Goal: Task Accomplishment & Management: Complete application form

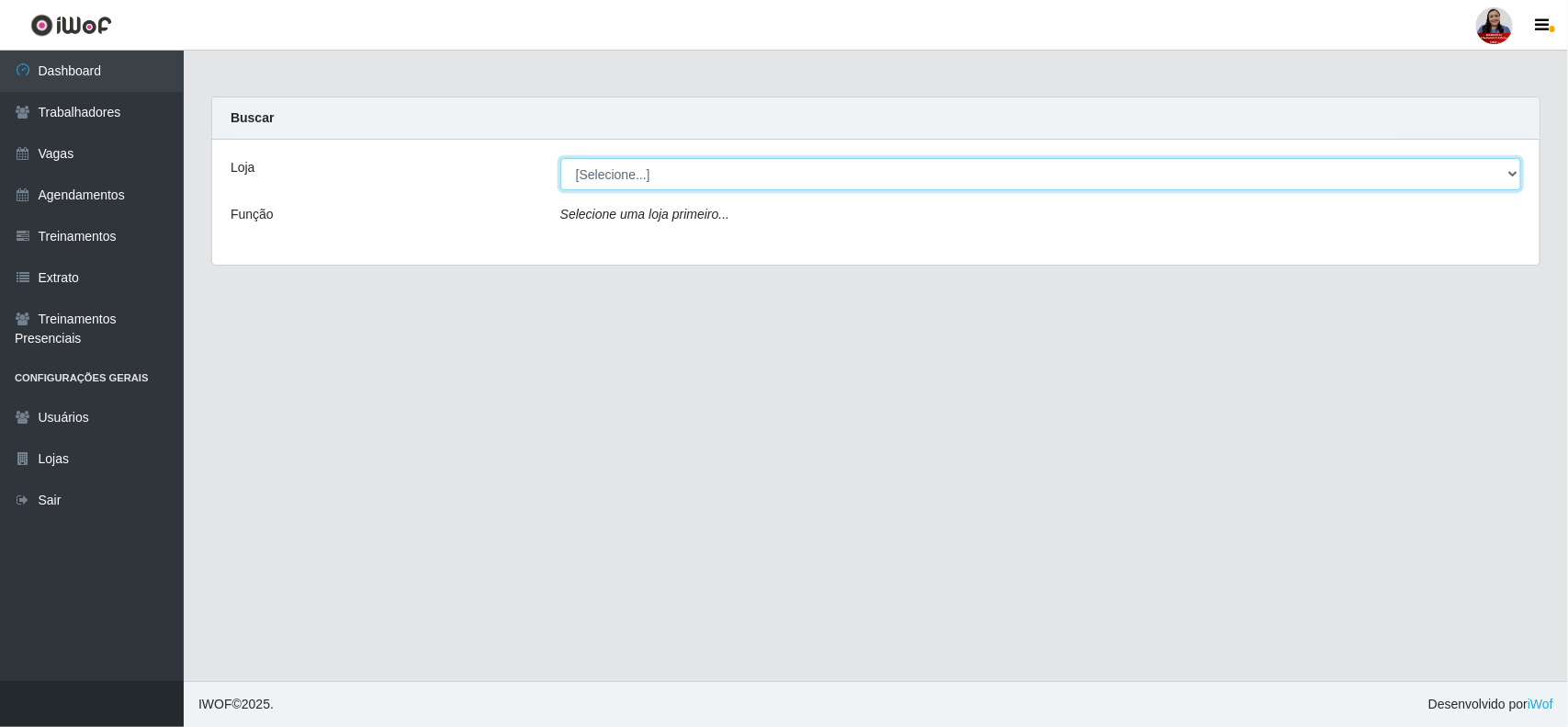
click at [710, 182] on select "[Selecione...] Hiper Queiroz - [GEOGRAPHIC_DATA] Hiper Queiroz - Boa Vista Hipe…" at bounding box center [1040, 174] width 961 height 32
select select "463"
click at [561, 158] on select "[Selecione...] Hiper Queiroz - [GEOGRAPHIC_DATA] Hiper Queiroz - Boa Vista Hipe…" at bounding box center [1040, 174] width 961 height 32
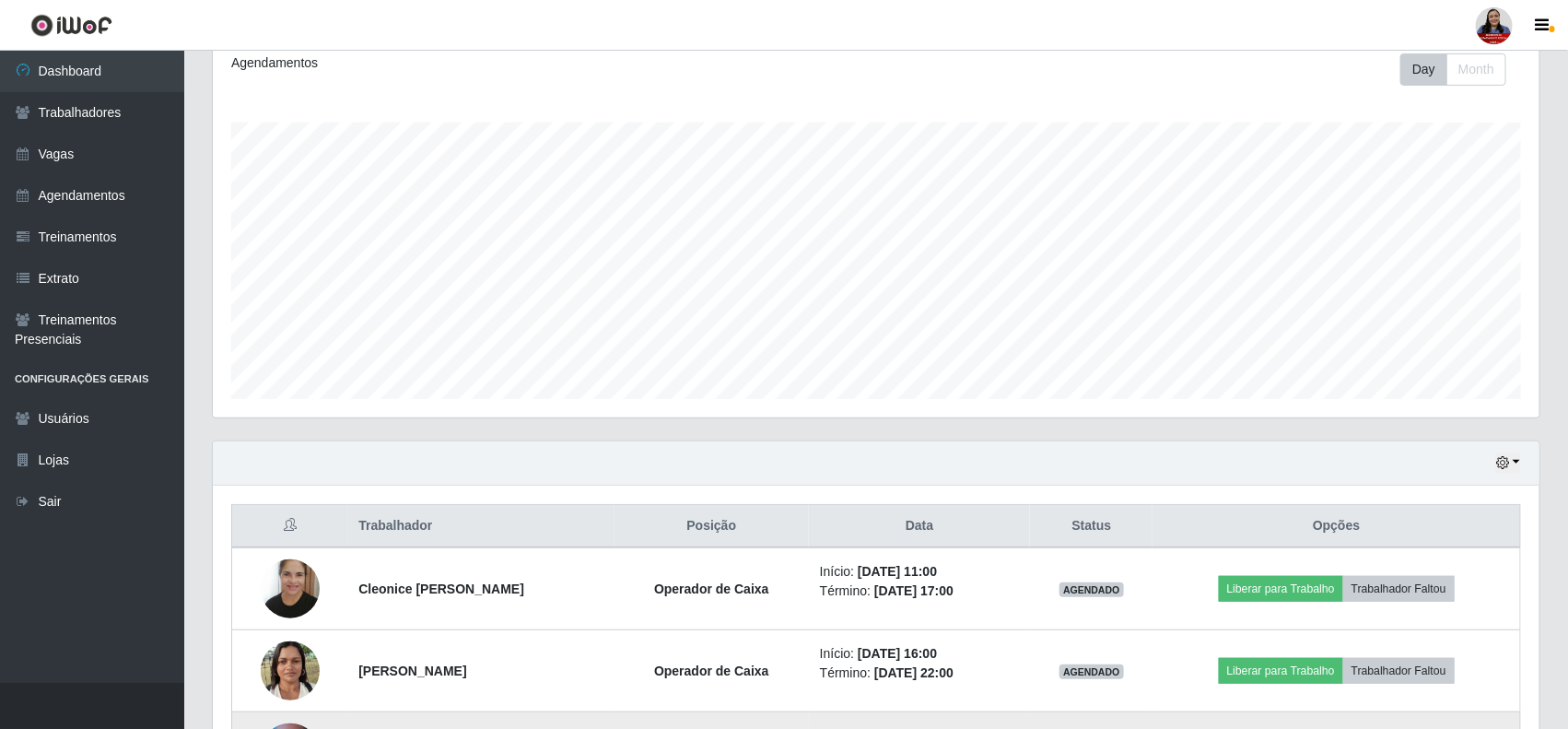
scroll to position [3, 0]
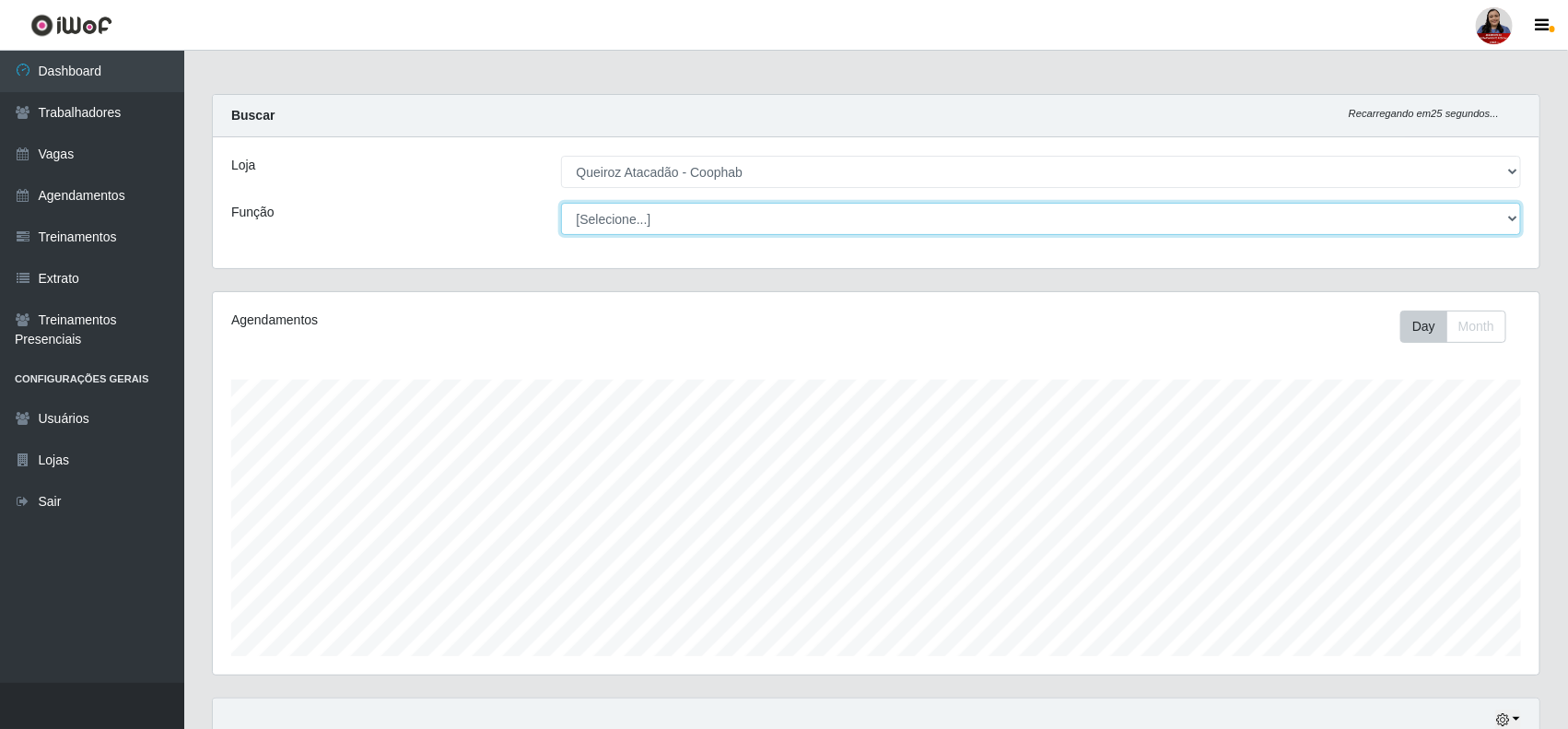
click at [910, 217] on select "[Selecione...] ASG ASG + ASG ++ Embalador Embalador + Embalador ++ Operador de …" at bounding box center [1042, 219] width 961 height 32
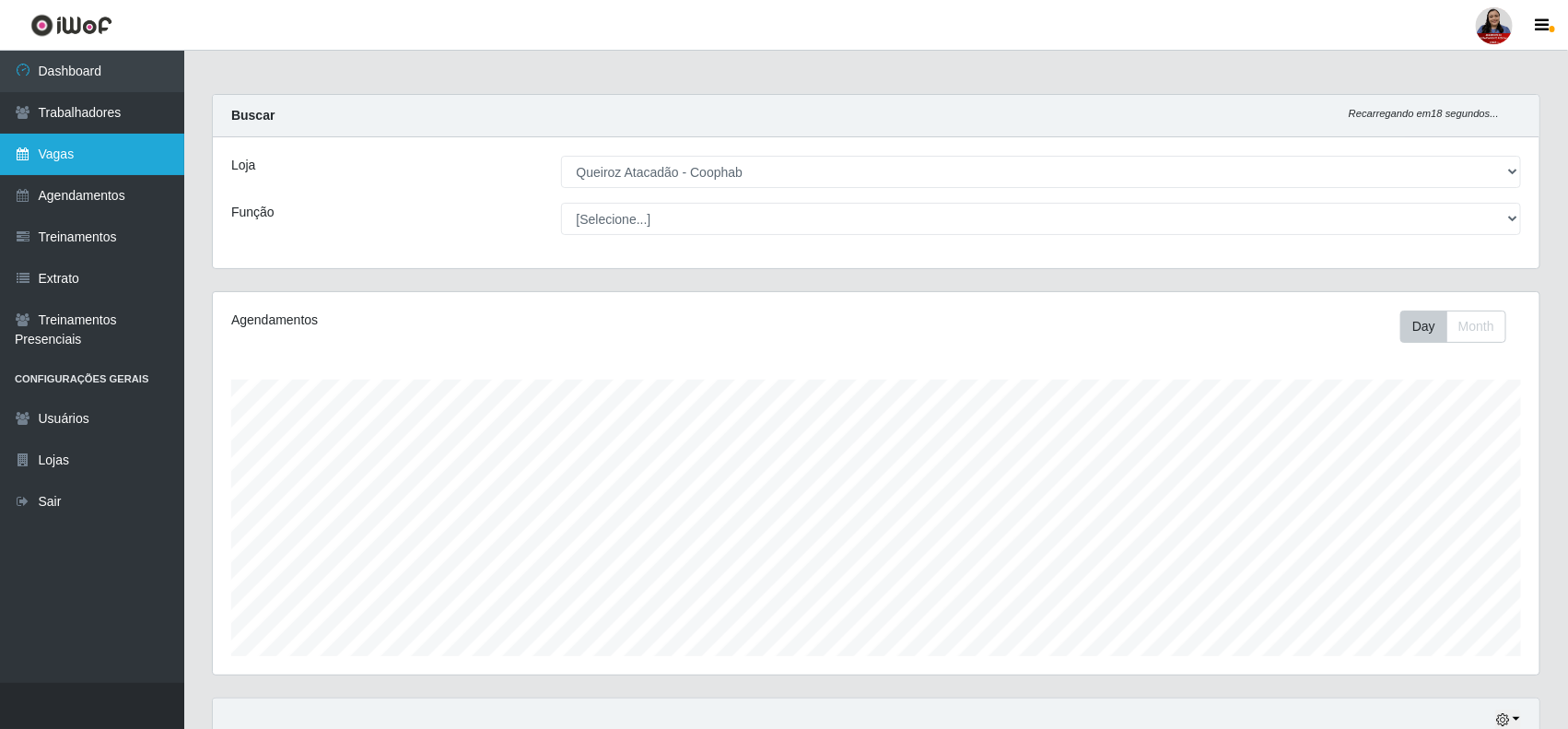
click at [81, 145] on link "Vagas" at bounding box center [92, 154] width 185 height 41
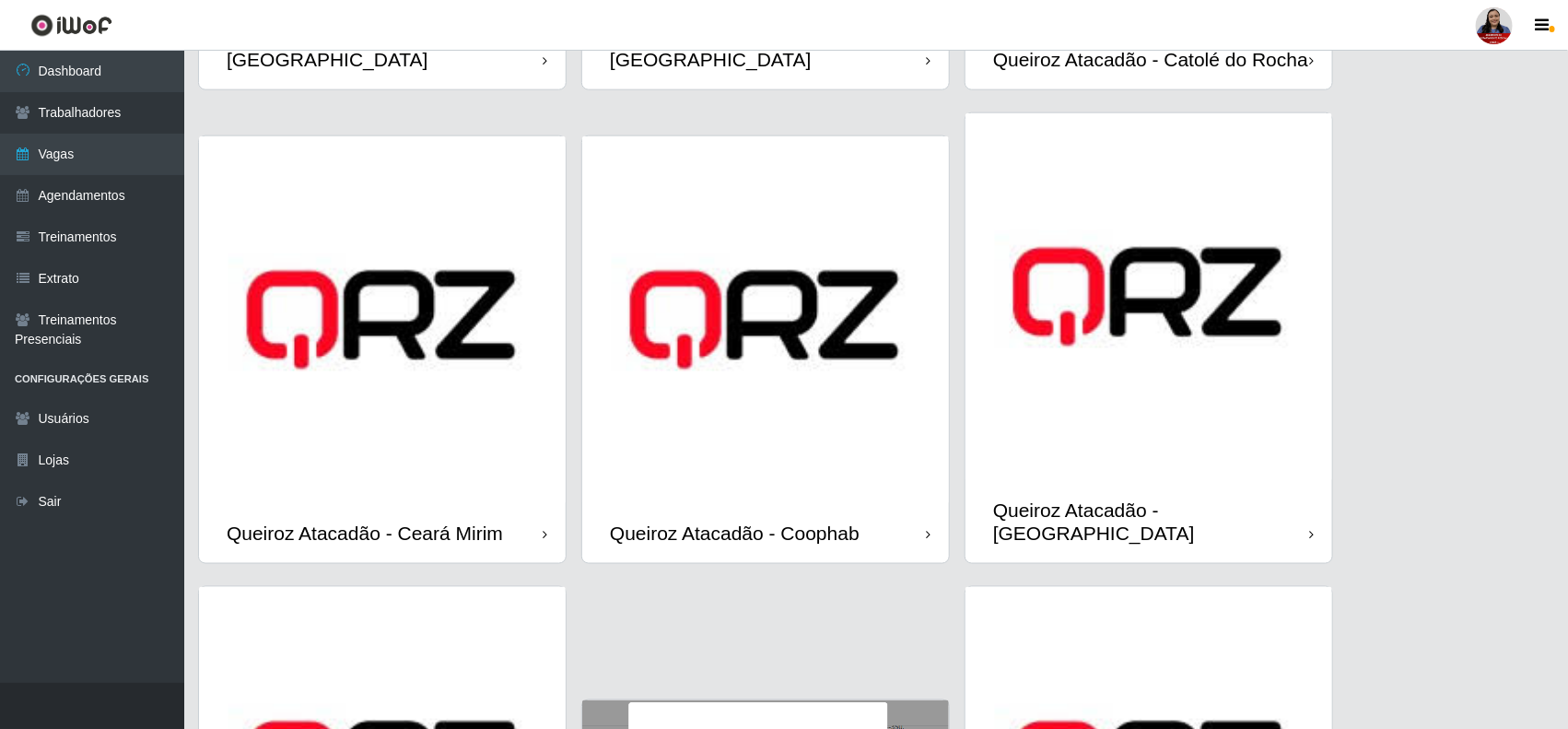
scroll to position [936, 0]
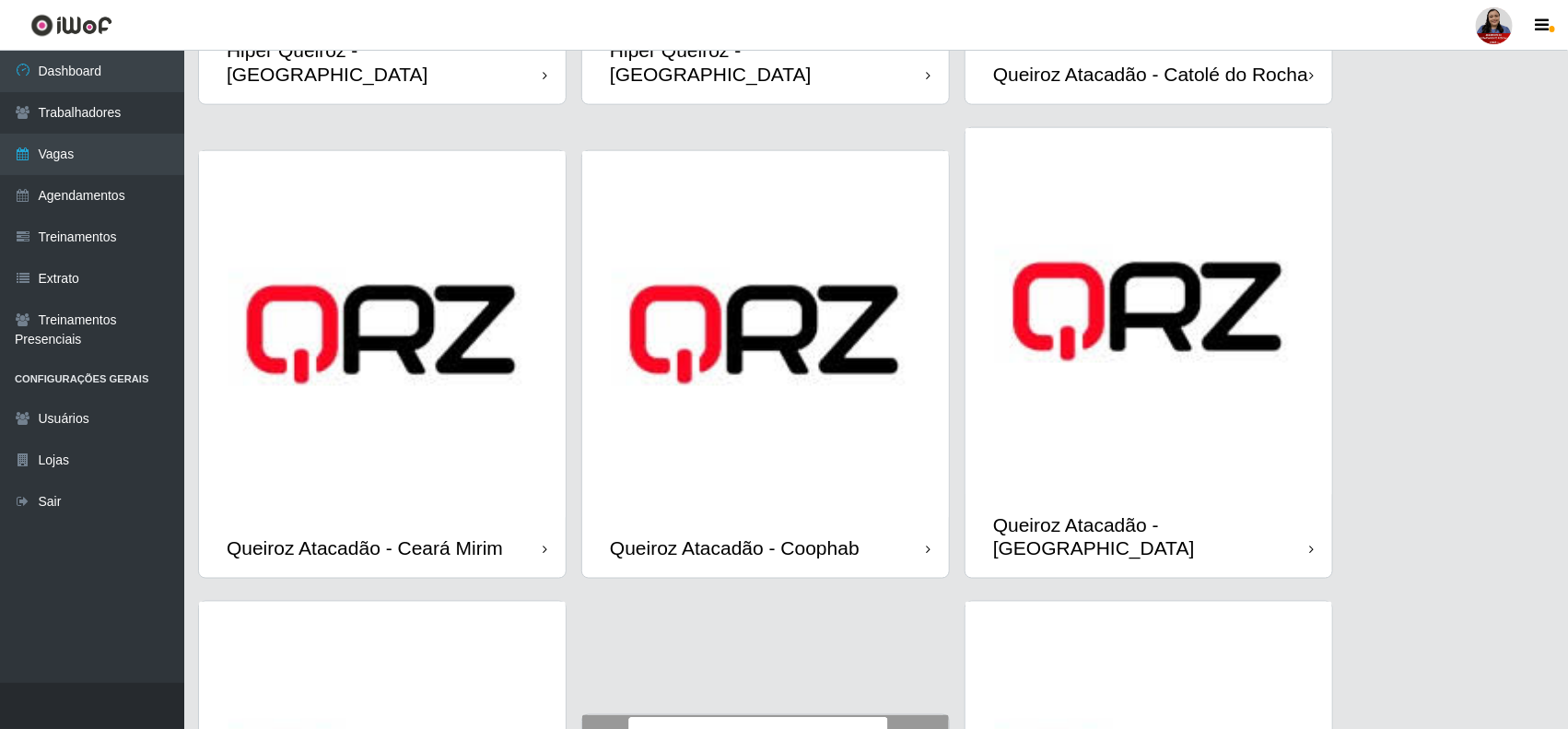
click at [794, 399] on img at bounding box center [765, 333] width 366 height 366
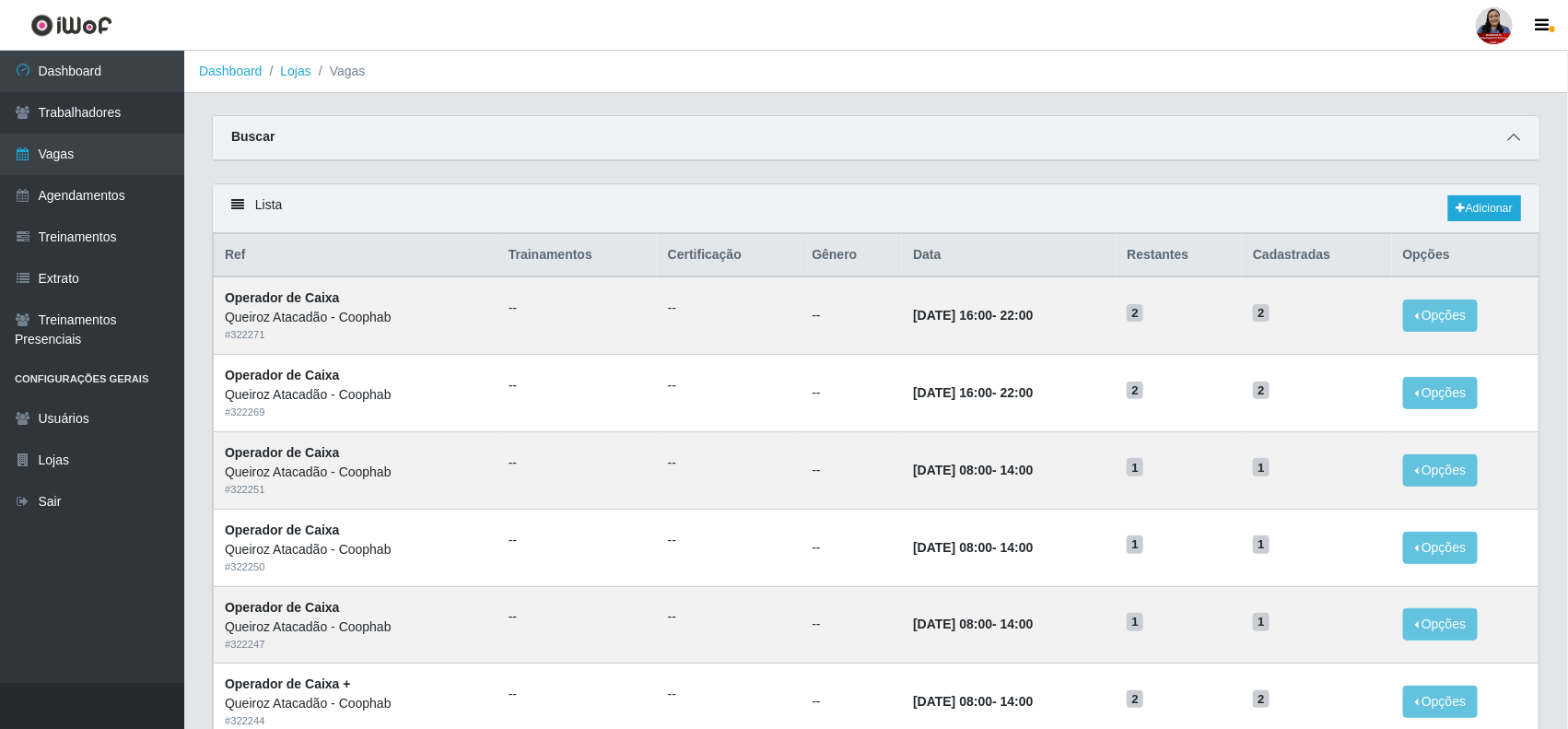
click at [1505, 135] on span at bounding box center [1513, 138] width 22 height 22
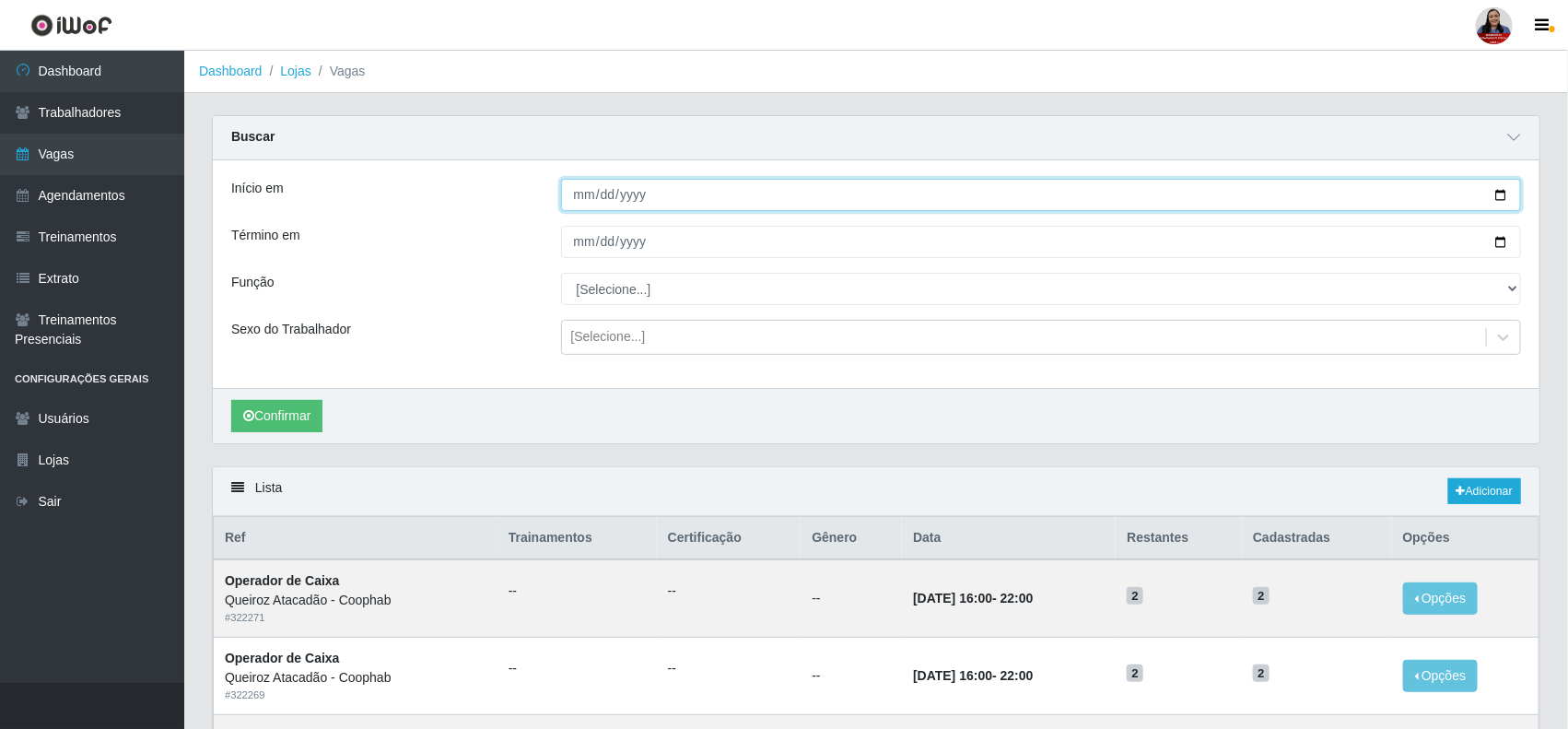
click at [1499, 194] on input "Início em" at bounding box center [1042, 195] width 961 height 32
type input "[DATE]"
click at [1508, 240] on input "Término em" at bounding box center [1042, 242] width 961 height 32
type input "[DATE]"
click at [322, 408] on button "Confirmar" at bounding box center [277, 416] width 91 height 32
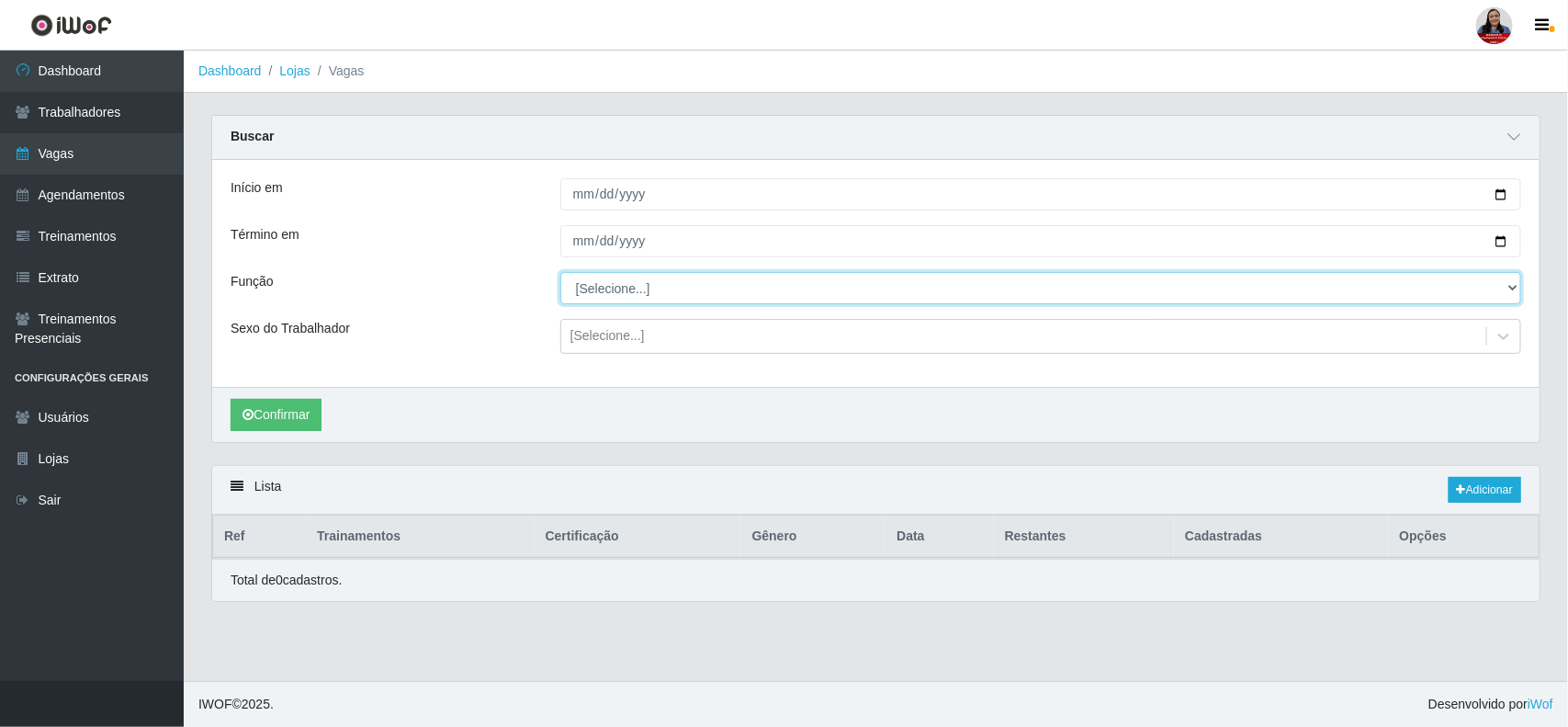
click at [663, 292] on select "[Selecione...] ASG ASG + ASG ++ Embalador Embalador + Embalador ++ Operador de …" at bounding box center [1040, 288] width 961 height 32
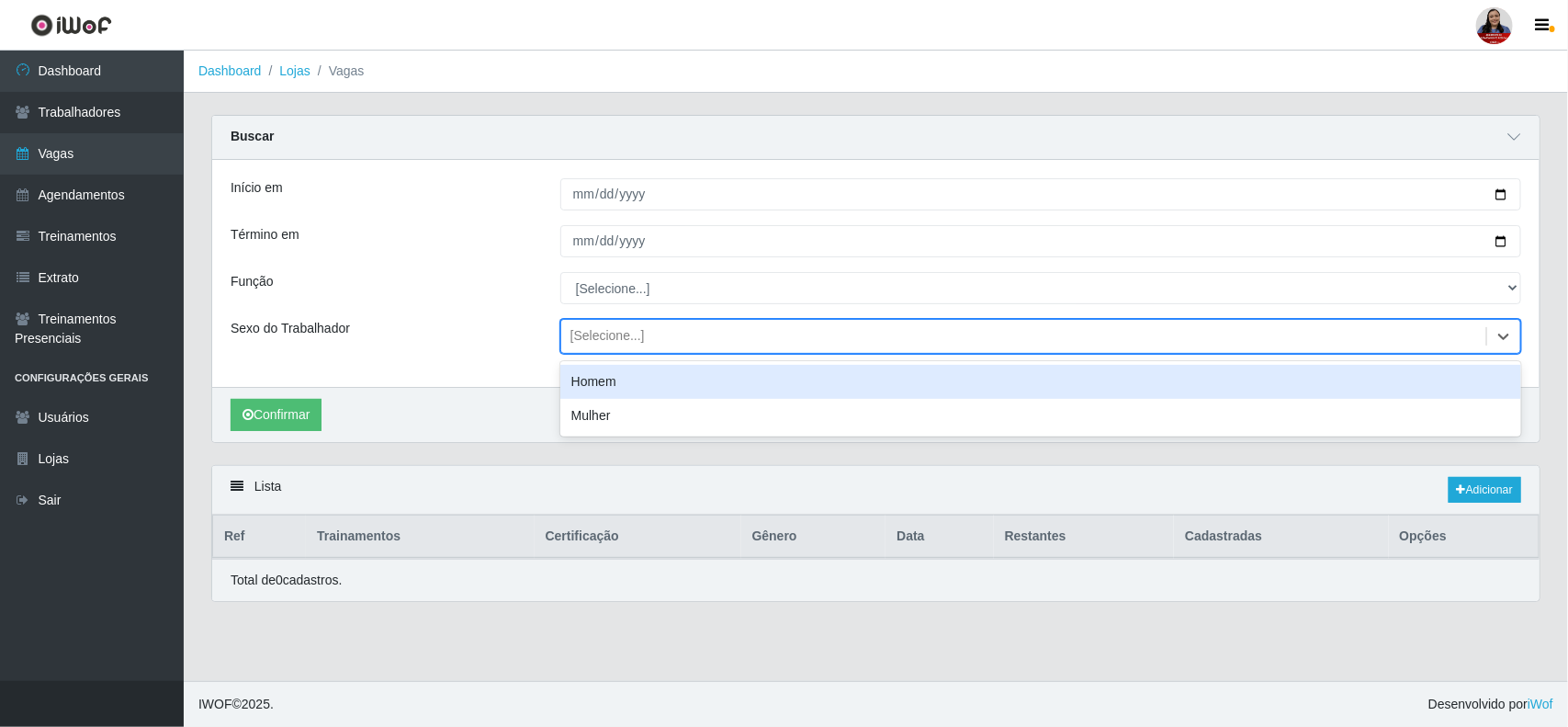
click at [639, 337] on div "[Selecione...]" at bounding box center [607, 336] width 74 height 20
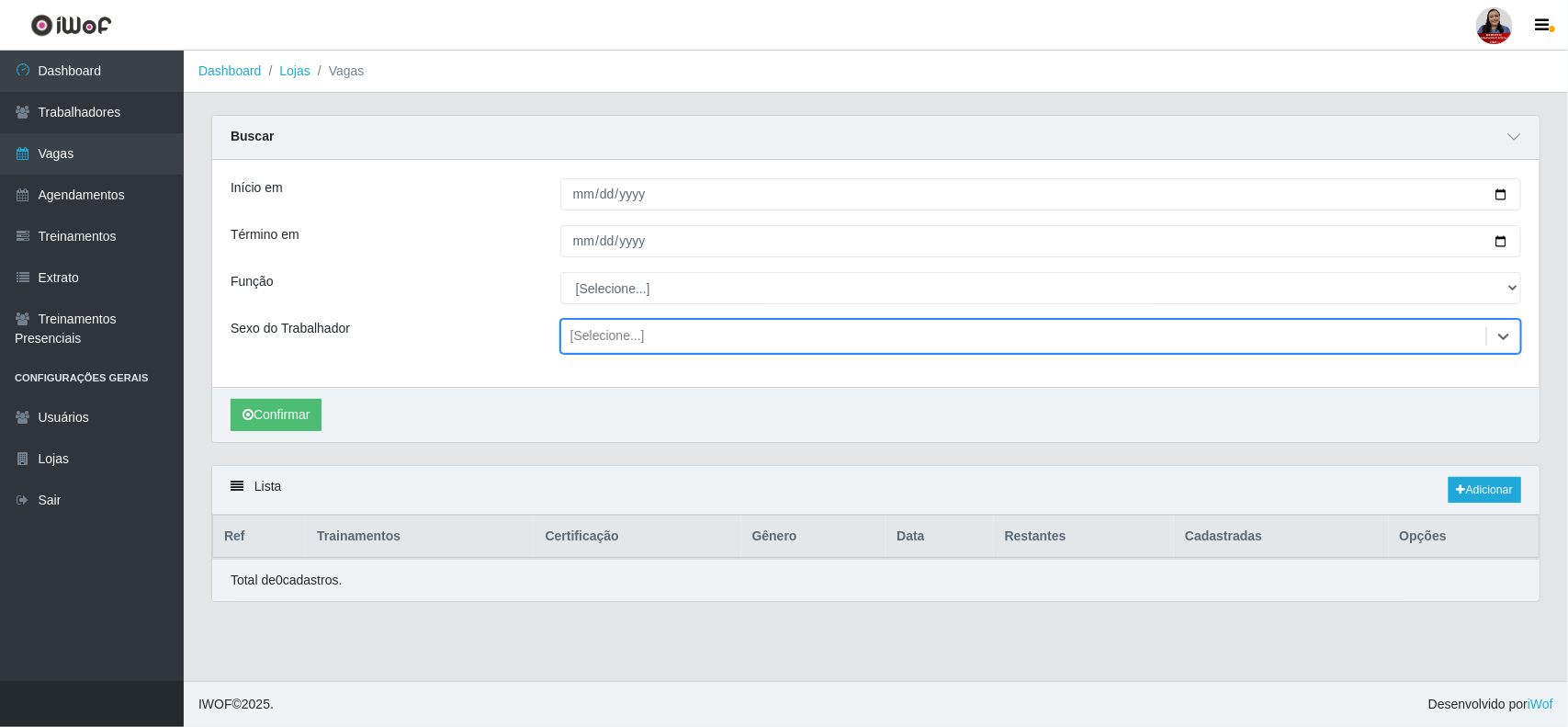
click at [639, 337] on div "[Selecione...]" at bounding box center [607, 336] width 74 height 20
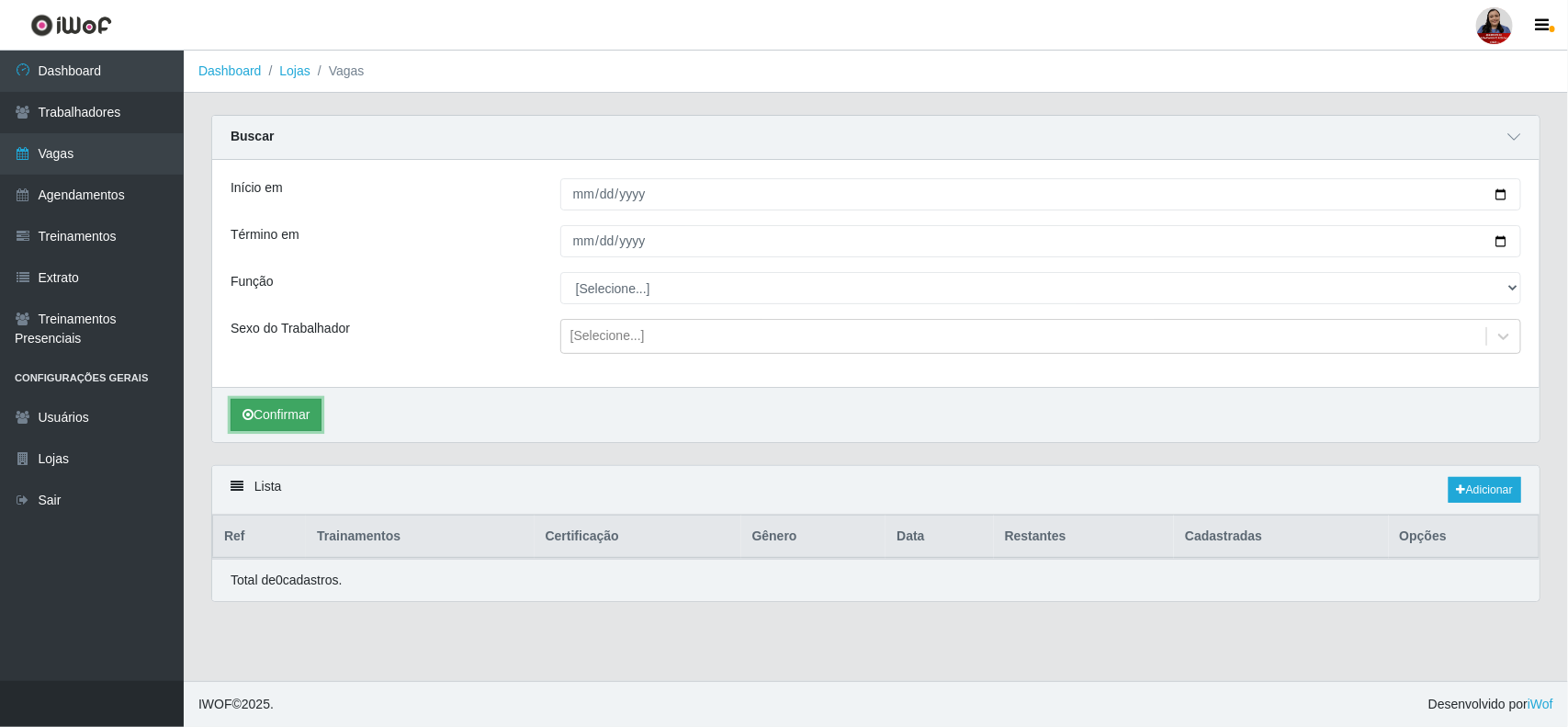
click at [273, 429] on button "Confirmar" at bounding box center [276, 415] width 91 height 32
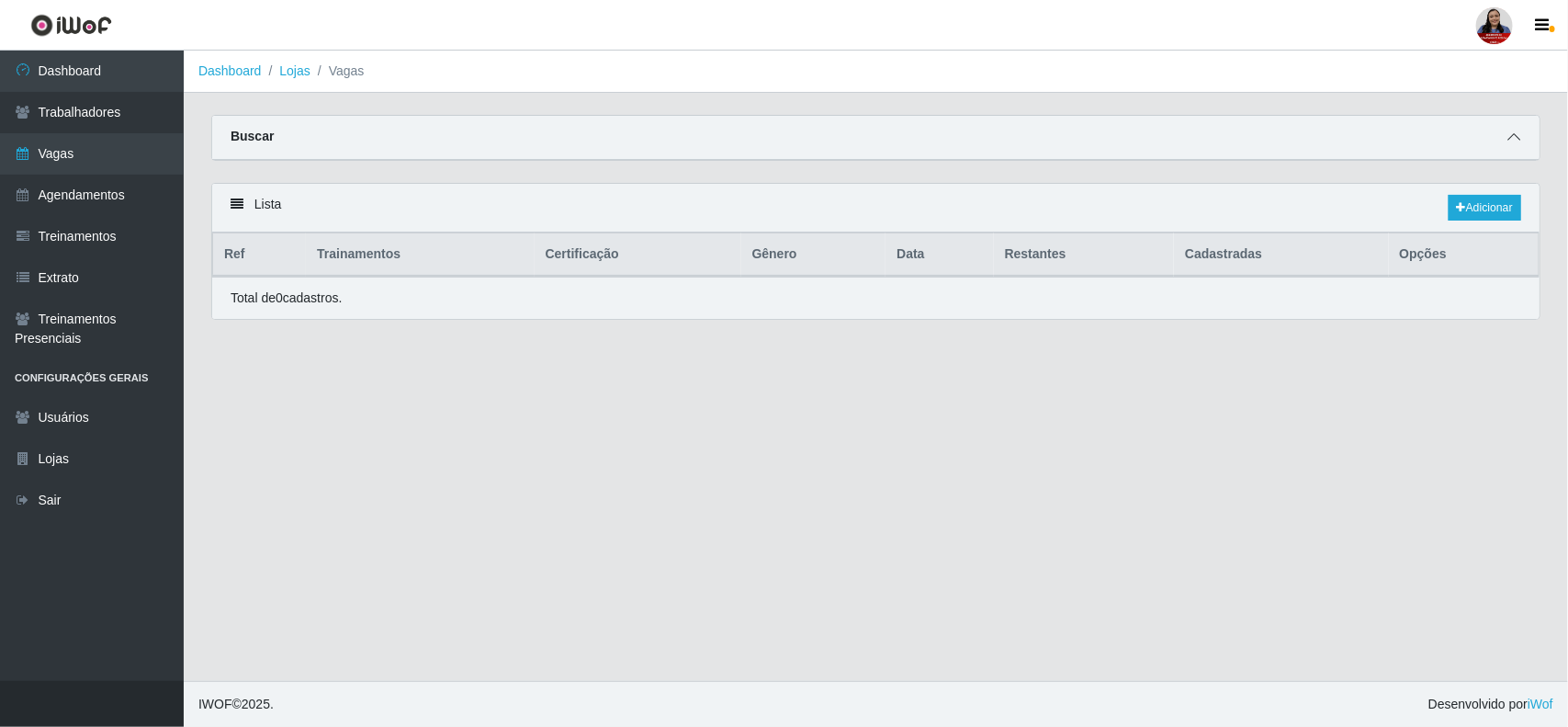
click at [1504, 143] on span at bounding box center [1514, 137] width 22 height 22
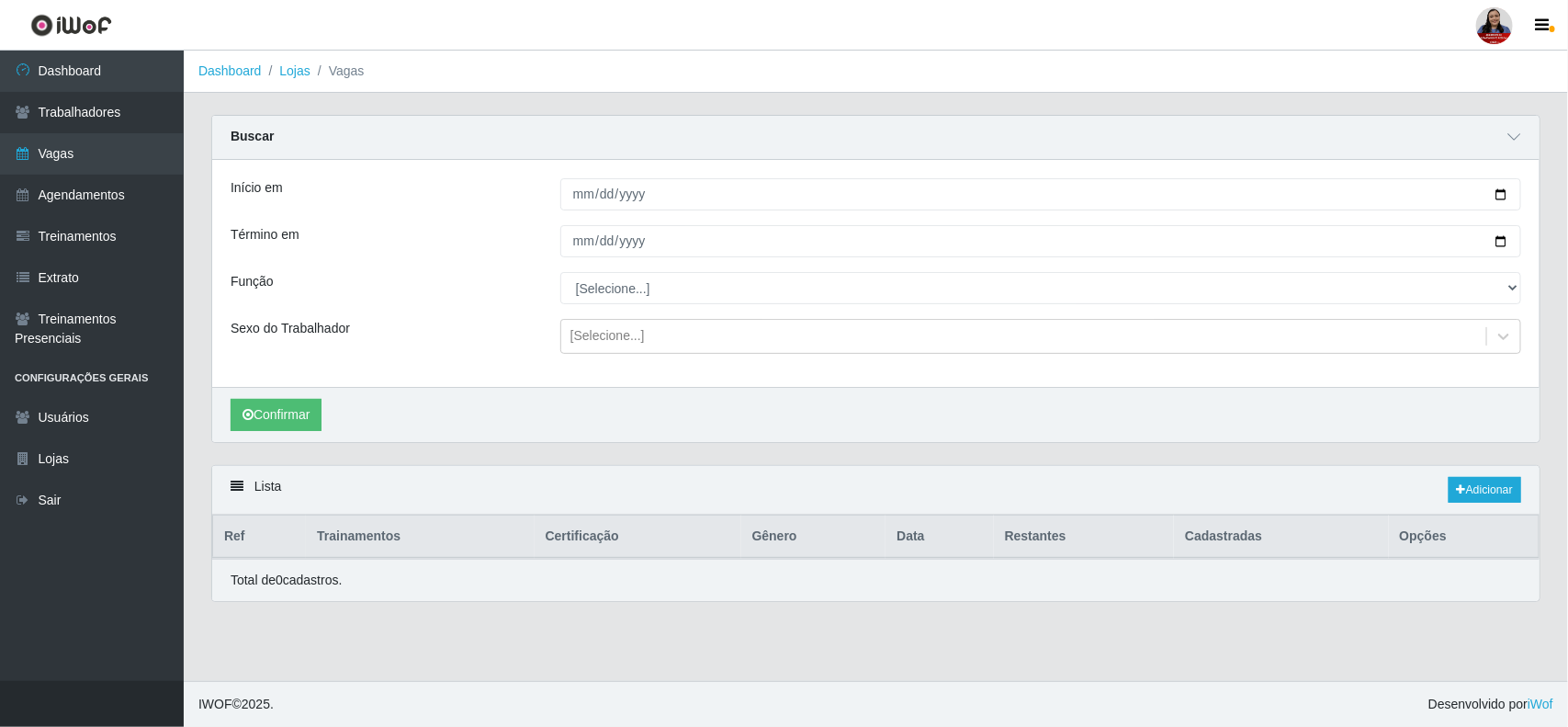
click at [294, 397] on div "Confirmar" at bounding box center [876, 414] width 1328 height 55
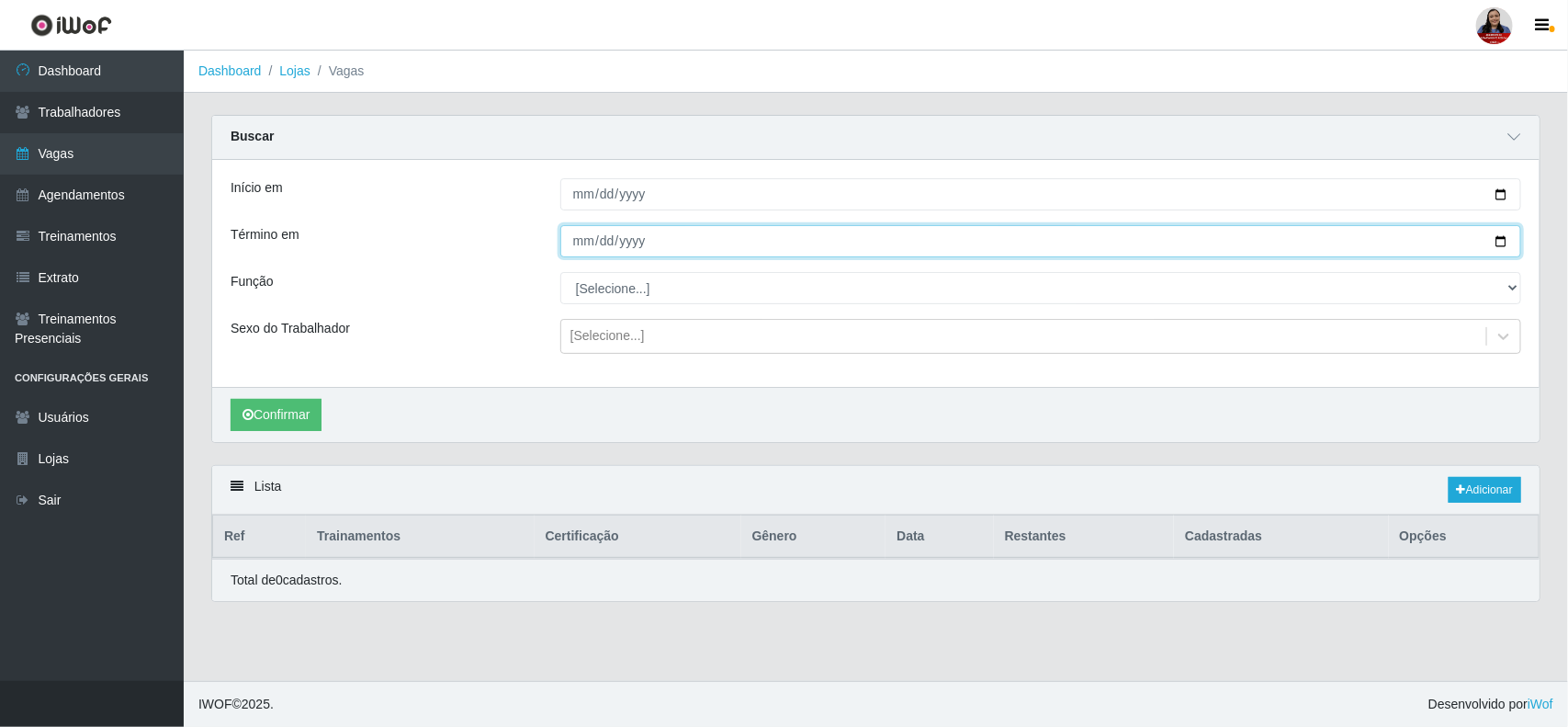
click at [1508, 239] on input "[DATE]" at bounding box center [1040, 241] width 961 height 32
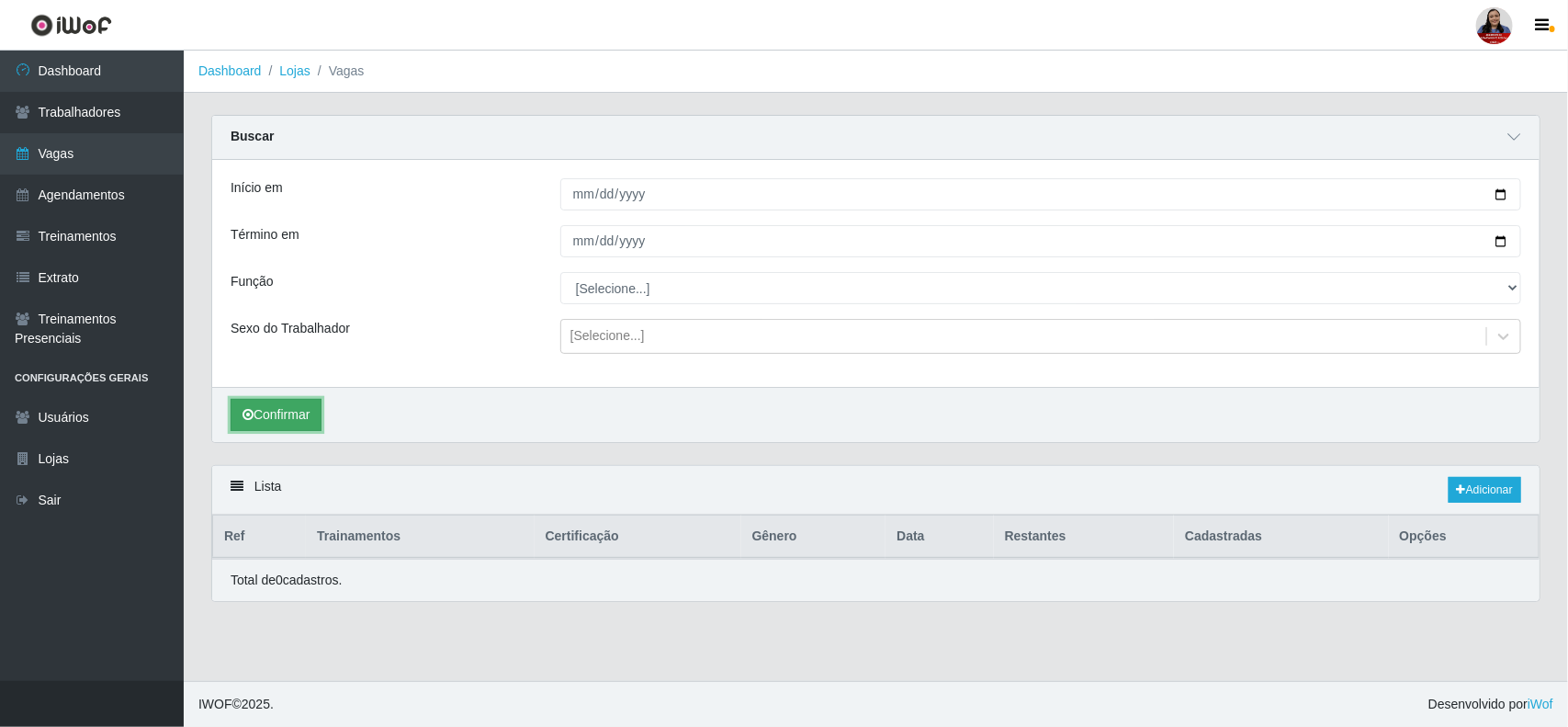
click at [283, 406] on button "Confirmar" at bounding box center [276, 415] width 91 height 32
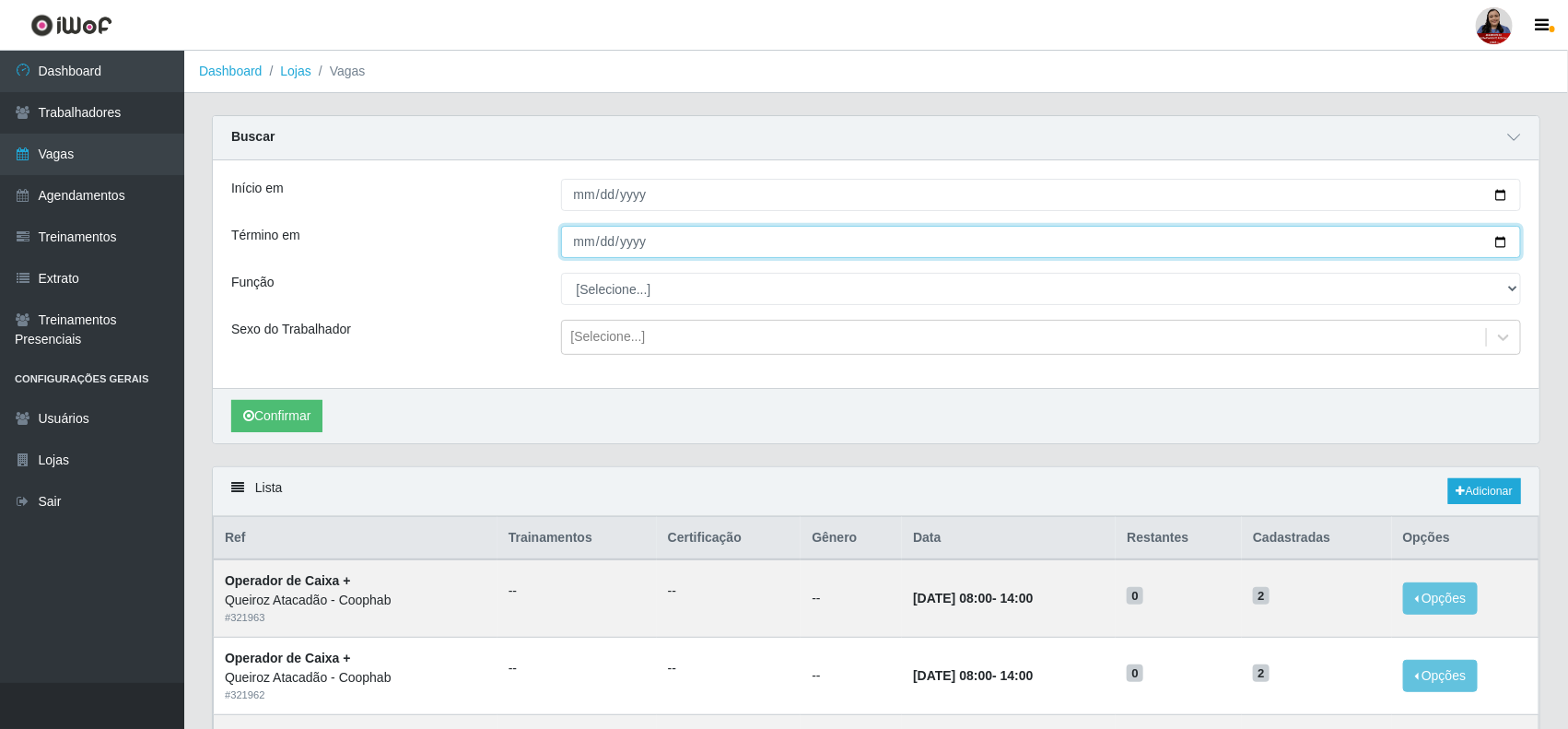
click at [1504, 240] on input "2025-09-07" at bounding box center [1042, 242] width 961 height 32
type input "[DATE]"
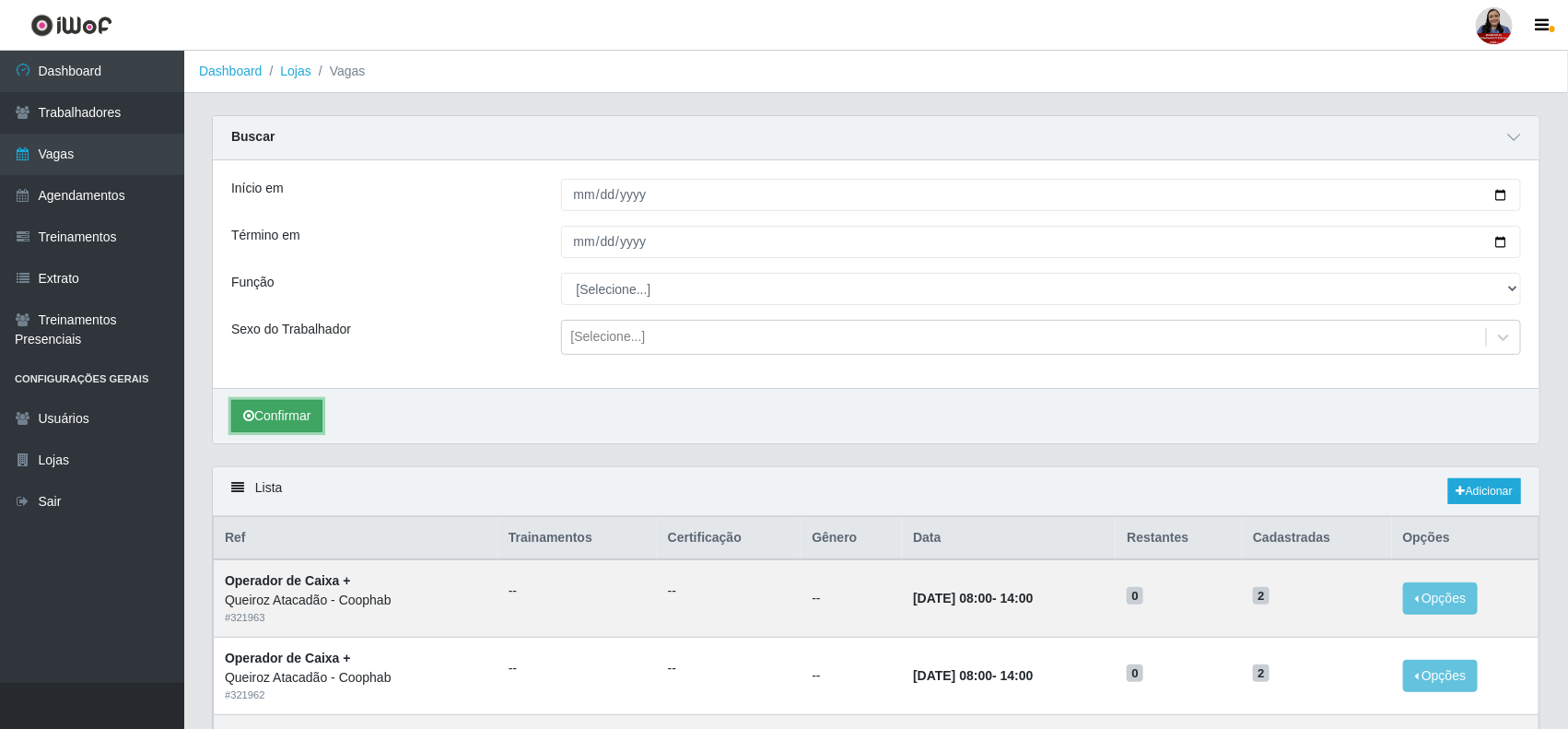
click at [254, 415] on button "Confirmar" at bounding box center [277, 416] width 91 height 32
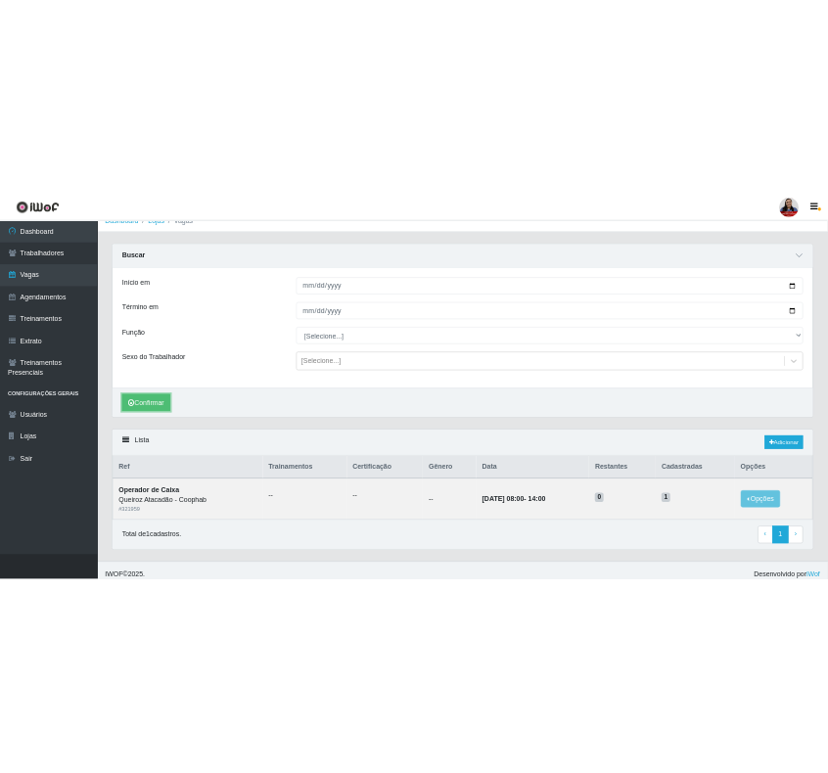
scroll to position [39, 0]
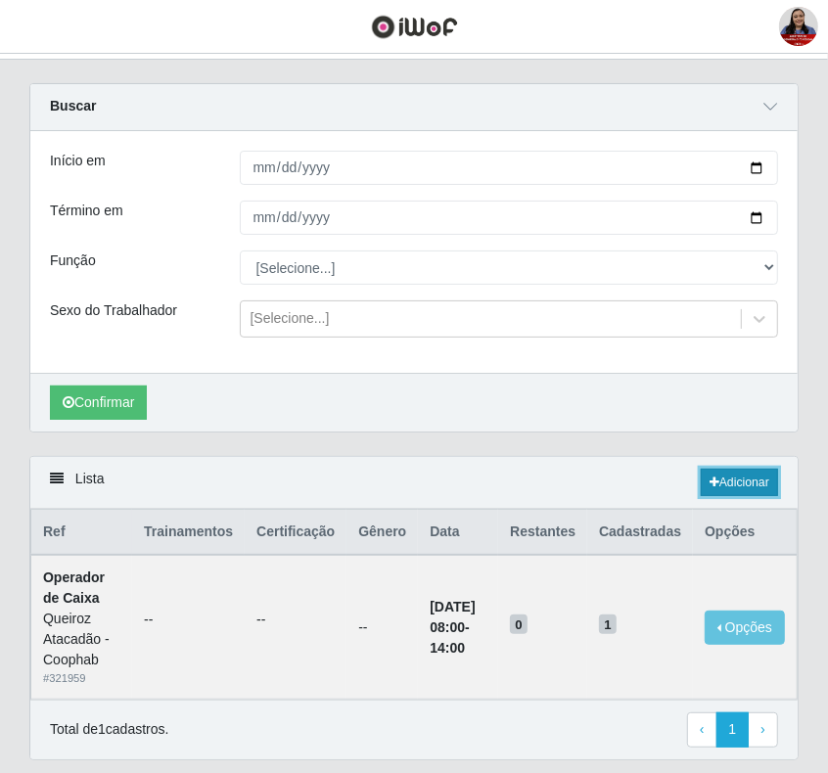
click at [735, 481] on link "Adicionar" at bounding box center [738, 482] width 77 height 27
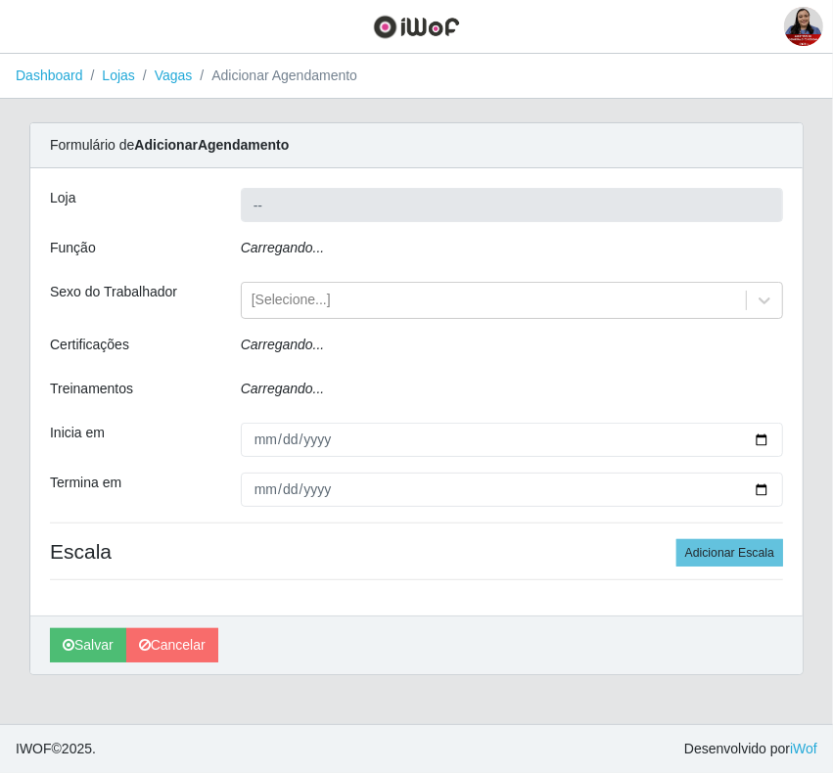
type input "Queiroz Atacadão - Coophab"
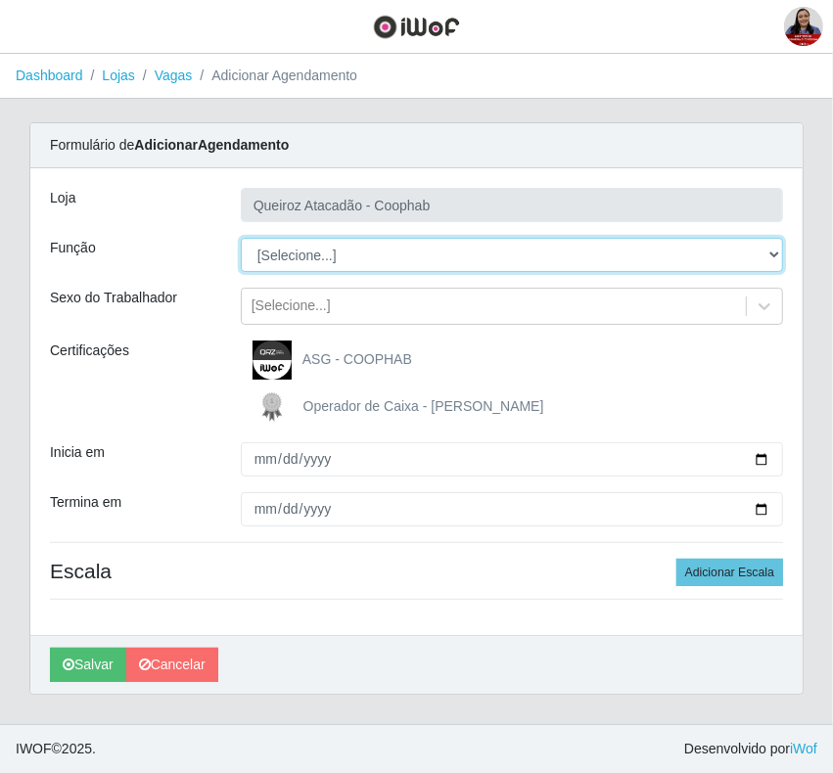
click at [359, 252] on select "[Selecione...] ASG ASG + ASG ++ Embalador Embalador + Embalador ++ Operador de …" at bounding box center [512, 255] width 542 height 34
select select "22"
click at [241, 238] on select "[Selecione...] ASG ASG + ASG ++ Embalador Embalador + Embalador ++ Operador de …" at bounding box center [512, 255] width 542 height 34
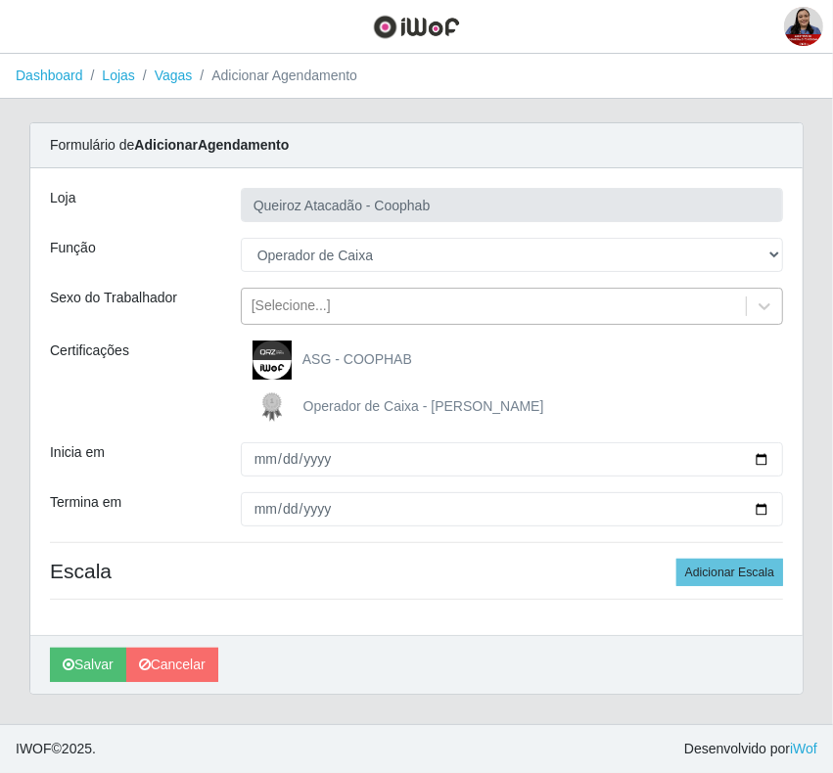
click at [319, 306] on div "[Selecione...]" at bounding box center [290, 306] width 79 height 21
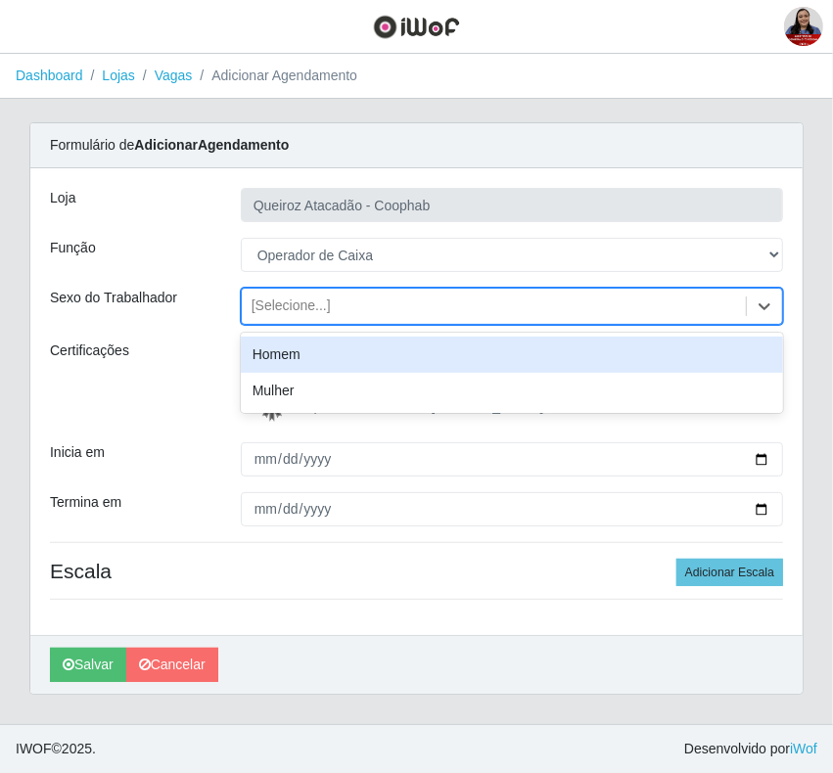
click at [319, 306] on div "[Selecione...]" at bounding box center [290, 306] width 79 height 21
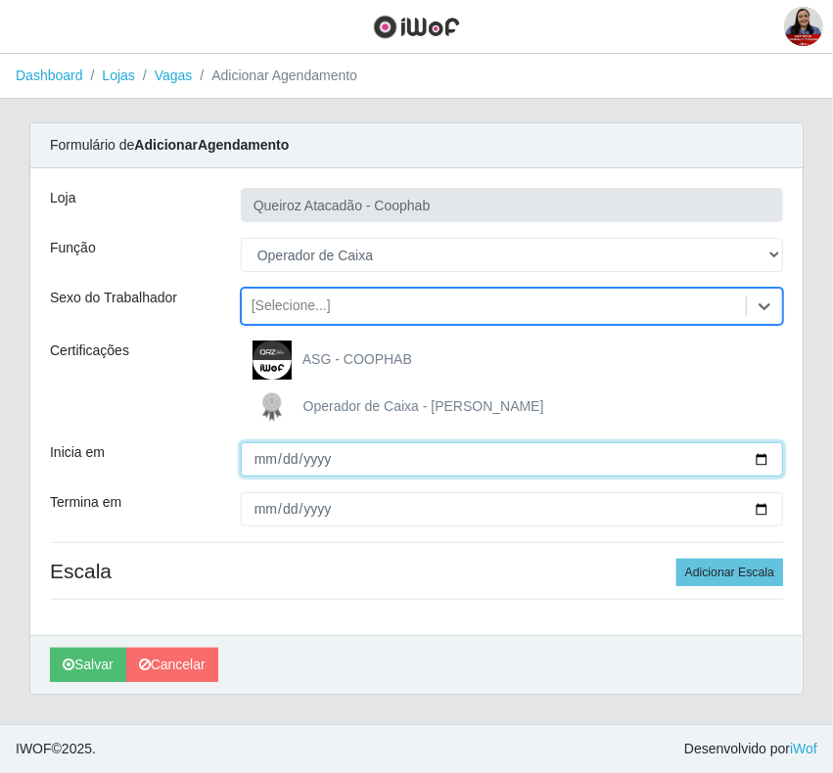
click at [763, 461] on input "Inicia em" at bounding box center [512, 459] width 542 height 34
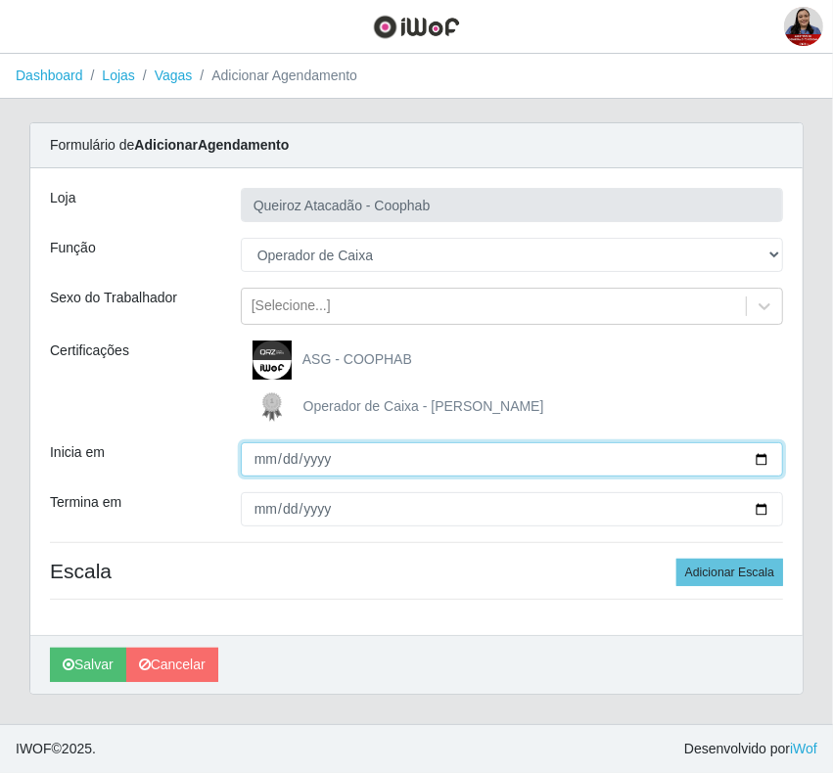
type input "[DATE]"
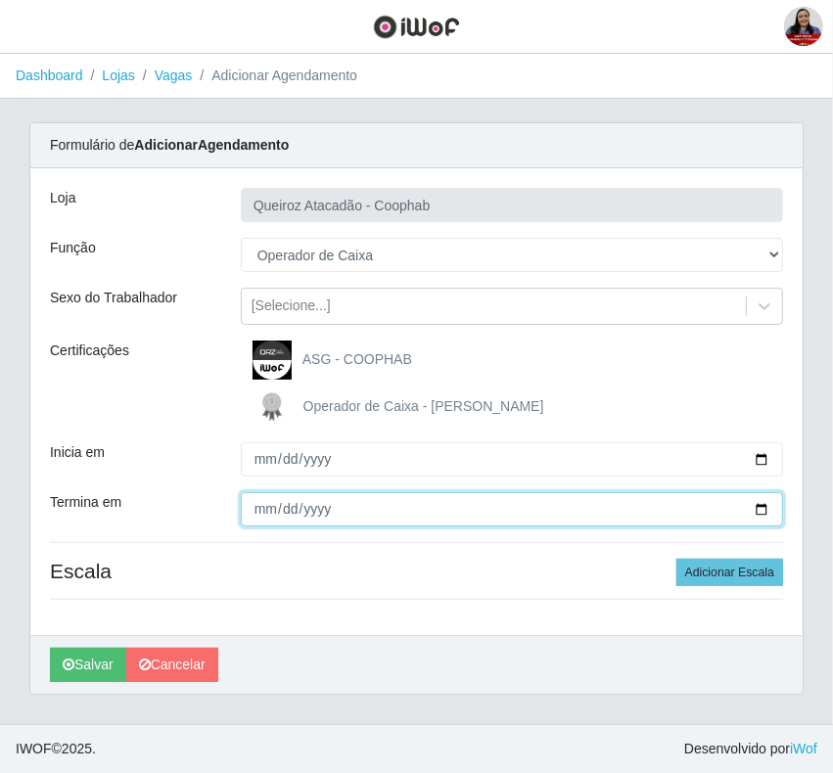
click at [766, 510] on input "Termina em" at bounding box center [512, 509] width 542 height 34
type input "[DATE]"
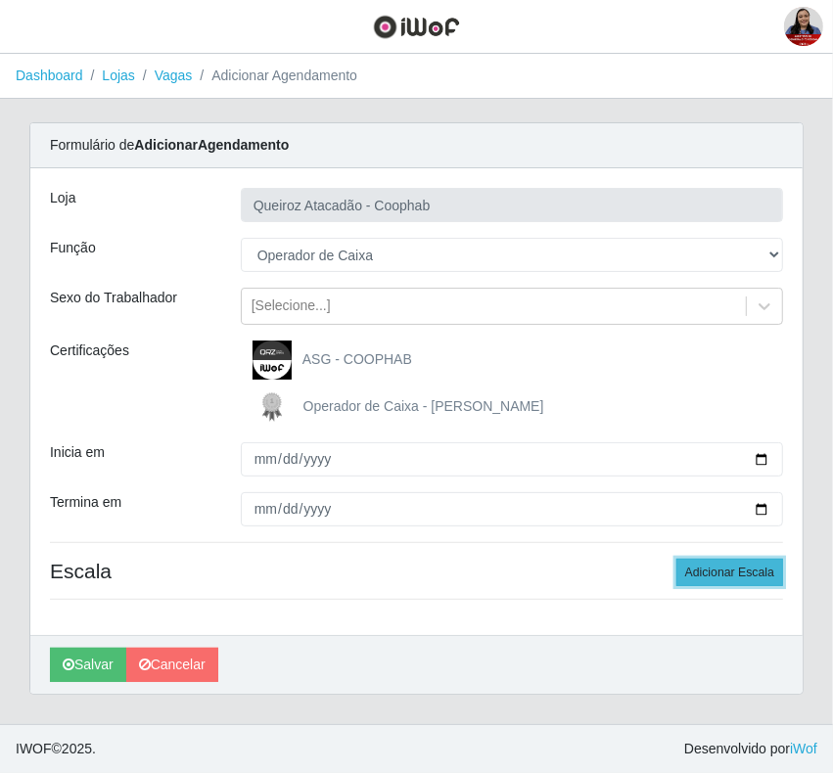
click at [763, 579] on button "Adicionar Escala" at bounding box center [729, 572] width 107 height 27
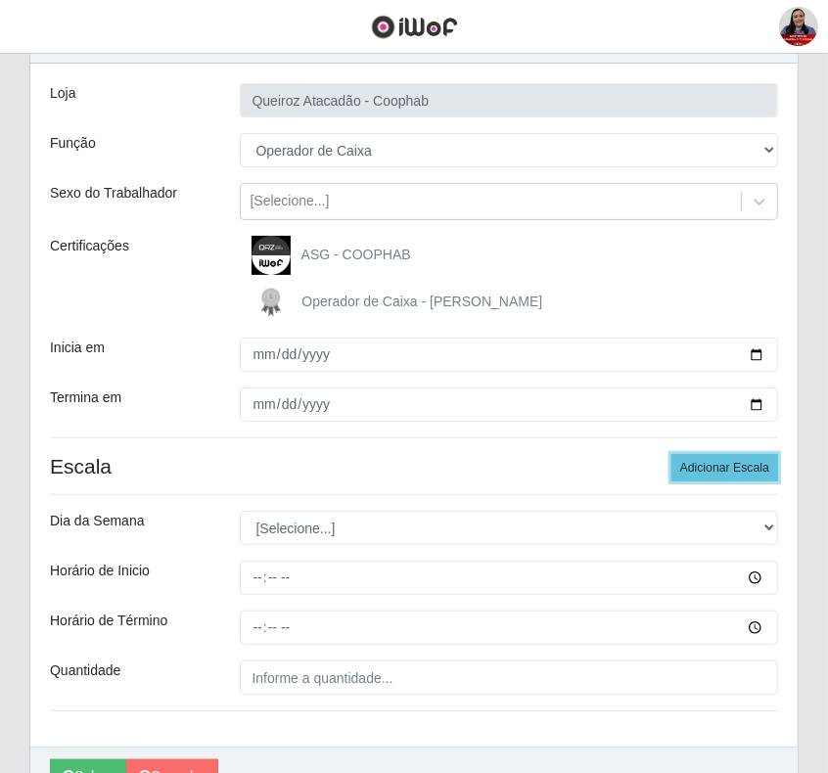
scroll to position [212, 0]
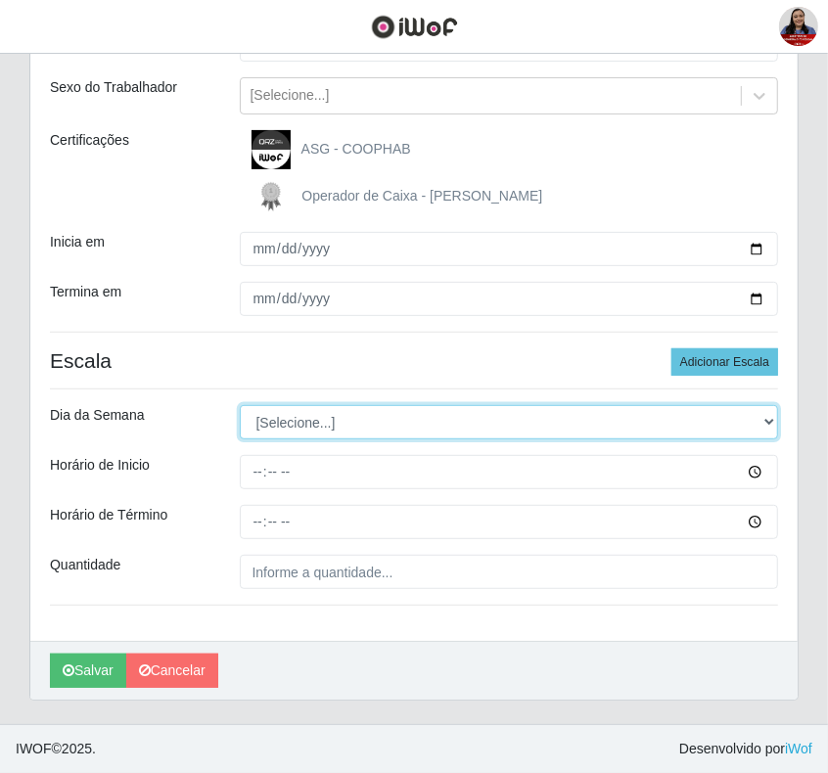
click at [455, 422] on select "[Selecione...] Segunda Terça Quarta Quinta Sexta Sábado Domingo" at bounding box center [509, 422] width 539 height 34
select select "1"
click at [240, 405] on select "[Selecione...] Segunda Terça Quarta Quinta Sexta Sábado Domingo" at bounding box center [509, 422] width 539 height 34
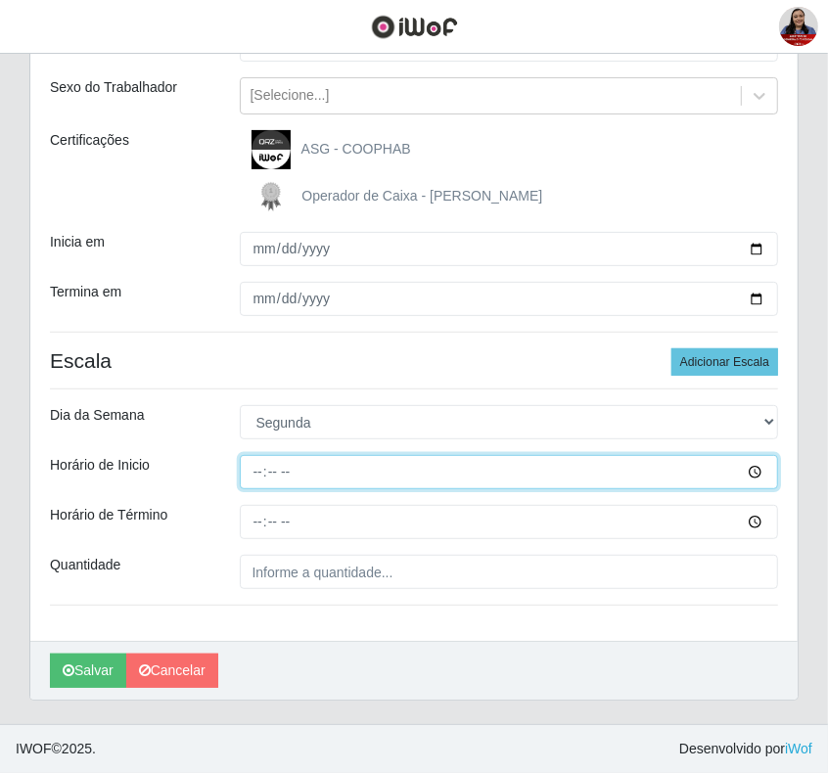
drag, startPoint x: 257, startPoint y: 472, endPoint x: 260, endPoint y: 482, distance: 11.2
click at [257, 472] on input "Horário de Inicio" at bounding box center [509, 472] width 539 height 34
type input "11:00"
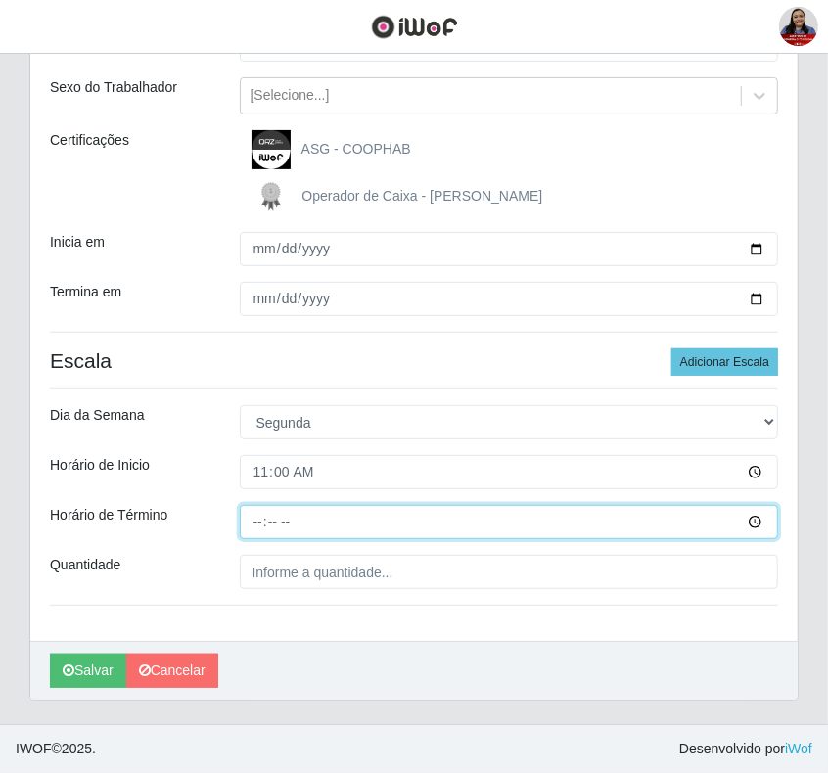
type input "17:00"
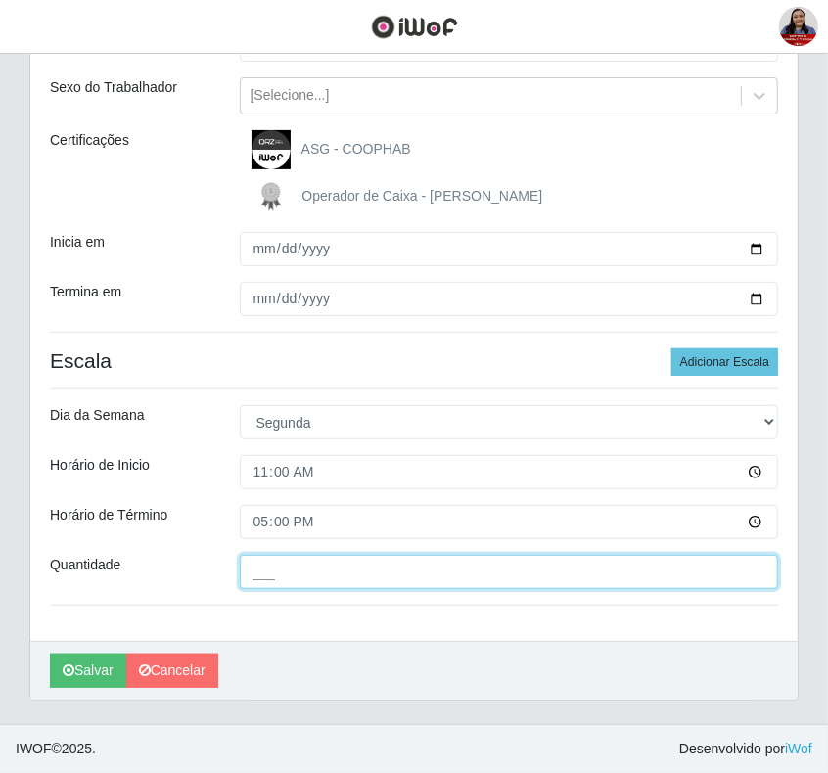
click at [287, 570] on input "___" at bounding box center [509, 572] width 539 height 34
type input "2__"
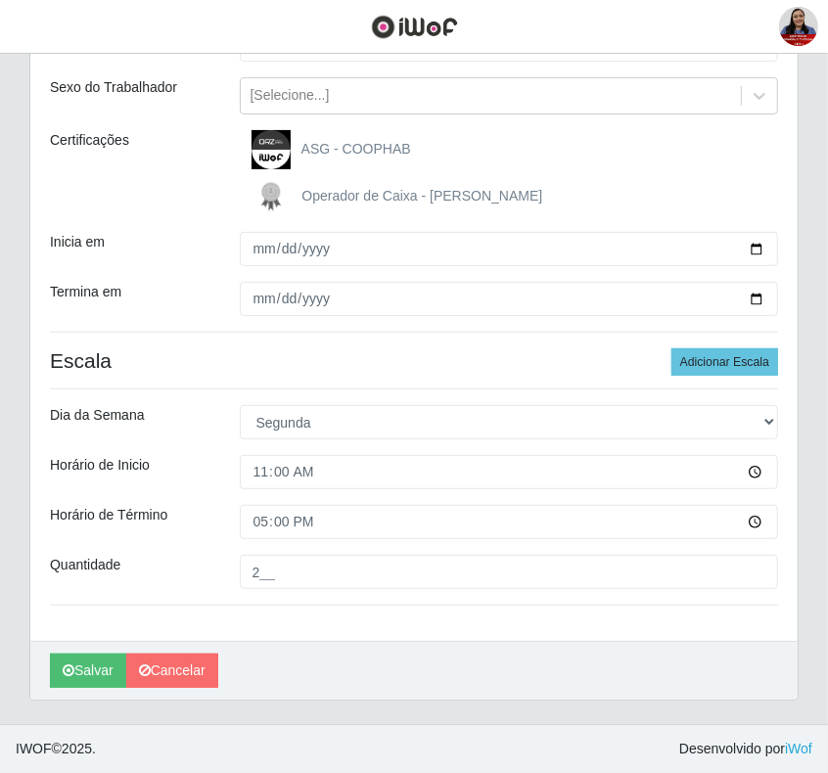
click at [231, 618] on div "Loja Queiroz Atacadão - Coophab Função [Selecione...] ASG ASG + ASG ++ Embalado…" at bounding box center [413, 299] width 767 height 683
click at [100, 670] on button "Salvar" at bounding box center [88, 671] width 76 height 34
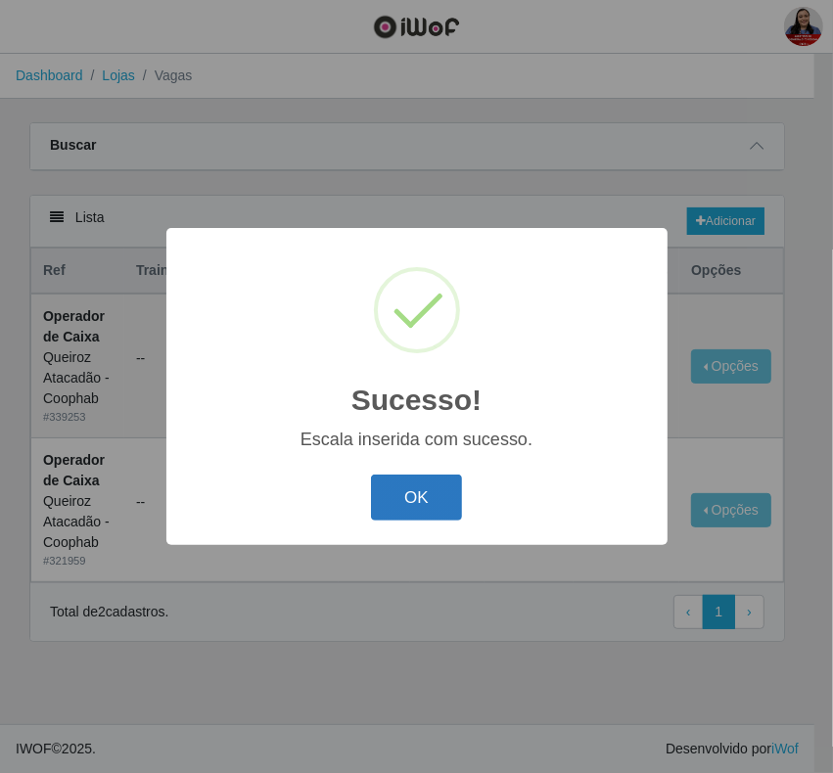
click at [437, 496] on button "OK" at bounding box center [416, 497] width 91 height 46
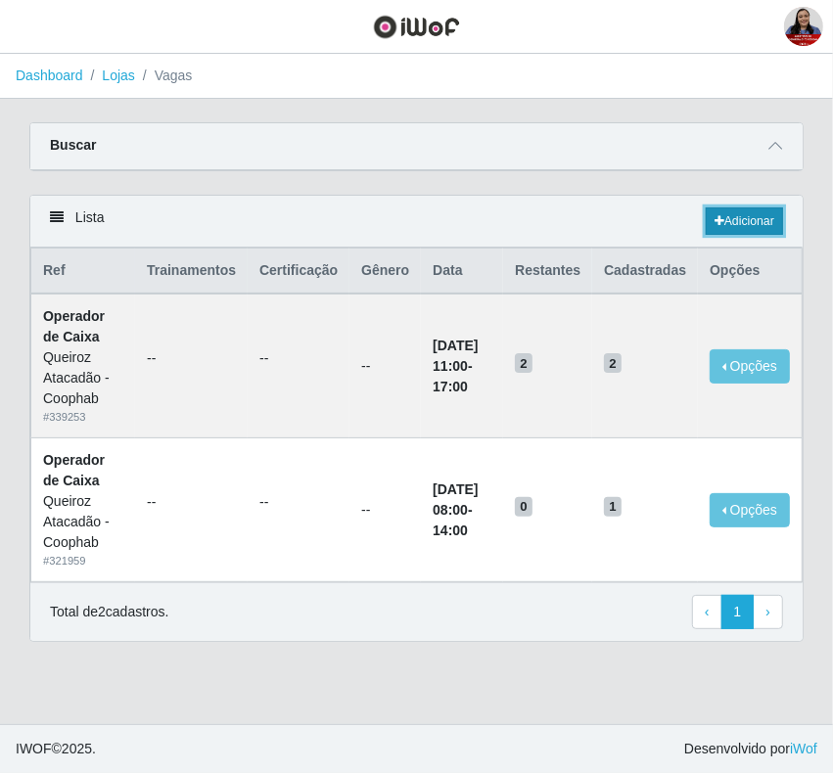
click at [754, 225] on link "Adicionar" at bounding box center [743, 220] width 77 height 27
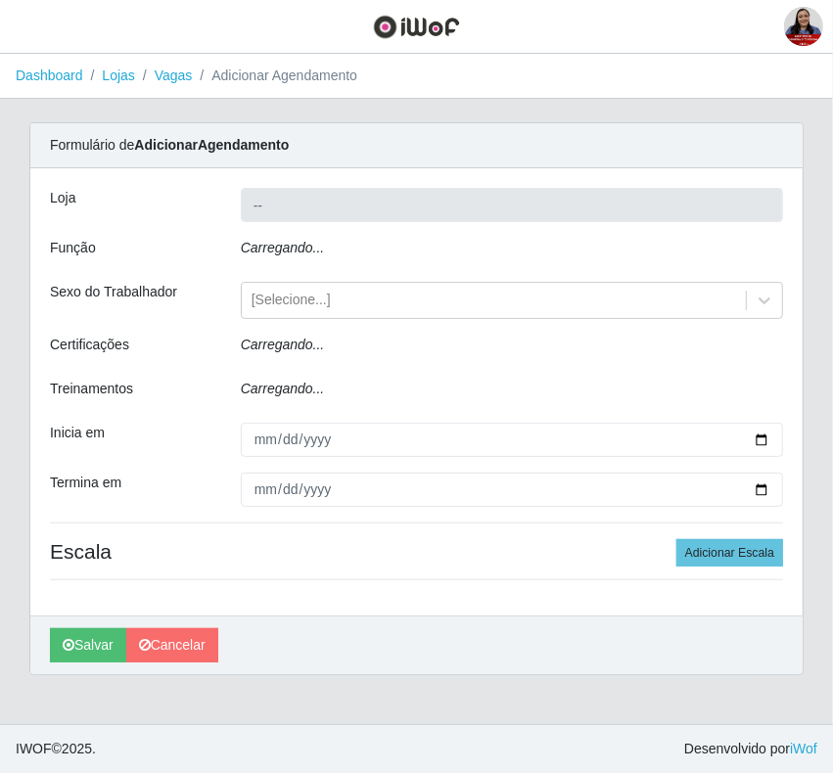
type input "Queiroz Atacadão - Coophab"
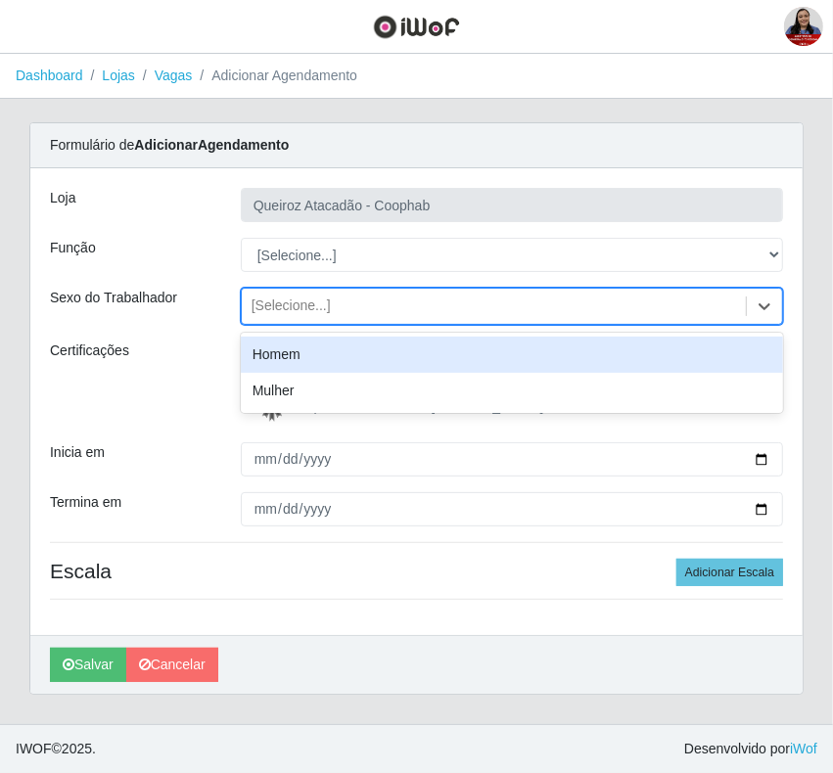
click at [358, 294] on div "[Selecione...]" at bounding box center [494, 307] width 504 height 32
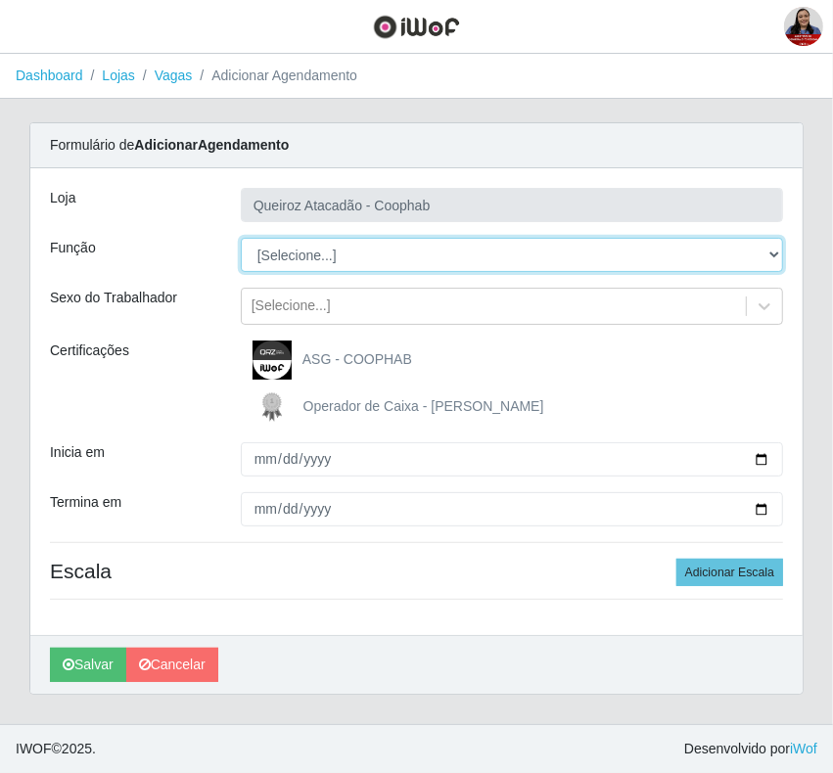
click at [331, 242] on select "[Selecione...] ASG ASG + ASG ++ Embalador Embalador + Embalador ++ Operador de …" at bounding box center [512, 255] width 542 height 34
select select "22"
click at [241, 238] on select "[Selecione...] ASG ASG + ASG ++ Embalador Embalador + Embalador ++ Operador de …" at bounding box center [512, 255] width 542 height 34
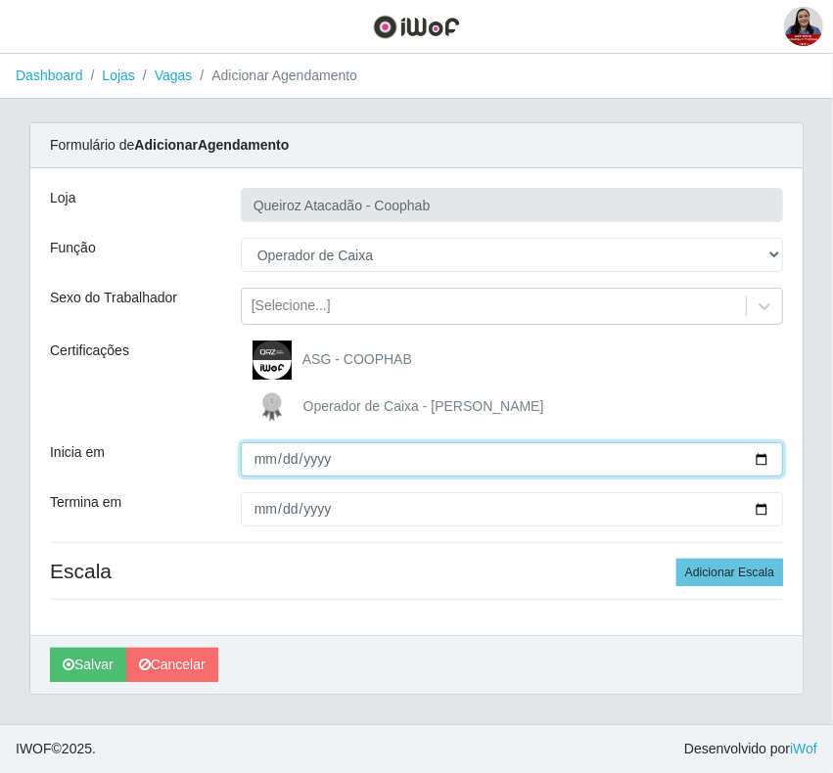
click at [264, 466] on input "Inicia em" at bounding box center [512, 459] width 542 height 34
type input "[DATE]"
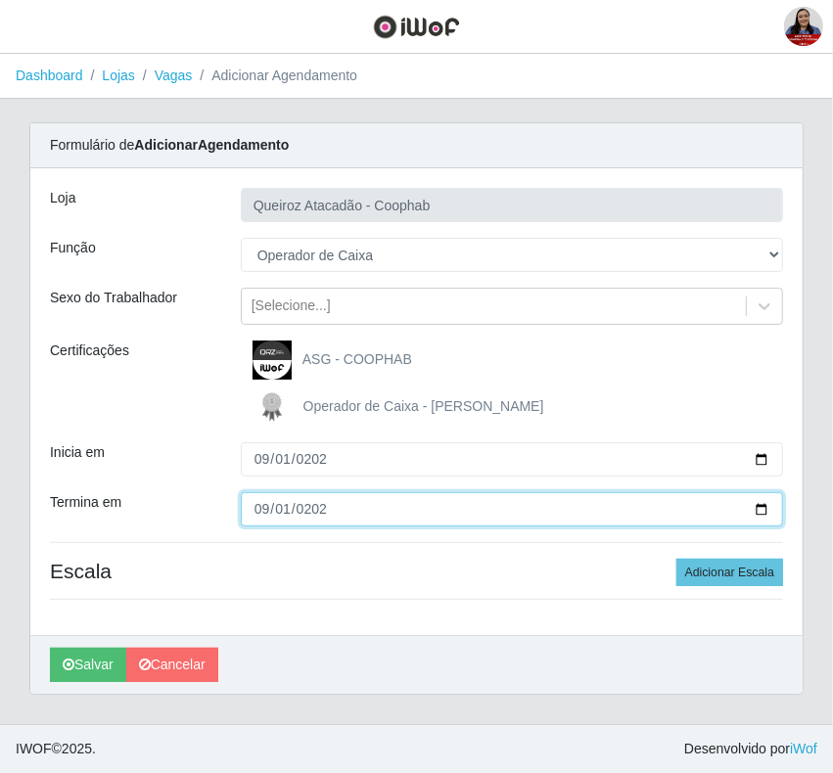
type input "20252-09-01"
type input "[DATE]"
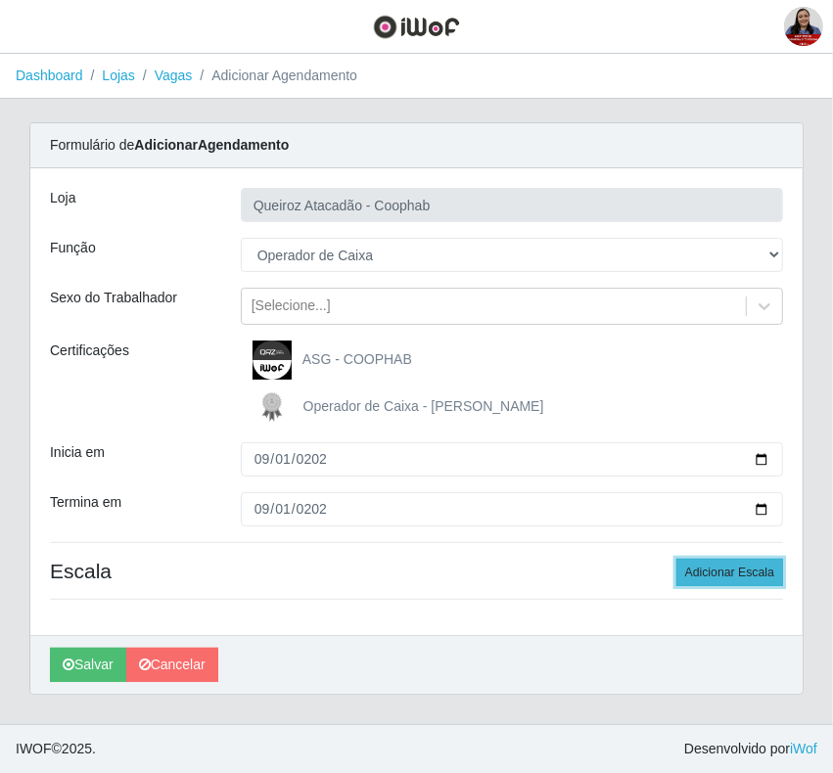
click at [746, 577] on button "Adicionar Escala" at bounding box center [729, 572] width 107 height 27
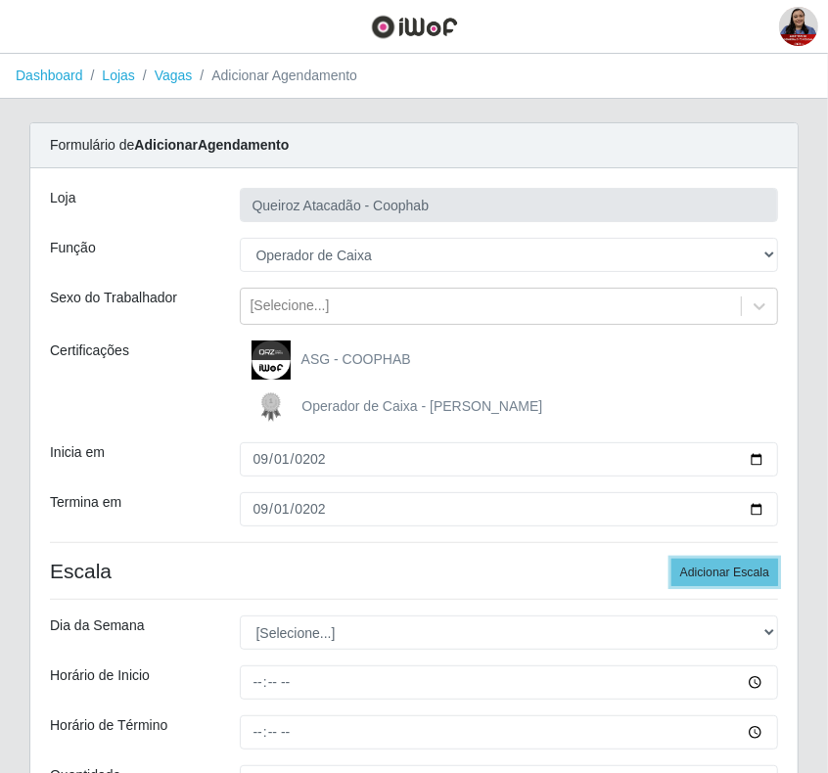
scroll to position [212, 0]
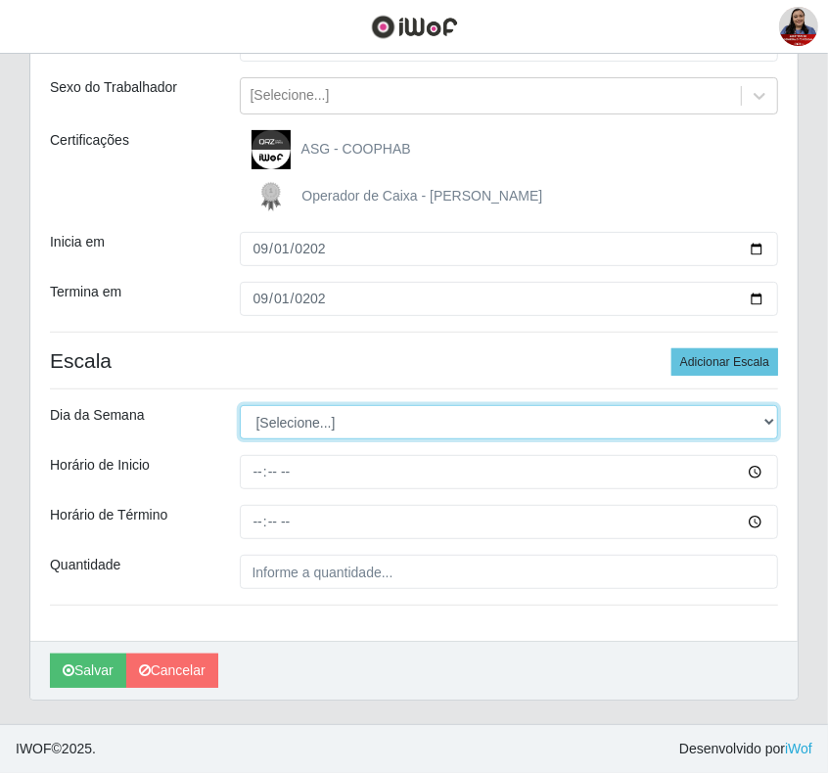
click at [397, 426] on select "[Selecione...] Segunda Terça Quarta Quinta Sexta Sábado Domingo" at bounding box center [509, 422] width 539 height 34
select select "1"
click at [240, 405] on select "[Selecione...] Segunda Terça Quarta Quinta Sexta Sábado Domingo" at bounding box center [509, 422] width 539 height 34
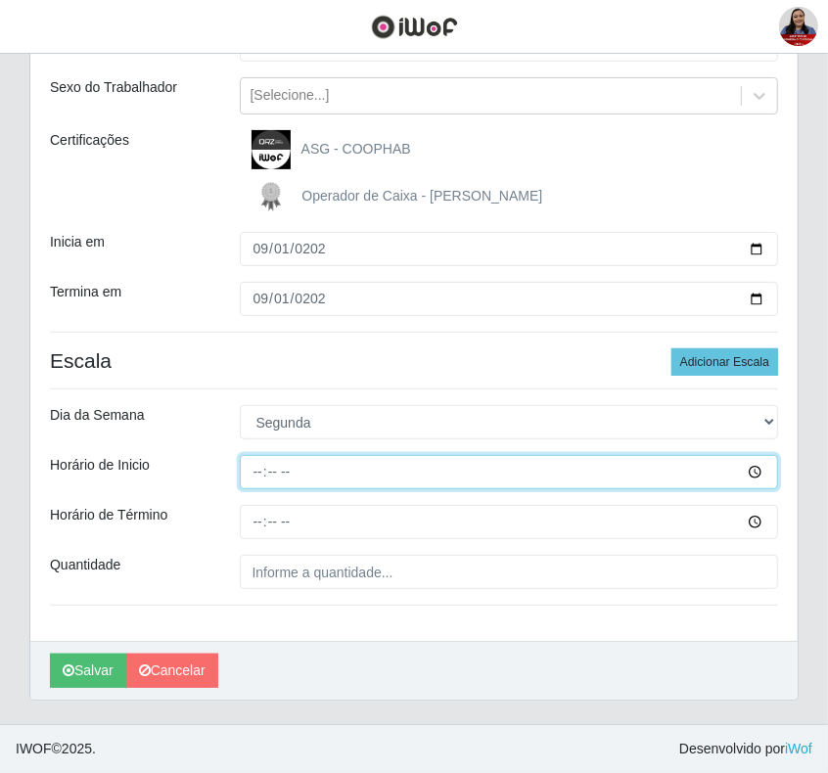
click at [259, 473] on input "Horário de Inicio" at bounding box center [509, 472] width 539 height 34
type input "16:00"
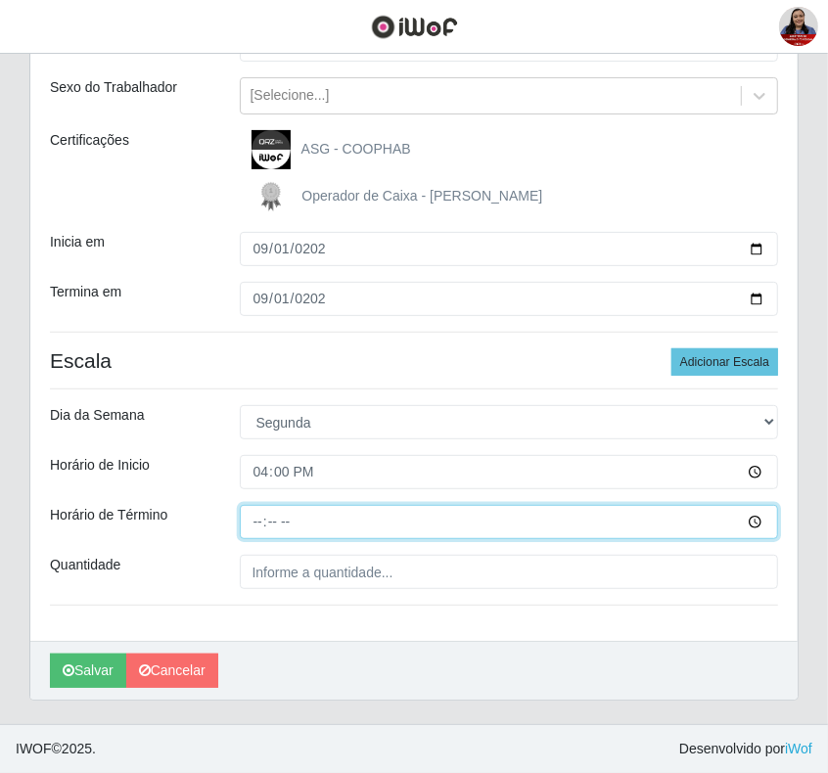
type input "22:00"
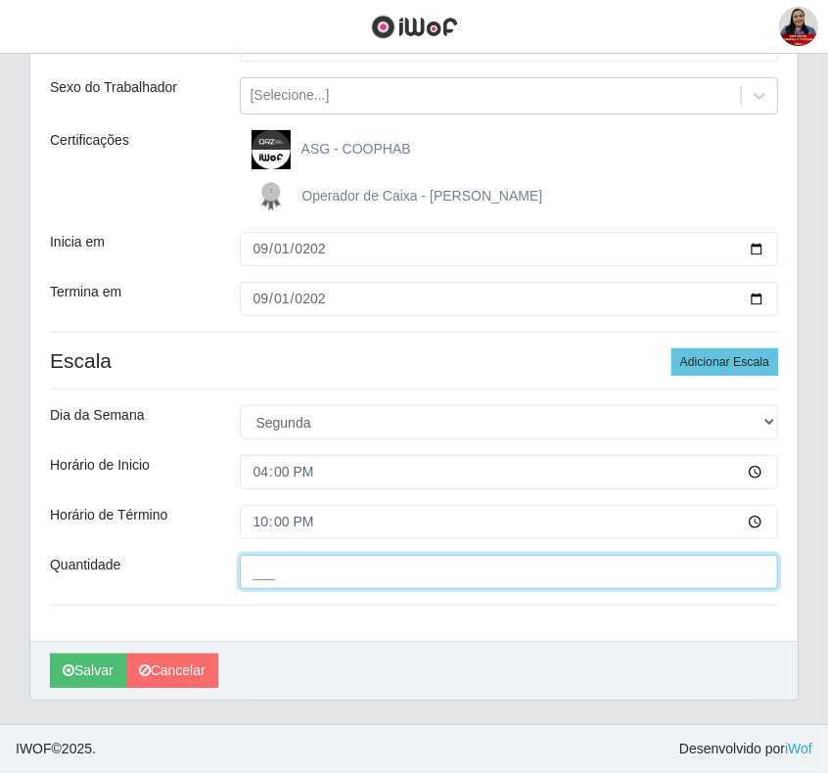
click at [250, 569] on input "___" at bounding box center [509, 572] width 539 height 34
type input "3__"
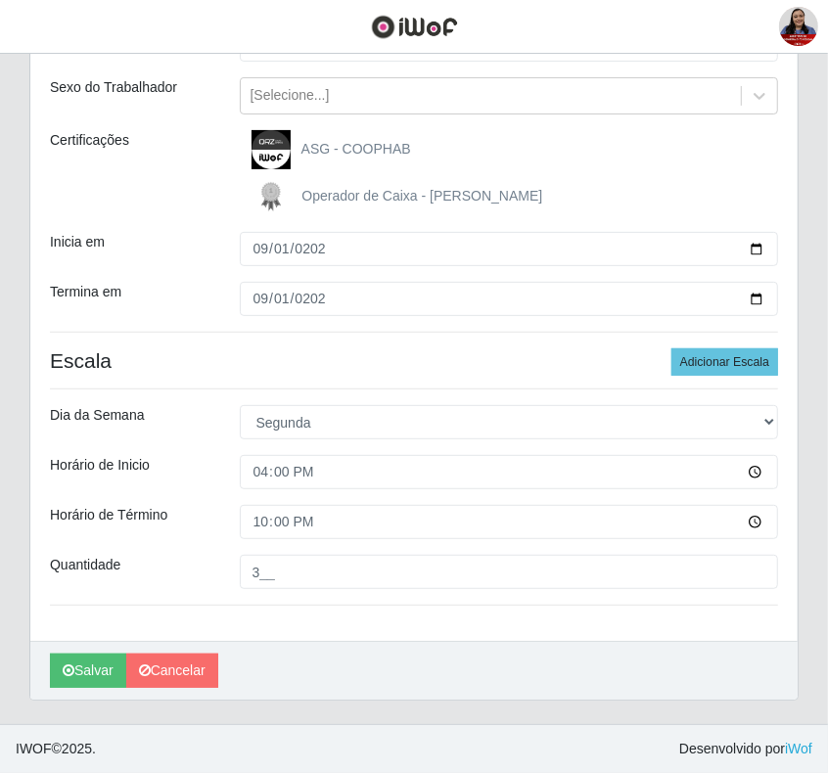
click at [233, 609] on div "Loja Queiroz Atacadão - Coophab Função [Selecione...] ASG ASG + ASG ++ Embalado…" at bounding box center [413, 299] width 767 height 683
drag, startPoint x: 825, startPoint y: 419, endPoint x: 829, endPoint y: 389, distance: 29.6
click at [828, 389] on html "Perfil Alterar Senha Sair Dashboard Trabalhadores Vagas Agendamentos Treinament…" at bounding box center [414, 281] width 828 height 983
click at [71, 672] on icon "submit" at bounding box center [69, 670] width 12 height 14
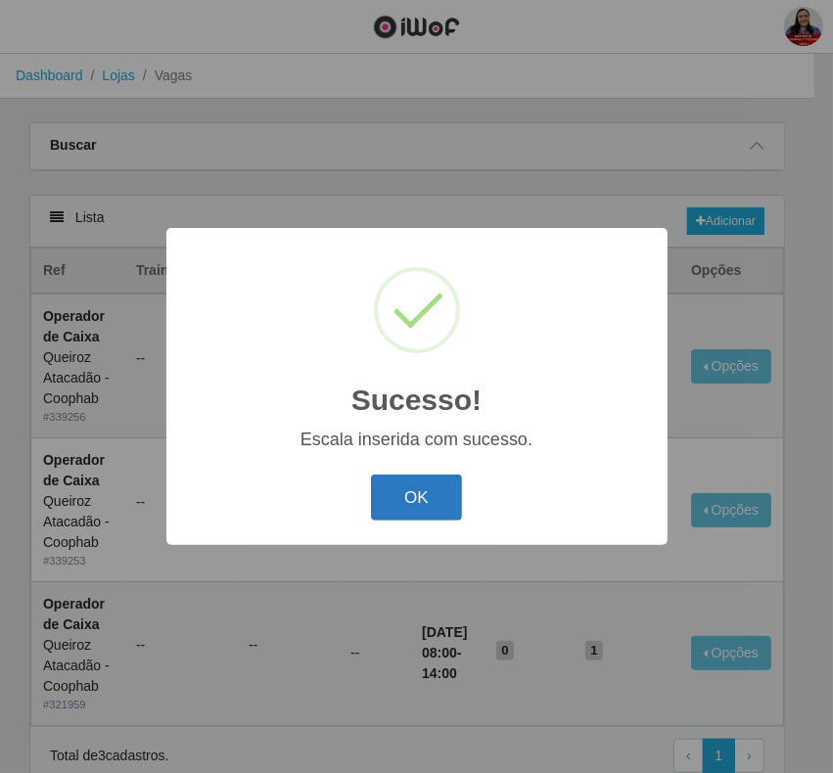
click at [443, 497] on button "OK" at bounding box center [416, 497] width 91 height 46
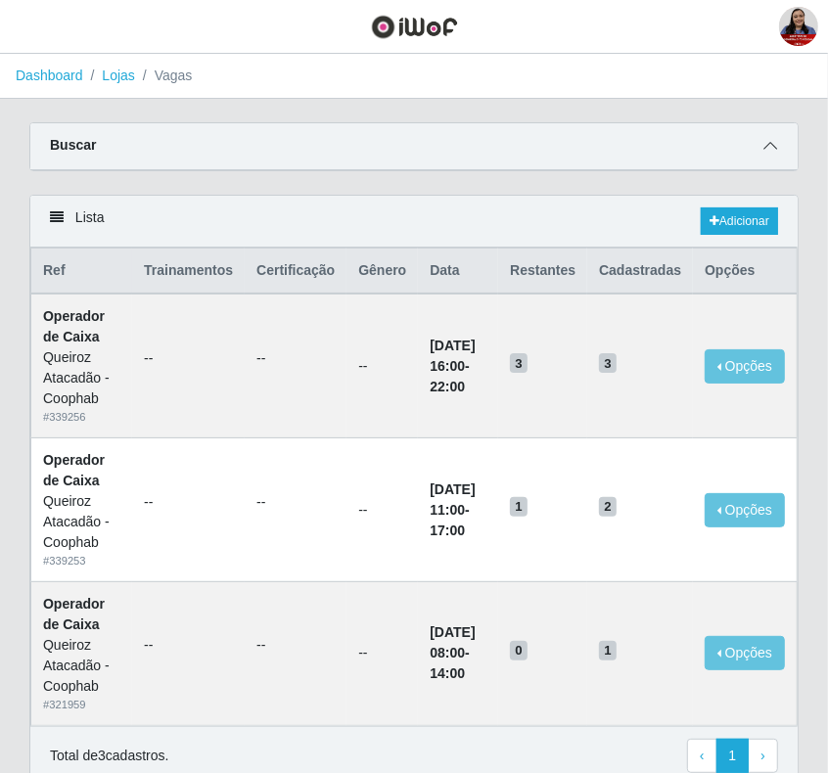
click at [769, 143] on icon at bounding box center [770, 146] width 14 height 14
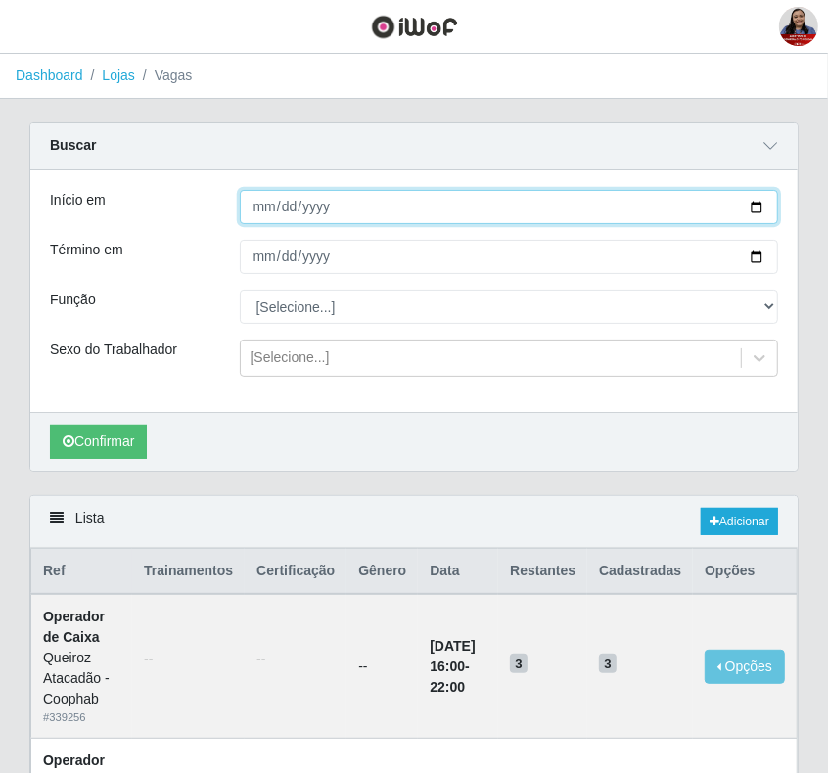
click at [754, 210] on input "[DATE]" at bounding box center [509, 207] width 539 height 34
type input "2025-09-02"
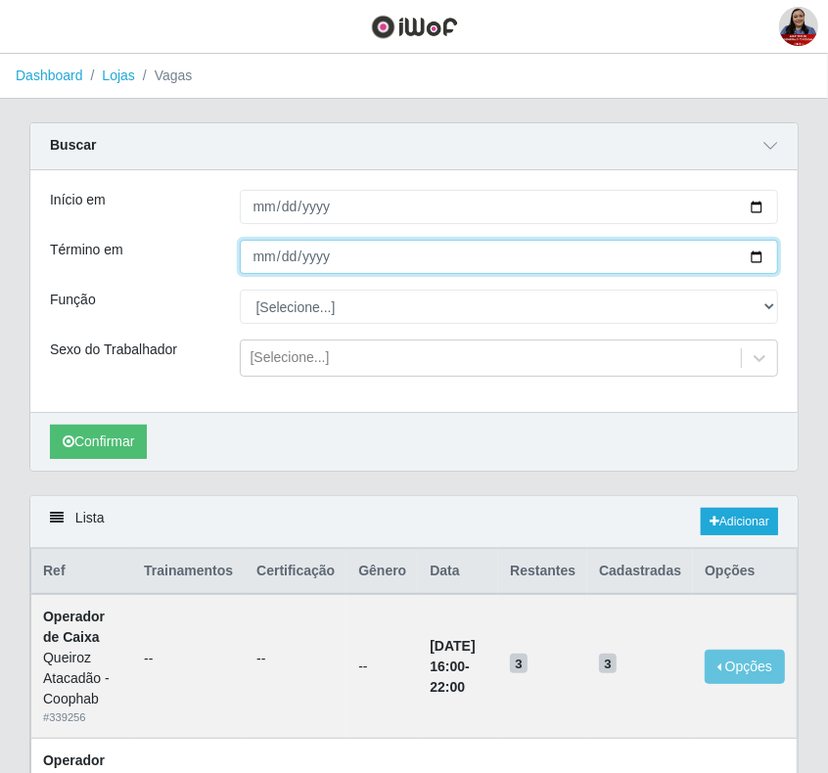
click at [761, 255] on input "[DATE]" at bounding box center [509, 257] width 539 height 34
type input "2025-09-02"
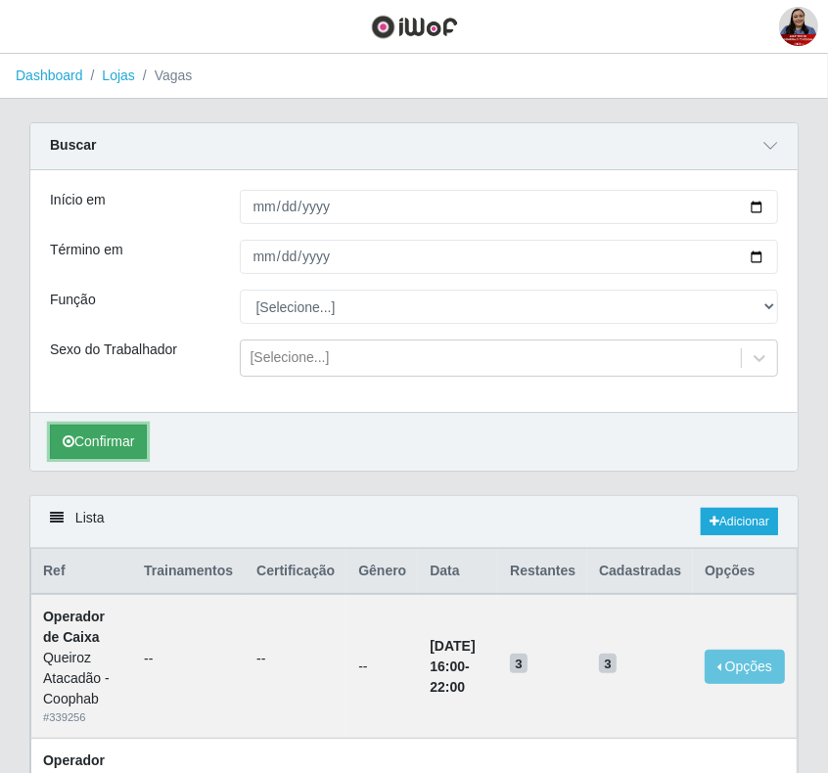
click at [68, 431] on button "Confirmar" at bounding box center [98, 442] width 97 height 34
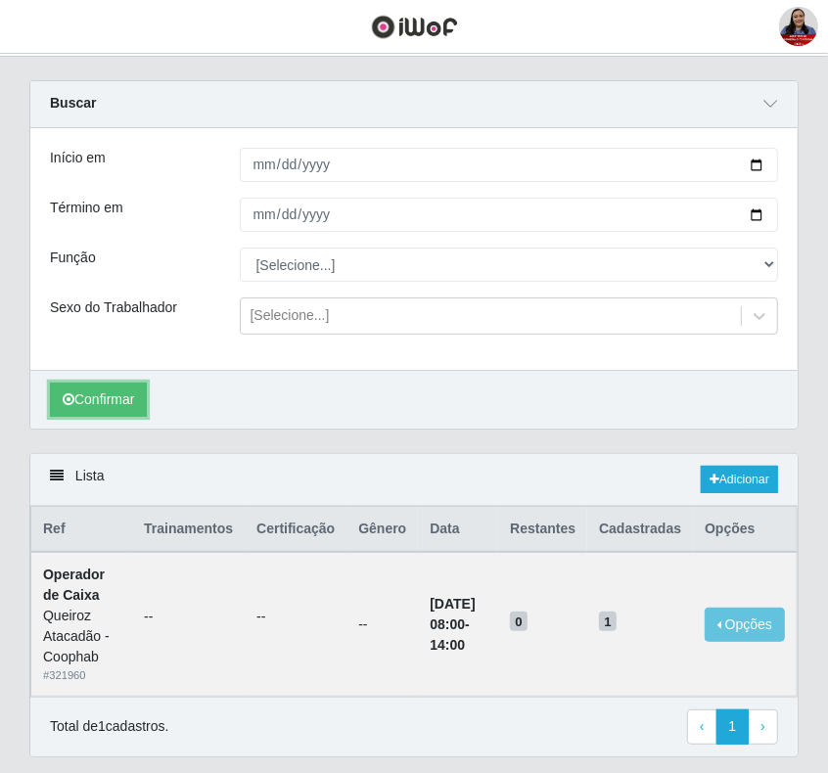
scroll to position [103, 0]
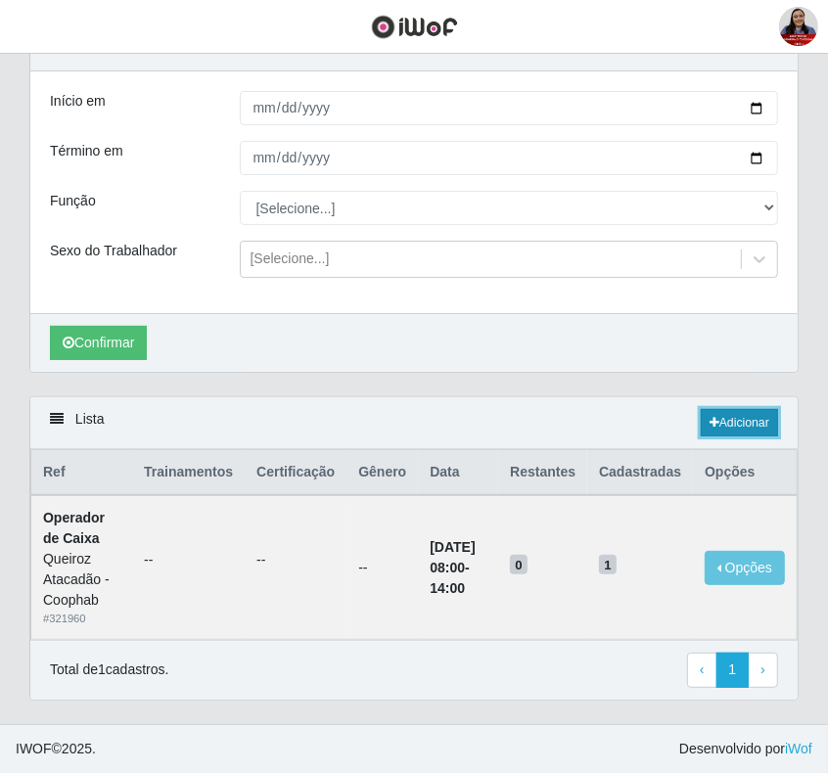
click at [760, 423] on link "Adicionar" at bounding box center [738, 422] width 77 height 27
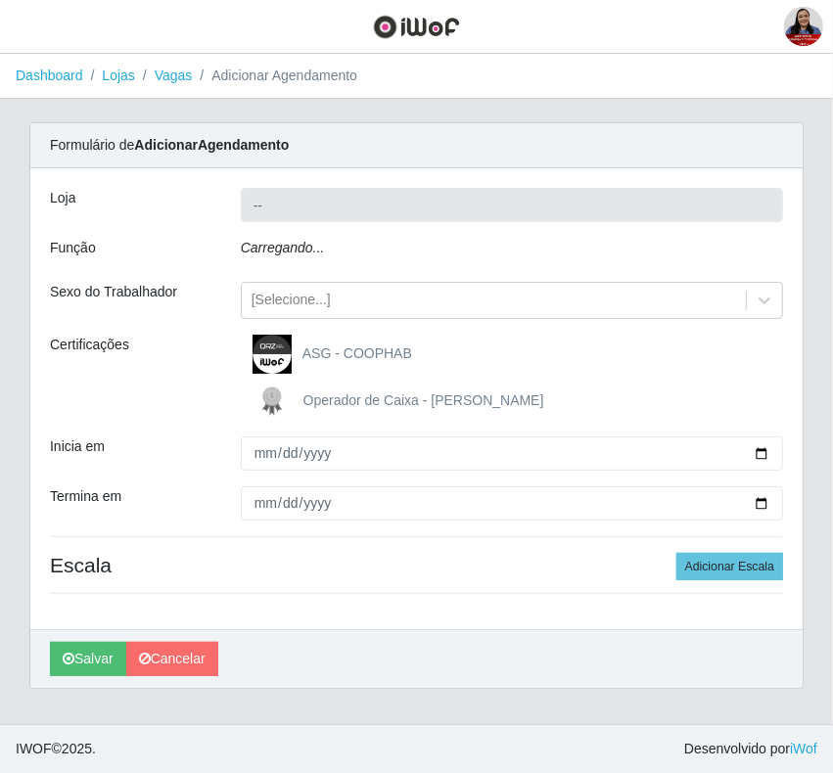
type input "Queiroz Atacadão - Coophab"
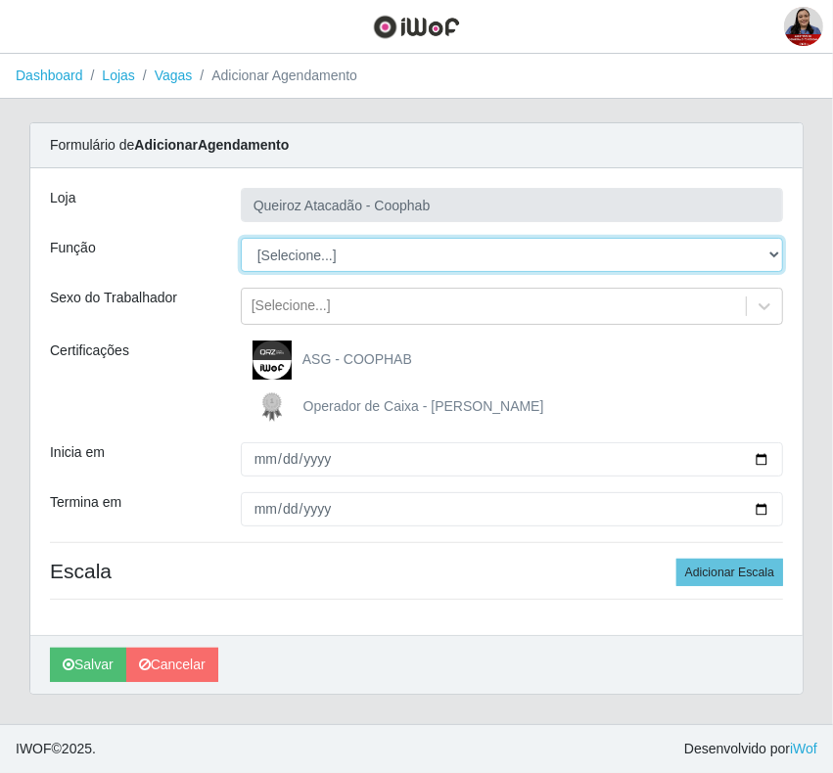
click at [391, 255] on select "[Selecione...] ASG ASG + ASG ++ Embalador Embalador + Embalador ++ Operador de …" at bounding box center [512, 255] width 542 height 34
select select "22"
click at [241, 238] on select "[Selecione...] ASG ASG + ASG ++ Embalador Embalador + Embalador ++ Operador de …" at bounding box center [512, 255] width 542 height 34
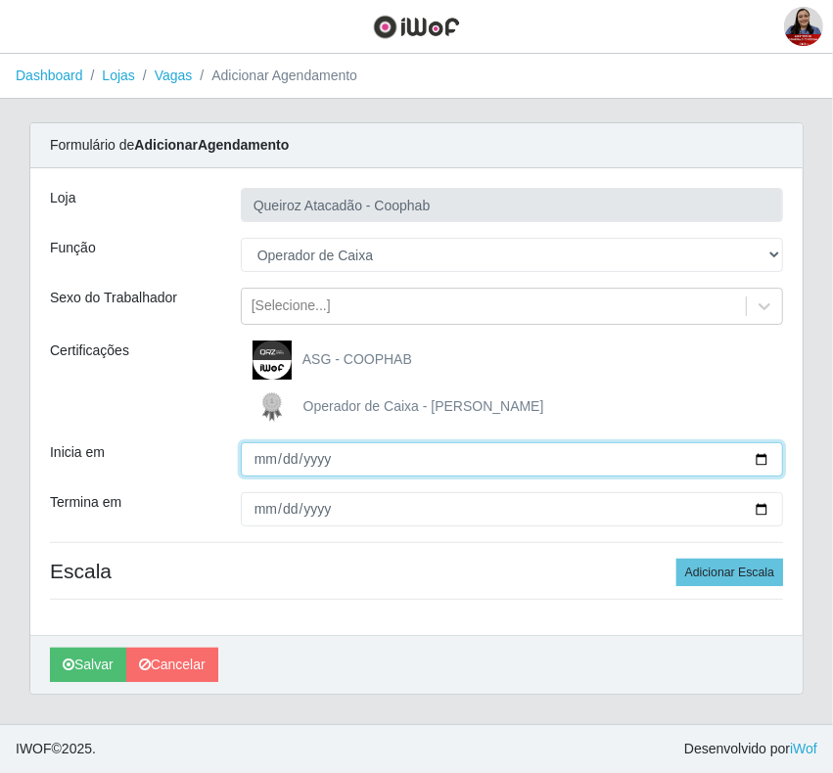
click at [759, 460] on input "Inicia em" at bounding box center [512, 459] width 542 height 34
type input "2025-09-02"
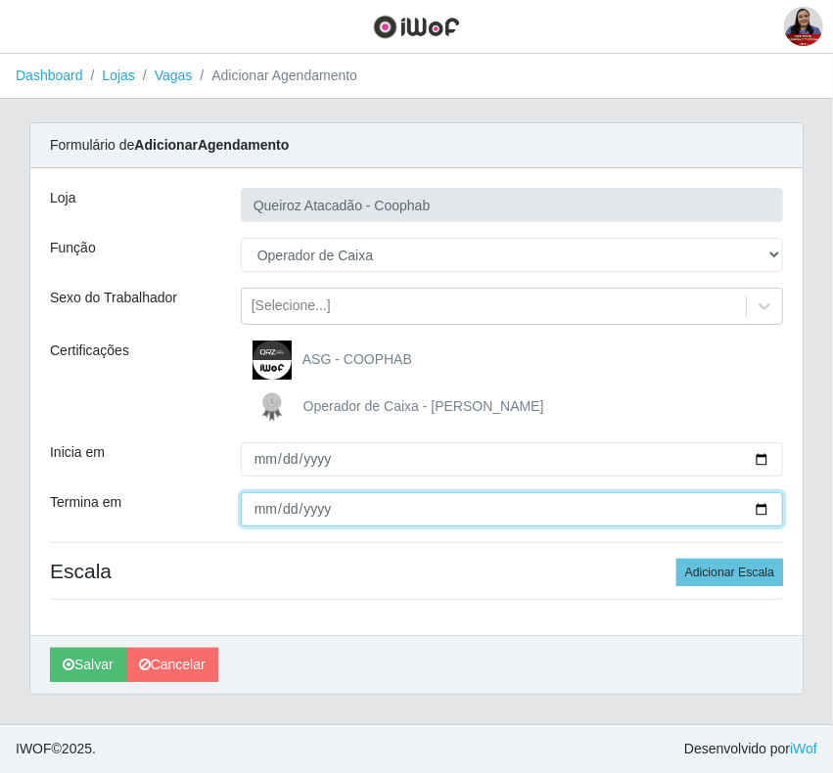
click at [746, 507] on input "Termina em" at bounding box center [512, 509] width 542 height 34
click at [768, 511] on input "Termina em" at bounding box center [512, 509] width 542 height 34
type input "2025-09-02"
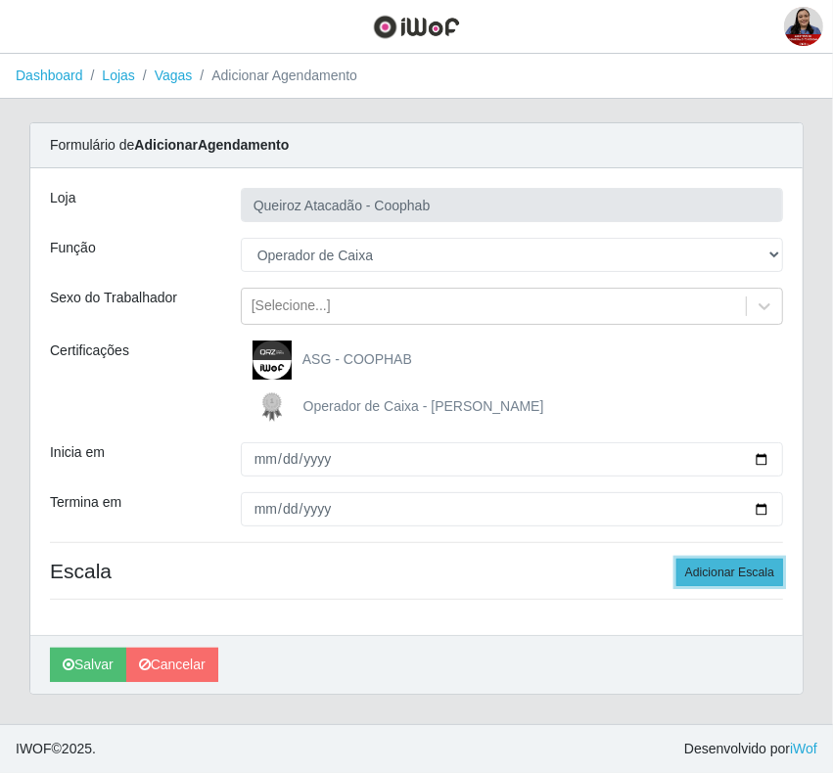
click at [756, 567] on button "Adicionar Escala" at bounding box center [729, 572] width 107 height 27
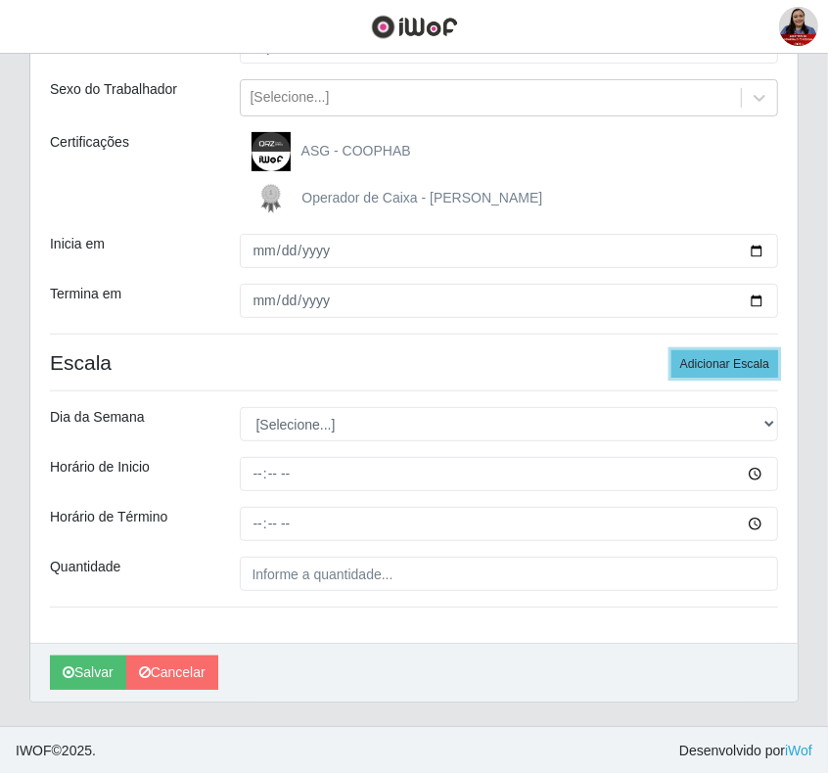
scroll to position [212, 0]
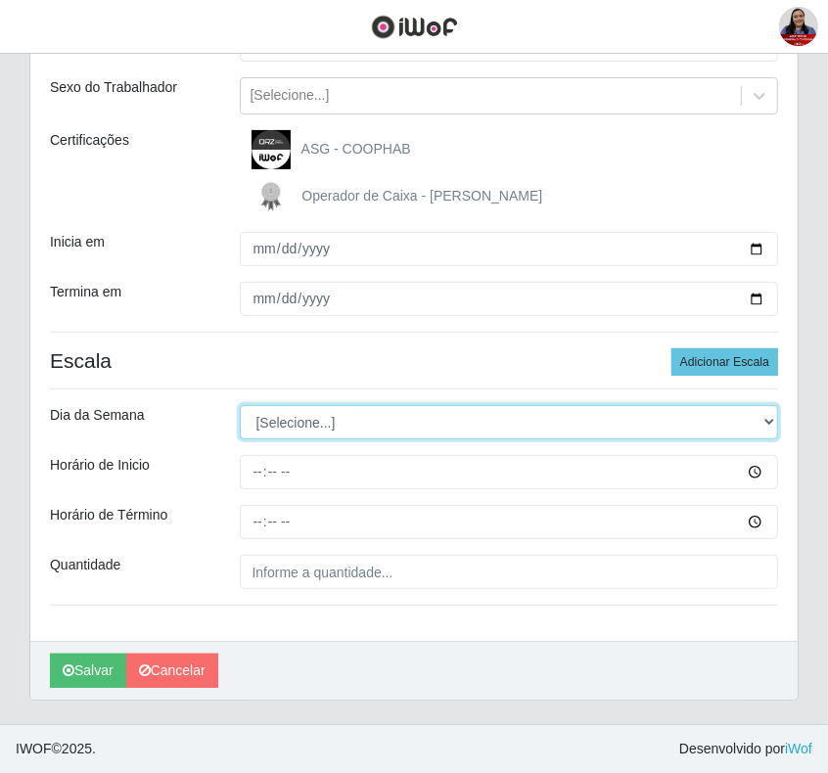
click at [368, 419] on select "[Selecione...] Segunda Terça Quarta Quinta Sexta Sábado Domingo" at bounding box center [509, 422] width 539 height 34
select select "2"
click at [240, 405] on select "[Selecione...] Segunda Terça Quarta Quinta Sexta Sábado Domingo" at bounding box center [509, 422] width 539 height 34
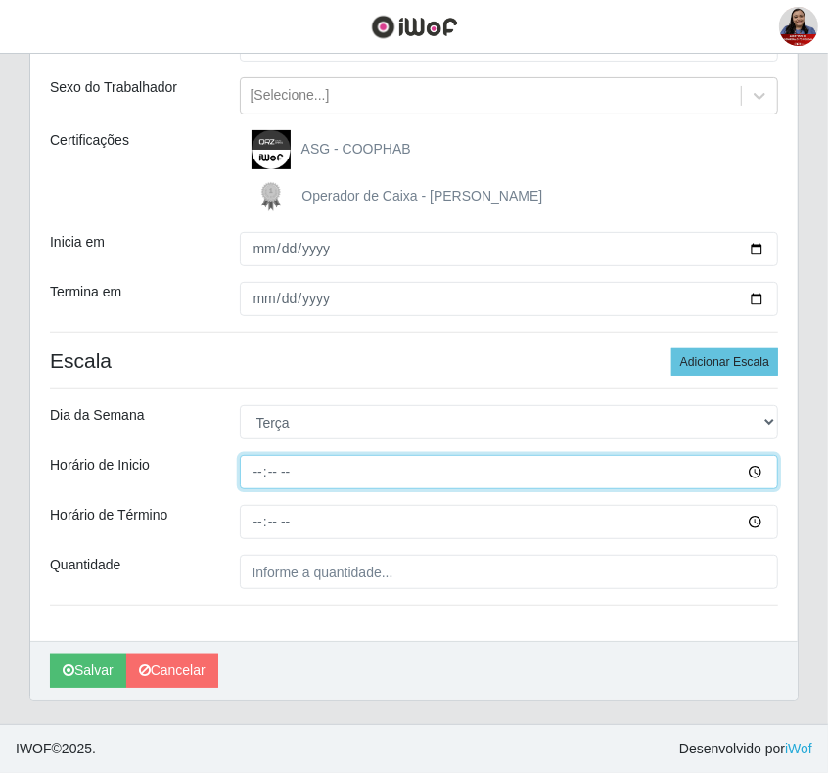
click at [257, 474] on input "Horário de Inicio" at bounding box center [509, 472] width 539 height 34
type input "11:00"
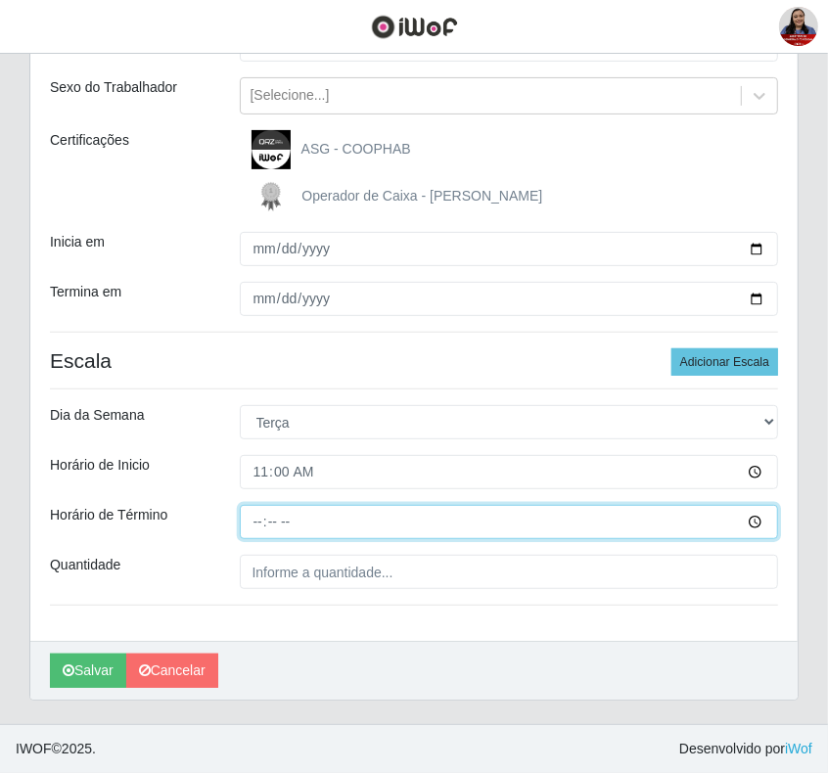
type input "17:00"
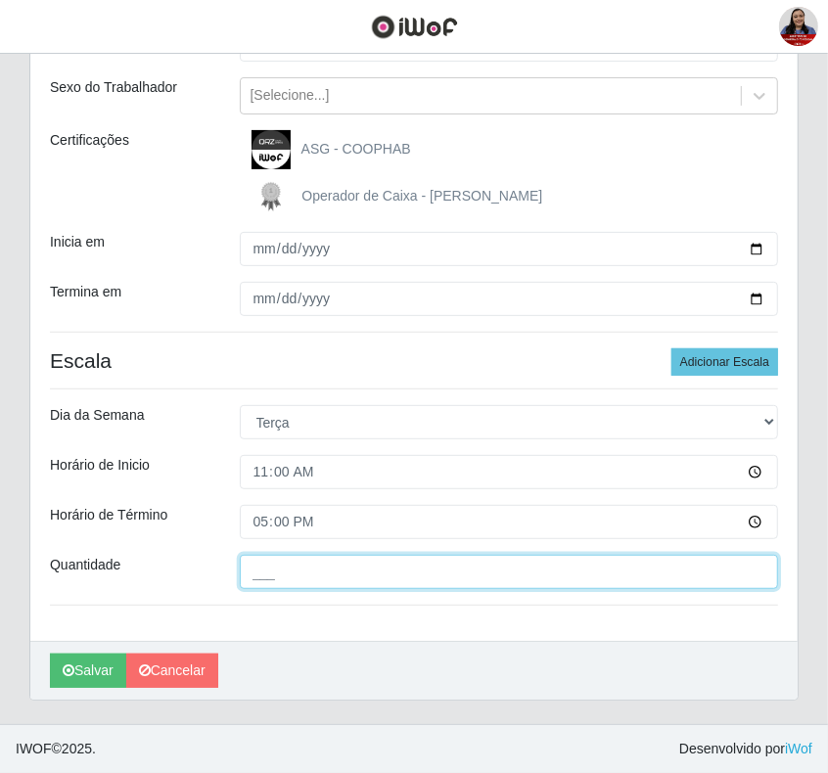
click at [255, 580] on input "___" at bounding box center [509, 572] width 539 height 34
type input "2__"
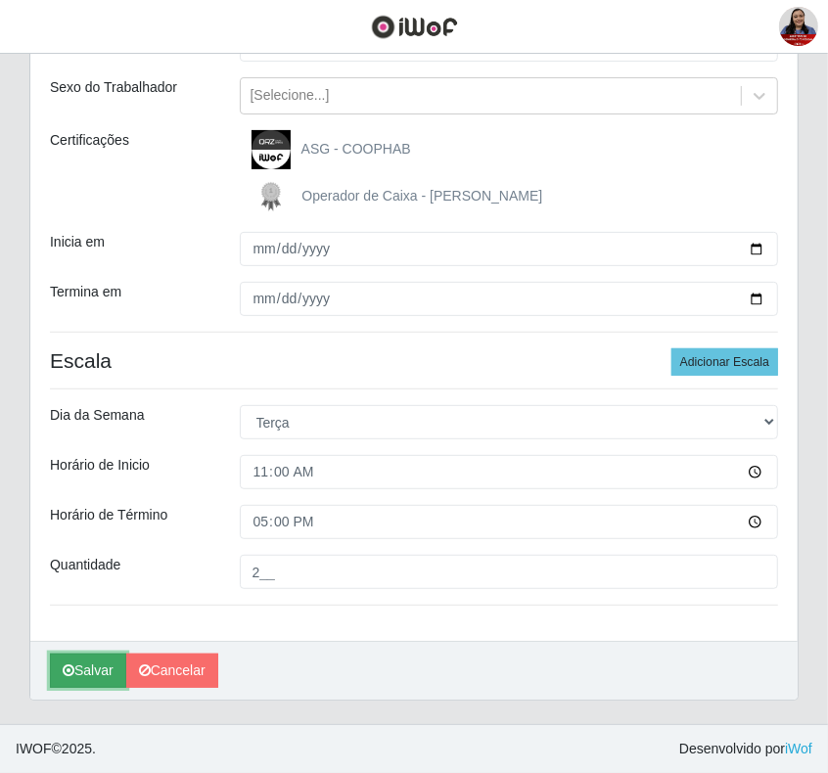
click at [105, 681] on button "Salvar" at bounding box center [88, 671] width 76 height 34
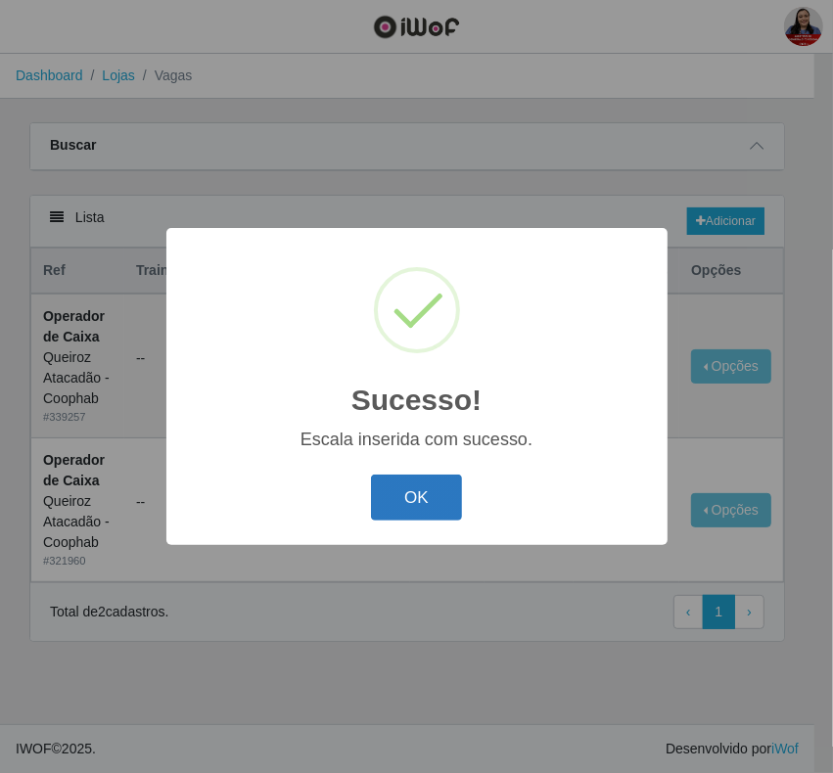
click at [417, 497] on button "OK" at bounding box center [416, 497] width 91 height 46
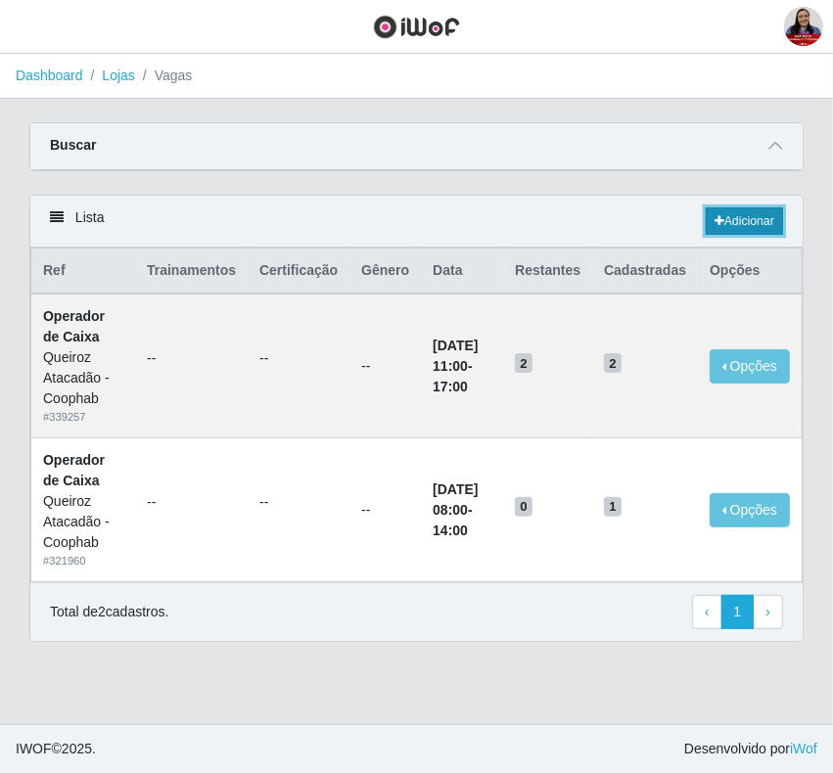
click at [775, 225] on link "Adicionar" at bounding box center [743, 220] width 77 height 27
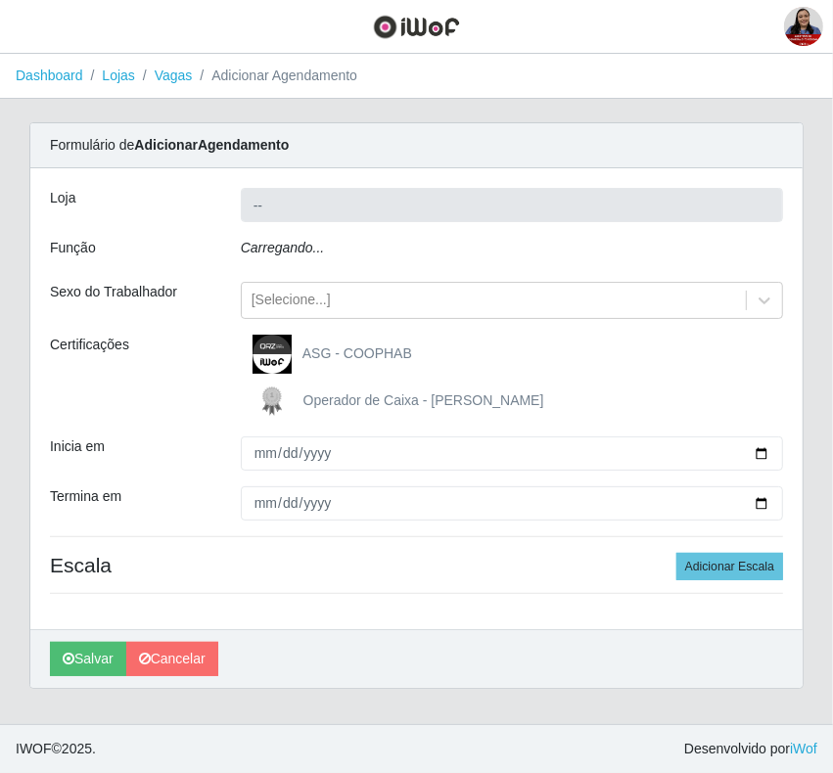
type input "Queiroz Atacadão - Coophab"
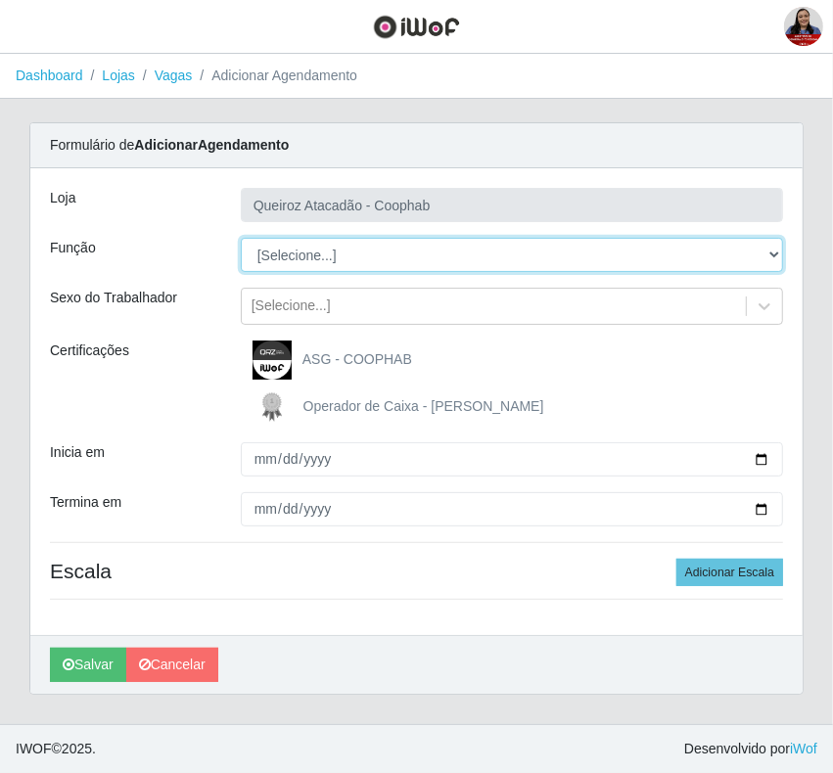
click at [309, 254] on select "[Selecione...] ASG ASG + ASG ++ Embalador Embalador + Embalador ++ Operador de …" at bounding box center [512, 255] width 542 height 34
select select "22"
click at [241, 238] on select "[Selecione...] ASG ASG + ASG ++ Embalador Embalador + Embalador ++ Operador de …" at bounding box center [512, 255] width 542 height 34
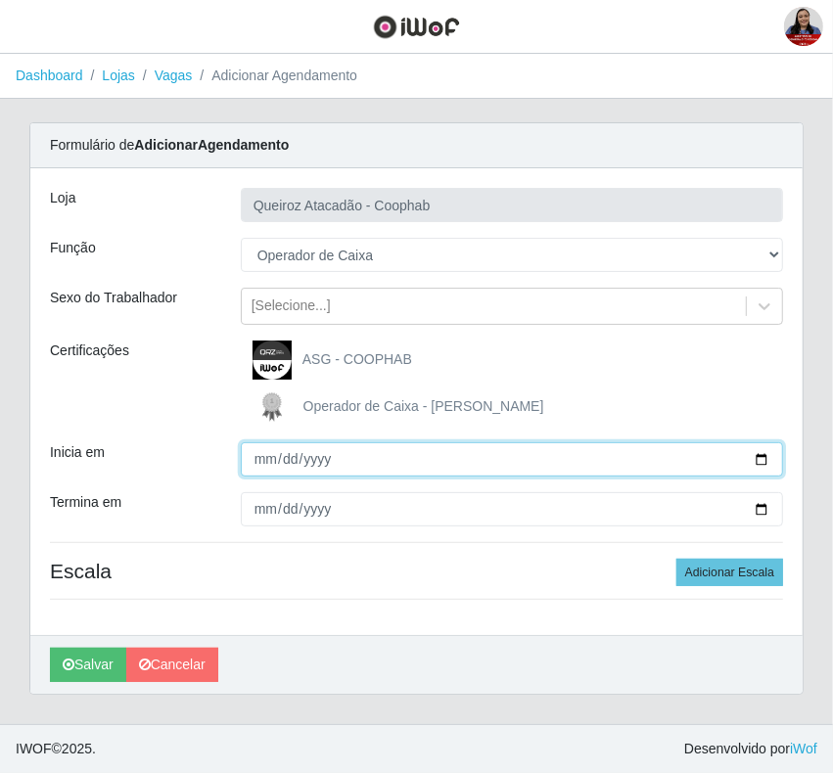
click at [262, 467] on input "Inicia em" at bounding box center [512, 459] width 542 height 34
click at [769, 458] on input "Inicia em" at bounding box center [512, 459] width 542 height 34
type input "2025-09-02"
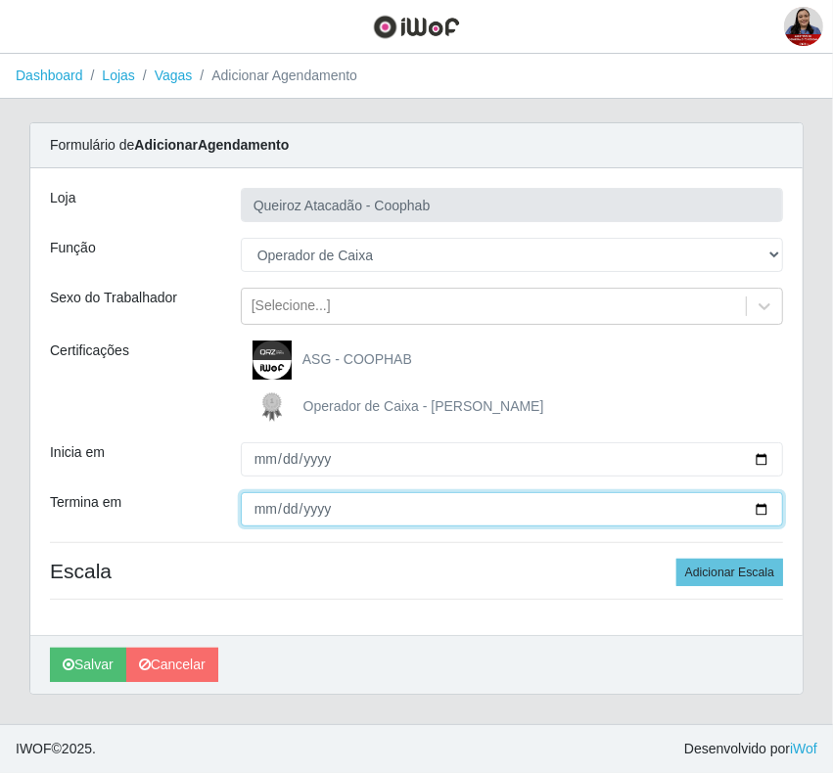
click at [758, 517] on input "Termina em" at bounding box center [512, 509] width 542 height 34
type input "2025-09-02"
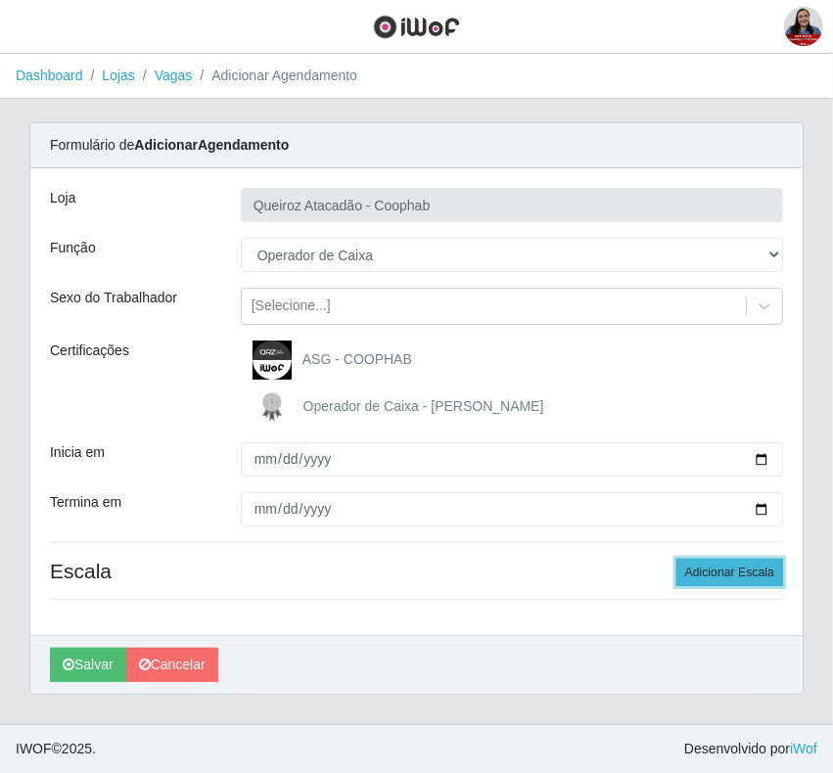
click at [722, 578] on button "Adicionar Escala" at bounding box center [729, 572] width 107 height 27
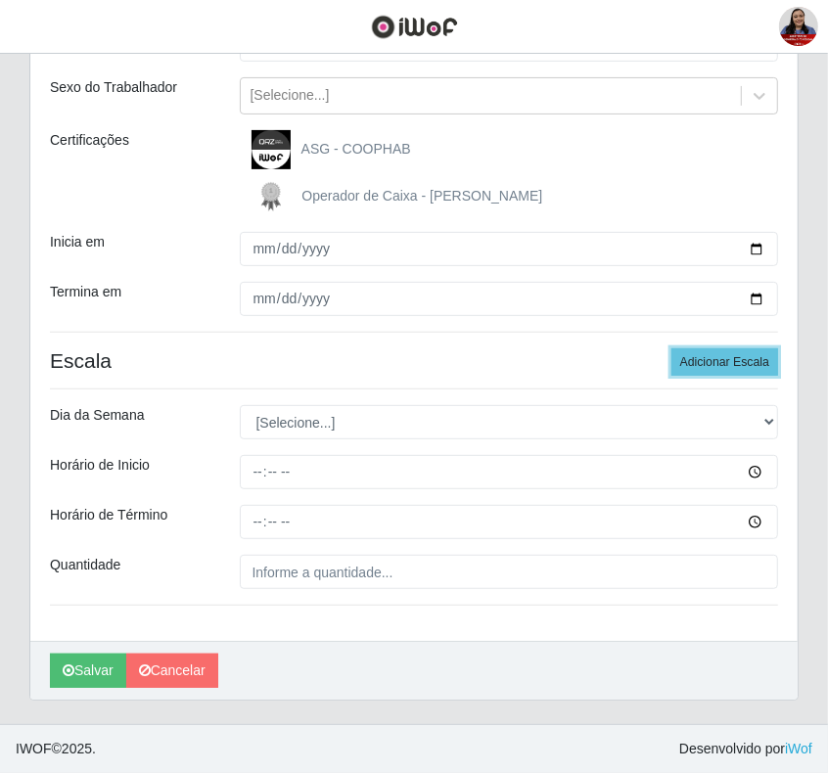
scroll to position [212, 0]
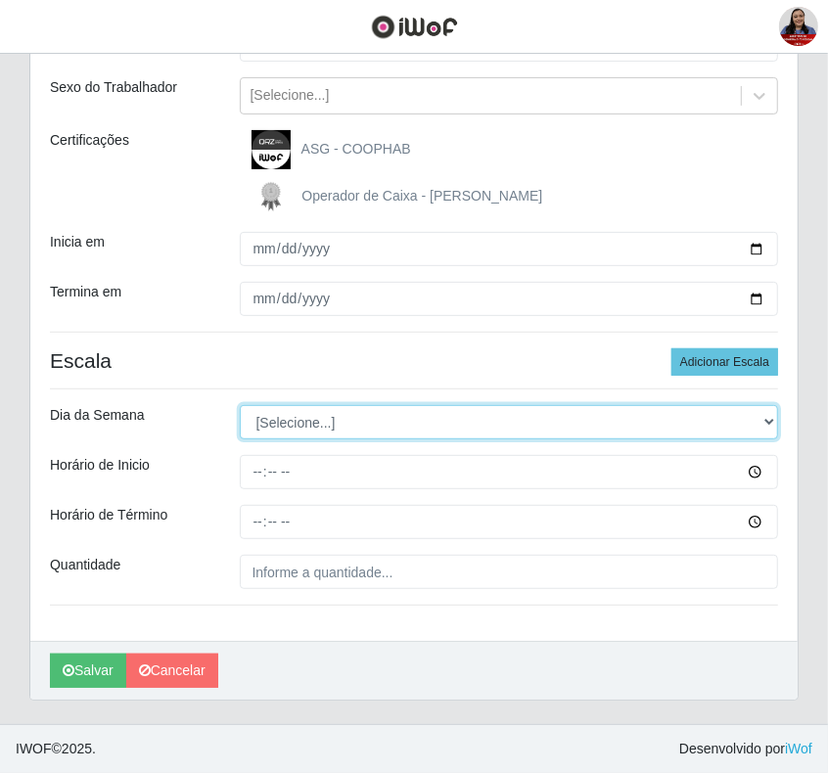
click at [423, 419] on select "[Selecione...] Segunda Terça Quarta Quinta Sexta Sábado Domingo" at bounding box center [509, 422] width 539 height 34
click at [422, 416] on select "[Selecione...] Segunda Terça Quarta Quinta Sexta Sábado Domingo" at bounding box center [509, 422] width 539 height 34
select select "2"
click at [240, 405] on select "[Selecione...] Segunda Terça Quarta Quinta Sexta Sábado Domingo" at bounding box center [509, 422] width 539 height 34
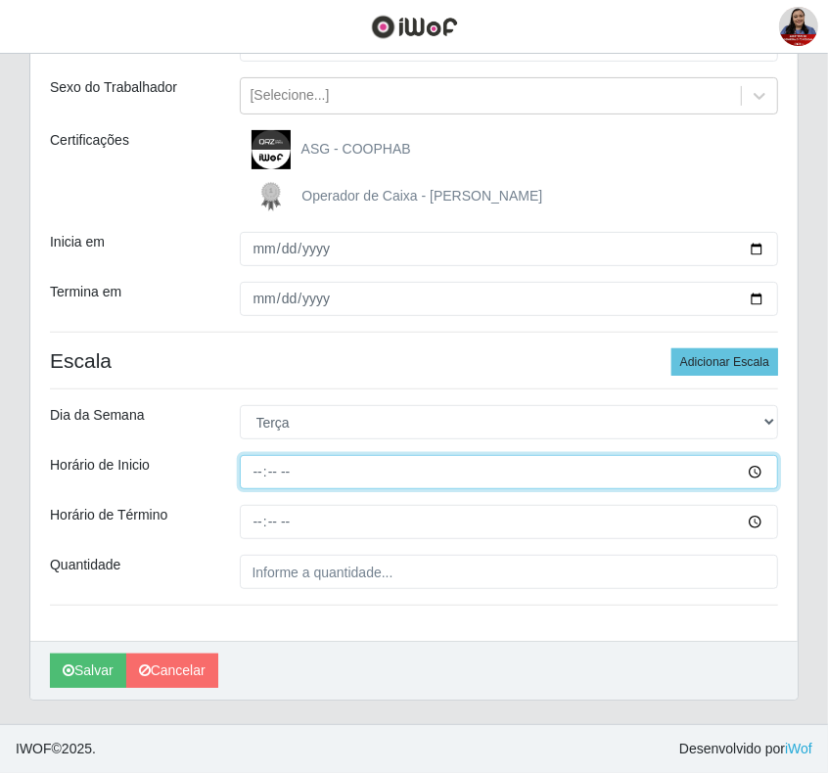
click at [256, 470] on input "Horário de Inicio" at bounding box center [509, 472] width 539 height 34
click at [758, 467] on input "Horário de Inicio" at bounding box center [509, 472] width 539 height 34
click at [255, 466] on input "Horário de Inicio" at bounding box center [509, 472] width 539 height 34
type input "16:00"
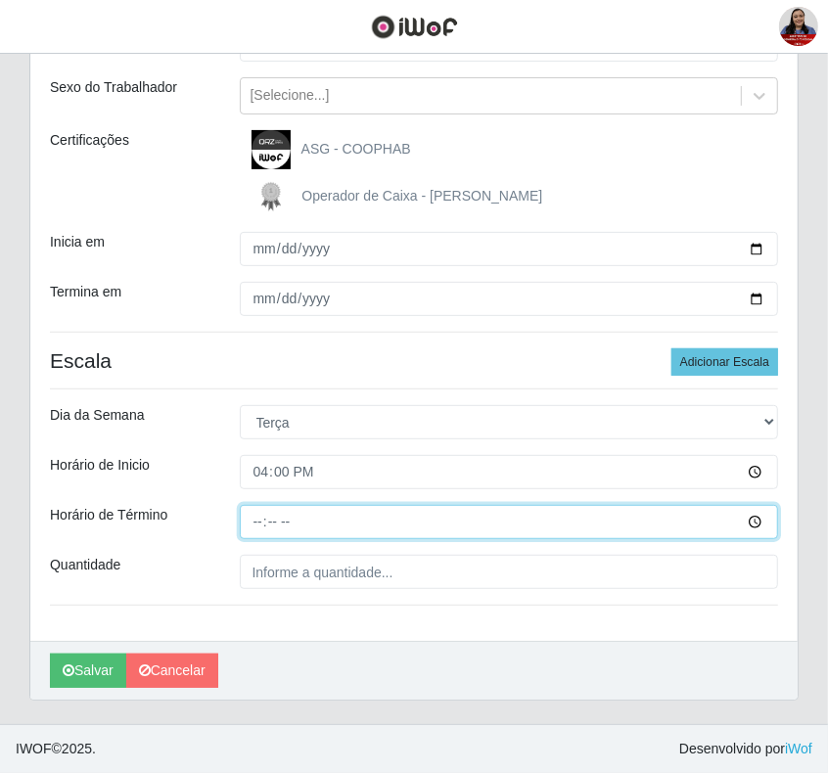
type input "22:00"
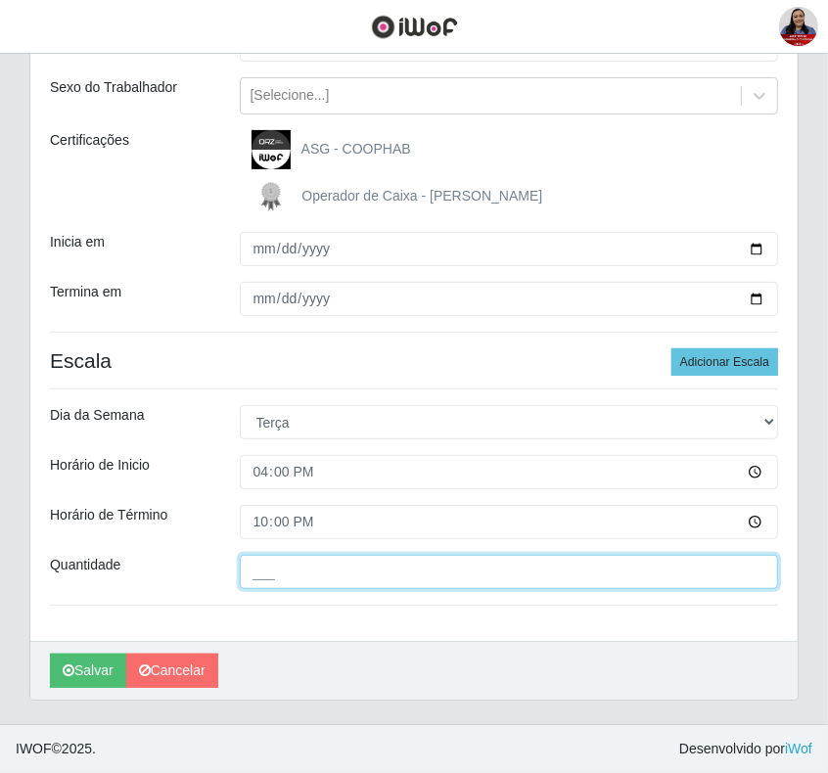
click at [255, 565] on input "___" at bounding box center [509, 572] width 539 height 34
type input "3__"
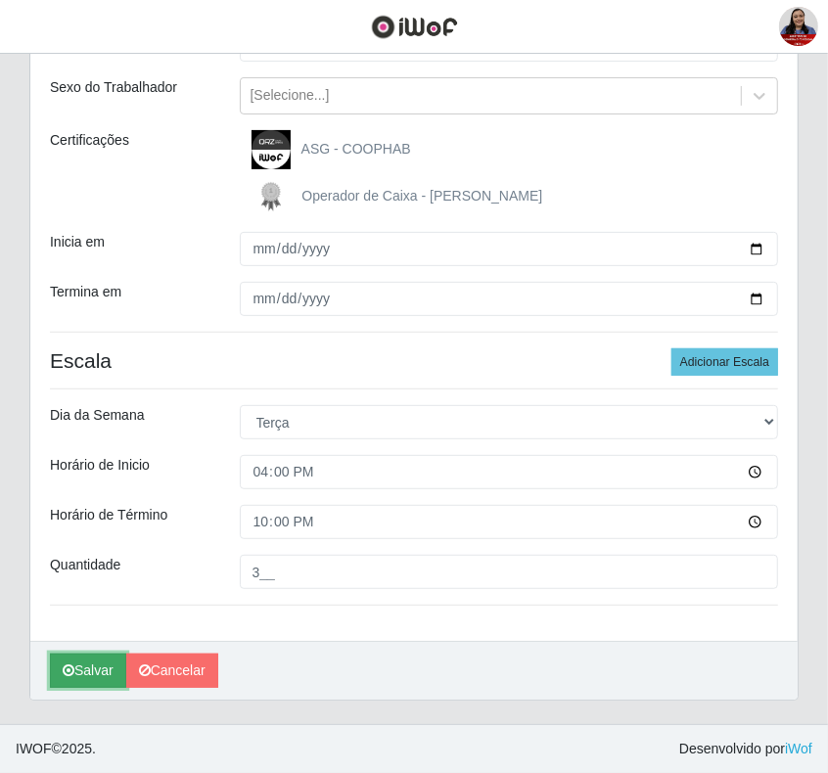
click at [84, 673] on button "Salvar" at bounding box center [88, 671] width 76 height 34
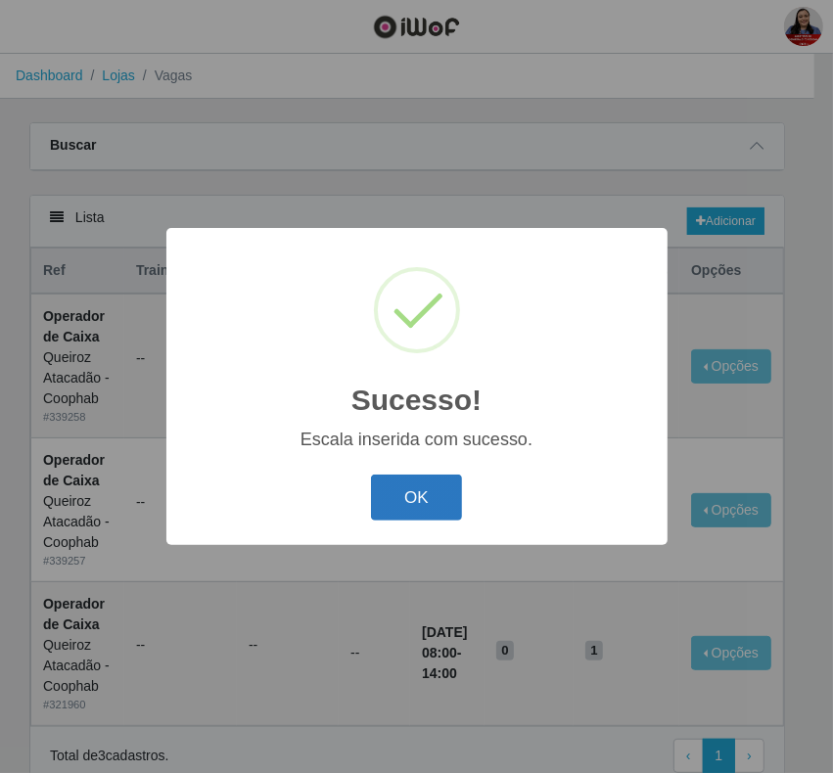
click at [438, 501] on button "OK" at bounding box center [416, 497] width 91 height 46
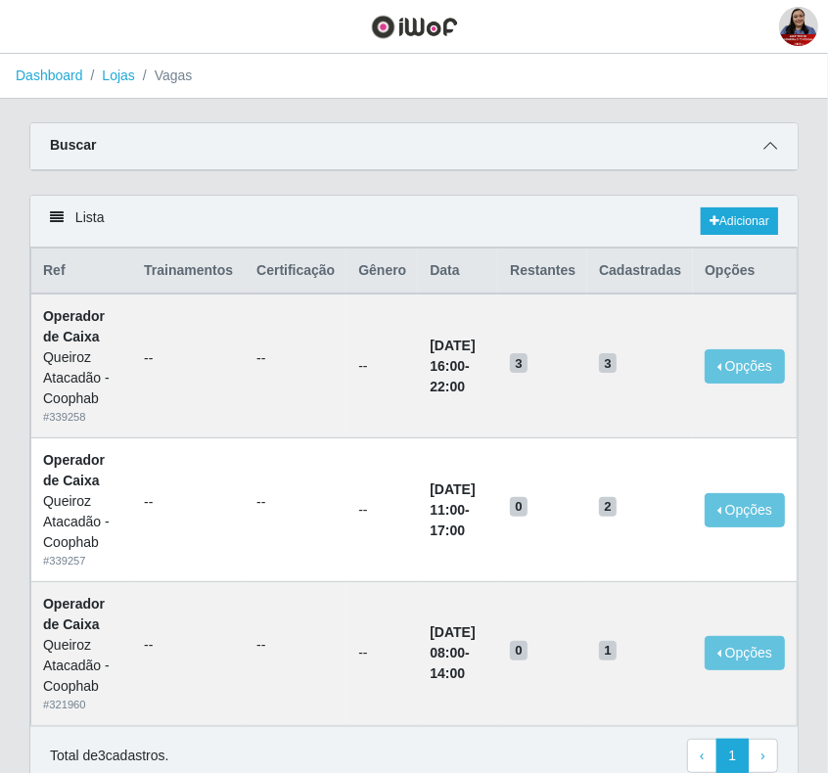
click at [770, 149] on icon at bounding box center [770, 146] width 14 height 14
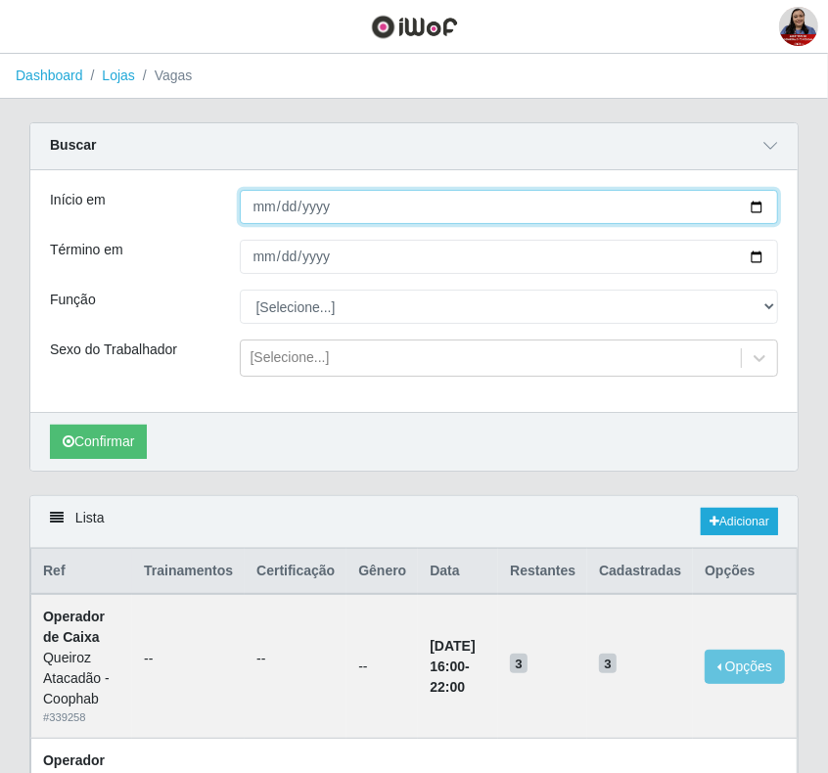
click at [754, 213] on input "2025-09-02" at bounding box center [509, 207] width 539 height 34
type input "2025-09-03"
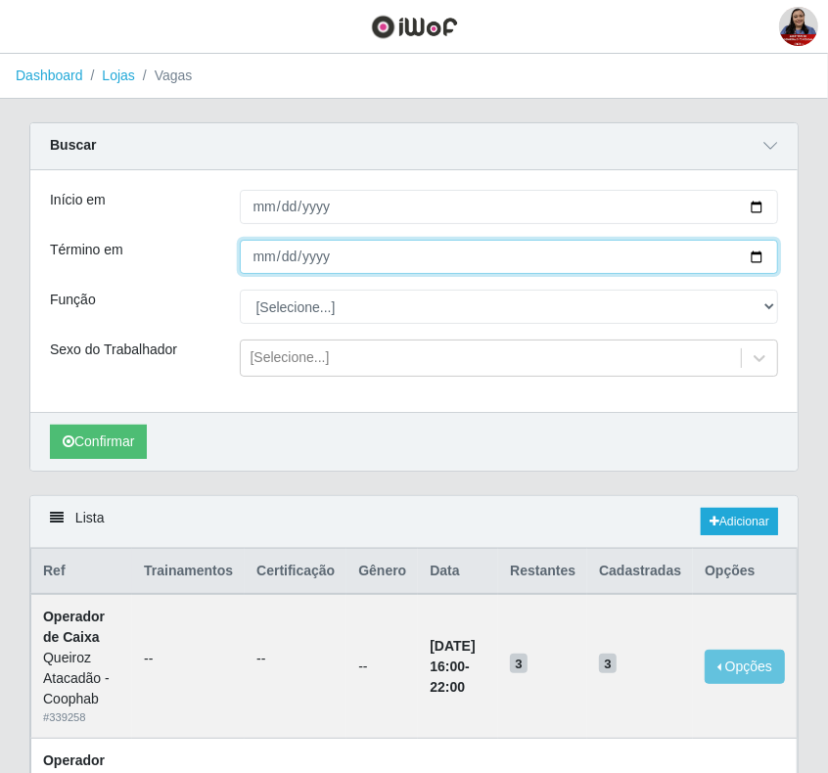
click at [753, 256] on input "2025-09-02" at bounding box center [509, 257] width 539 height 34
type input "2025-09-03"
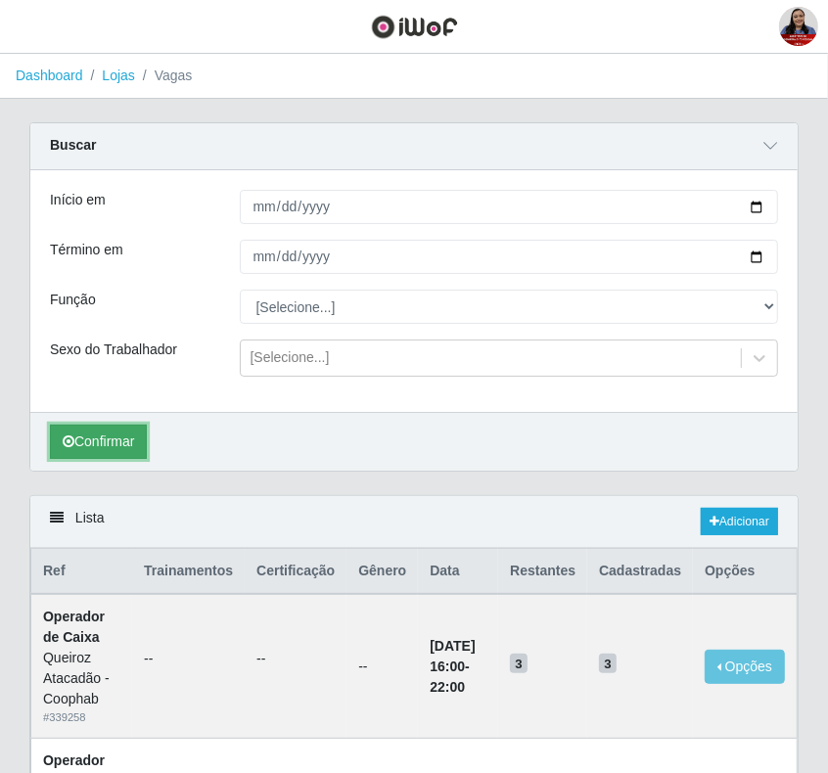
click at [132, 441] on button "Confirmar" at bounding box center [98, 442] width 97 height 34
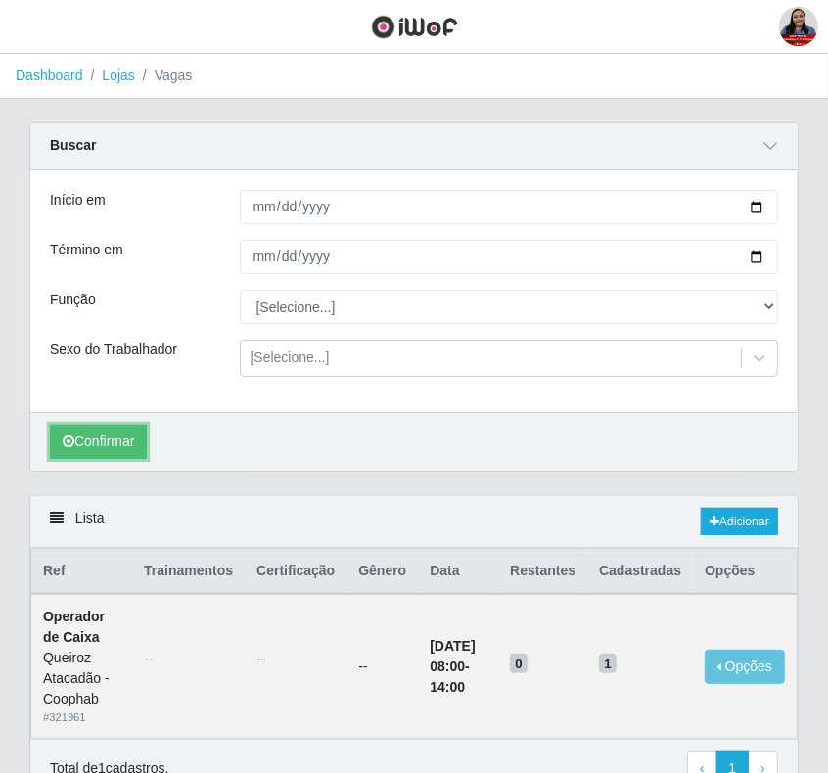
scroll to position [103, 0]
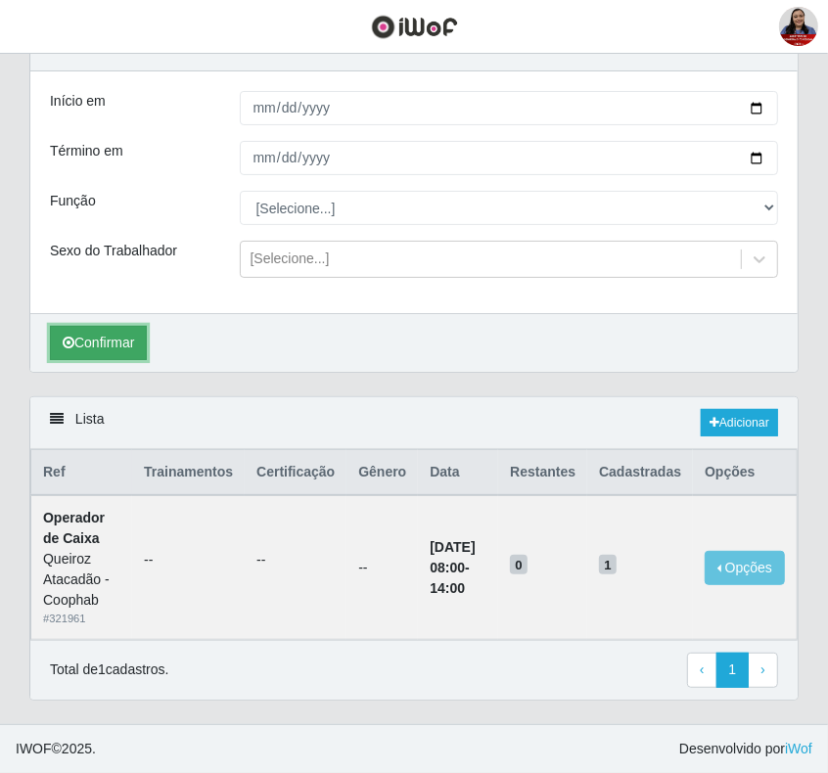
click at [134, 334] on button "Confirmar" at bounding box center [98, 343] width 97 height 34
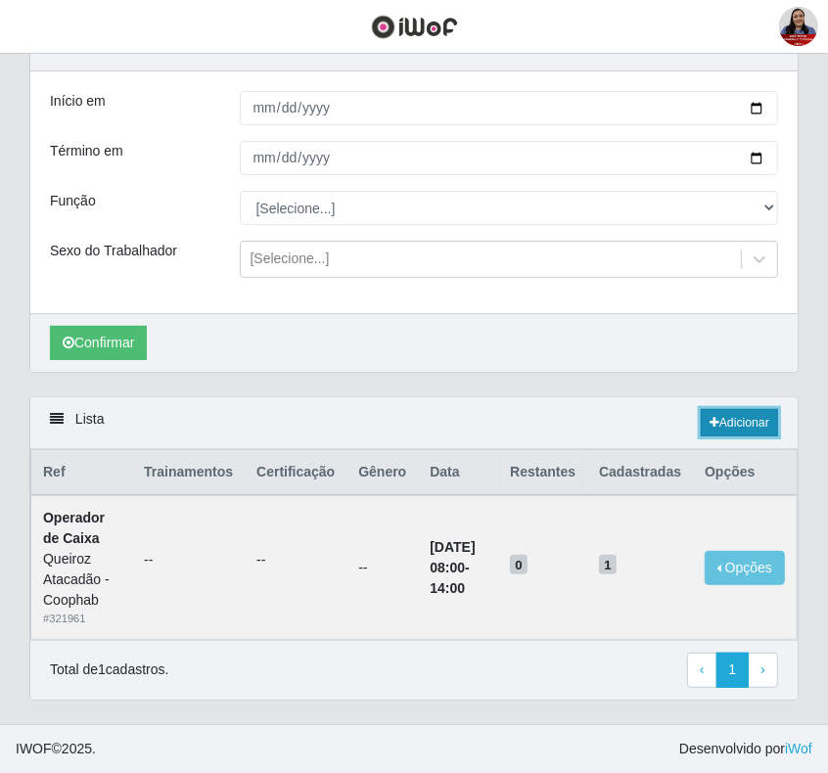
click at [742, 413] on link "Adicionar" at bounding box center [738, 422] width 77 height 27
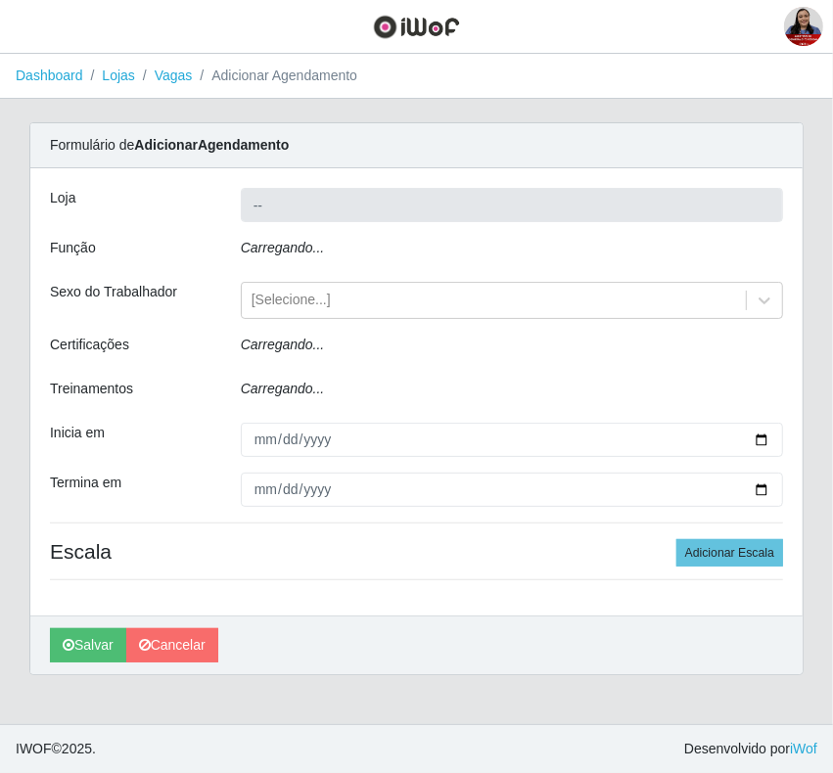
type input "Queiroz Atacadão - Coophab"
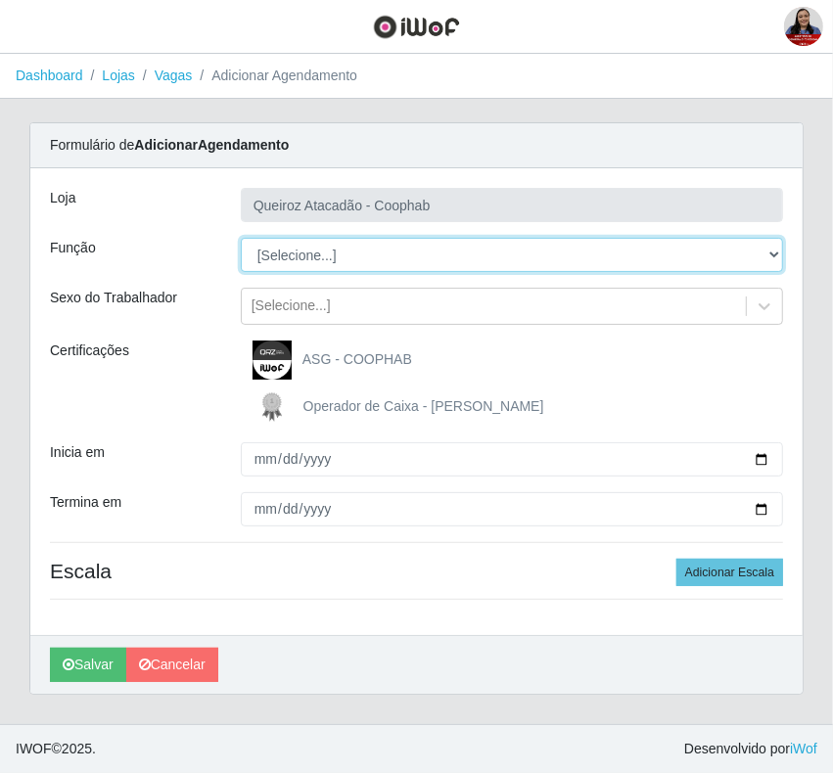
click at [336, 252] on select "[Selecione...] ASG ASG + ASG ++ Embalador Embalador + Embalador ++ Operador de …" at bounding box center [512, 255] width 542 height 34
select select "22"
click at [241, 238] on select "[Selecione...] ASG ASG + ASG ++ Embalador Embalador + Embalador ++ Operador de …" at bounding box center [512, 255] width 542 height 34
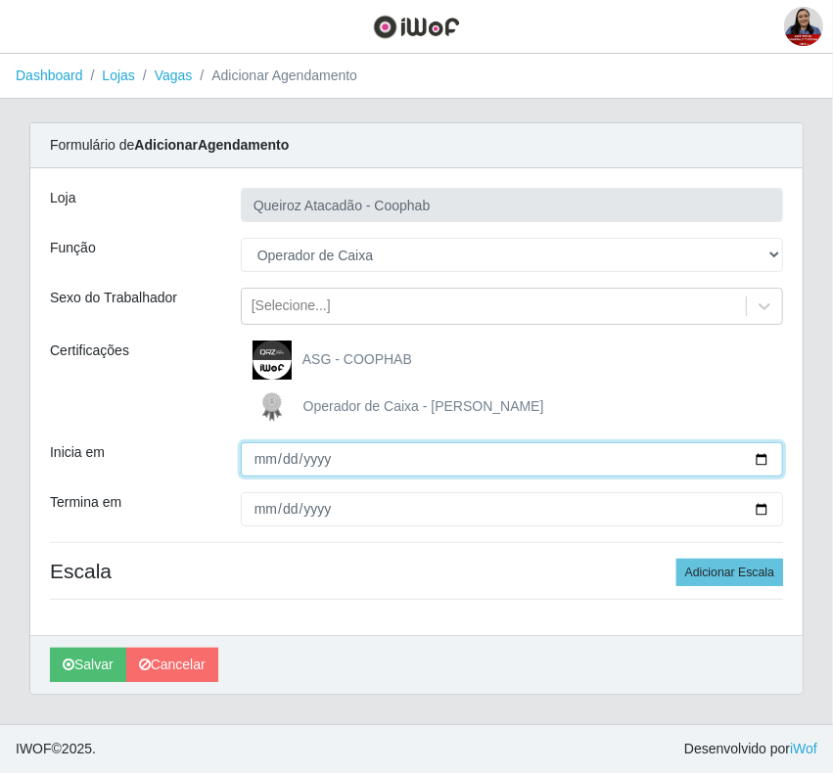
click at [763, 457] on input "Inicia em" at bounding box center [512, 459] width 542 height 34
type input "2025-09-03"
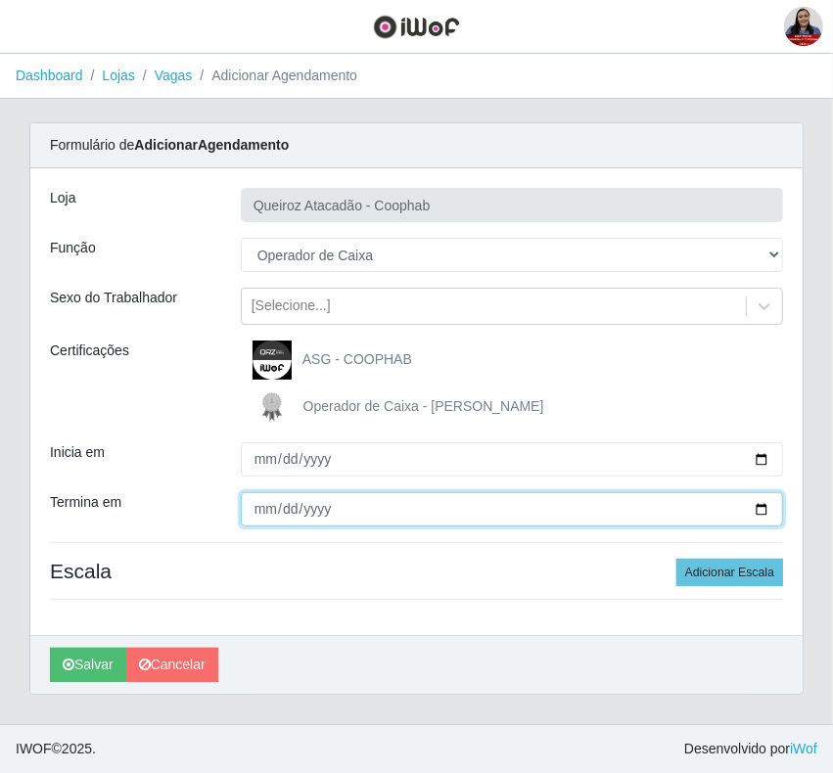
click at [765, 507] on input "Termina em" at bounding box center [512, 509] width 542 height 34
type input "2025-09-03"
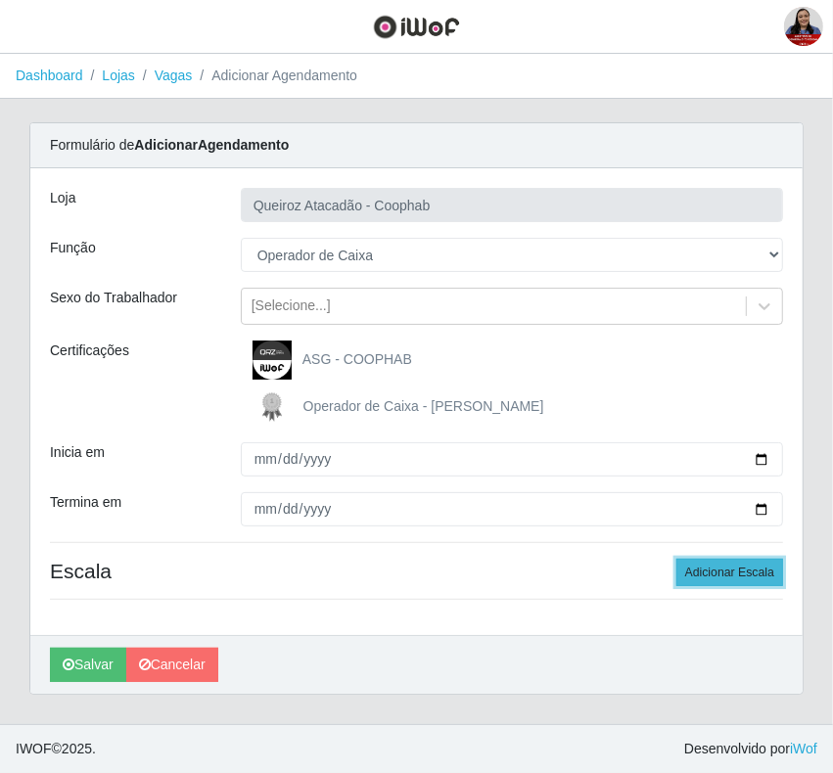
click at [741, 575] on button "Adicionar Escala" at bounding box center [729, 572] width 107 height 27
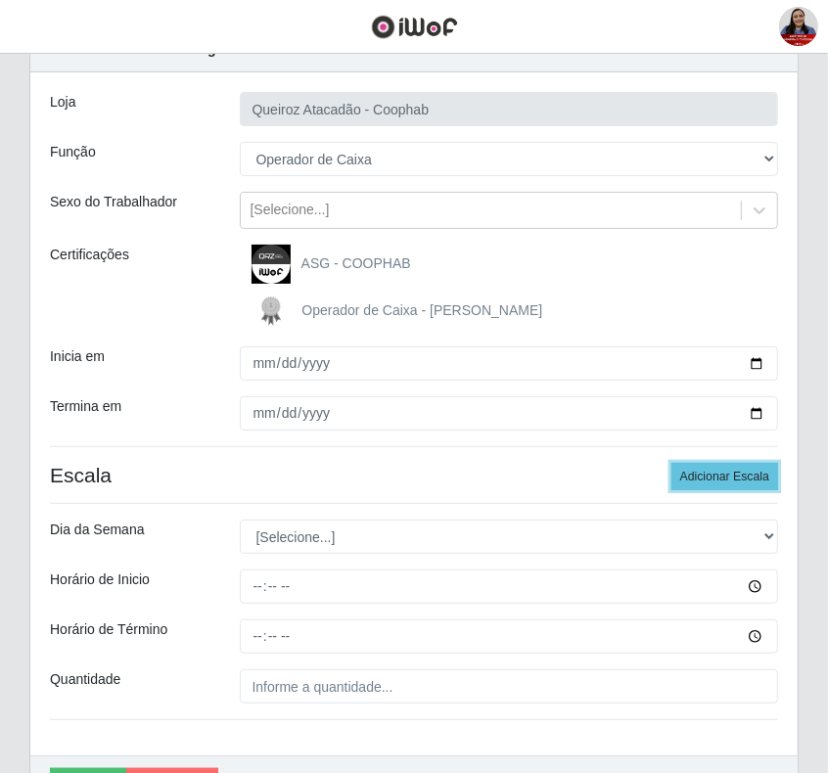
scroll to position [212, 0]
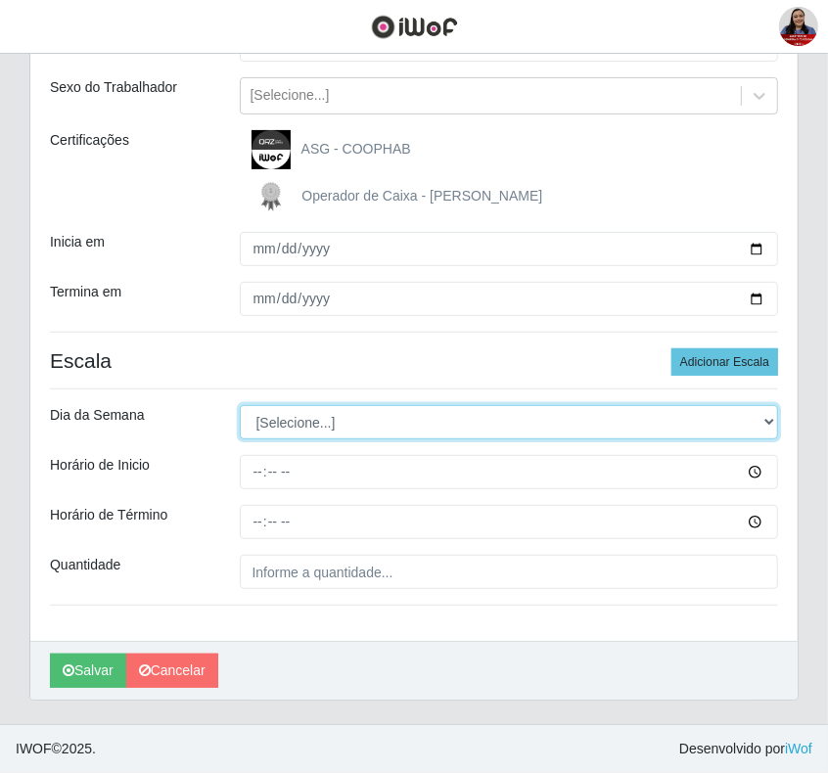
click at [310, 412] on select "[Selecione...] Segunda Terça Quarta Quinta Sexta Sábado Domingo" at bounding box center [509, 422] width 539 height 34
click at [678, 417] on select "[Selecione...] Segunda Terça Quarta Quinta Sexta Sábado Domingo" at bounding box center [509, 422] width 539 height 34
select select "3"
click at [240, 405] on select "[Selecione...] Segunda Terça Quarta Quinta Sexta Sábado Domingo" at bounding box center [509, 422] width 539 height 34
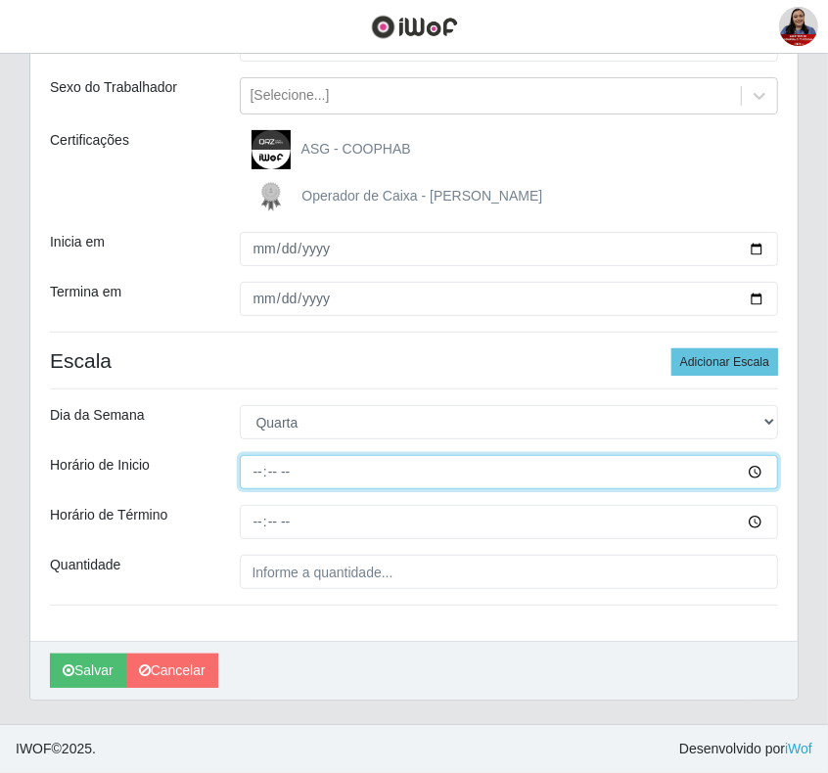
click at [256, 477] on input "Horário de Inicio" at bounding box center [509, 472] width 539 height 34
click at [256, 470] on input "Horário de Inicio" at bounding box center [509, 472] width 539 height 34
type input "11:00"
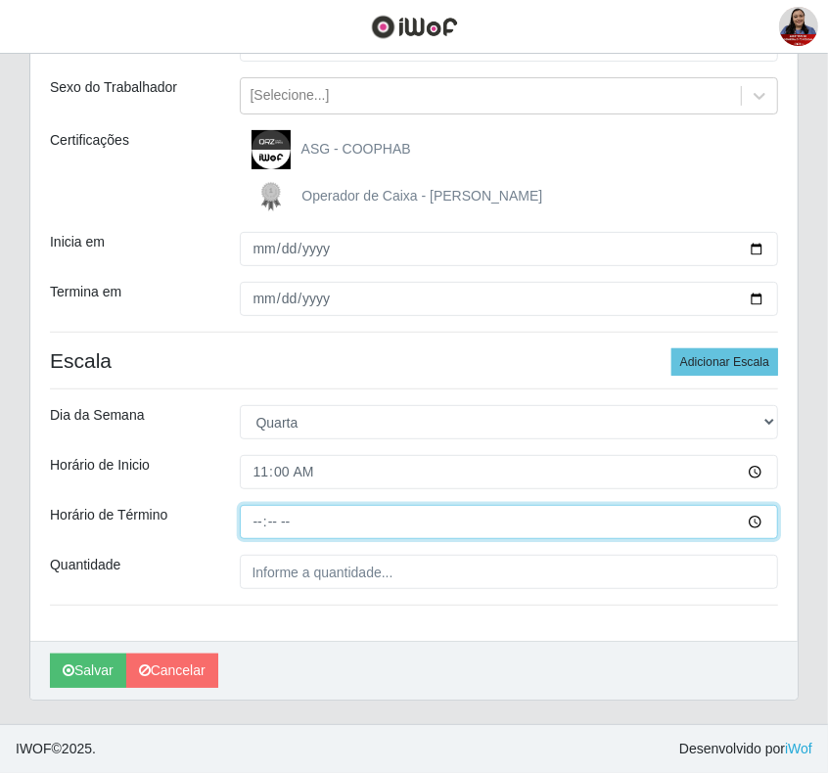
type input "17:00"
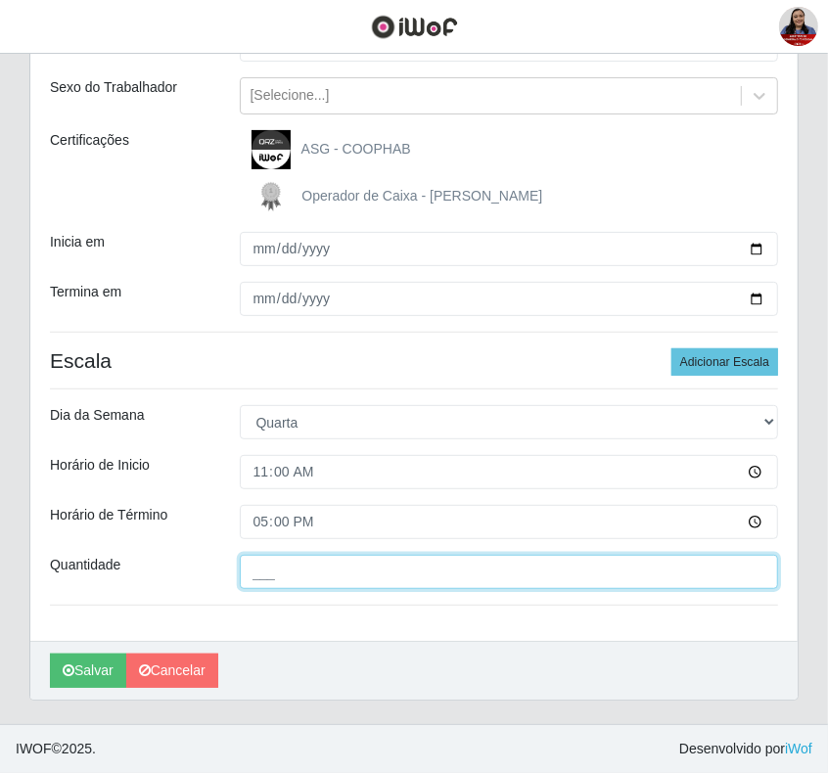
click at [259, 568] on input "___" at bounding box center [509, 572] width 539 height 34
type input "2__"
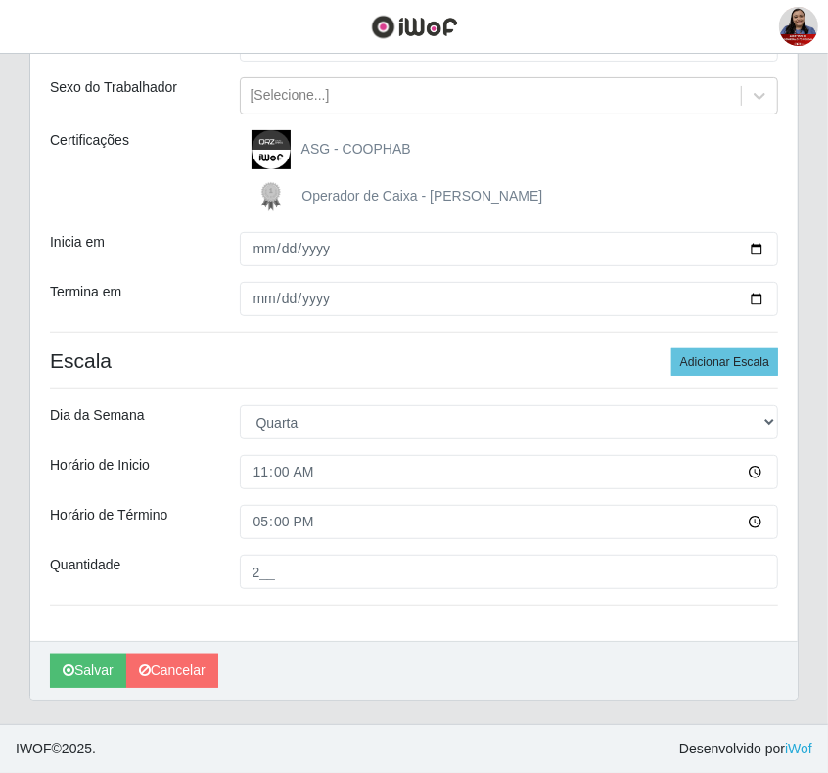
click at [260, 621] on div "Loja Queiroz Atacadão - Coophab Função [Selecione...] ASG ASG + ASG ++ Embalado…" at bounding box center [413, 299] width 767 height 683
click at [99, 663] on button "Salvar" at bounding box center [88, 671] width 76 height 34
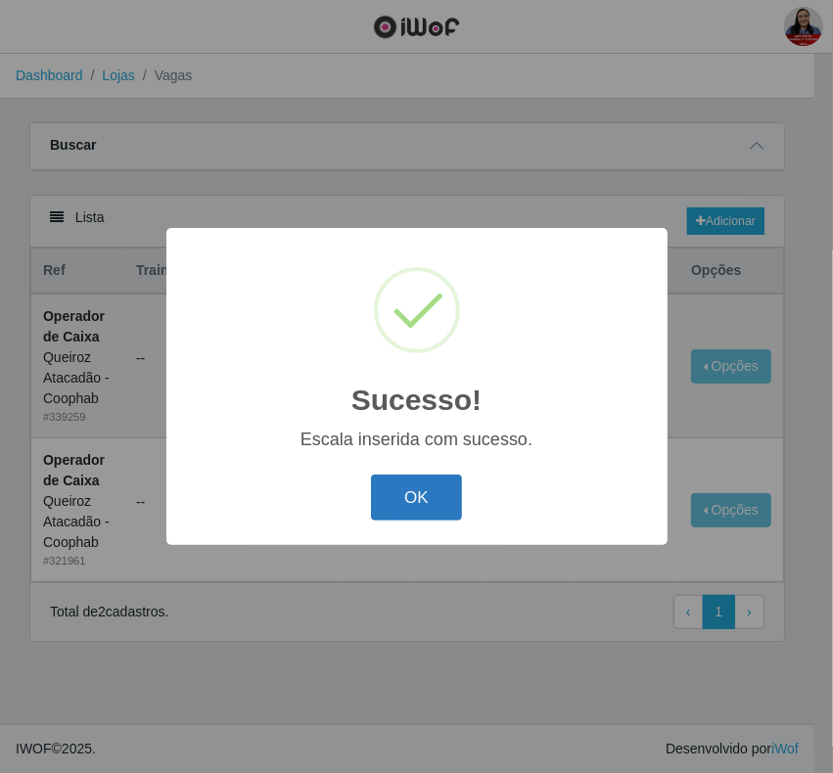
click at [428, 489] on button "OK" at bounding box center [416, 497] width 91 height 46
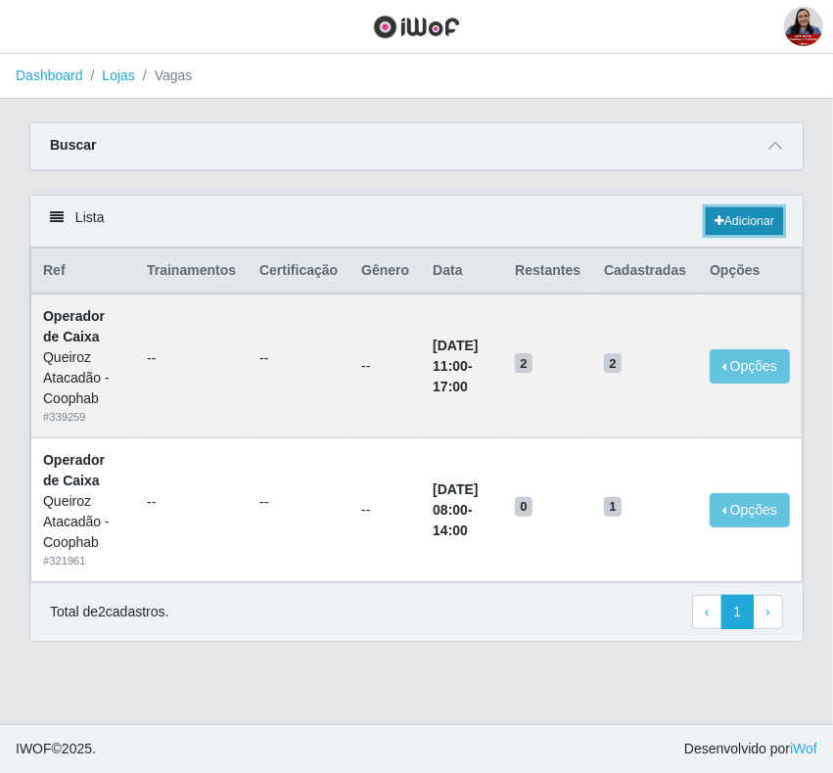
click at [736, 216] on link "Adicionar" at bounding box center [743, 220] width 77 height 27
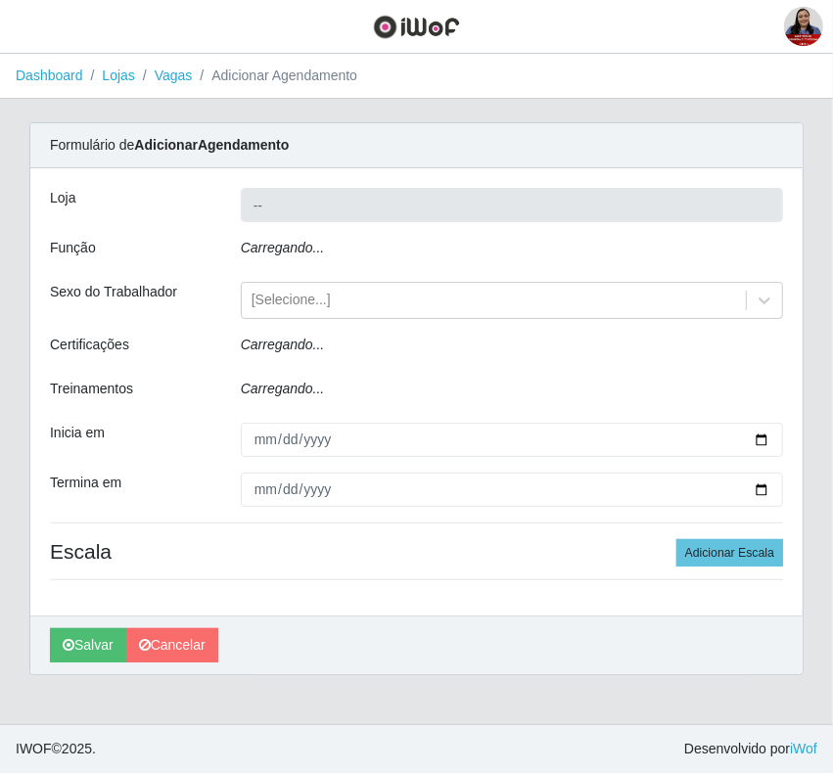
type input "Queiroz Atacadão - Coophab"
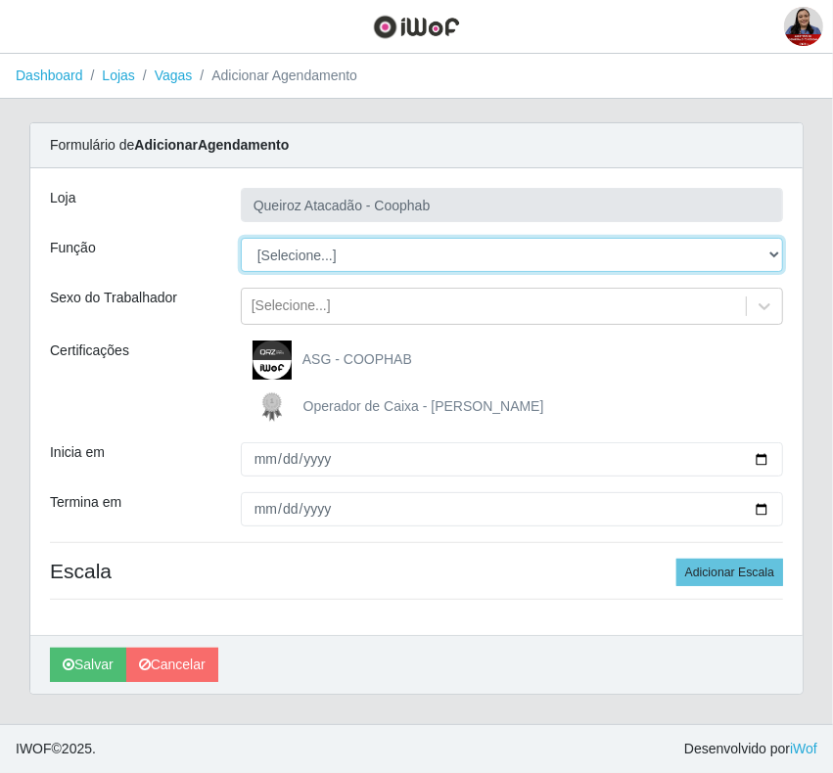
click at [287, 250] on select "[Selecione...] ASG ASG + ASG ++ Embalador Embalador + Embalador ++ Operador de …" at bounding box center [512, 255] width 542 height 34
select select "22"
click at [241, 238] on select "[Selecione...] ASG ASG + ASG ++ Embalador Embalador + Embalador ++ Operador de …" at bounding box center [512, 255] width 542 height 34
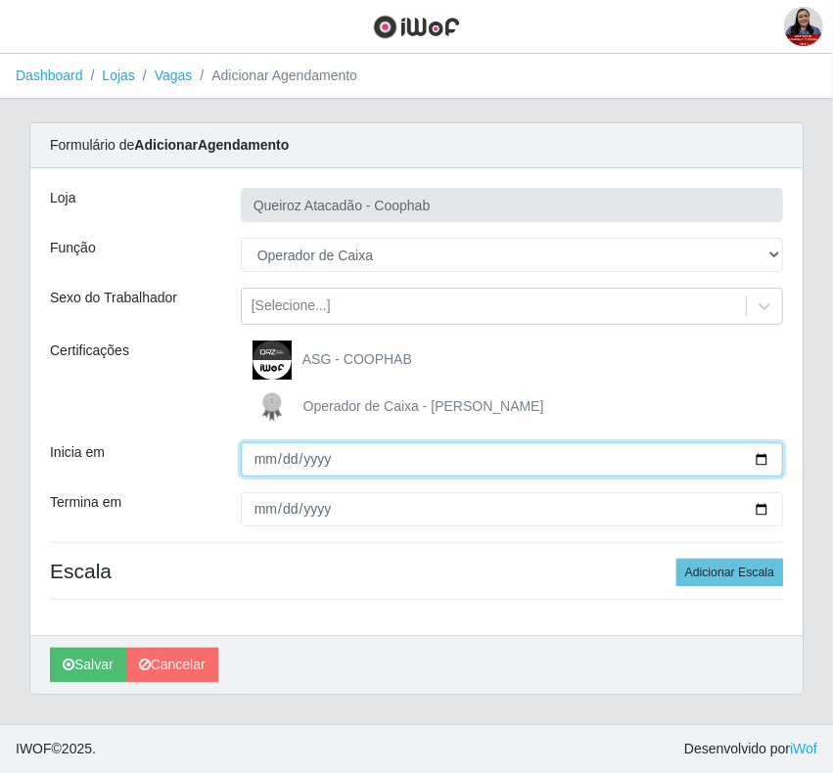
click at [763, 461] on input "Inicia em" at bounding box center [512, 459] width 542 height 34
type input "2025-09-03"
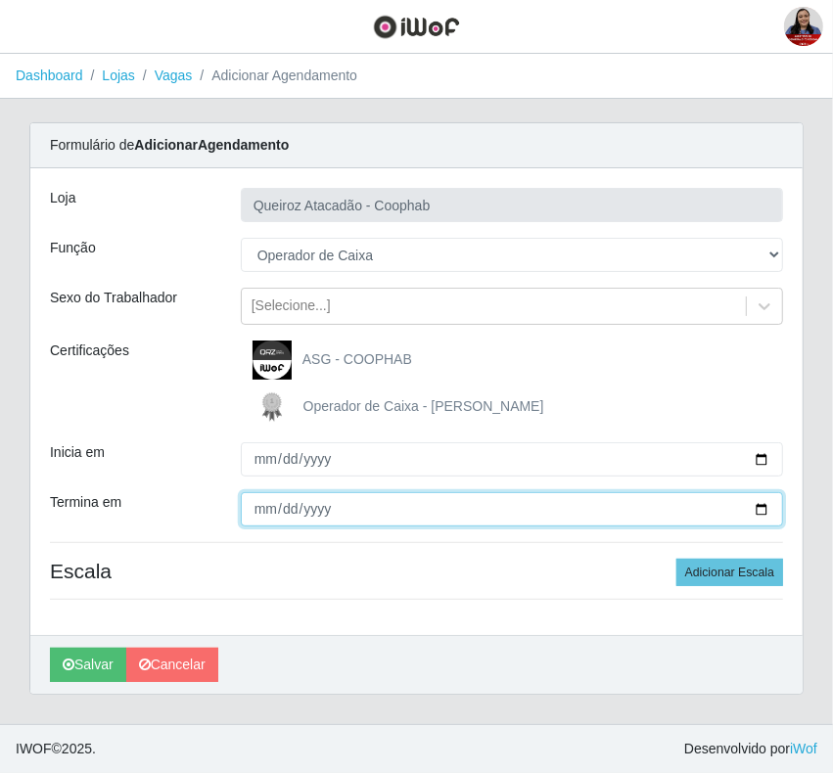
click at [758, 512] on input "Termina em" at bounding box center [512, 509] width 542 height 34
type input "2025-09-03"
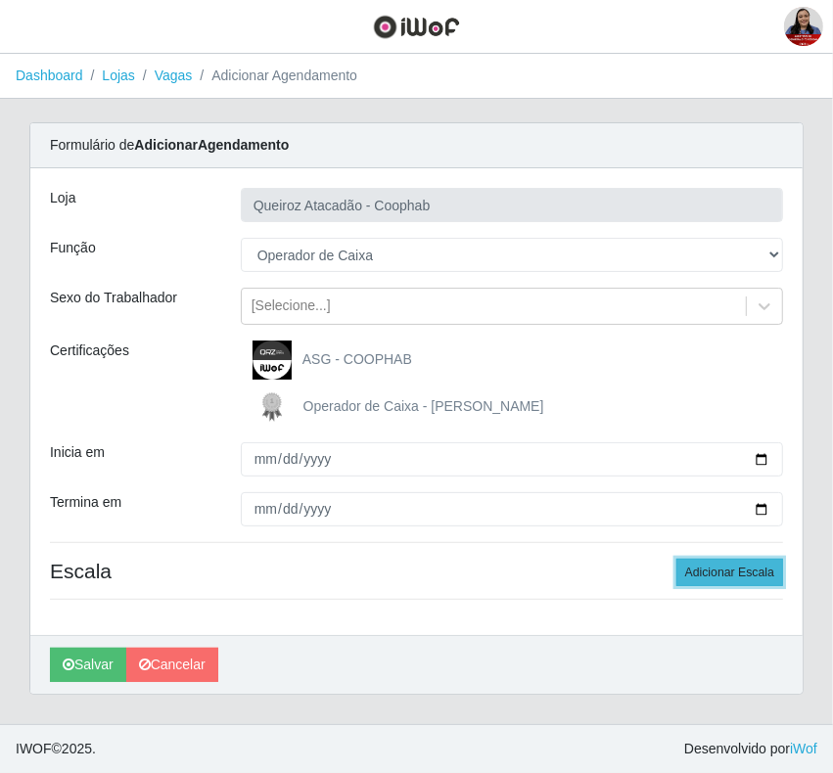
click at [768, 565] on button "Adicionar Escala" at bounding box center [729, 572] width 107 height 27
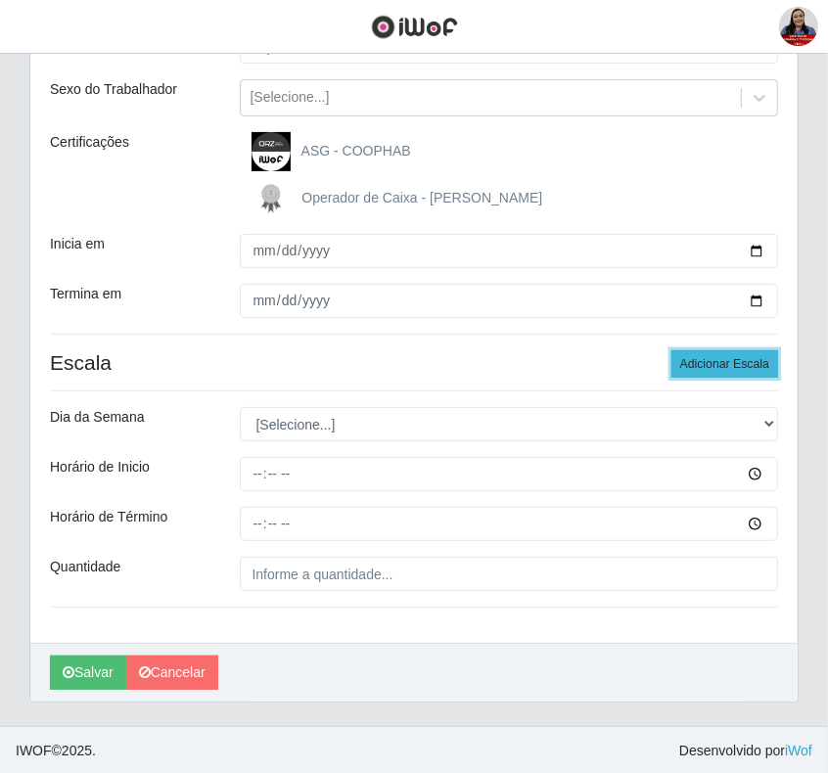
scroll to position [212, 0]
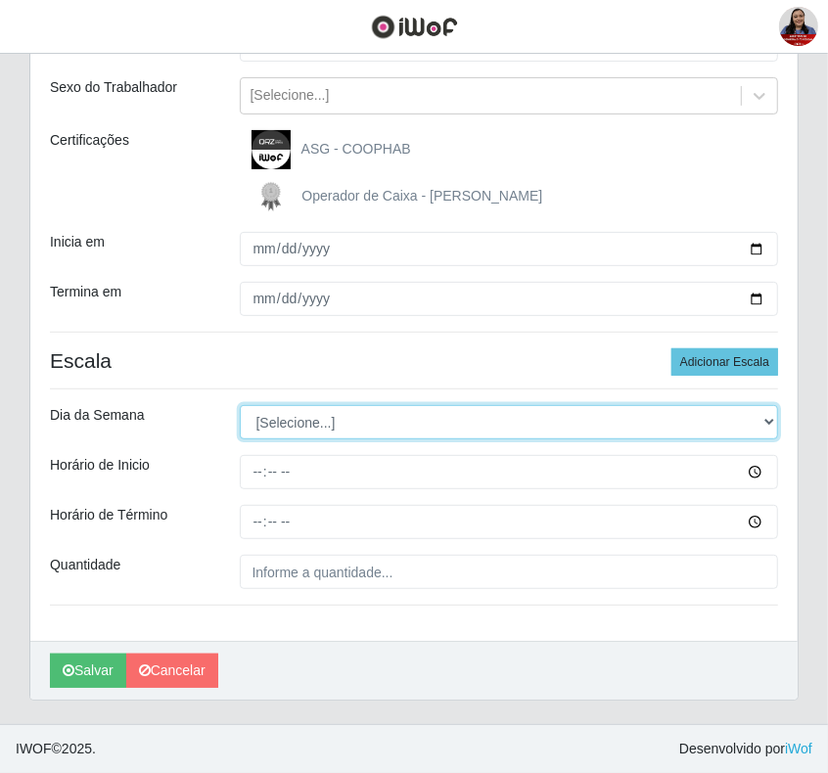
click at [592, 428] on select "[Selecione...] Segunda Terça Quarta Quinta Sexta Sábado Domingo" at bounding box center [509, 422] width 539 height 34
select select "3"
click at [240, 405] on select "[Selecione...] Segunda Terça Quarta Quinta Sexta Sábado Domingo" at bounding box center [509, 422] width 539 height 34
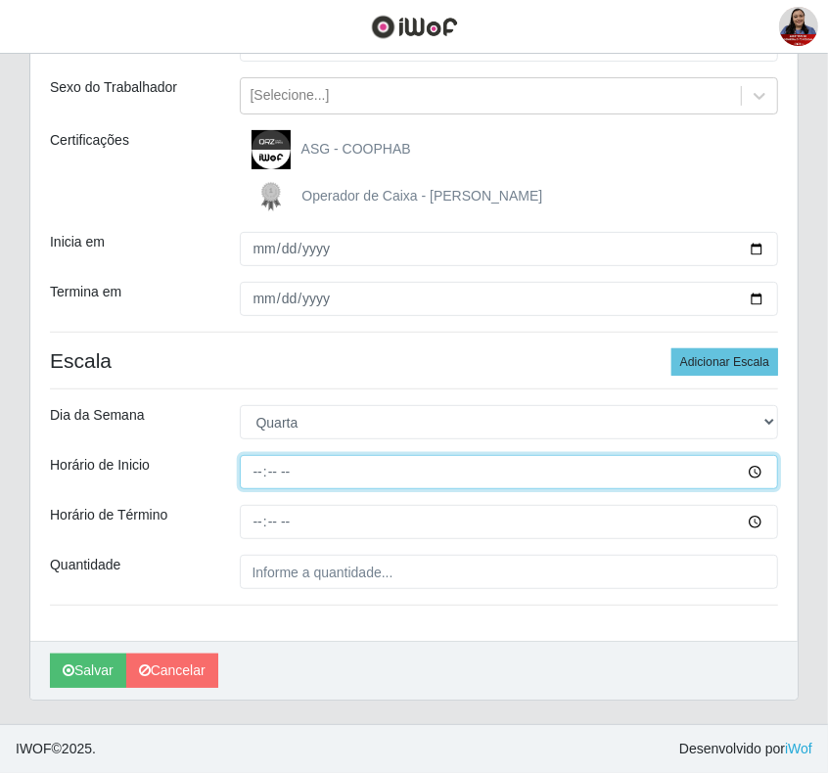
click at [254, 474] on input "Horário de Inicio" at bounding box center [509, 472] width 539 height 34
type input "16:00"
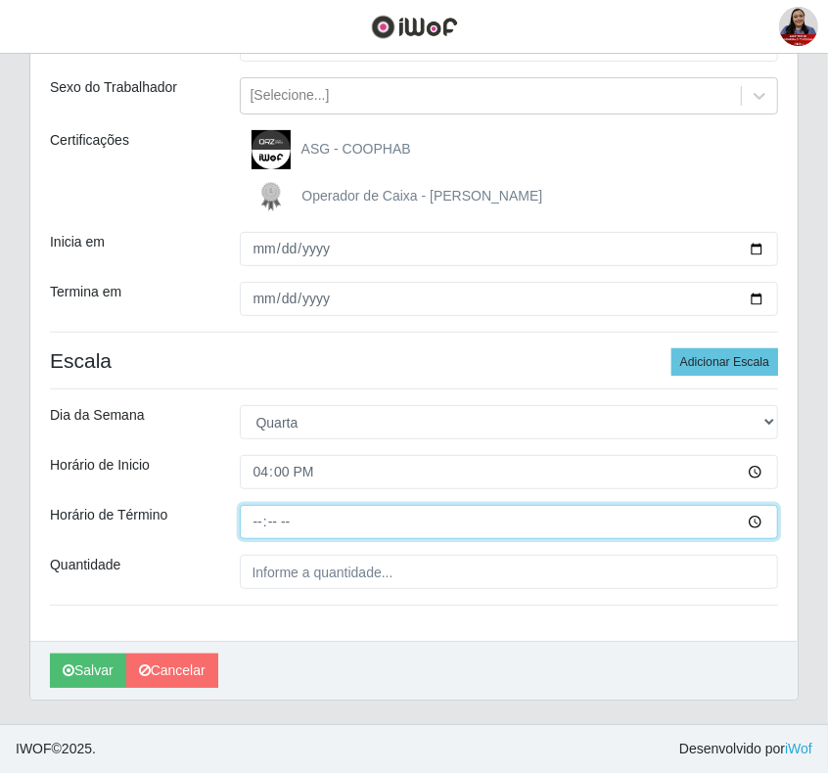
type input "22:00"
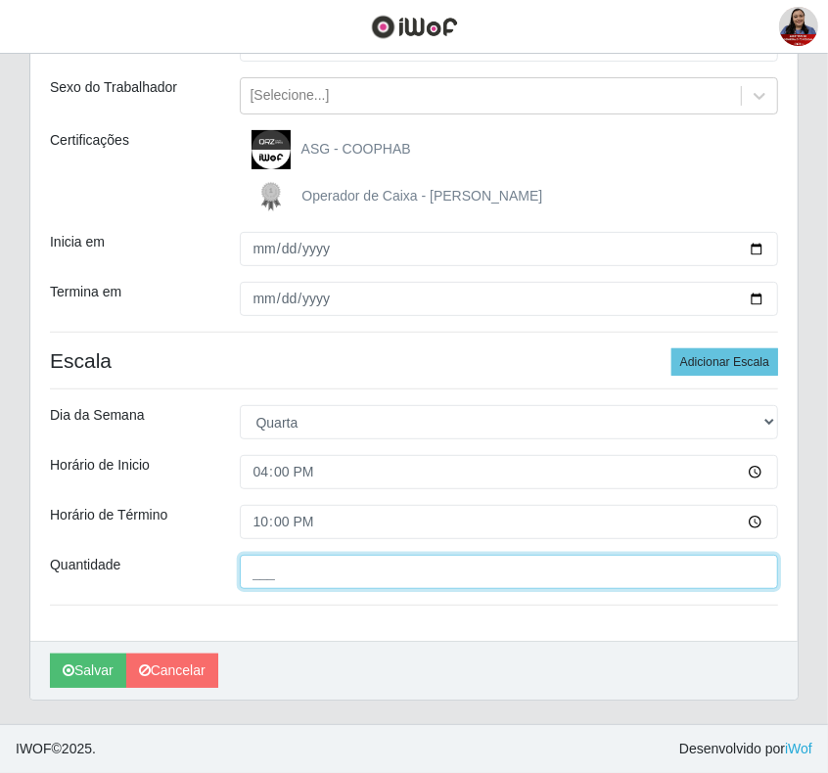
click at [250, 575] on input "___" at bounding box center [509, 572] width 539 height 34
type input "3__"
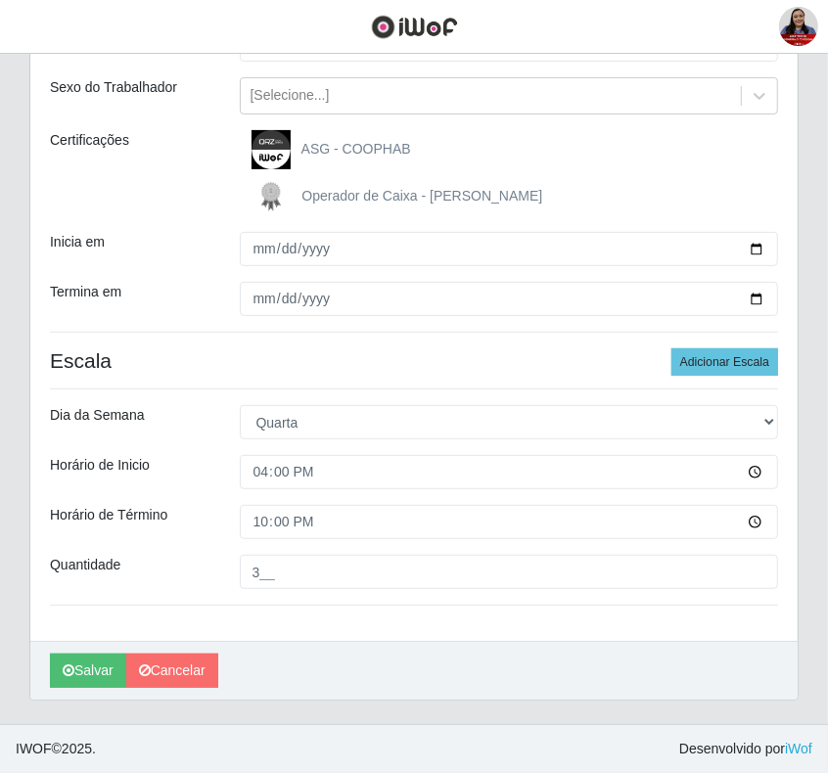
click at [227, 616] on div "Loja Queiroz Atacadão - Coophab Função [Selecione...] ASG ASG + ASG ++ Embalado…" at bounding box center [413, 299] width 767 height 683
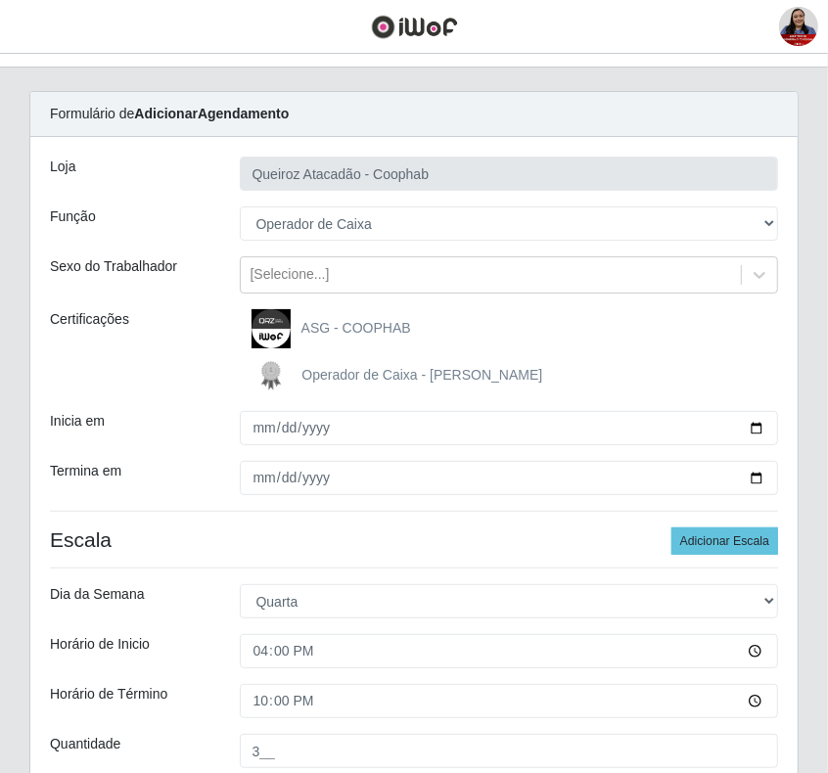
scroll to position [122, 0]
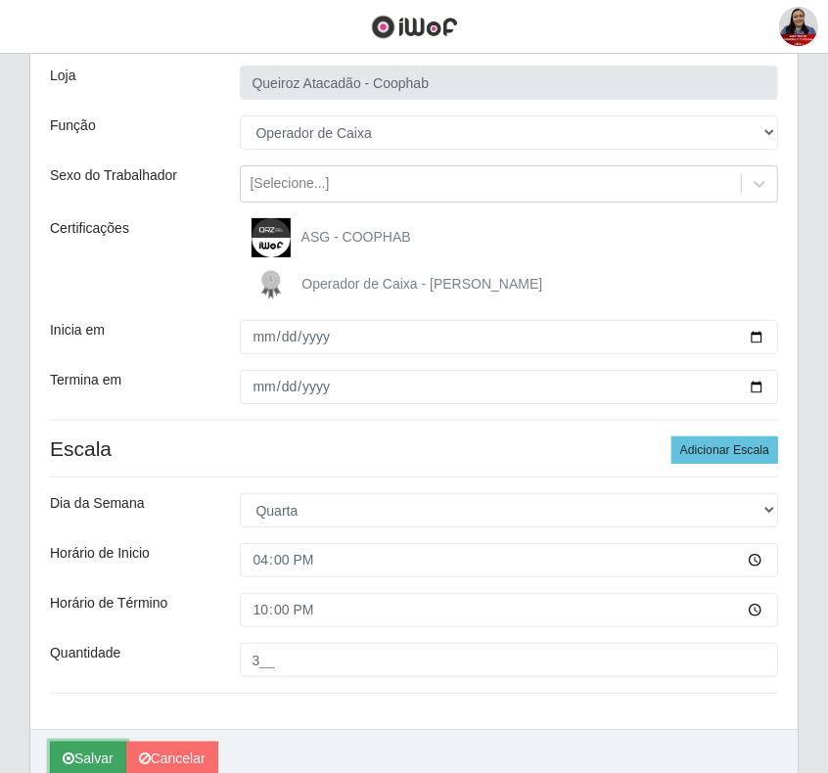
click at [80, 761] on button "Salvar" at bounding box center [88, 759] width 76 height 34
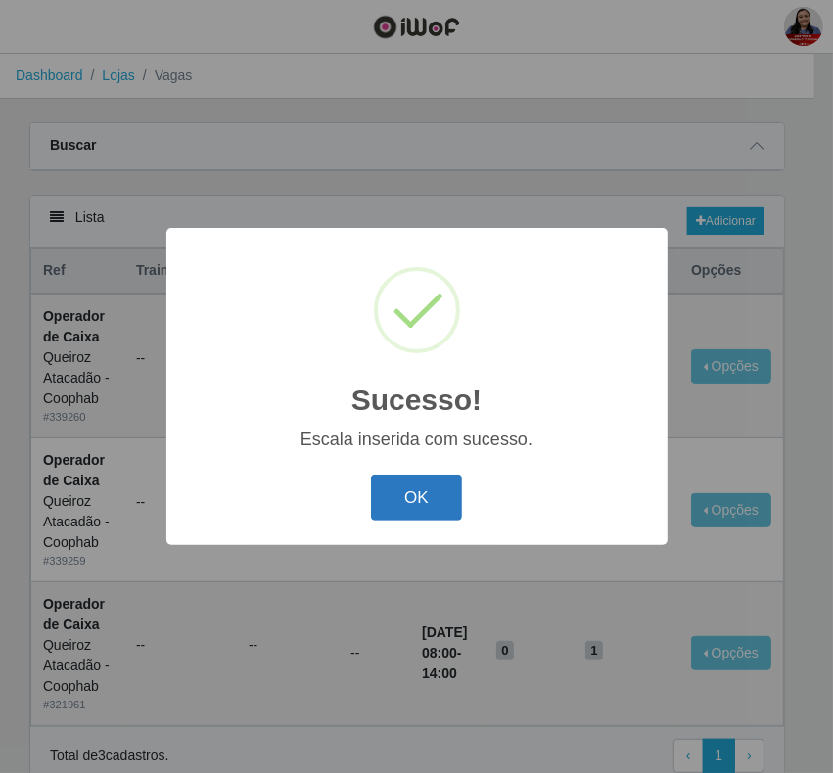
click at [406, 500] on button "OK" at bounding box center [416, 497] width 91 height 46
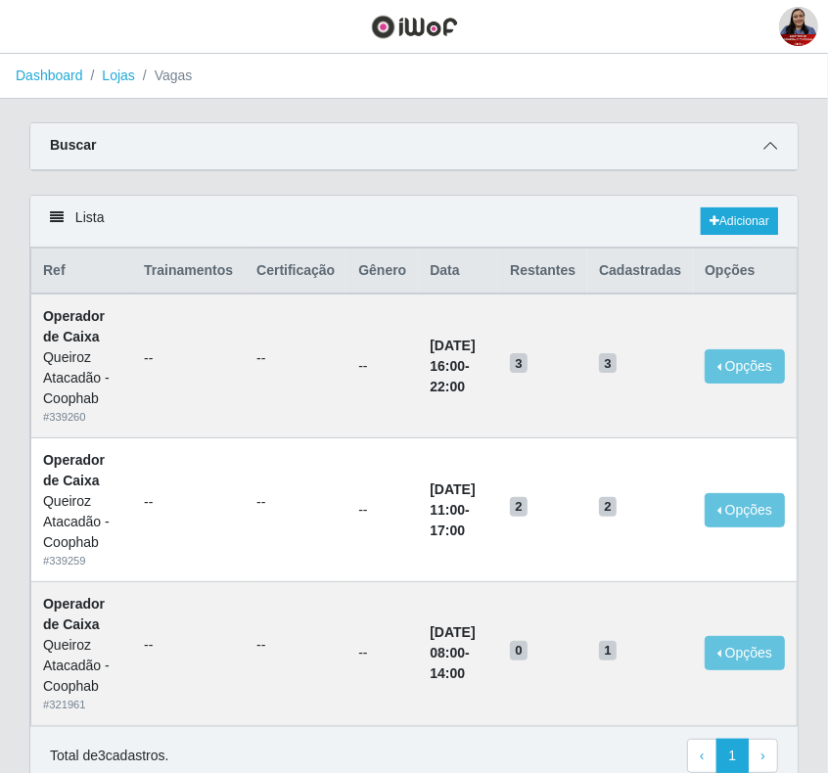
click at [773, 142] on icon at bounding box center [770, 146] width 14 height 14
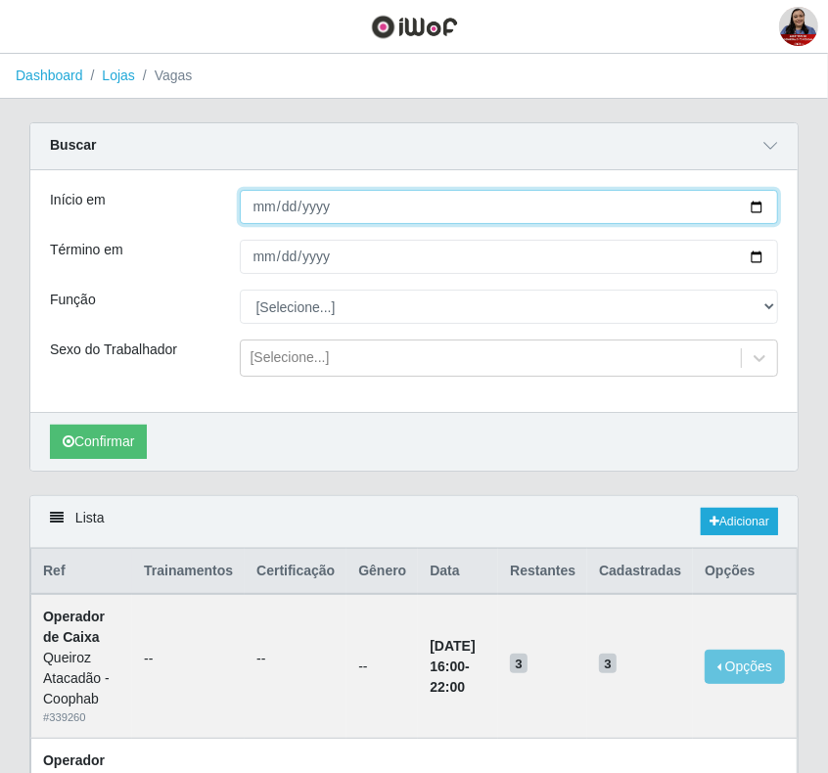
click at [759, 206] on input "2025-09-03" at bounding box center [509, 207] width 539 height 34
type input "2025-09-04"
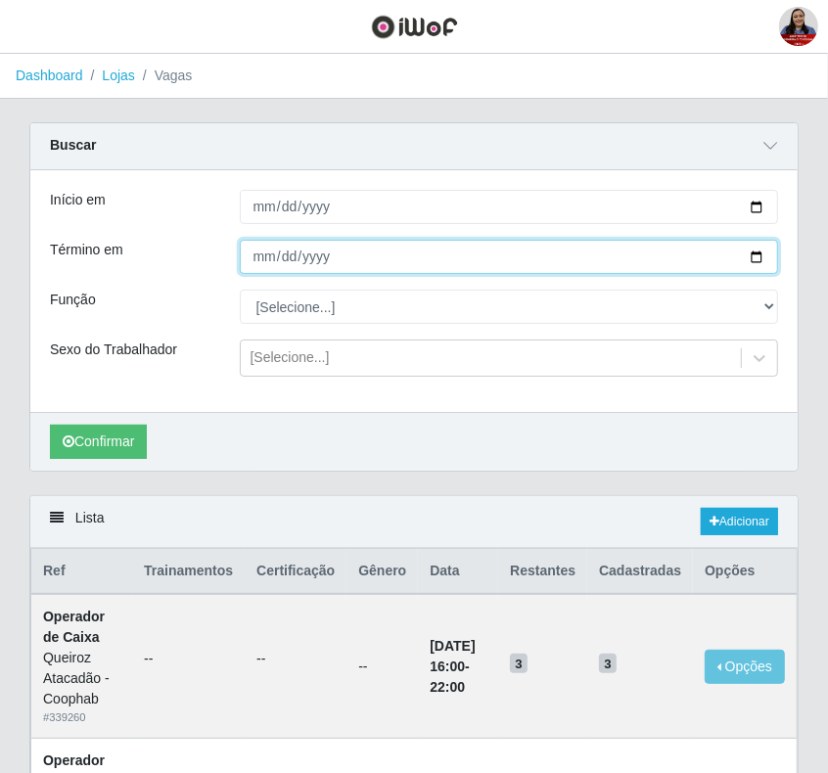
click at [760, 259] on input "2025-09-03" at bounding box center [509, 257] width 539 height 34
type input "2025-09-04"
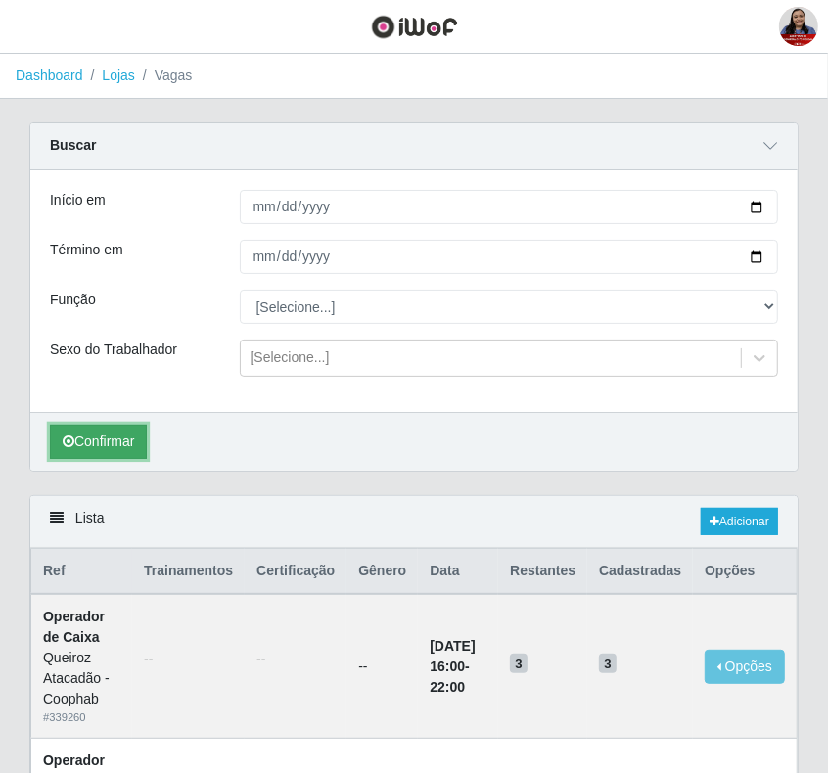
click at [95, 452] on button "Confirmar" at bounding box center [98, 442] width 97 height 34
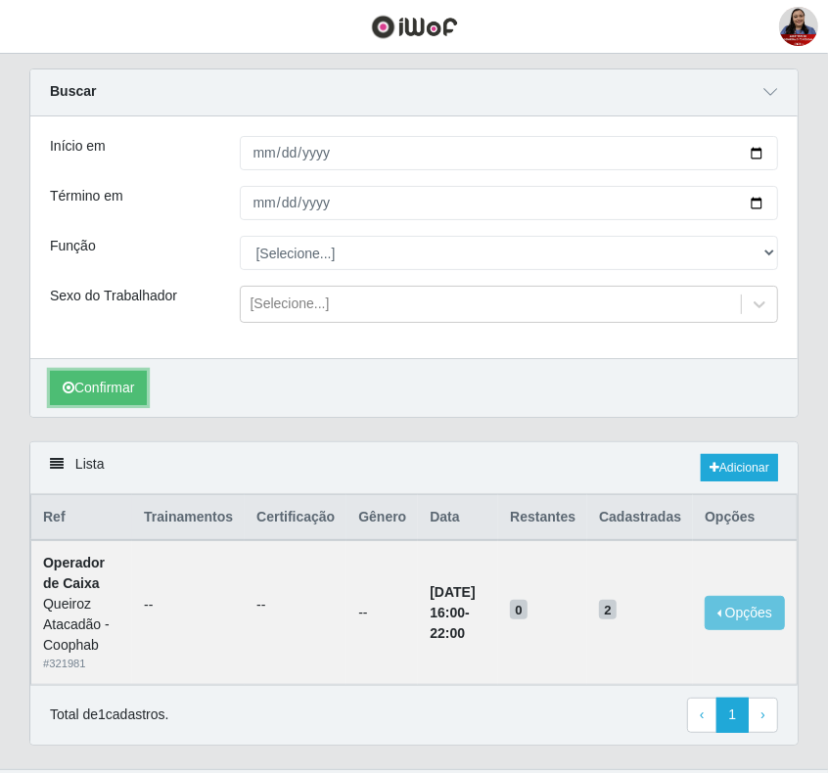
scroll to position [103, 0]
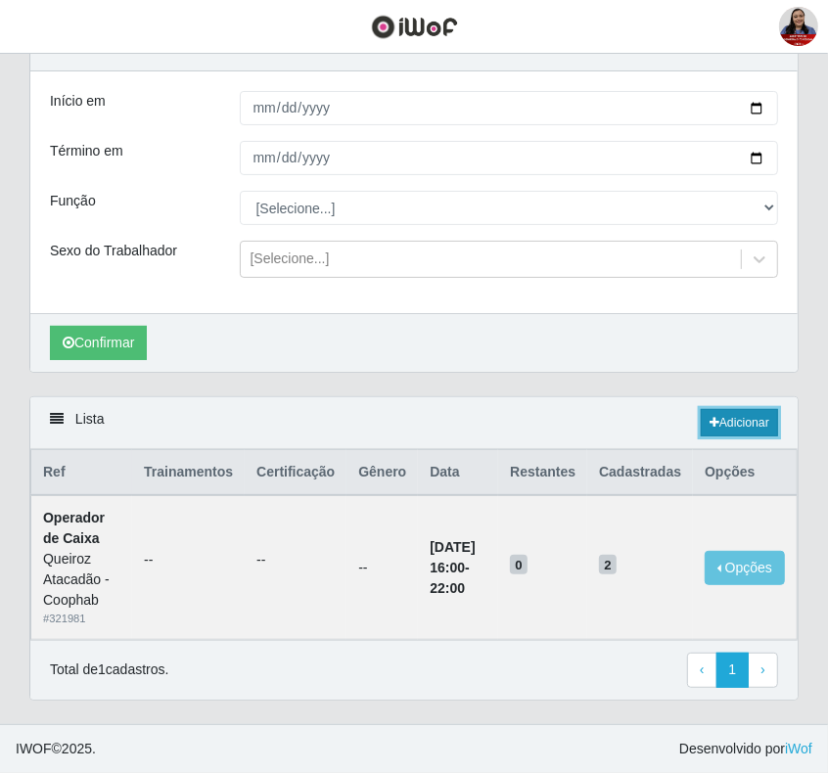
click at [741, 428] on link "Adicionar" at bounding box center [738, 422] width 77 height 27
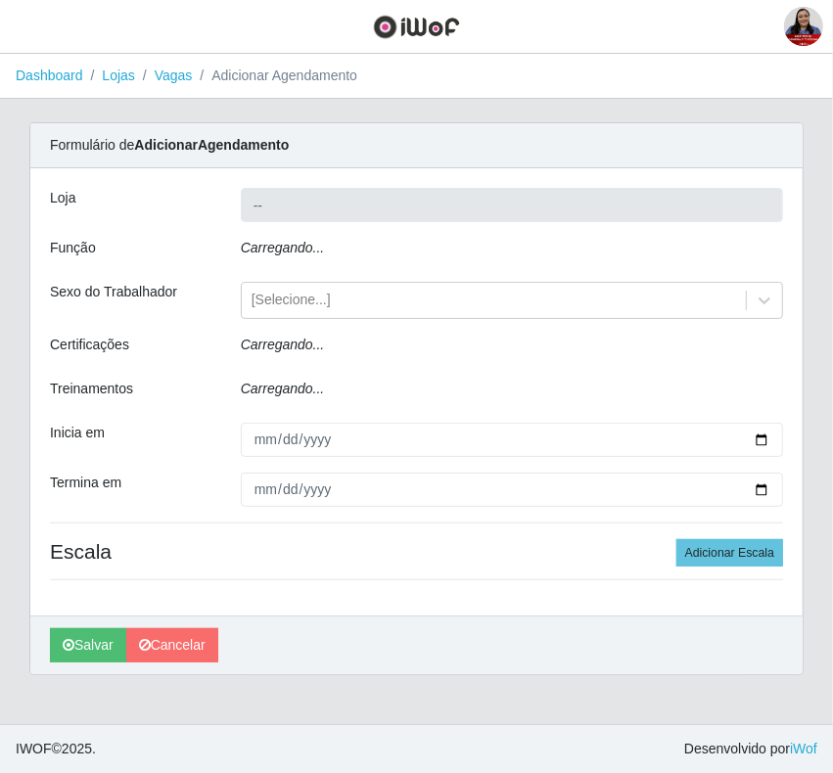
type input "Queiroz Atacadão - Coophab"
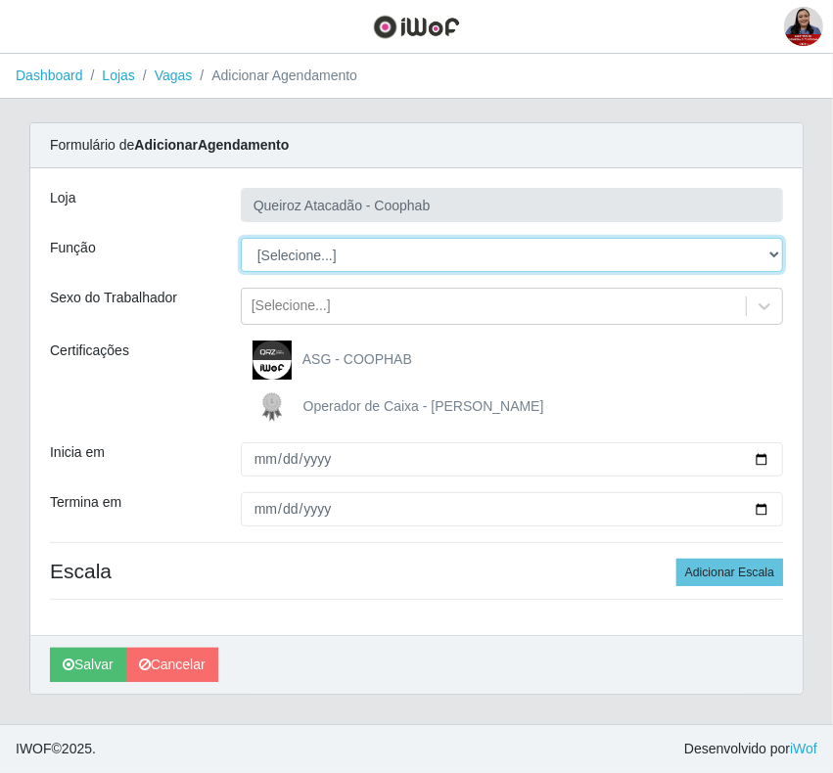
click at [331, 250] on select "[Selecione...] ASG ASG + ASG ++ Embalador Embalador + Embalador ++ Operador de …" at bounding box center [512, 255] width 542 height 34
select select "22"
click at [241, 238] on select "[Selecione...] ASG ASG + ASG ++ Embalador Embalador + Embalador ++ Operador de …" at bounding box center [512, 255] width 542 height 34
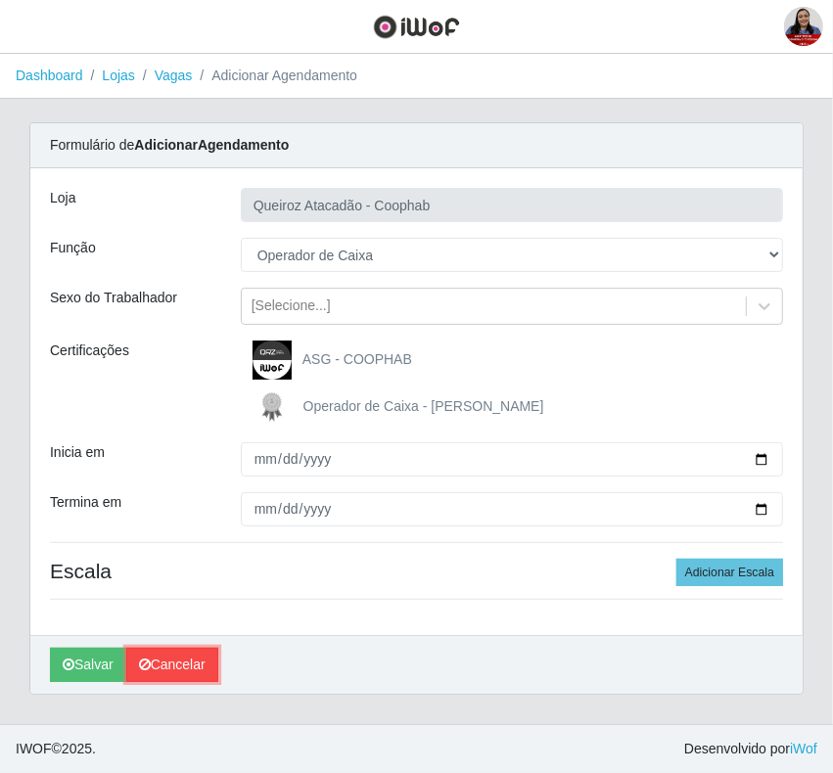
click at [189, 655] on link "Cancelar" at bounding box center [172, 665] width 92 height 34
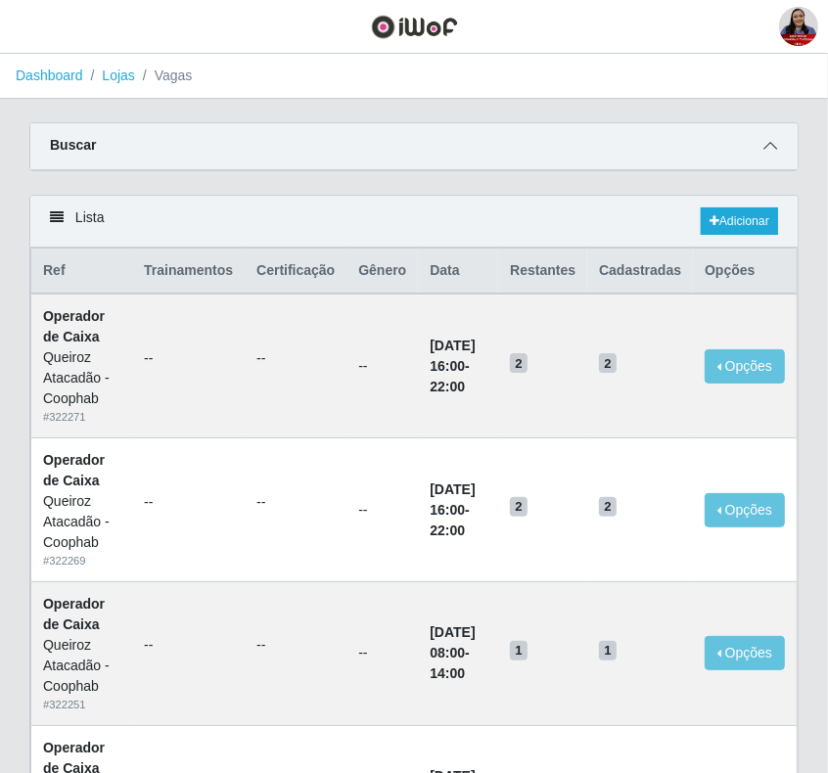
click at [760, 144] on span at bounding box center [769, 146] width 23 height 23
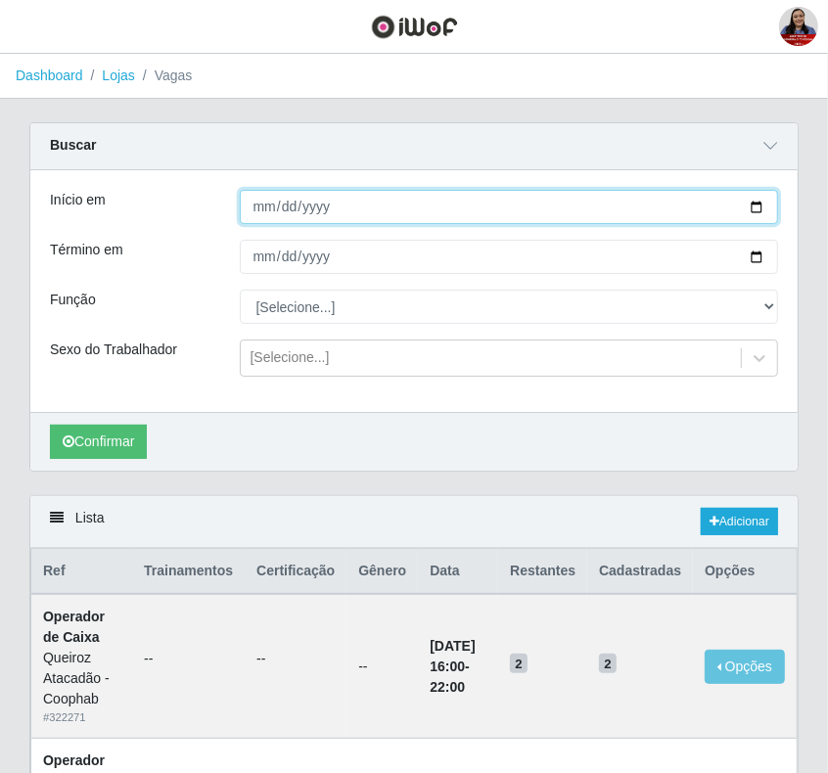
click at [755, 208] on input "Início em" at bounding box center [509, 207] width 539 height 34
type input "2025-09-04"
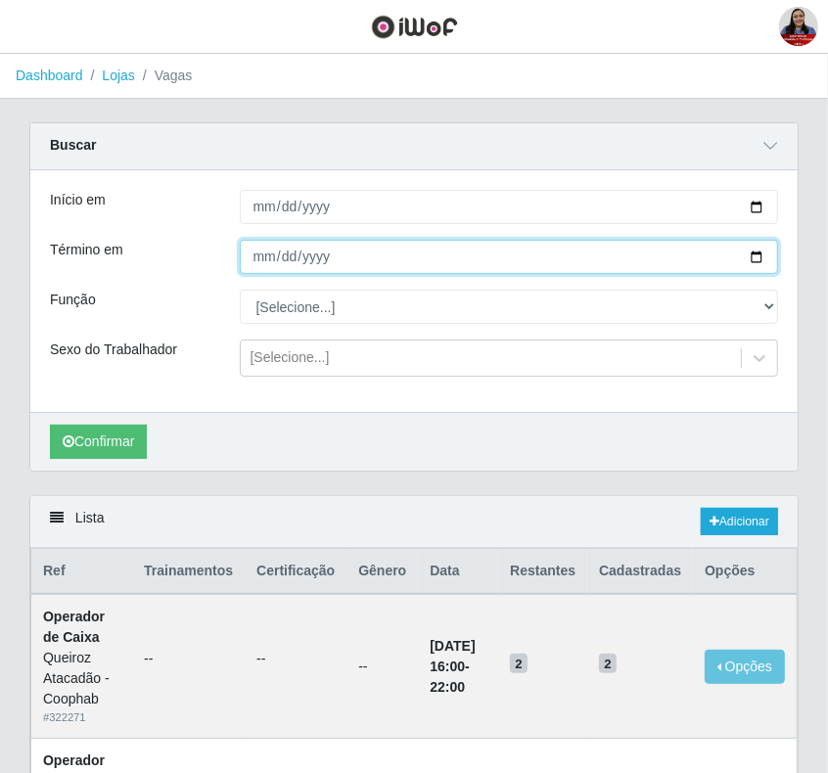
click at [751, 259] on input "Término em" at bounding box center [509, 257] width 539 height 34
type input "2025-09-04"
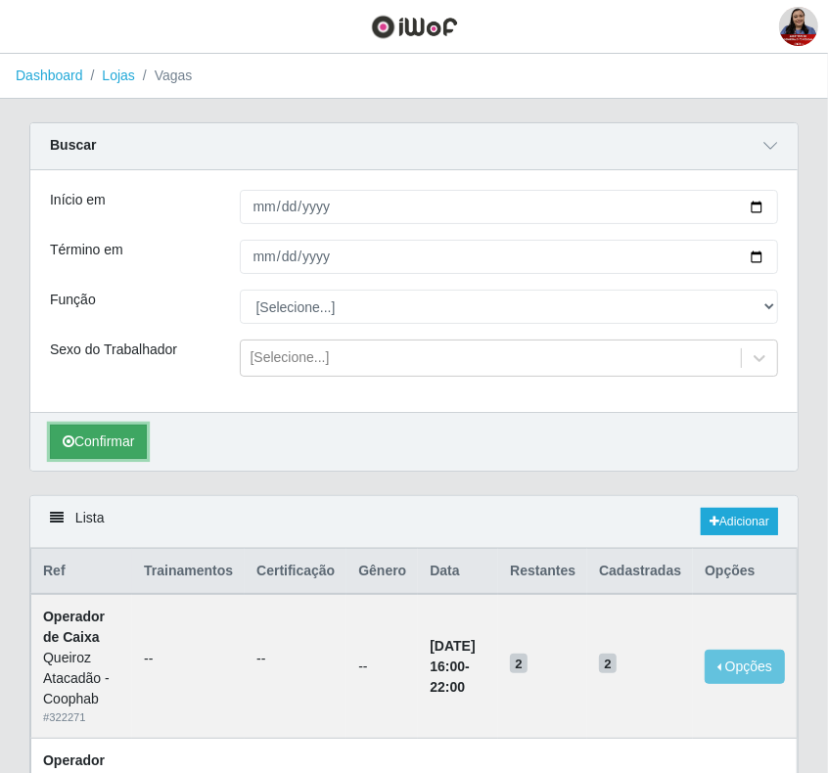
click at [133, 436] on button "Confirmar" at bounding box center [98, 442] width 97 height 34
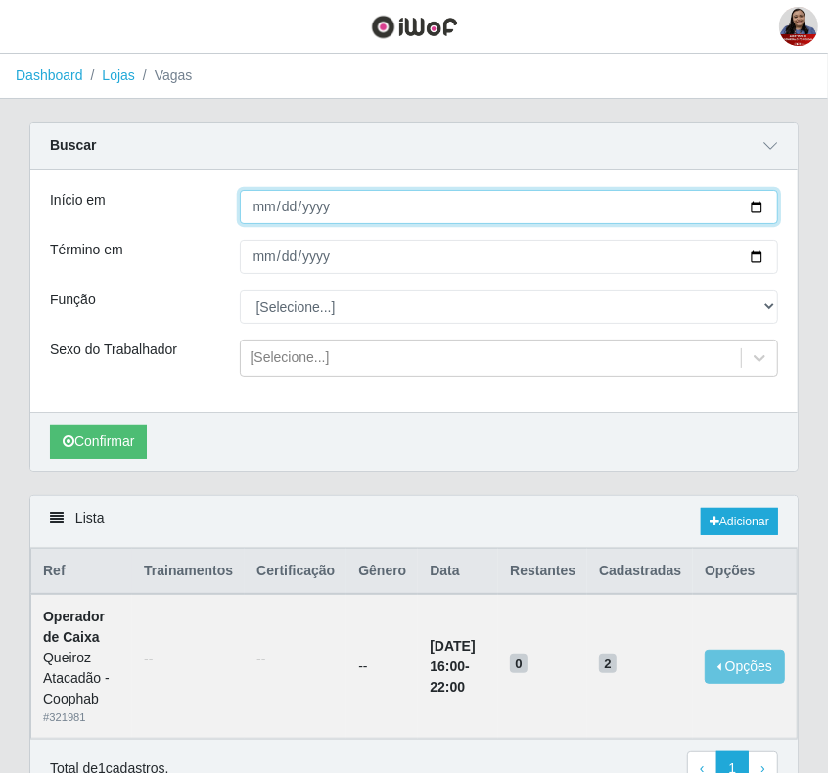
click at [758, 206] on input "2025-09-04" at bounding box center [509, 207] width 539 height 34
type input "2025-09-05"
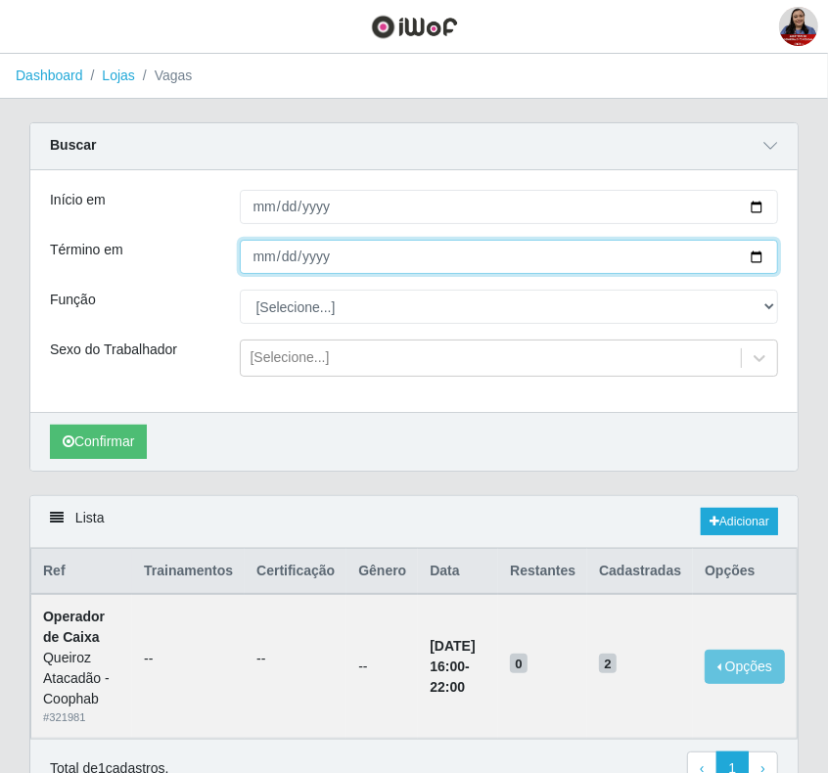
click at [760, 252] on input "2025-09-04" at bounding box center [509, 257] width 539 height 34
type input "2025-09-05"
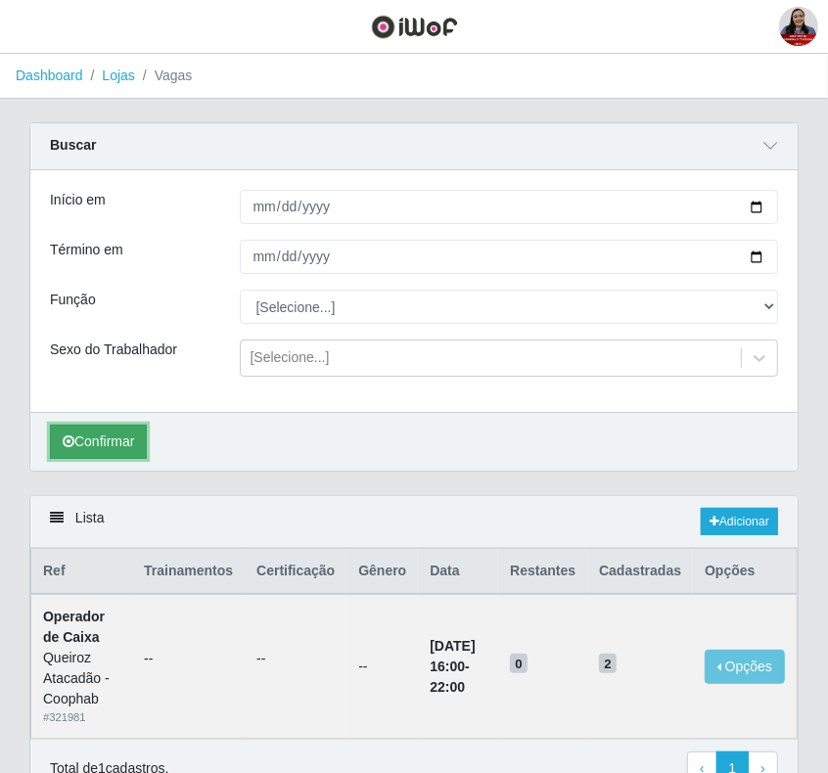
click at [84, 448] on button "Confirmar" at bounding box center [98, 442] width 97 height 34
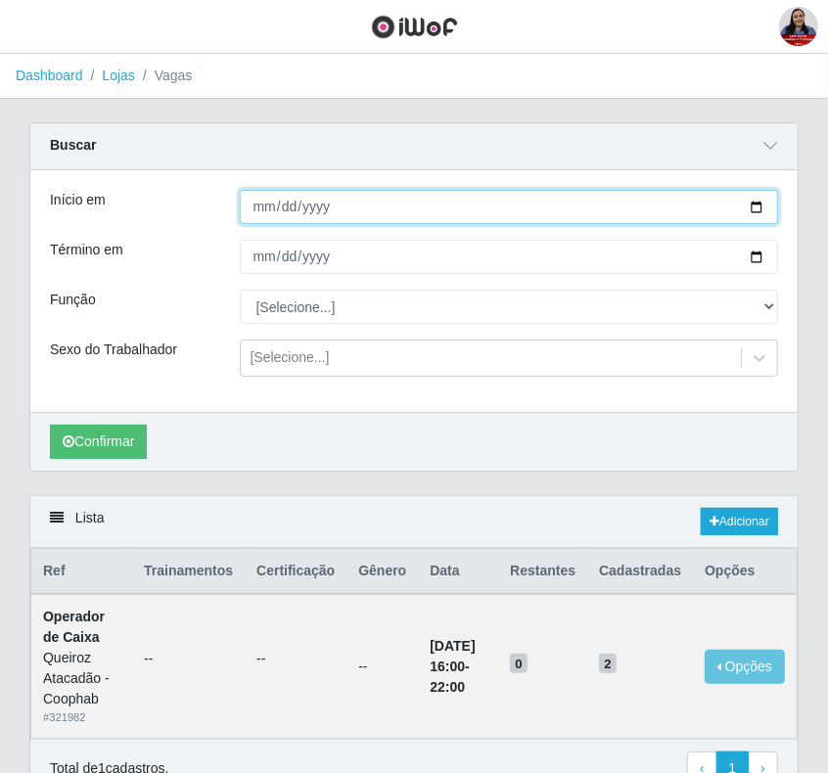
click at [745, 203] on input "2025-09-05" at bounding box center [509, 207] width 539 height 34
click at [753, 208] on input "2025-09-05" at bounding box center [509, 207] width 539 height 34
type input "2025-09-04"
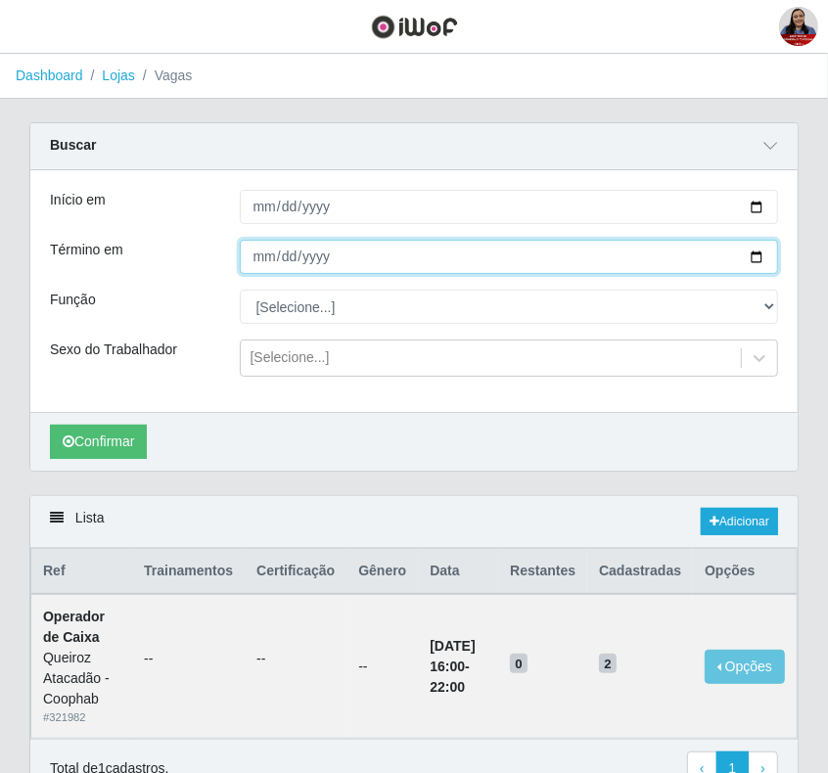
click at [751, 252] on input "2025-09-05" at bounding box center [509, 257] width 539 height 34
type input "2025-09-04"
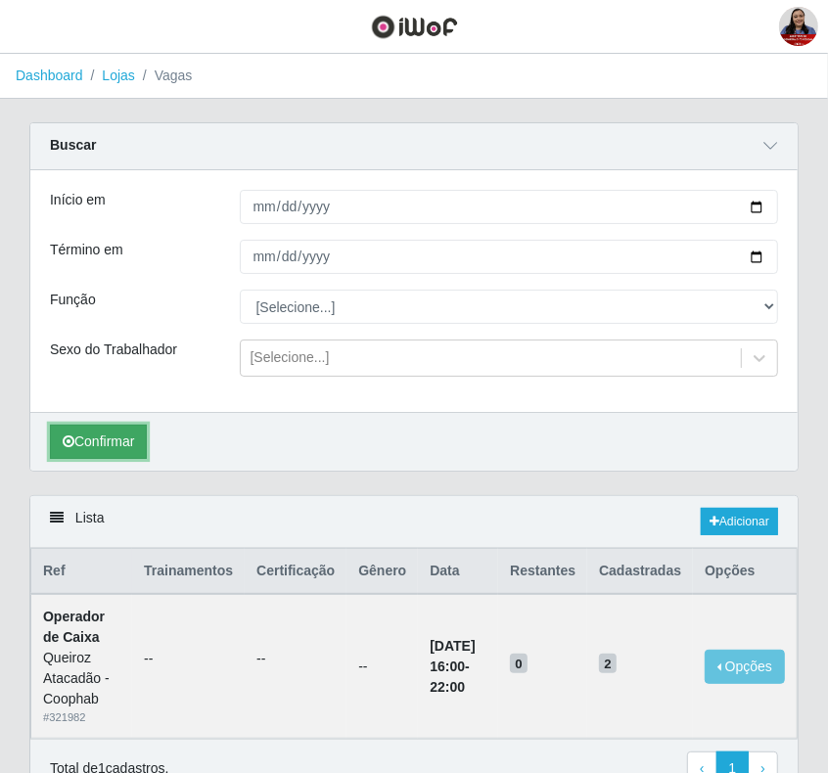
click at [101, 456] on button "Confirmar" at bounding box center [98, 442] width 97 height 34
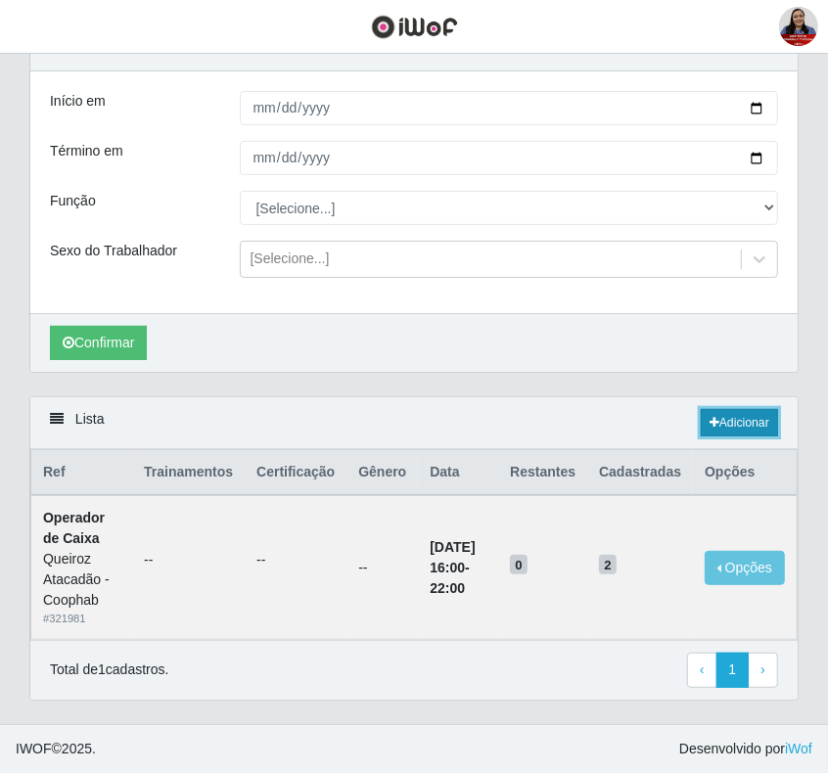
click at [724, 422] on link "Adicionar" at bounding box center [738, 422] width 77 height 27
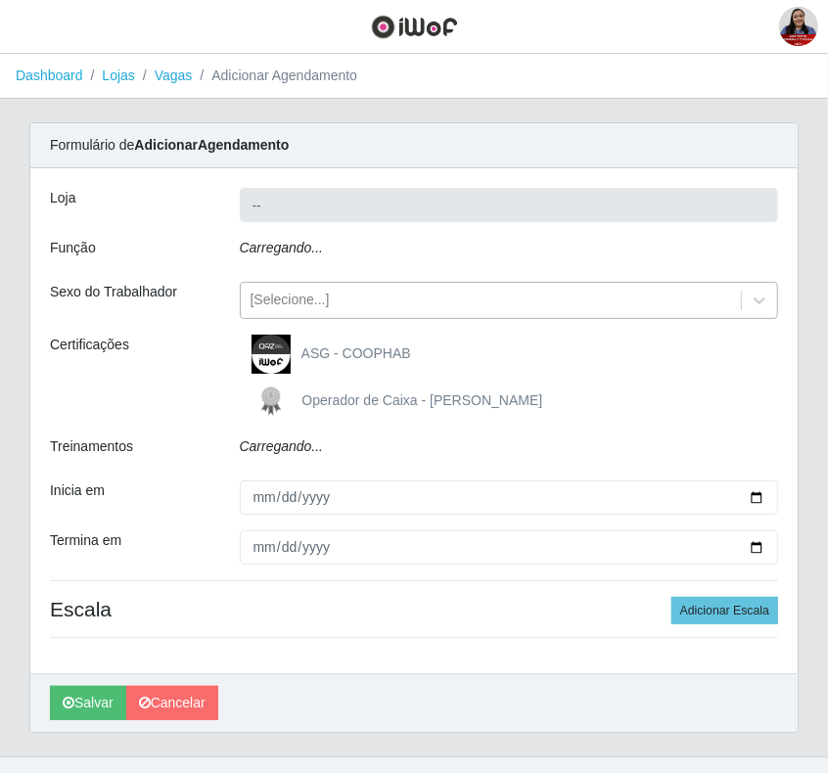
type input "Queiroz Atacadão - Coophab"
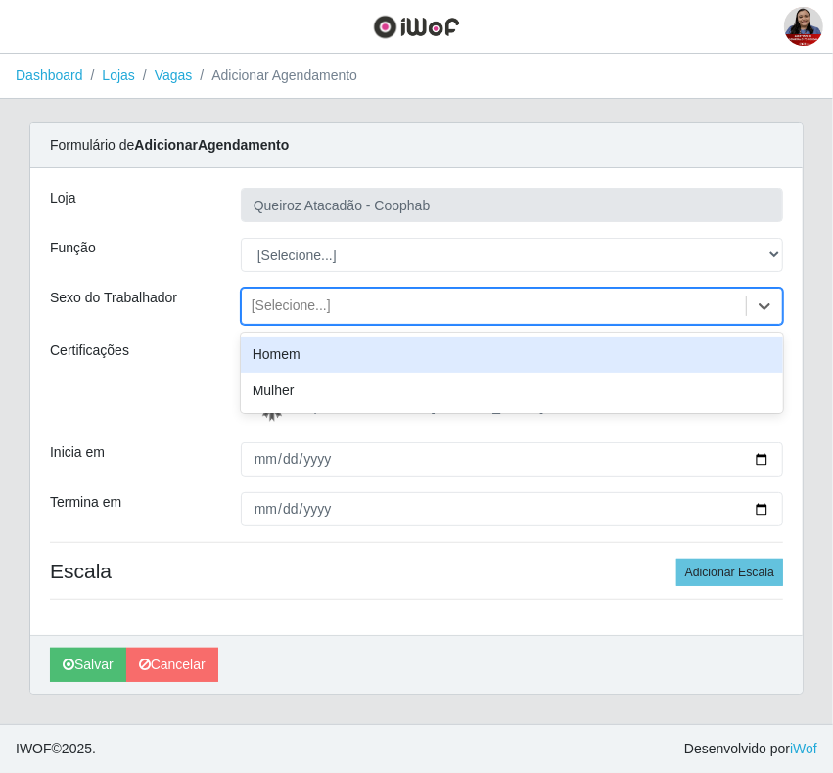
click at [350, 314] on div "[Selecione...]" at bounding box center [494, 307] width 504 height 32
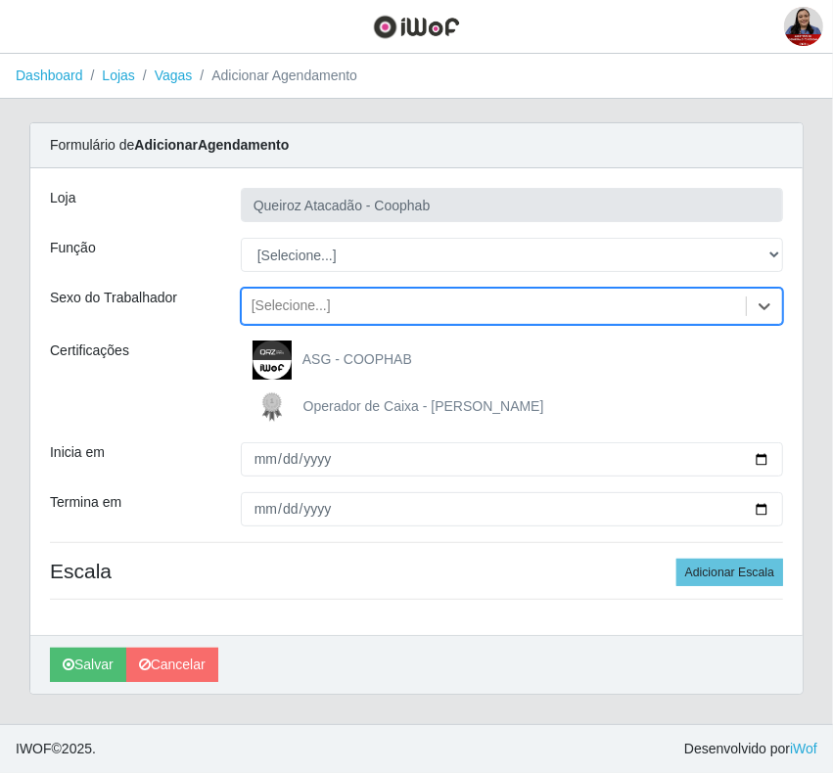
click at [350, 314] on div "[Selecione...]" at bounding box center [494, 307] width 504 height 32
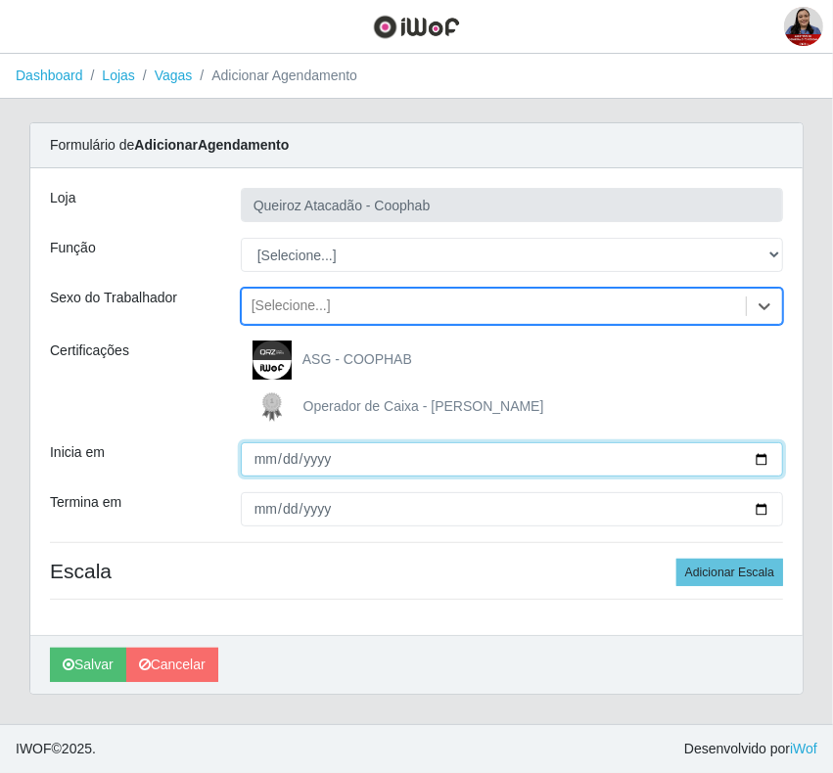
click at [760, 455] on input "Inicia em" at bounding box center [512, 459] width 542 height 34
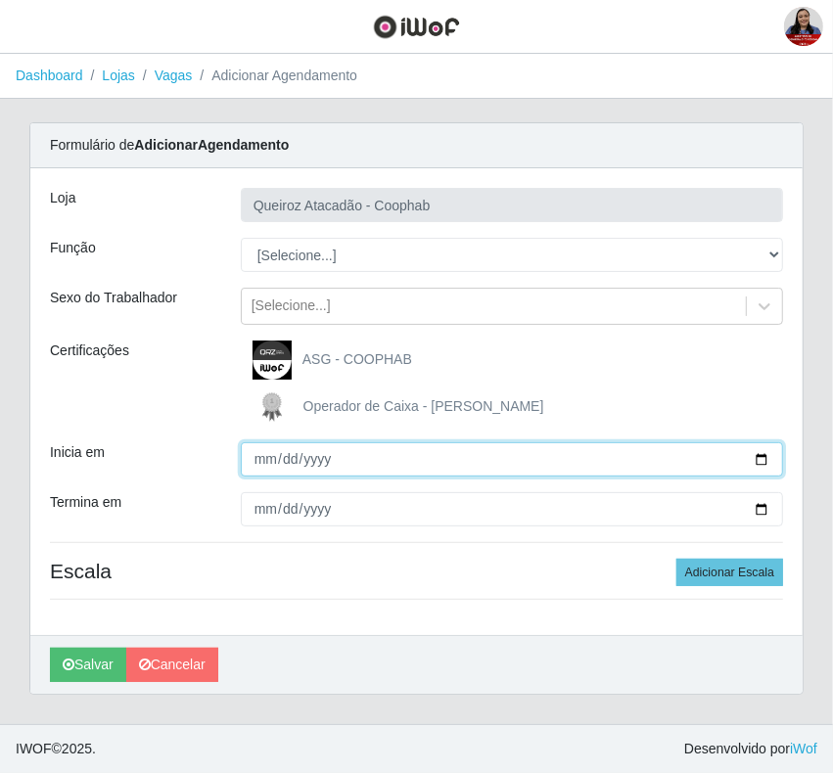
type input "2025-09-04"
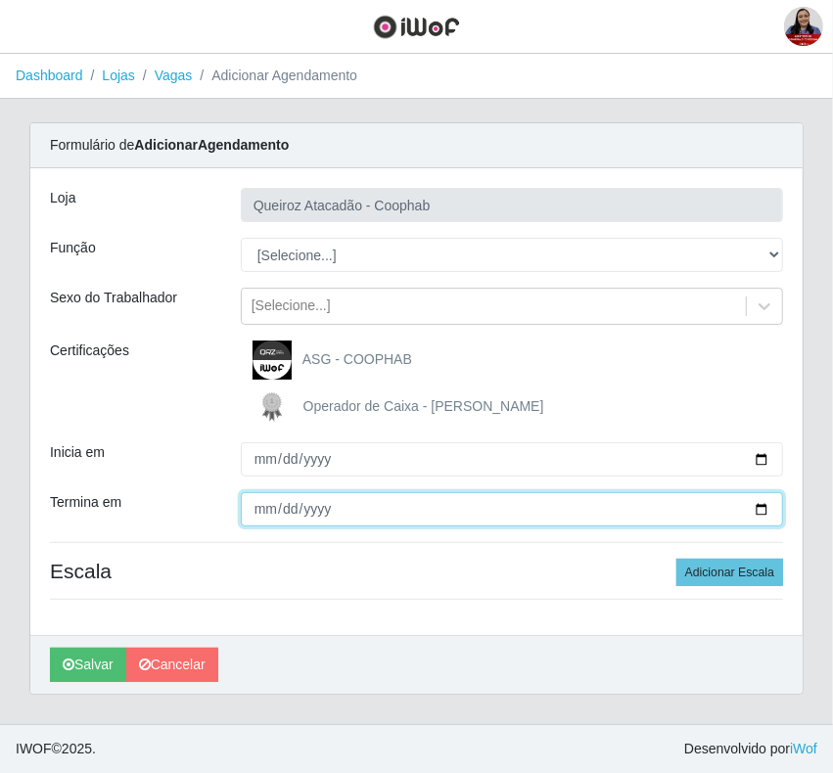
click at [770, 515] on input "Termina em" at bounding box center [512, 509] width 542 height 34
click at [761, 514] on input "Termina em" at bounding box center [512, 509] width 542 height 34
type input "2025-09-04"
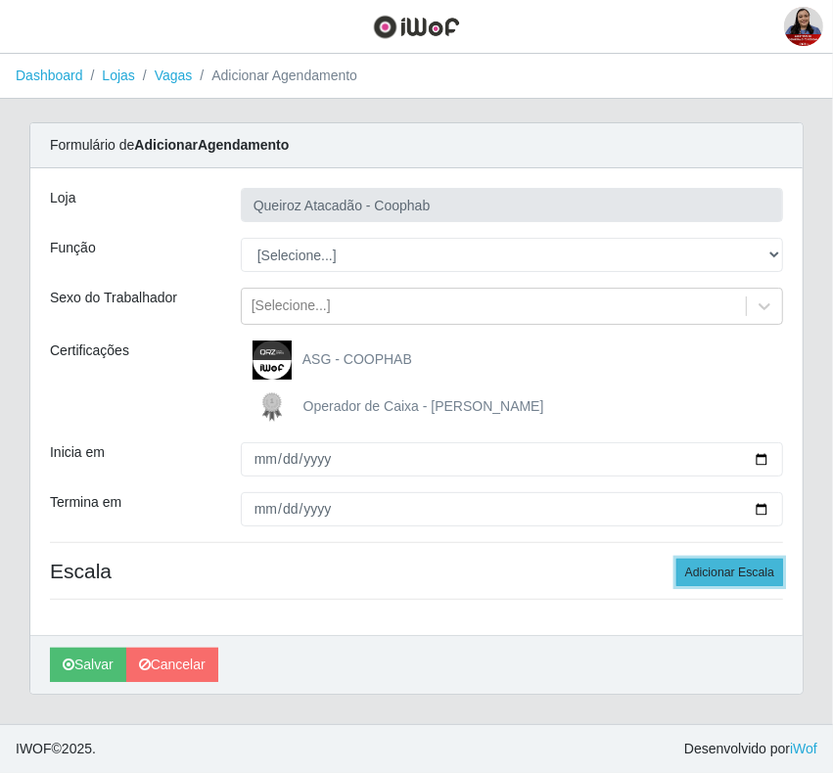
click at [751, 583] on button "Adicionar Escala" at bounding box center [729, 572] width 107 height 27
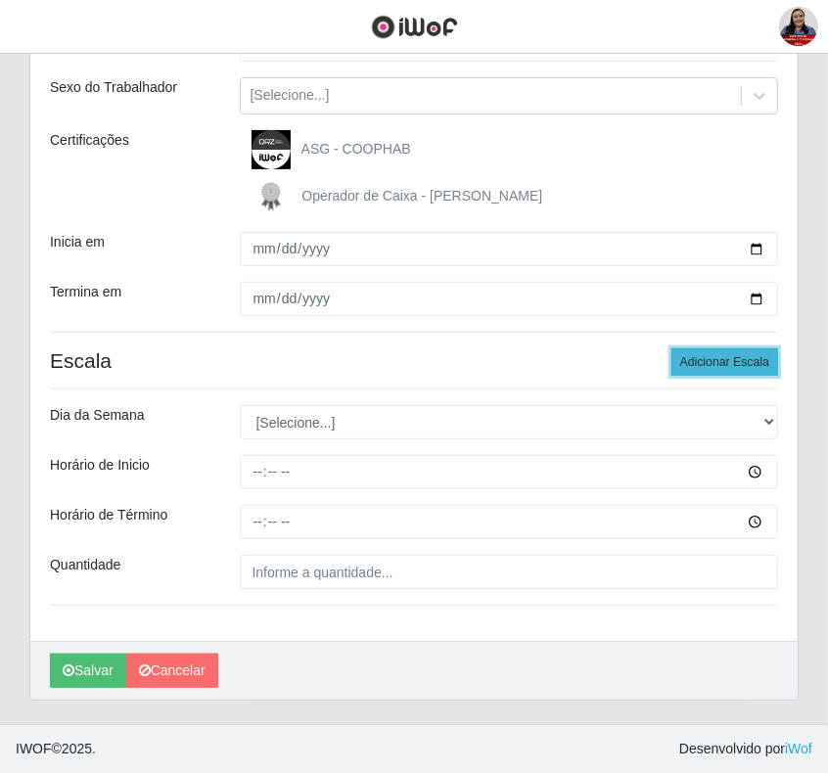
scroll to position [212, 0]
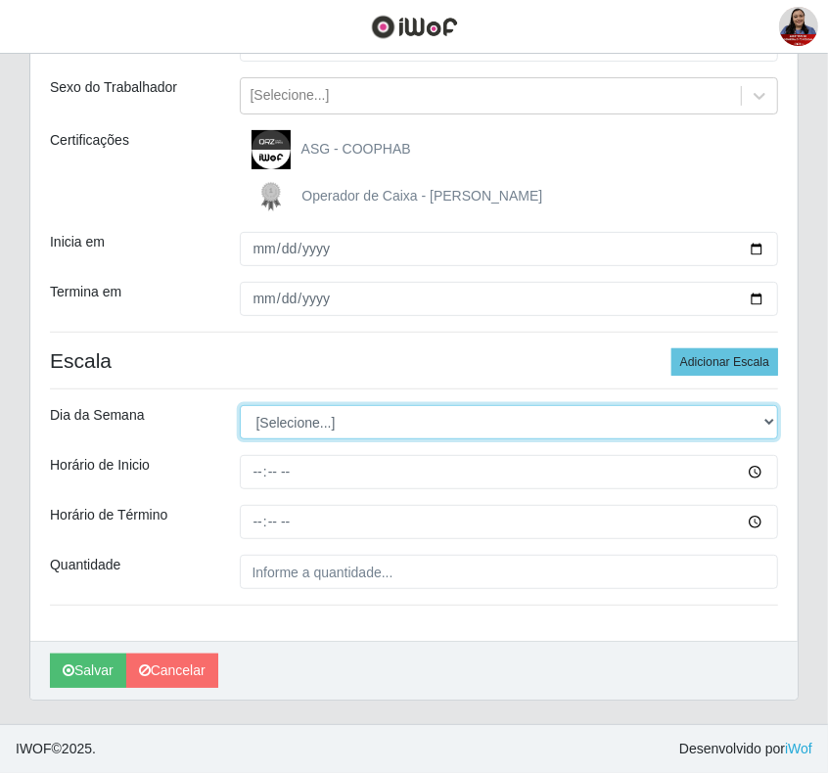
click at [768, 418] on select "[Selecione...] Segunda Terça Quarta Quinta Sexta Sábado Domingo" at bounding box center [509, 422] width 539 height 34
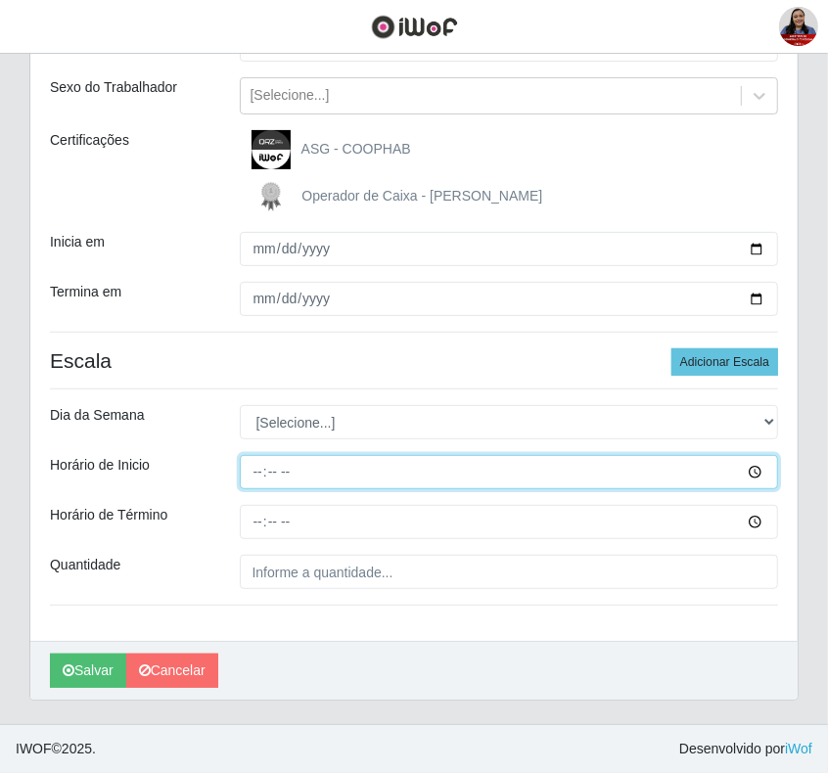
click at [298, 467] on input "Horário de Inicio" at bounding box center [509, 472] width 539 height 34
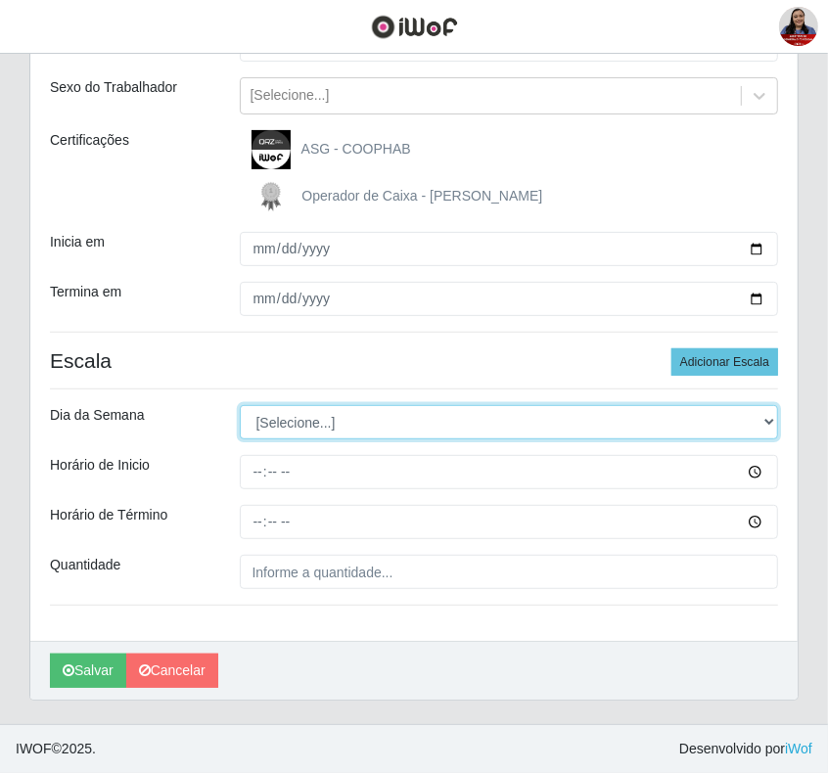
click at [342, 428] on select "[Selecione...] Segunda Terça Quarta Quinta Sexta Sábado Domingo" at bounding box center [509, 422] width 539 height 34
select select "4"
click at [240, 405] on select "[Selecione...] Segunda Terça Quarta Quinta Sexta Sábado Domingo" at bounding box center [509, 422] width 539 height 34
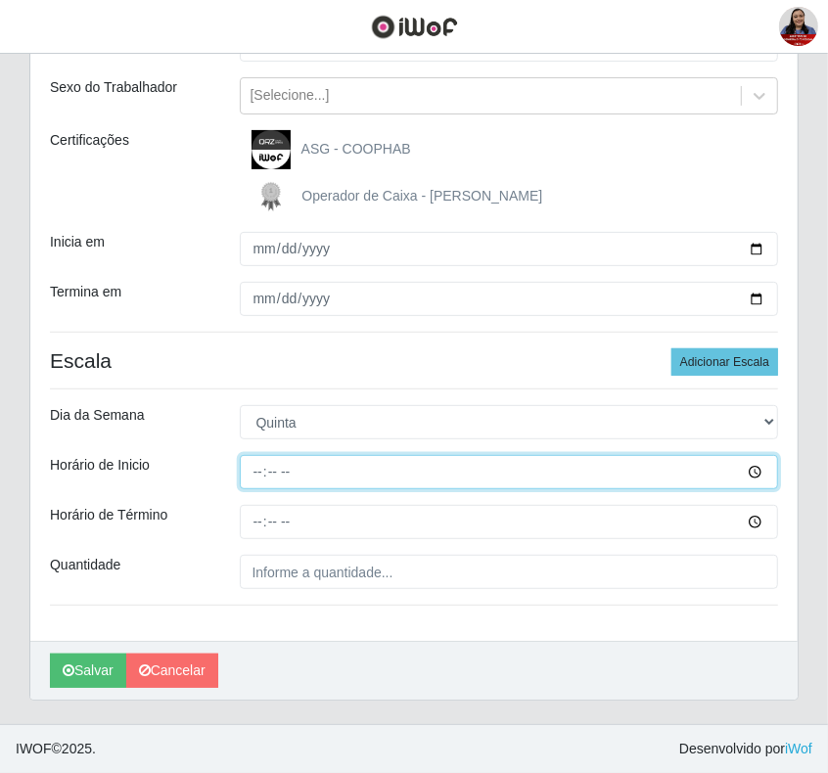
click at [254, 466] on input "Horário de Inicio" at bounding box center [509, 472] width 539 height 34
type input "16:00"
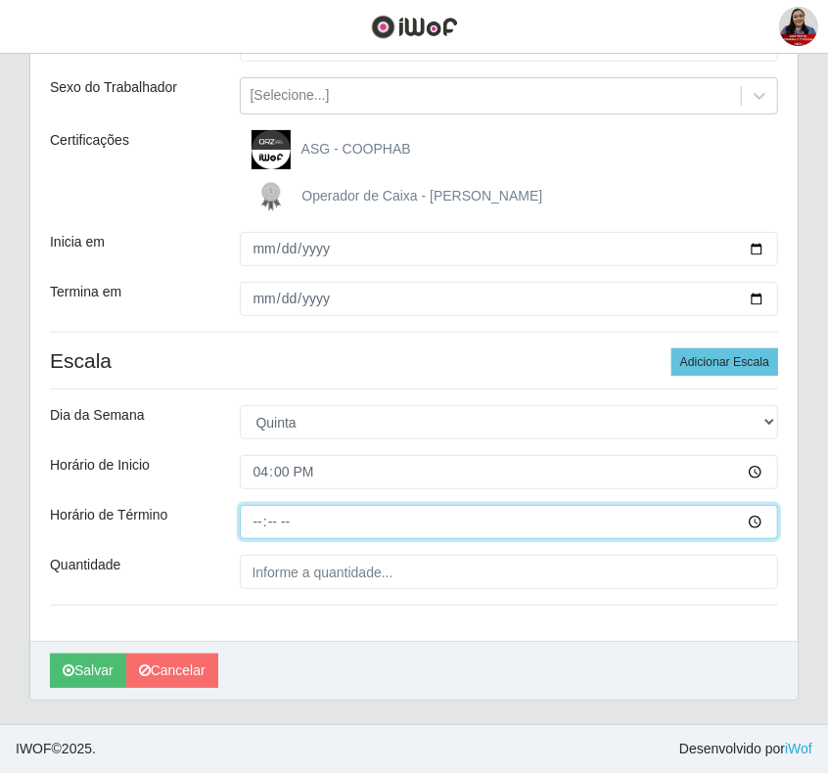
type input "22:00"
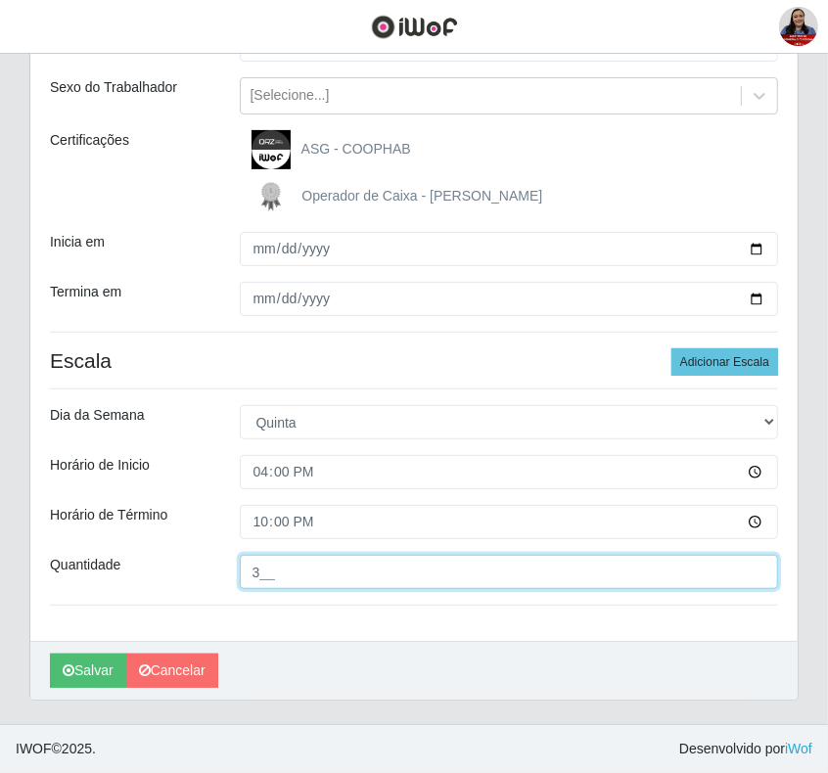
type input "3__"
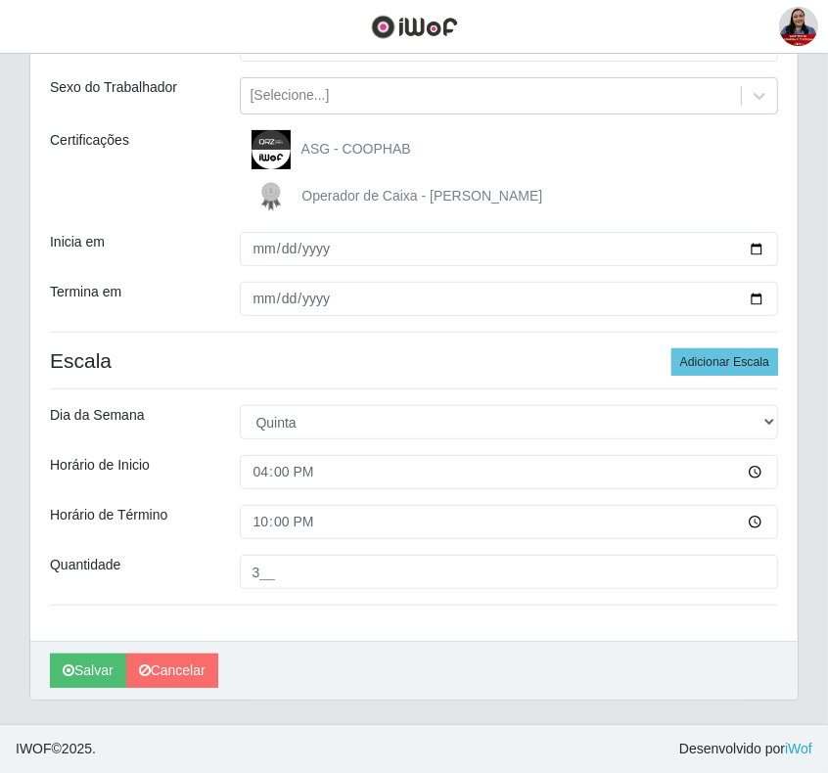
click at [207, 584] on div "Quantidade" at bounding box center [130, 572] width 190 height 34
click at [79, 665] on button "Salvar" at bounding box center [88, 671] width 76 height 34
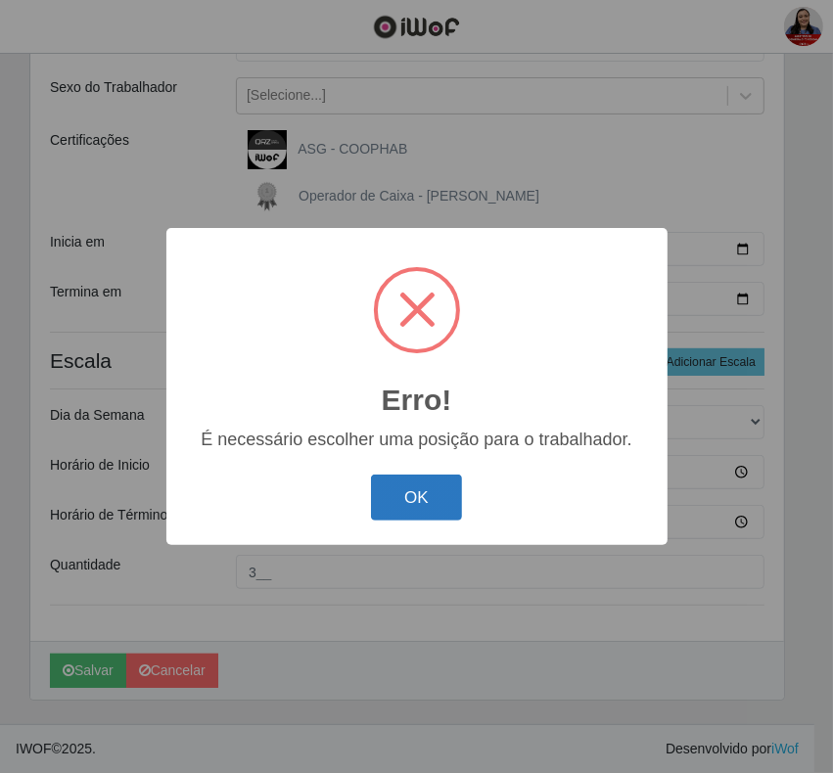
click at [431, 496] on button "OK" at bounding box center [416, 497] width 91 height 46
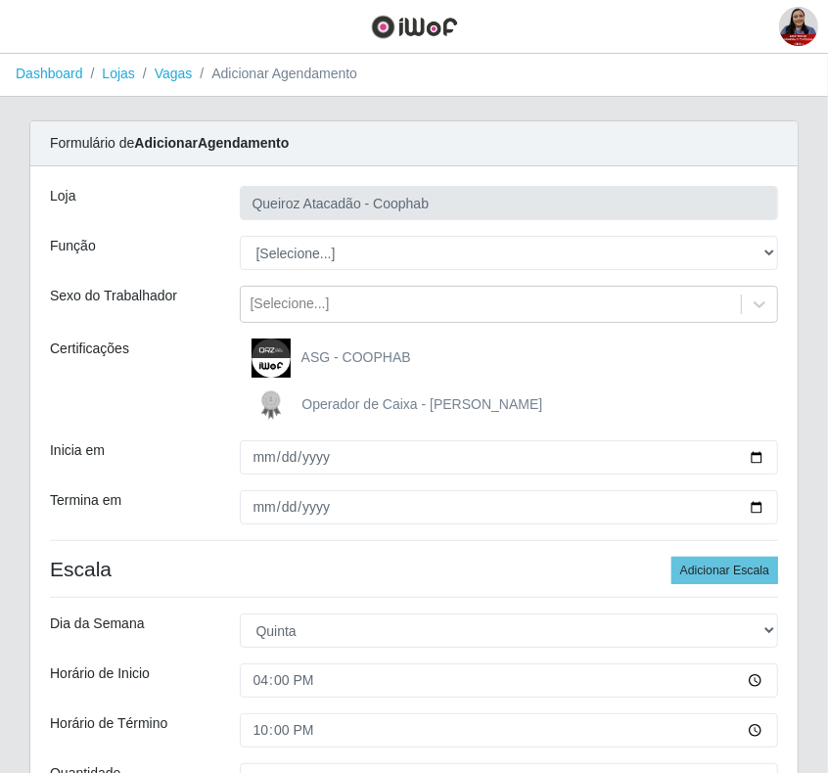
scroll to position [0, 0]
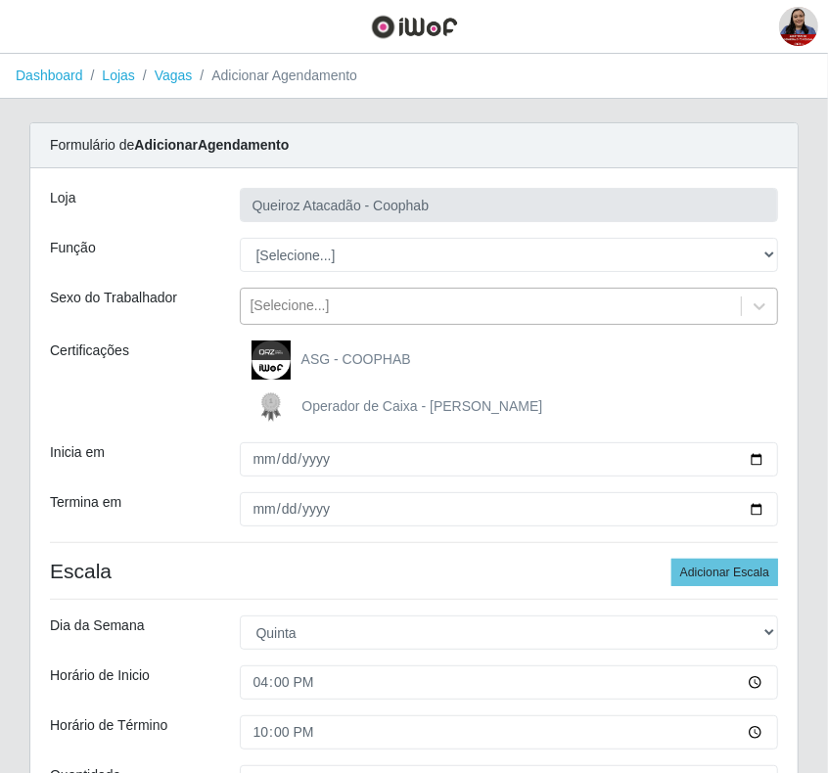
click at [369, 294] on div "[Selecione...]" at bounding box center [491, 307] width 501 height 32
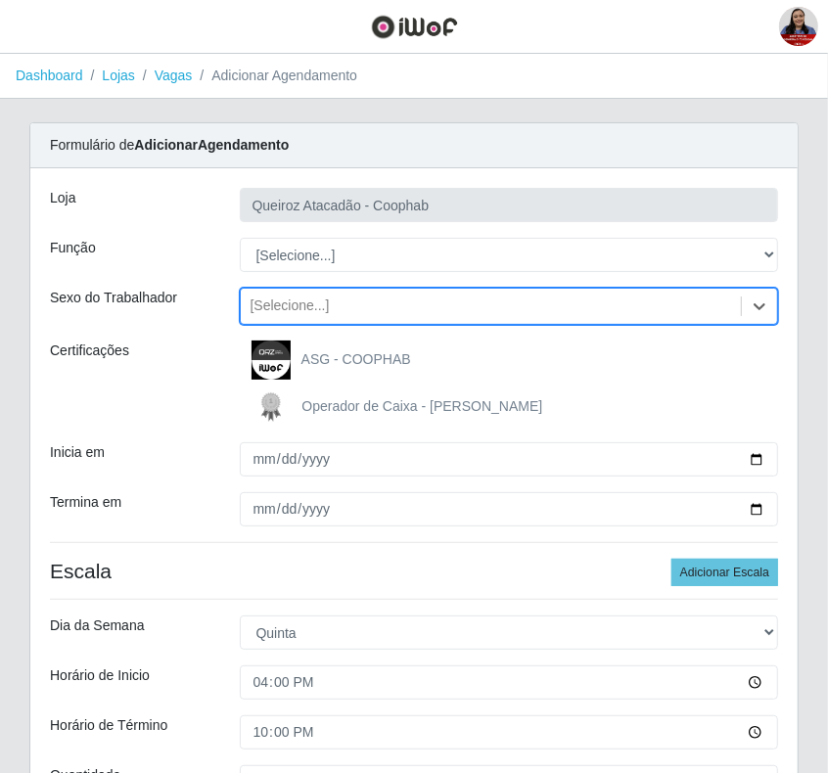
click at [369, 294] on div "[Selecione...]" at bounding box center [491, 307] width 501 height 32
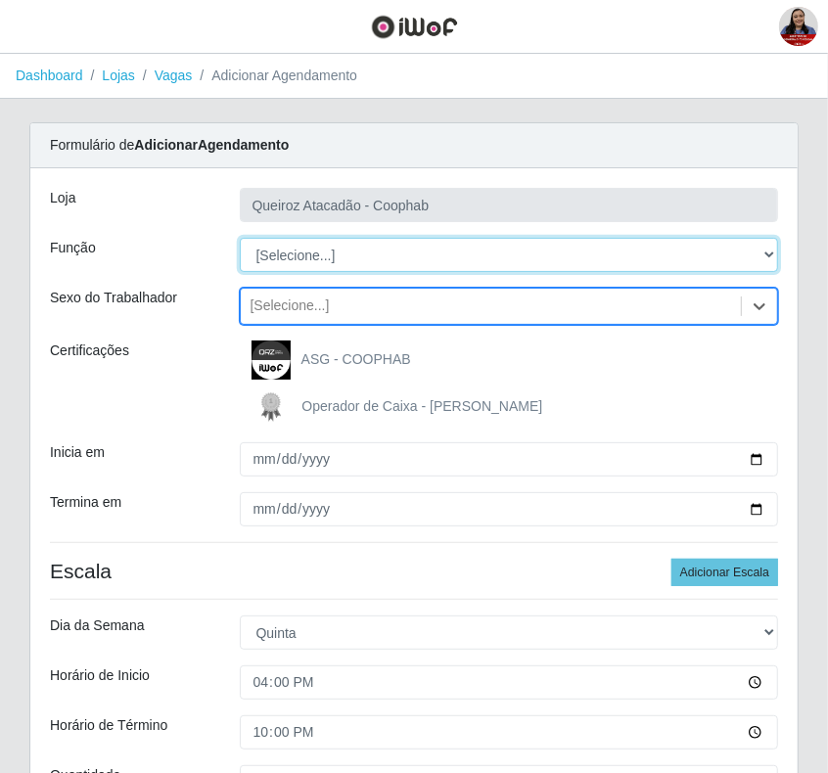
click at [365, 257] on select "[Selecione...] ASG ASG + ASG ++ Embalador Embalador + Embalador ++ Operador de …" at bounding box center [509, 255] width 539 height 34
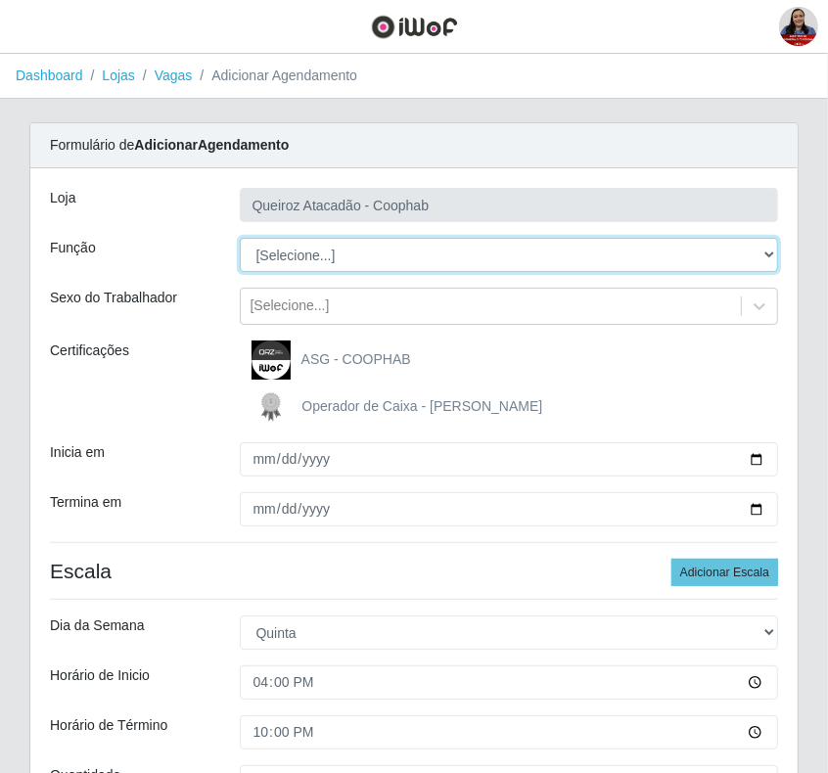
select select "22"
click at [240, 238] on select "[Selecione...] ASG ASG + ASG ++ Embalador Embalador + Embalador ++ Operador de …" at bounding box center [509, 255] width 539 height 34
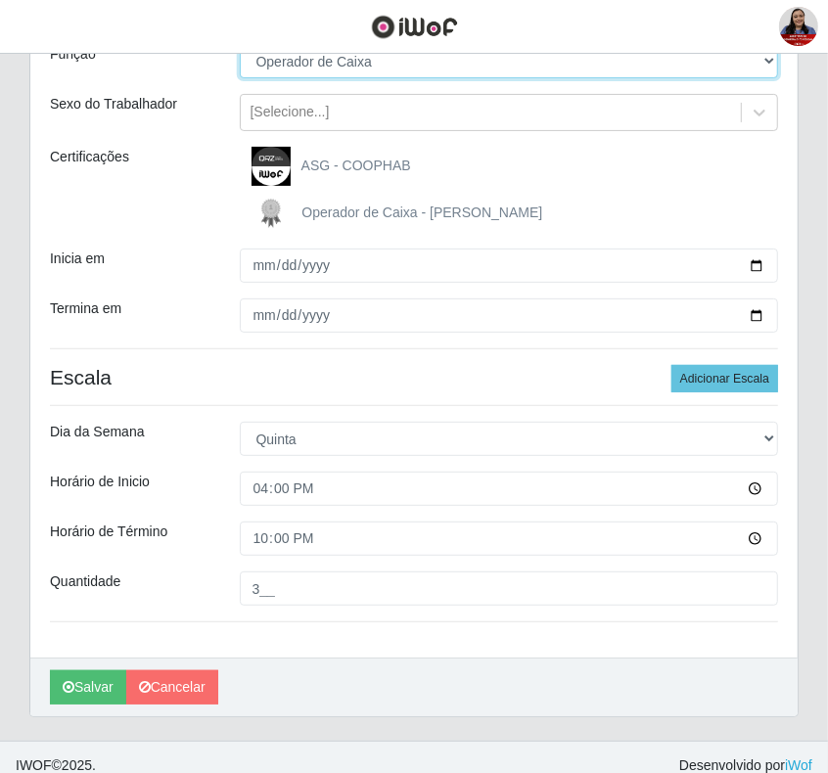
scroll to position [212, 0]
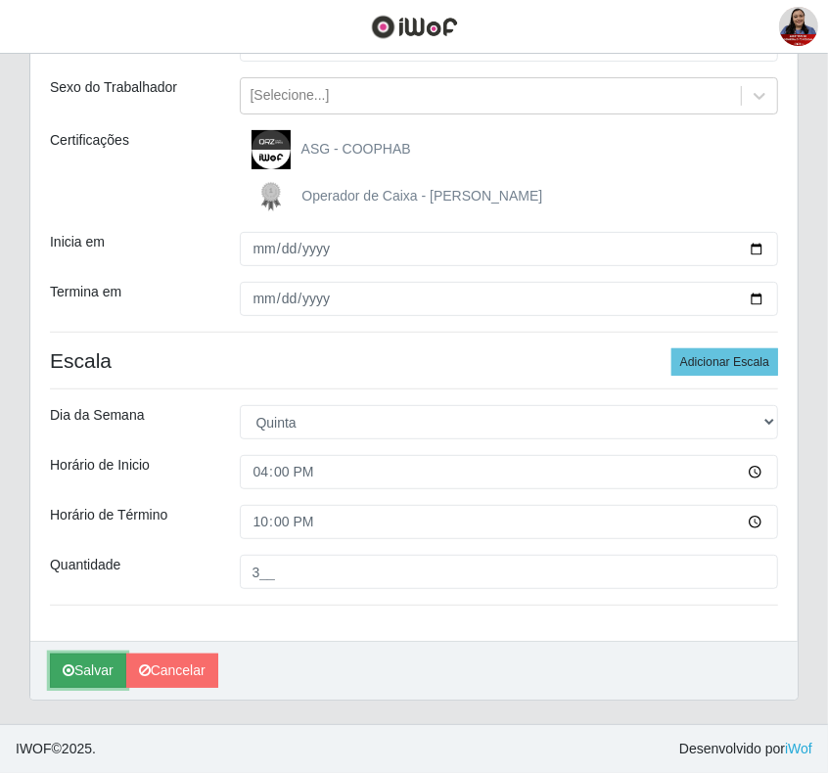
click at [67, 670] on icon "submit" at bounding box center [69, 670] width 12 height 14
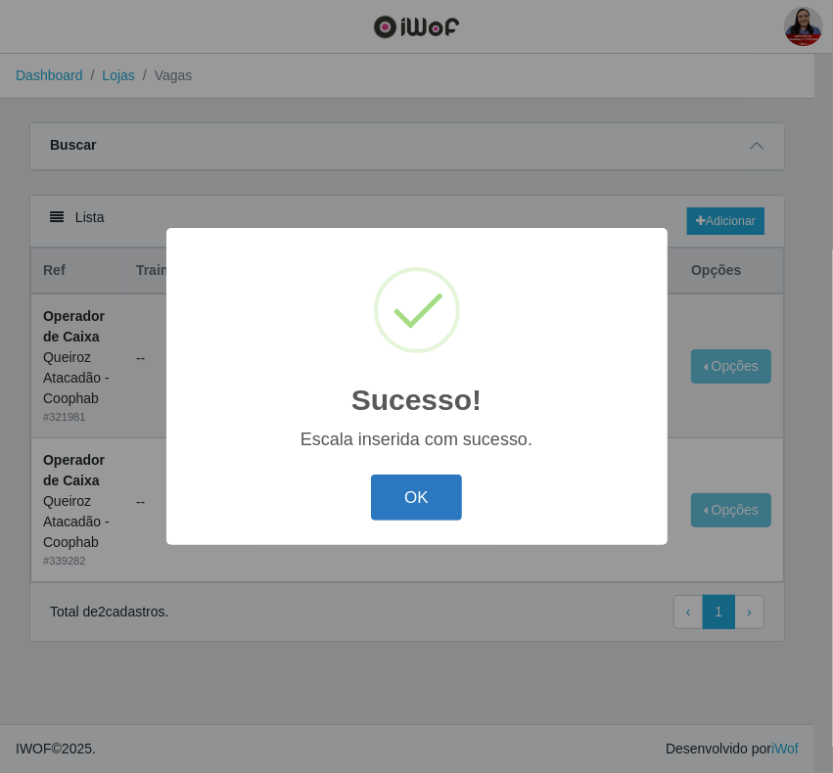
click at [413, 499] on button "OK" at bounding box center [416, 497] width 91 height 46
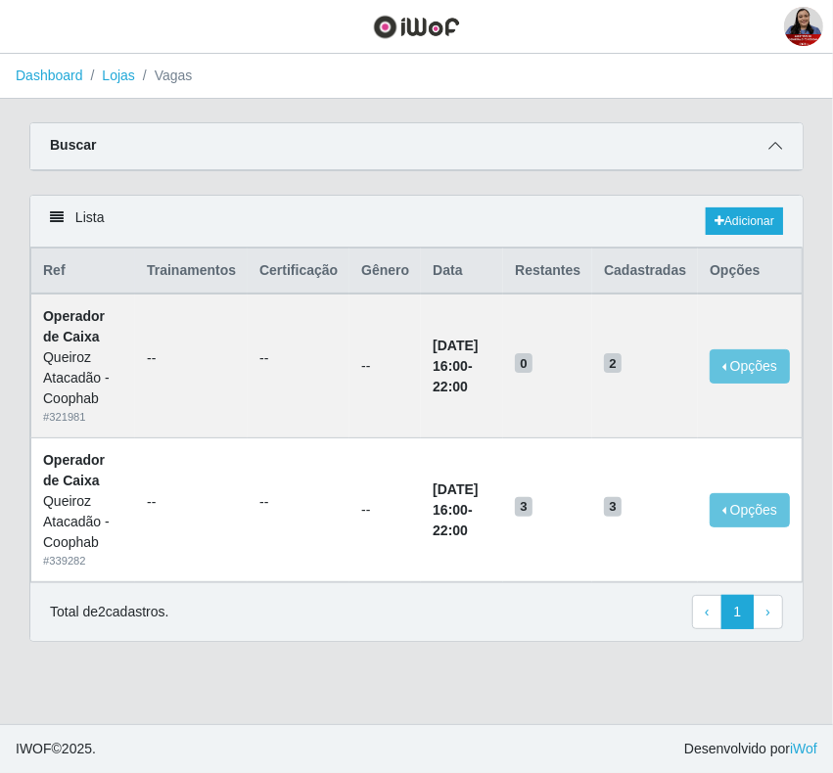
click at [778, 145] on icon at bounding box center [775, 146] width 14 height 14
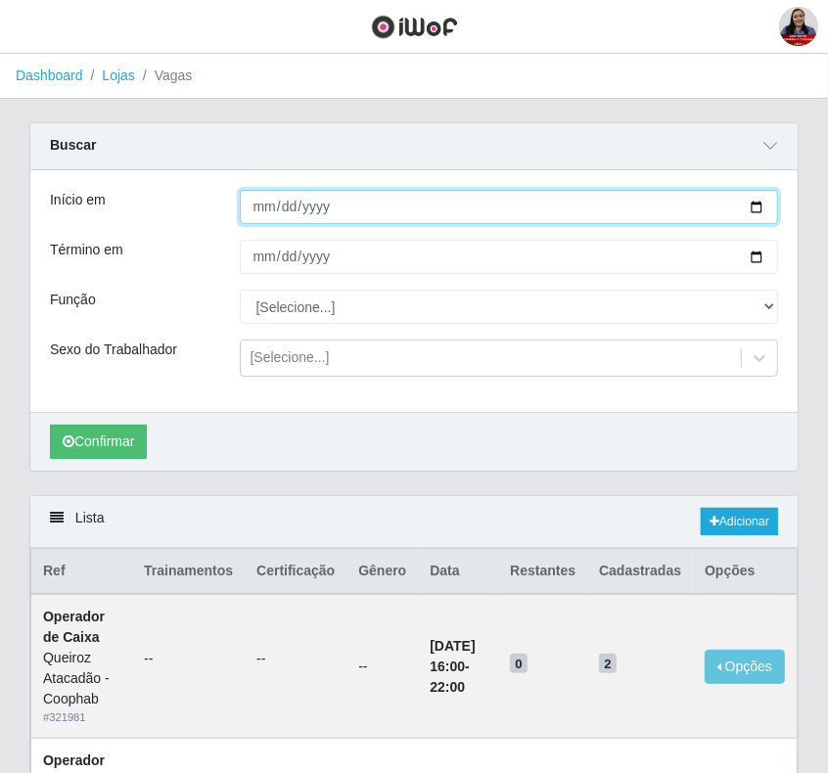
click at [760, 205] on input "2025-09-04" at bounding box center [509, 207] width 539 height 34
type input "2025-09-05"
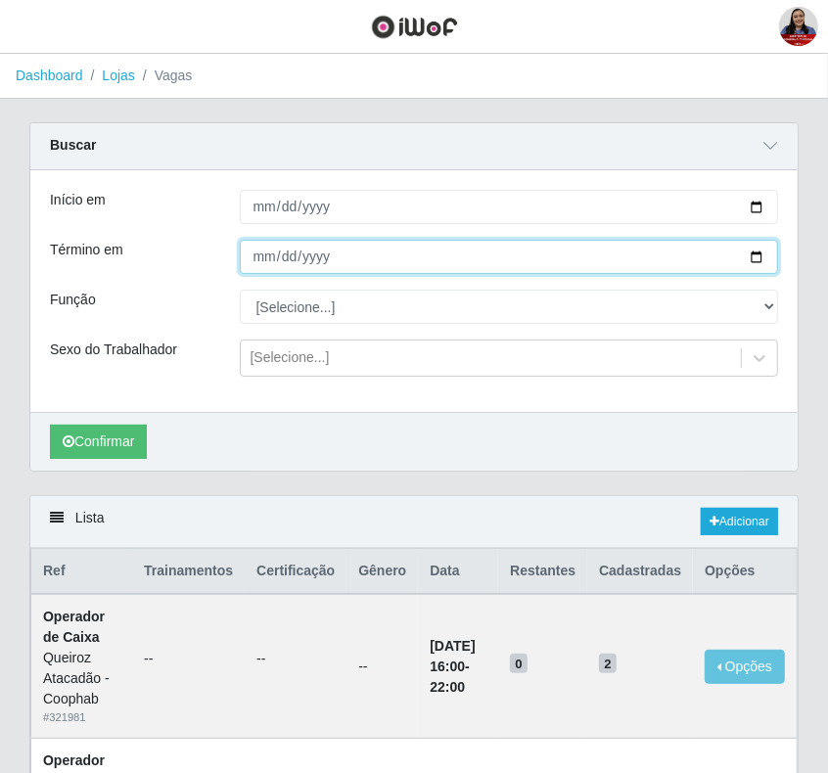
click at [763, 249] on input "2025-09-04" at bounding box center [509, 257] width 539 height 34
type input "2025-09-05"
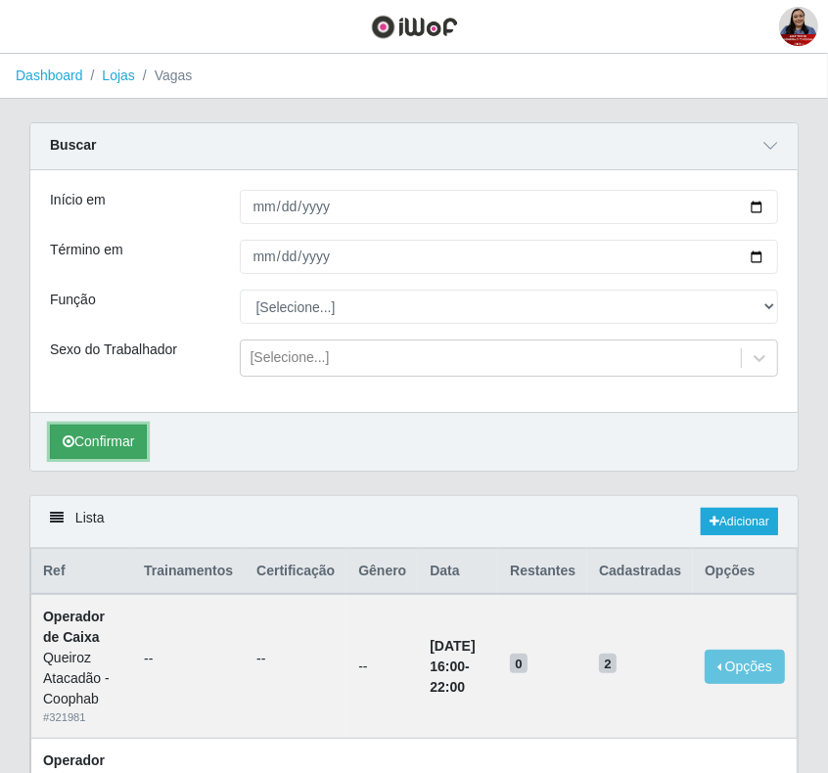
click at [114, 437] on button "Confirmar" at bounding box center [98, 442] width 97 height 34
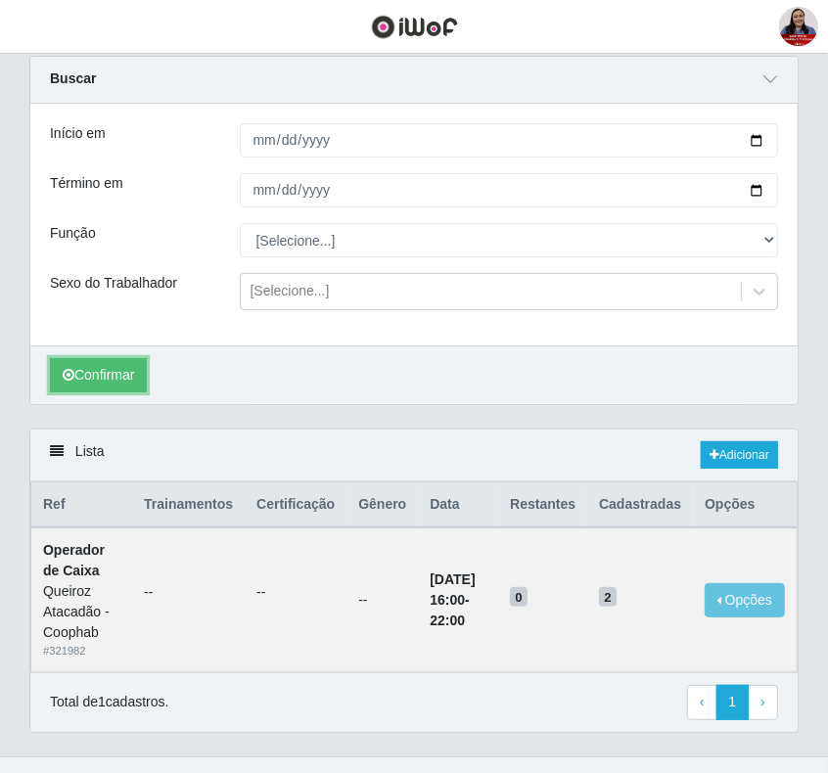
scroll to position [103, 0]
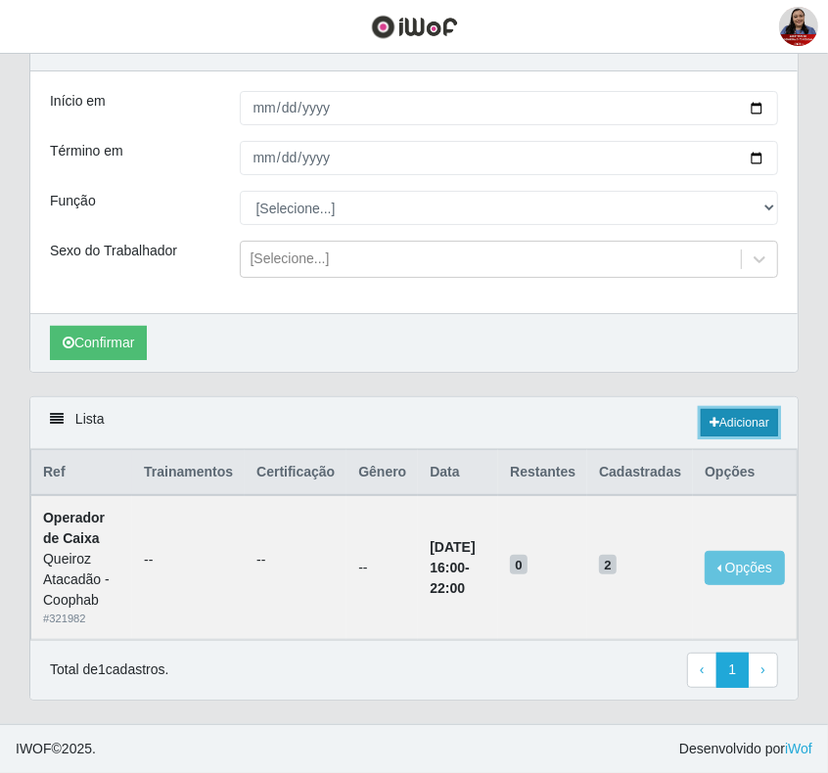
click at [744, 423] on link "Adicionar" at bounding box center [738, 422] width 77 height 27
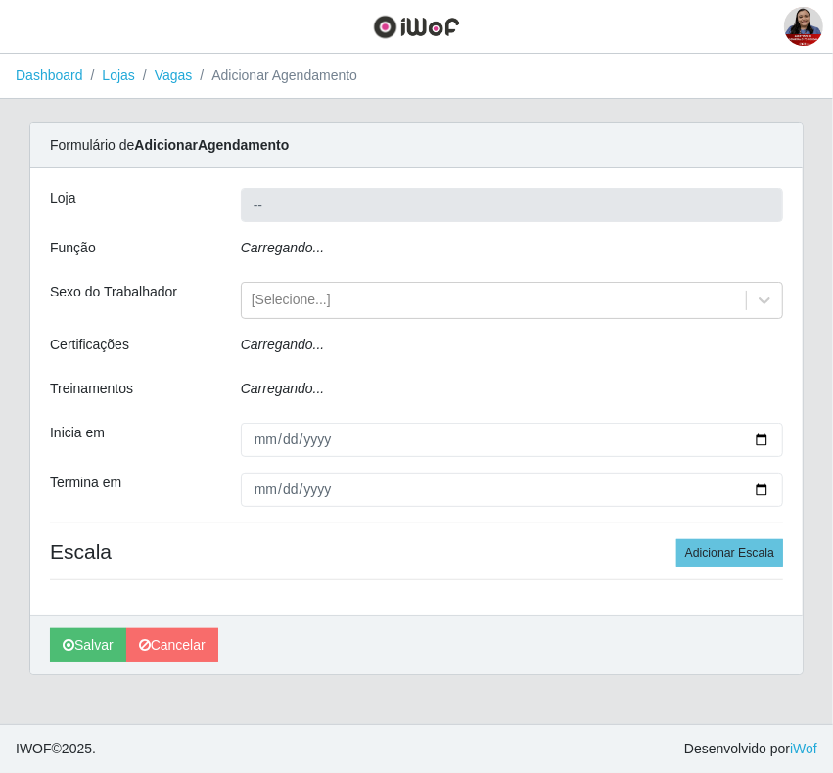
type input "Queiroz Atacadão - Coophab"
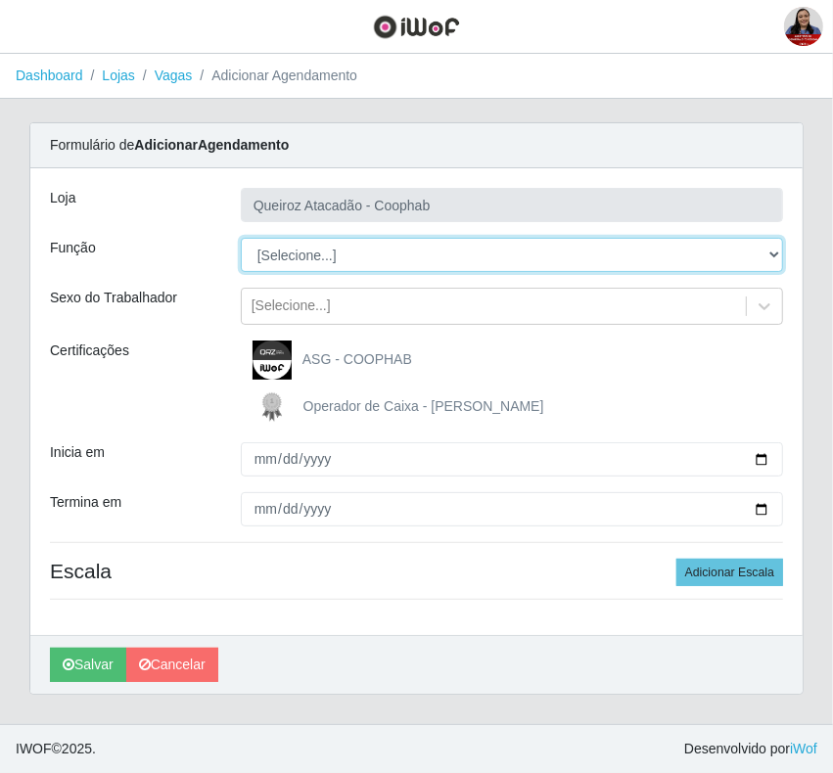
click at [358, 249] on select "[Selecione...] ASG ASG + ASG ++ Embalador Embalador + Embalador ++ Operador de …" at bounding box center [512, 255] width 542 height 34
select select "22"
click at [241, 238] on select "[Selecione...] ASG ASG + ASG ++ Embalador Embalador + Embalador ++ Operador de …" at bounding box center [512, 255] width 542 height 34
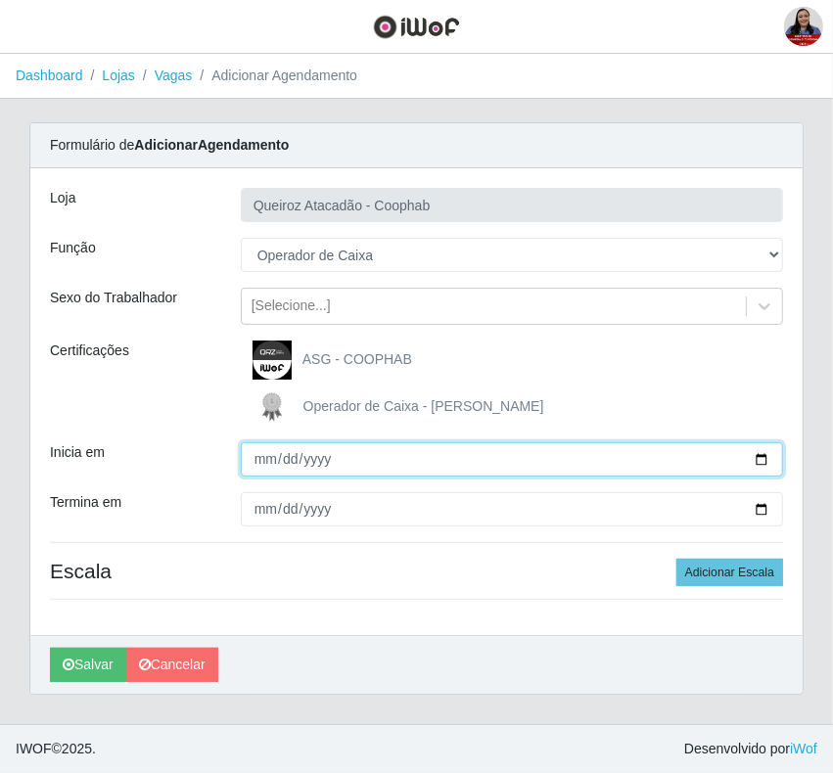
click at [759, 456] on input "Inicia em" at bounding box center [512, 459] width 542 height 34
type input "2025-09-05"
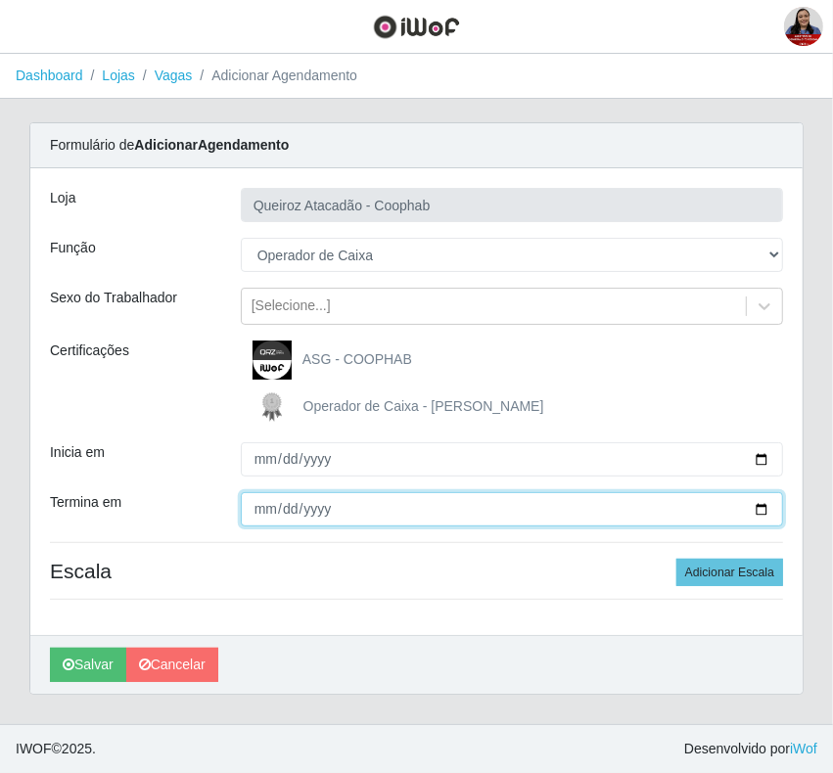
click at [761, 505] on input "Termina em" at bounding box center [512, 509] width 542 height 34
type input "2025-09-05"
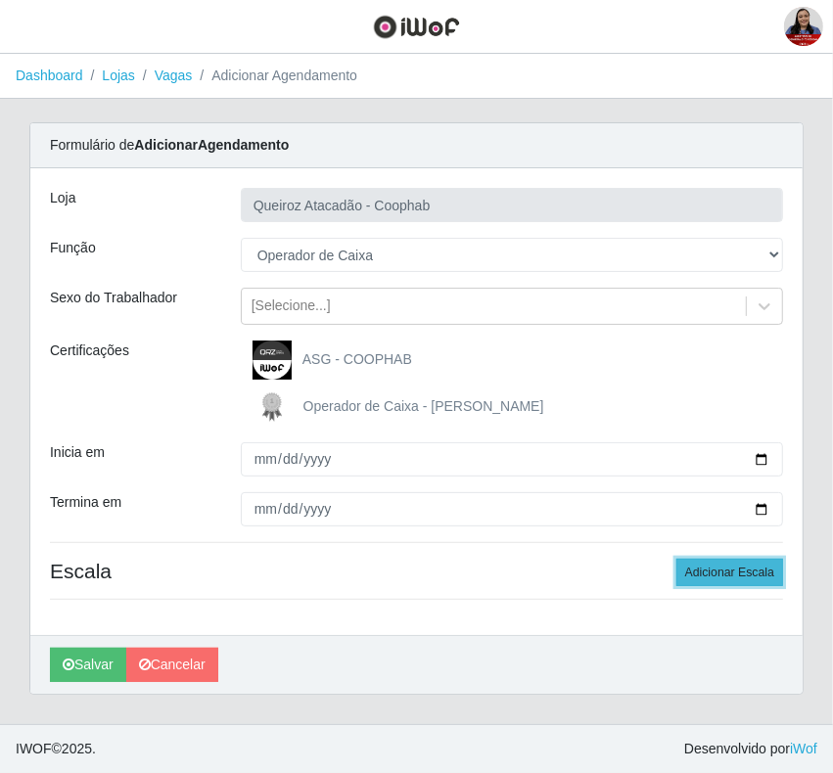
click at [725, 564] on button "Adicionar Escala" at bounding box center [729, 572] width 107 height 27
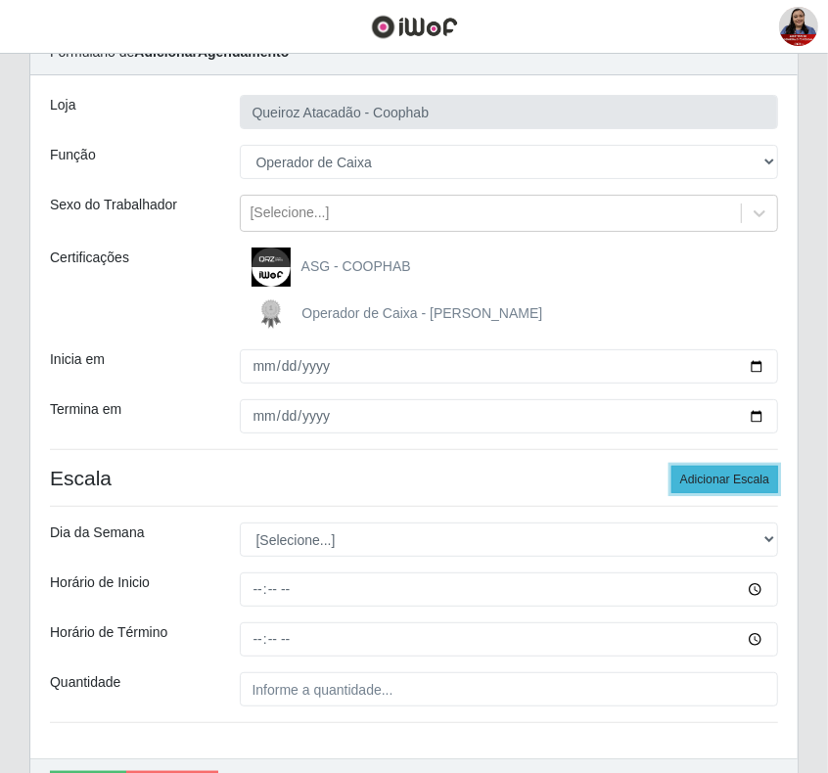
scroll to position [212, 0]
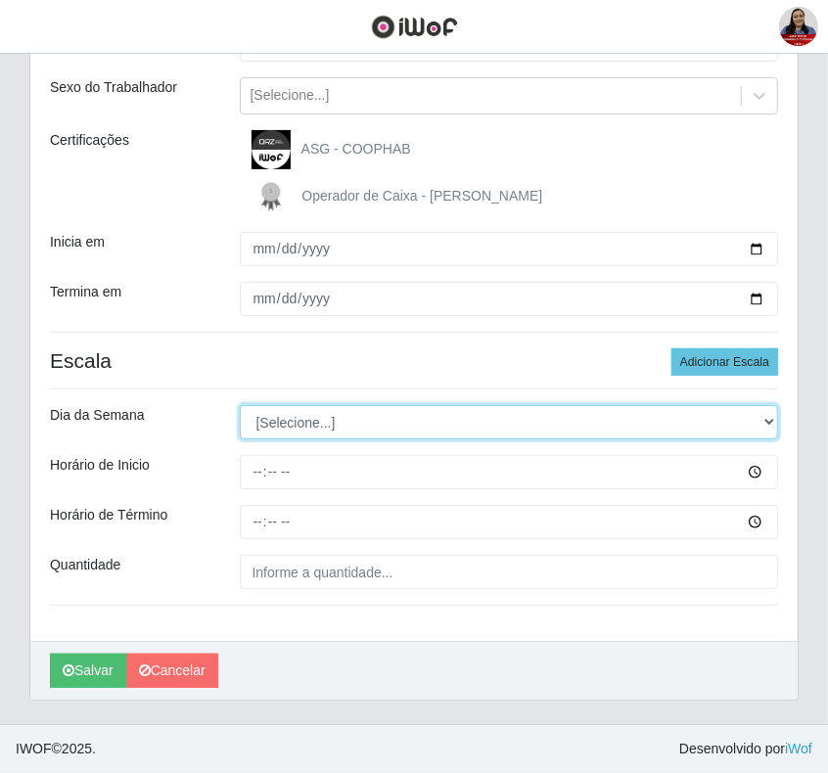
click at [769, 417] on select "[Selecione...] Segunda Terça Quarta Quinta Sexta Sábado Domingo" at bounding box center [509, 422] width 539 height 34
select select "5"
click at [240, 405] on select "[Selecione...] Segunda Terça Quarta Quinta Sexta Sábado Domingo" at bounding box center [509, 422] width 539 height 34
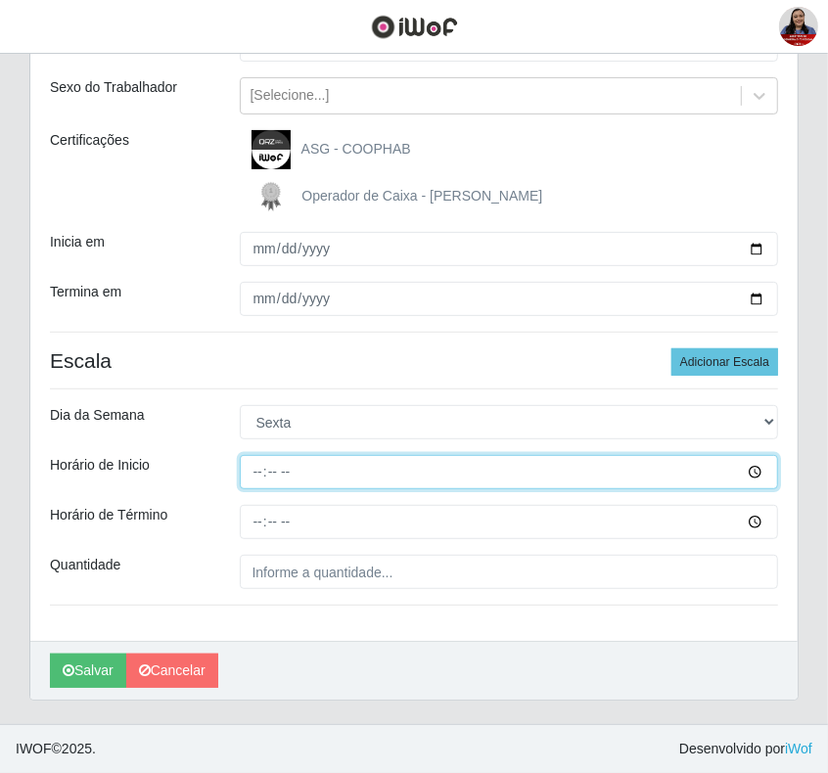
click at [254, 474] on input "Horário de Inicio" at bounding box center [509, 472] width 539 height 34
type input "11:00"
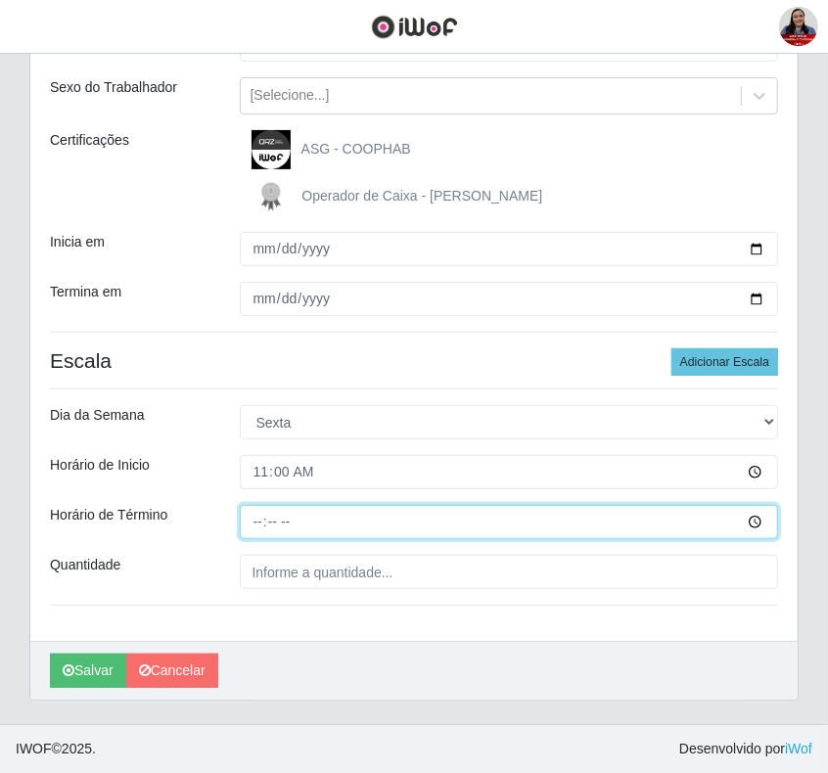
type input "17:00"
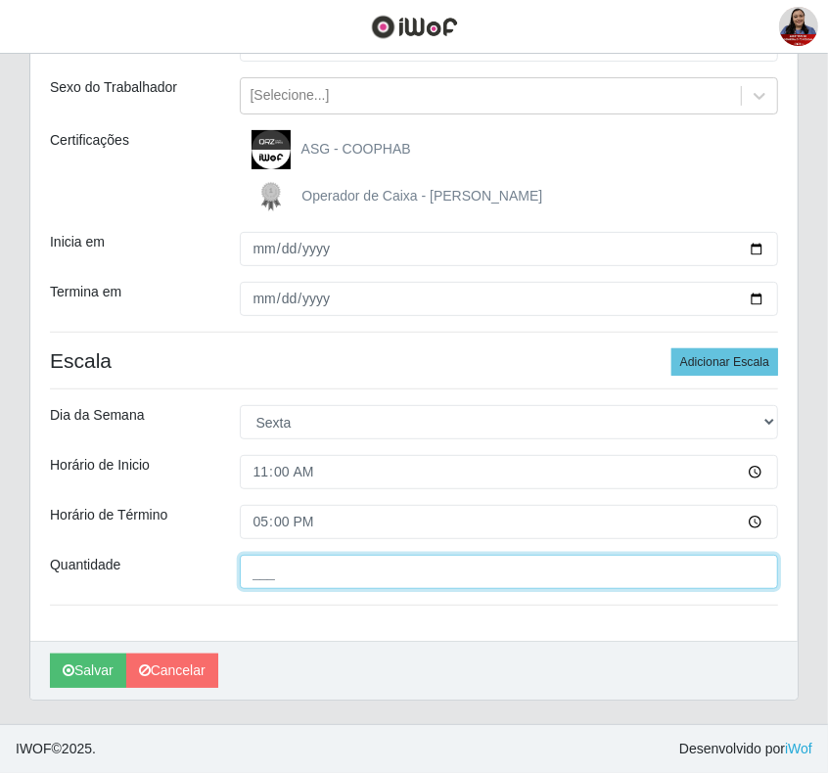
click at [254, 575] on input "___" at bounding box center [509, 572] width 539 height 34
type input "2__"
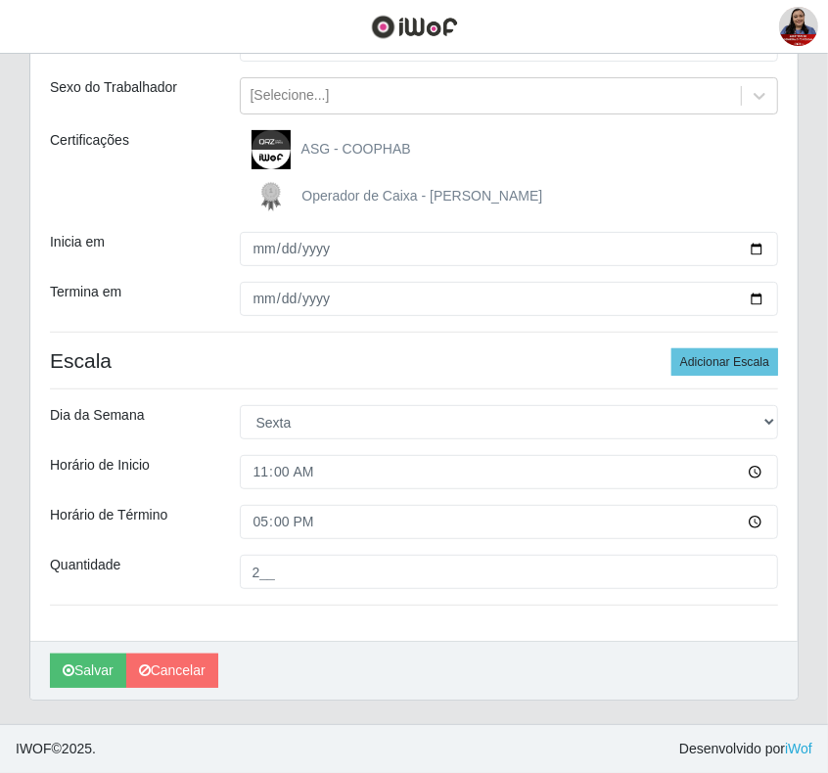
click at [502, 612] on div "Loja Queiroz Atacadão - Coophab Função [Selecione...] ASG ASG + ASG ++ Embalado…" at bounding box center [413, 299] width 767 height 683
click at [93, 681] on button "Salvar" at bounding box center [88, 671] width 76 height 34
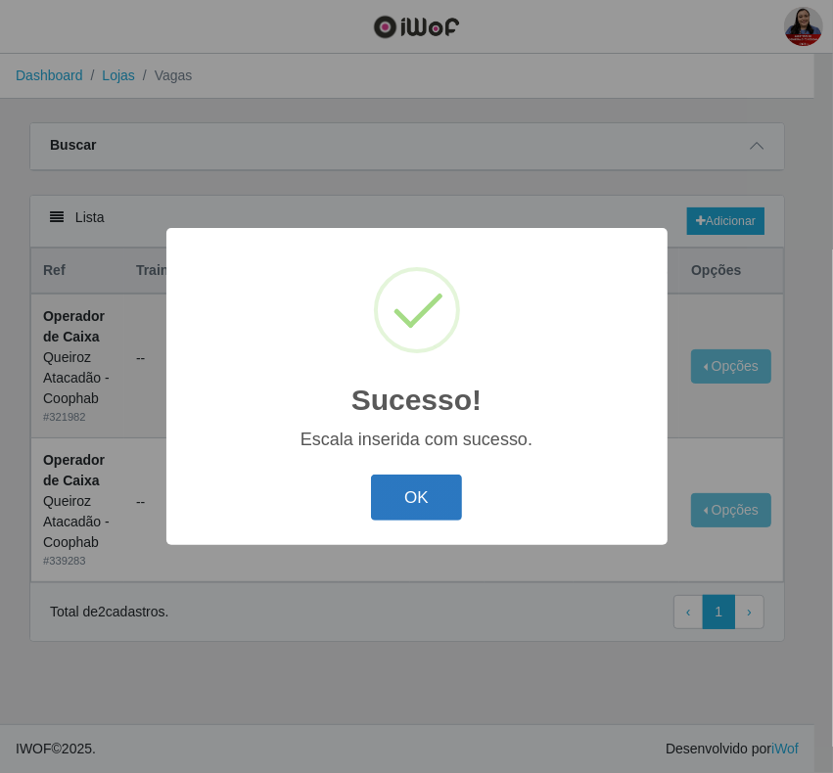
click at [392, 512] on button "OK" at bounding box center [416, 497] width 91 height 46
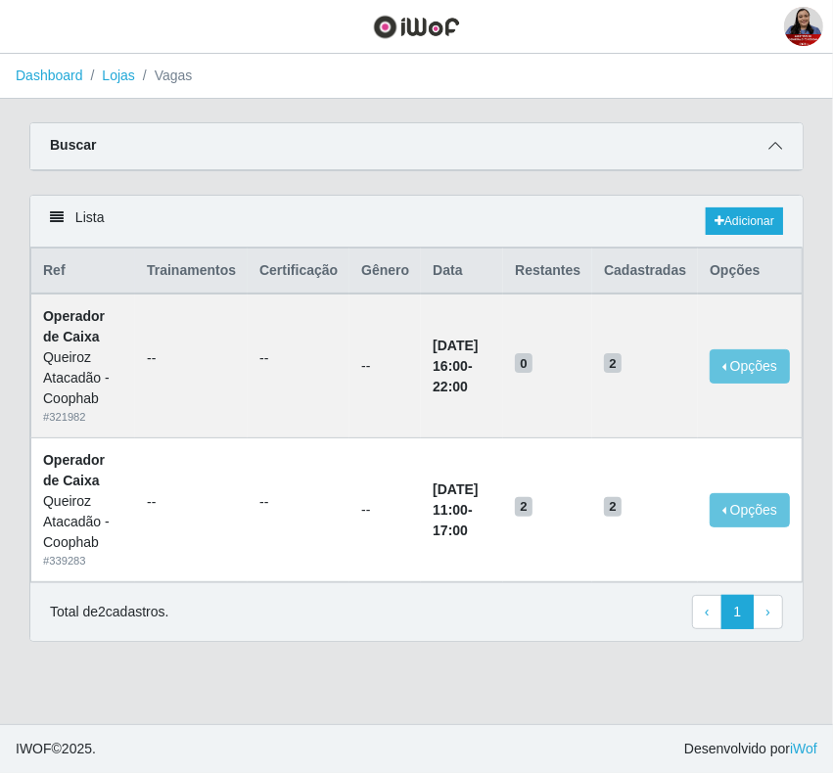
click at [775, 145] on icon at bounding box center [775, 146] width 14 height 14
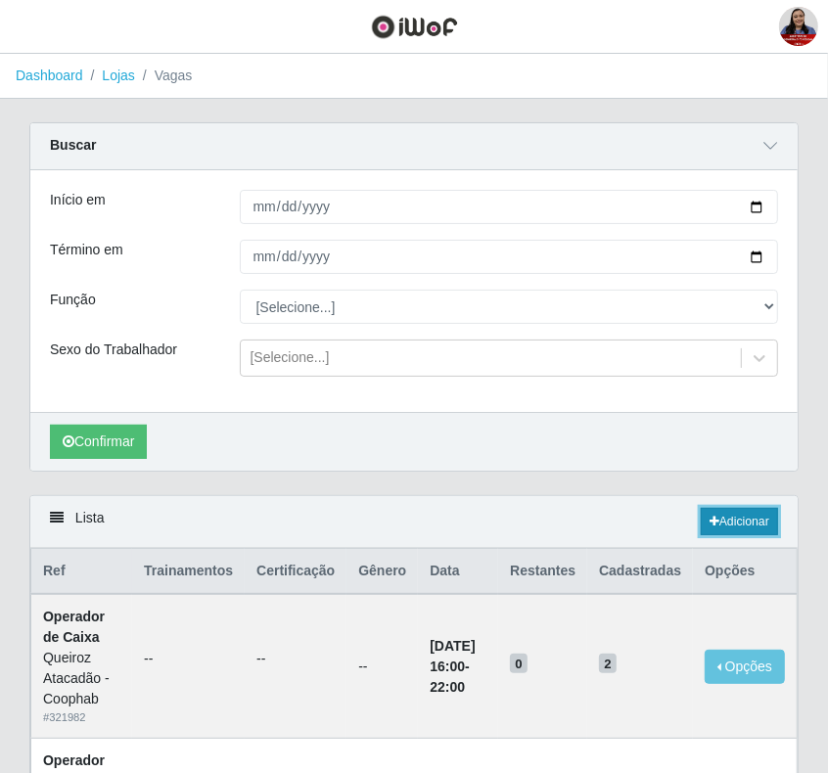
click at [725, 528] on link "Adicionar" at bounding box center [738, 521] width 77 height 27
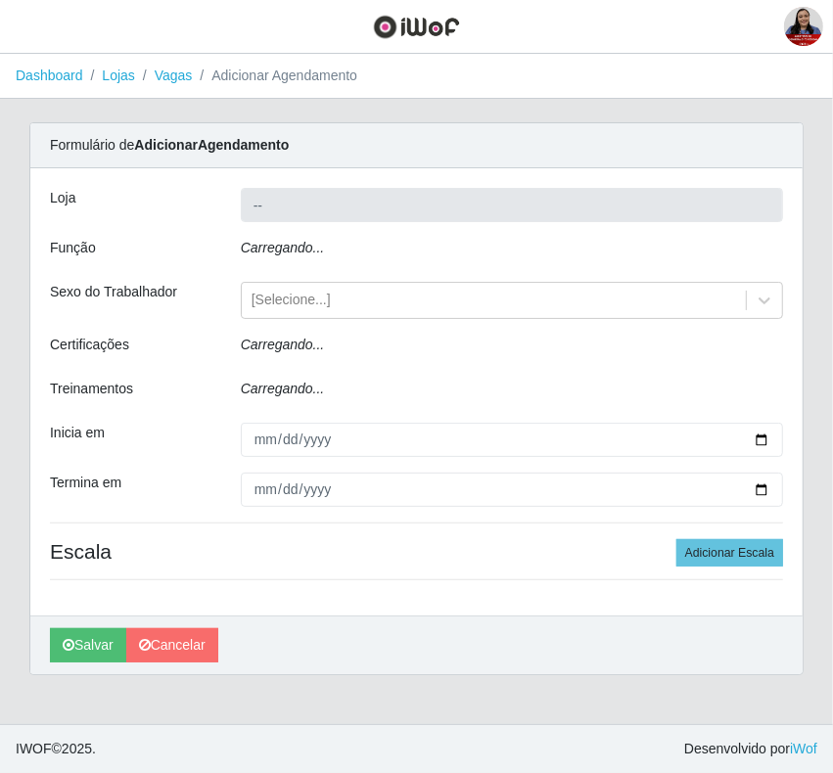
type input "Queiroz Atacadão - Coophab"
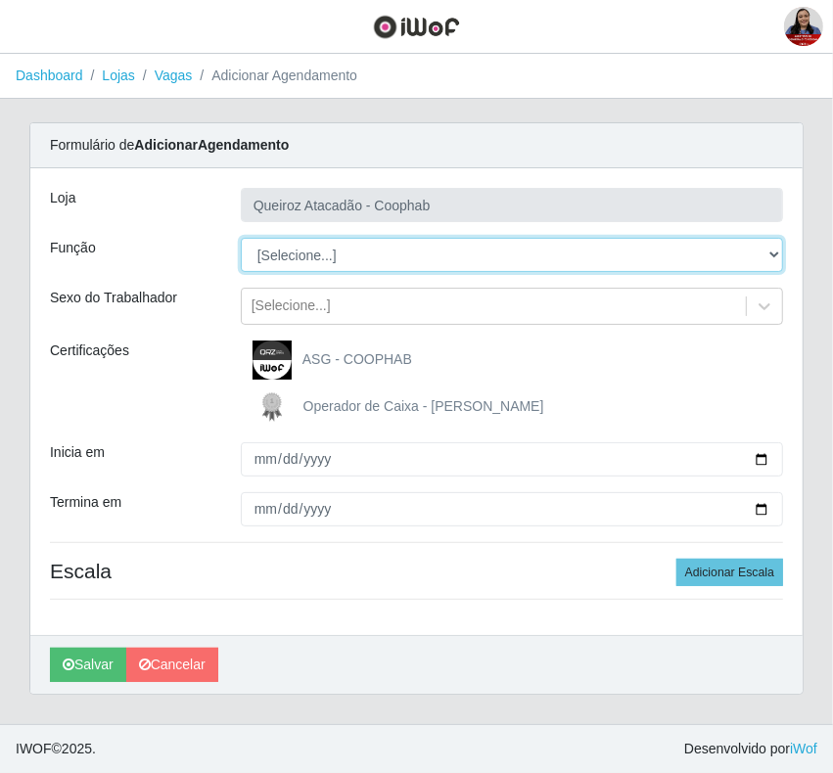
click at [335, 257] on select "[Selecione...] ASG ASG + ASG ++ Embalador Embalador + Embalador ++ Operador de …" at bounding box center [512, 255] width 542 height 34
select select "22"
click at [241, 238] on select "[Selecione...] ASG ASG + ASG ++ Embalador Embalador + Embalador ++ Operador de …" at bounding box center [512, 255] width 542 height 34
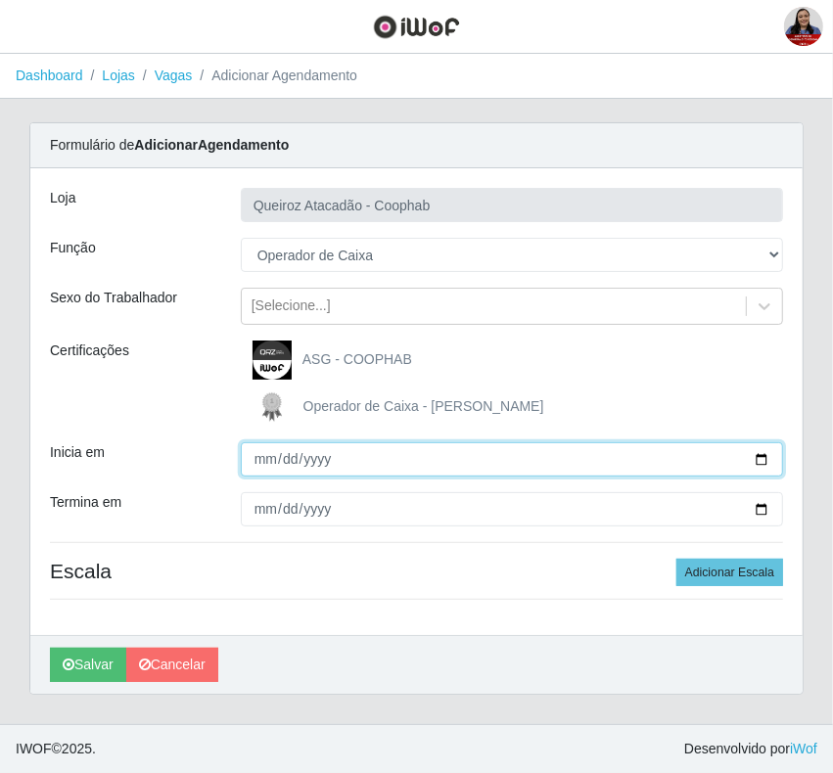
click at [765, 456] on input "Inicia em" at bounding box center [512, 459] width 542 height 34
type input "2025-09-05"
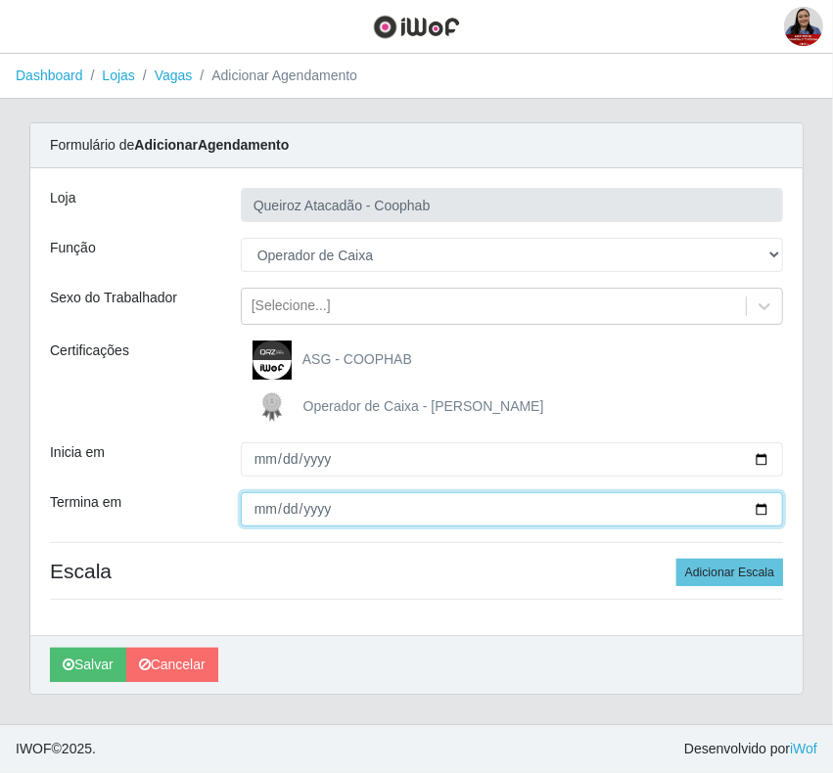
click at [755, 502] on input "Termina em" at bounding box center [512, 509] width 542 height 34
type input "2025-09-05"
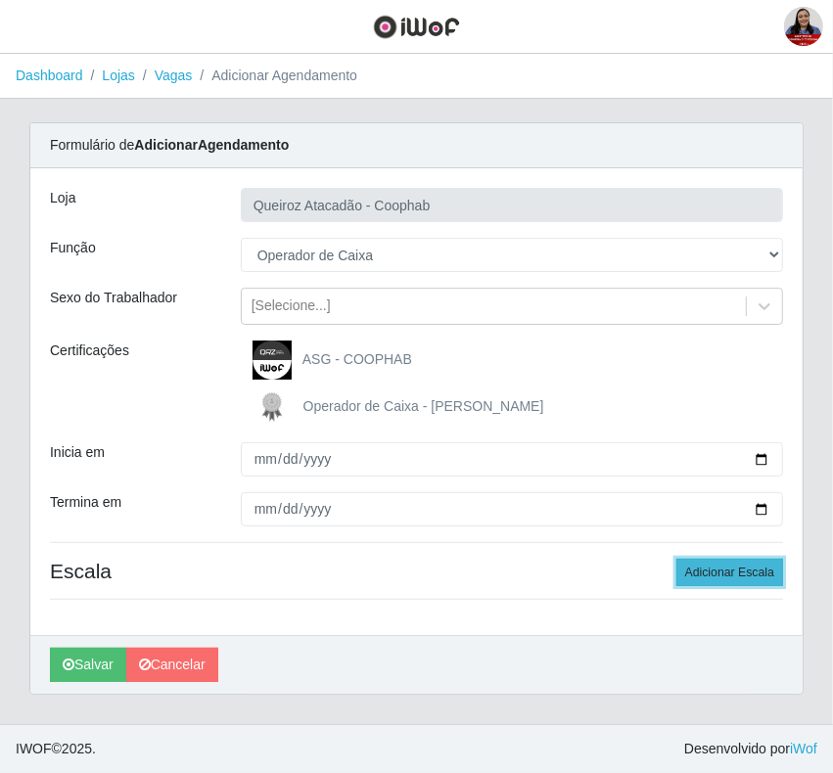
click at [746, 565] on button "Adicionar Escala" at bounding box center [729, 572] width 107 height 27
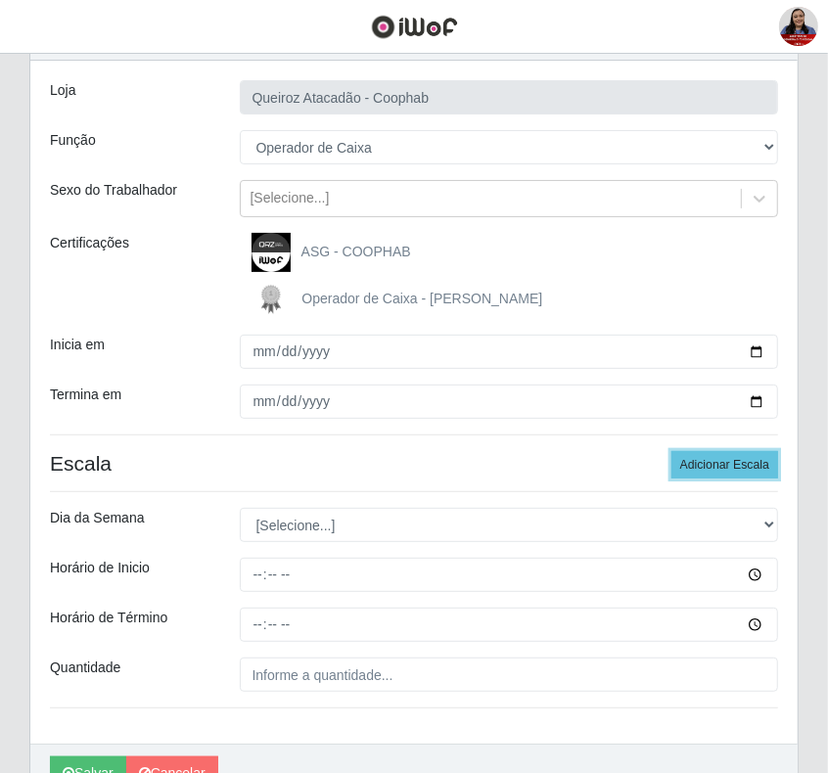
scroll to position [212, 0]
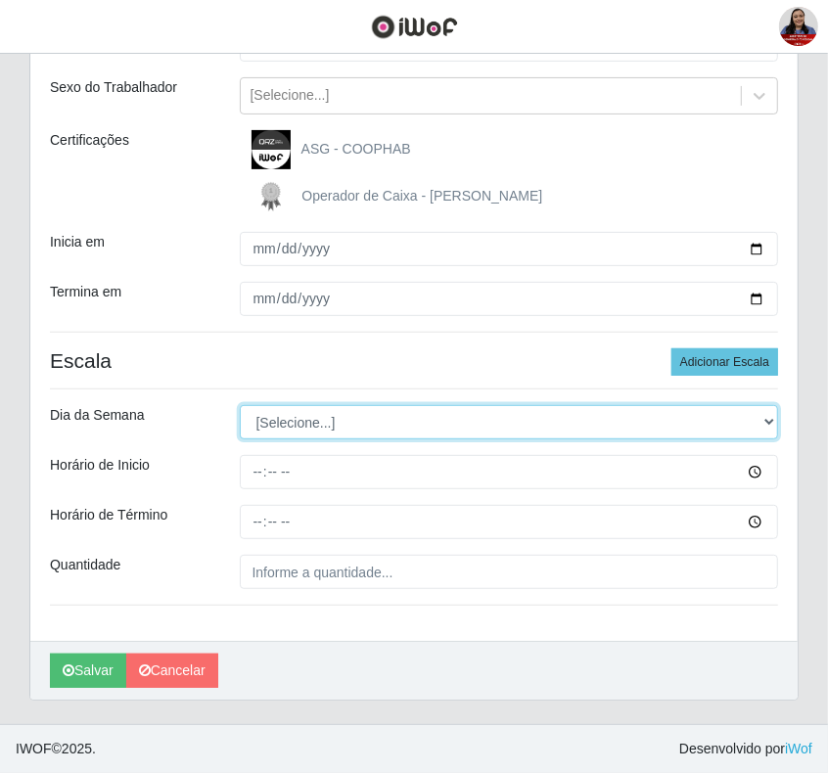
click at [766, 413] on select "[Selecione...] Segunda Terça Quarta Quinta Sexta Sábado Domingo" at bounding box center [509, 422] width 539 height 34
select select "5"
click at [240, 405] on select "[Selecione...] Segunda Terça Quarta Quinta Sexta Sábado Domingo" at bounding box center [509, 422] width 539 height 34
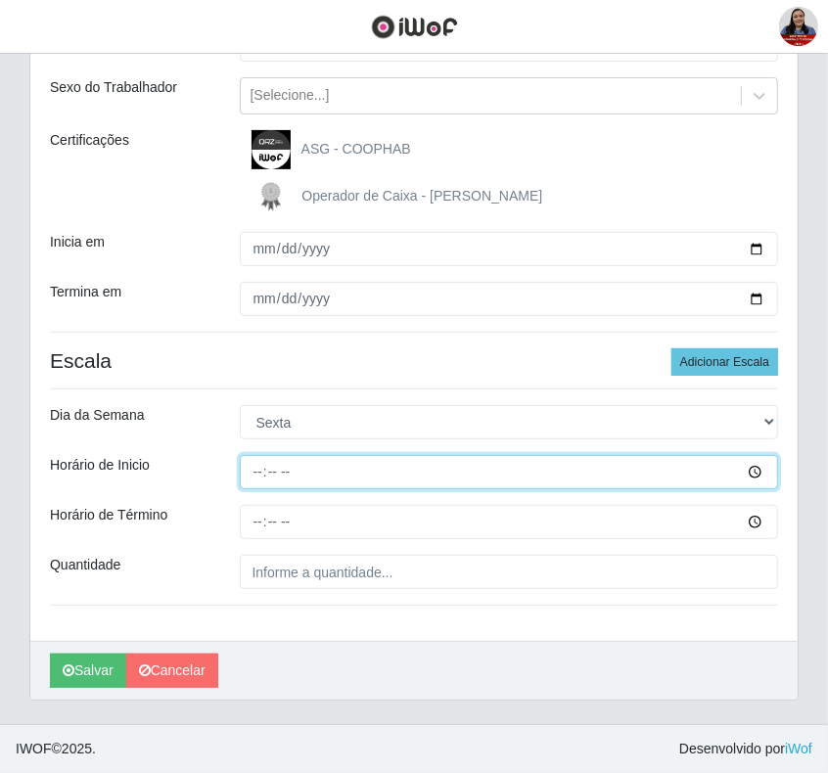
click at [260, 471] on input "Horário de Inicio" at bounding box center [509, 472] width 539 height 34
click at [252, 475] on input "Horário de Inicio" at bounding box center [509, 472] width 539 height 34
type input "16:00"
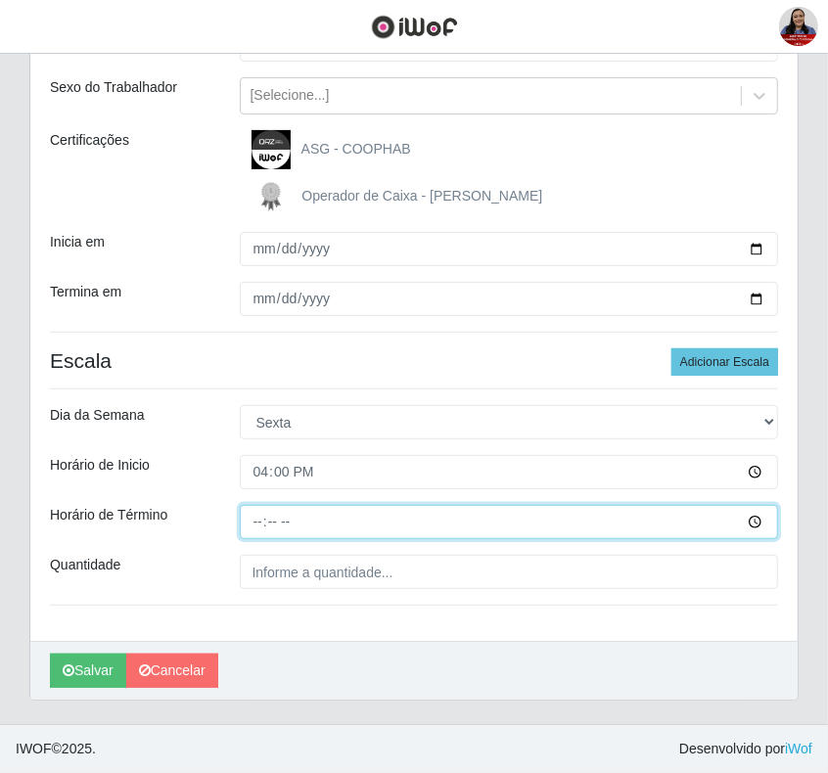
click at [254, 523] on input "Horário de Término" at bounding box center [509, 522] width 539 height 34
type input "22:00"
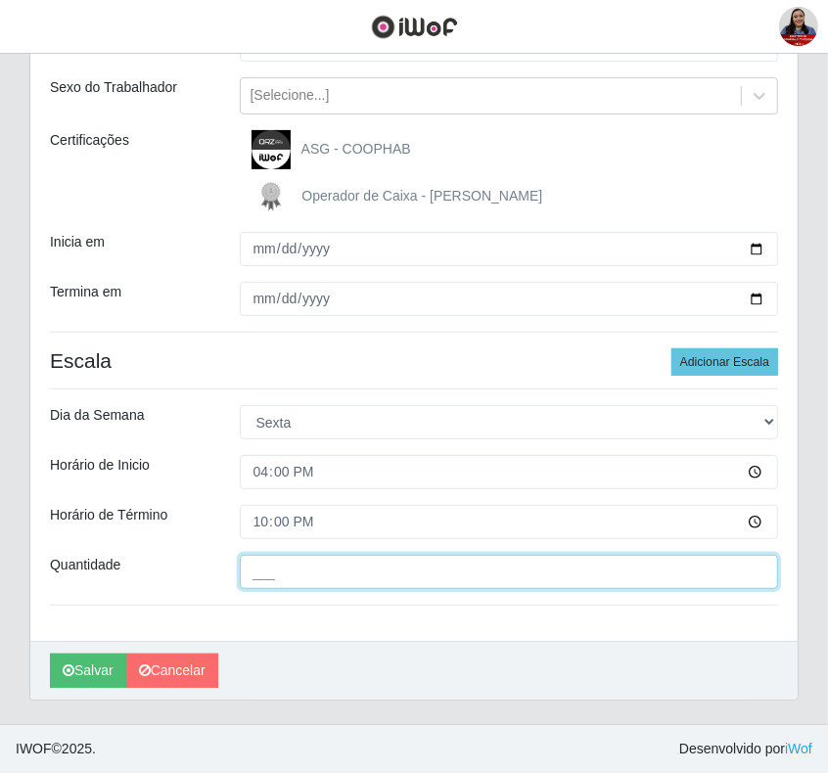
click at [261, 587] on input "___" at bounding box center [509, 572] width 539 height 34
type input "3__"
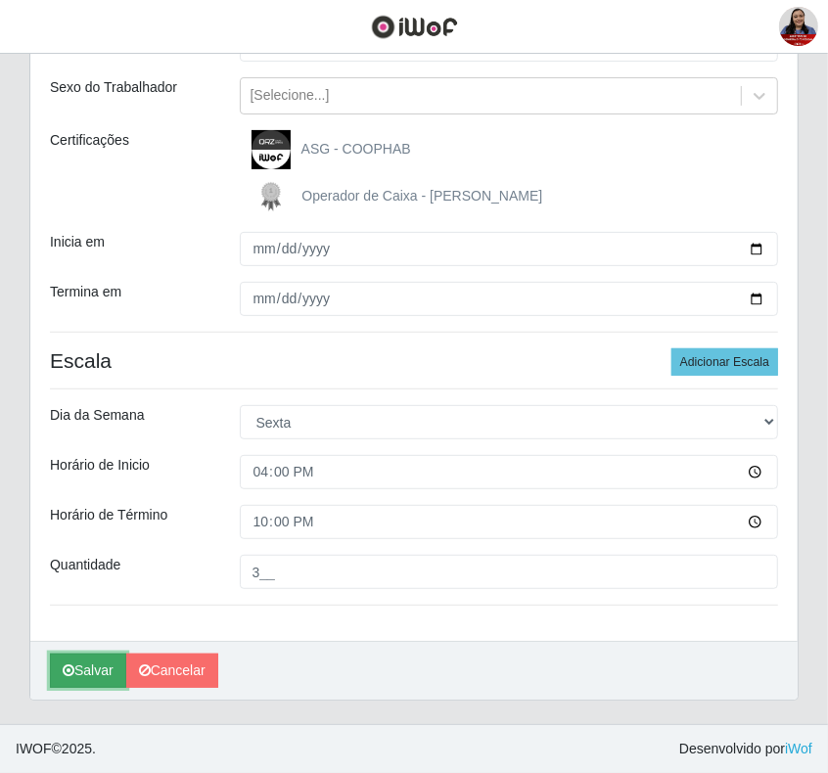
click at [94, 678] on button "Salvar" at bounding box center [88, 671] width 76 height 34
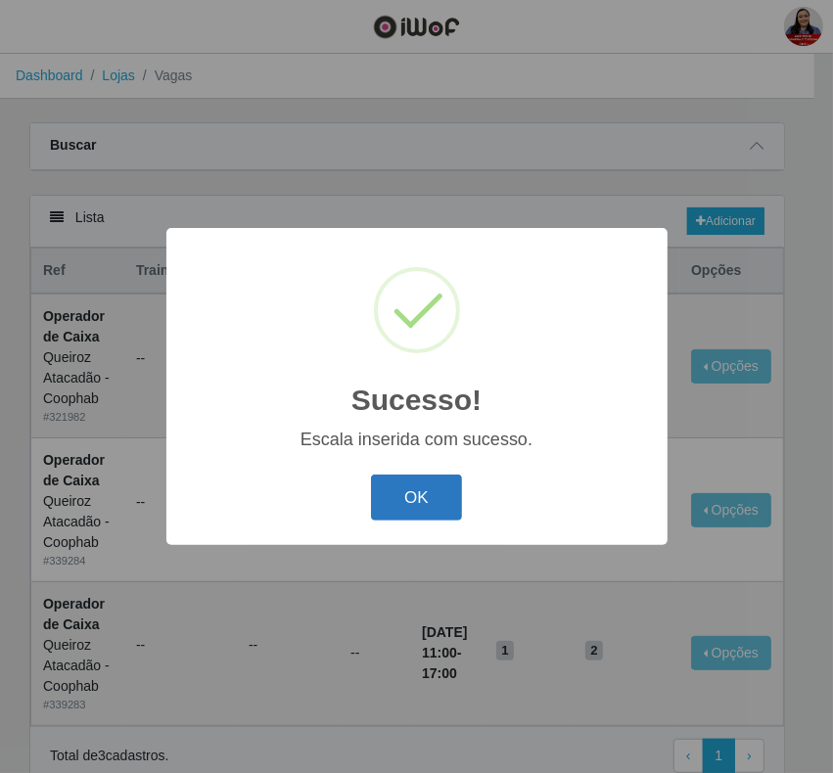
click at [416, 507] on button "OK" at bounding box center [416, 497] width 91 height 46
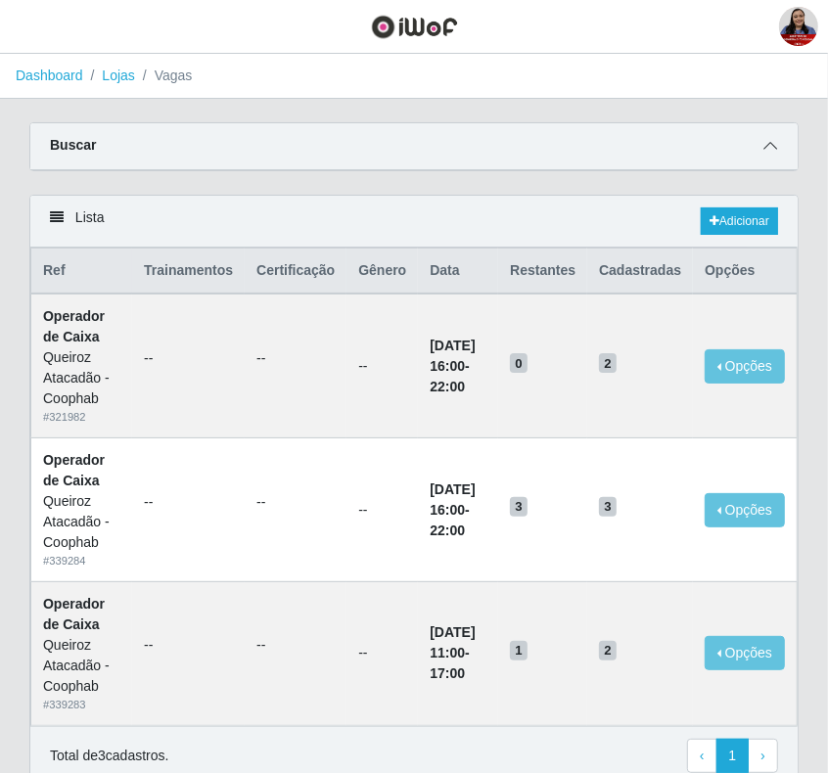
click at [764, 149] on icon at bounding box center [770, 146] width 14 height 14
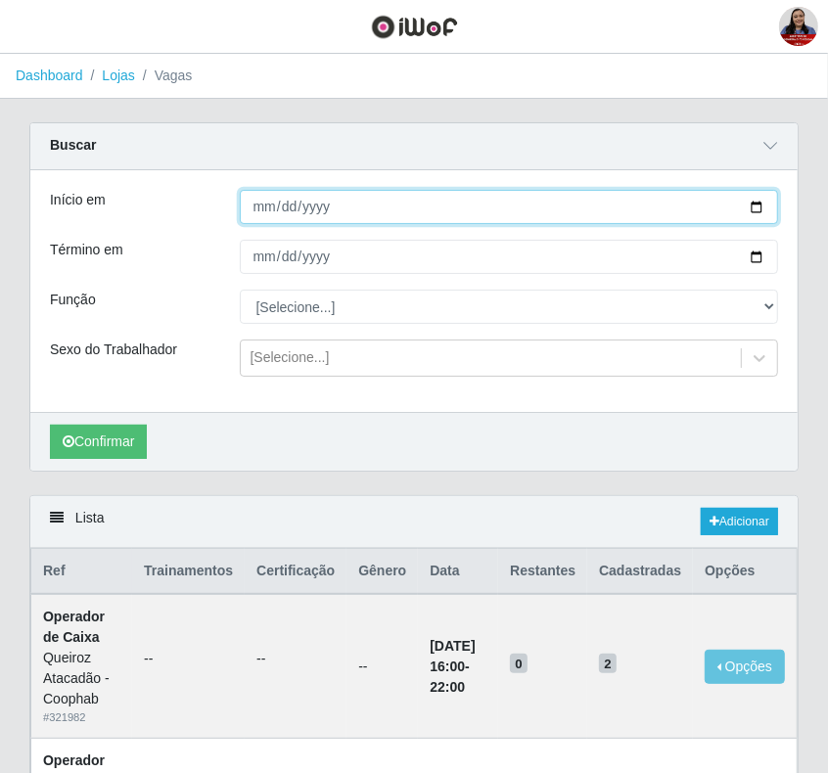
click at [753, 210] on input "2025-09-05" at bounding box center [509, 207] width 539 height 34
type input "2025-09-06"
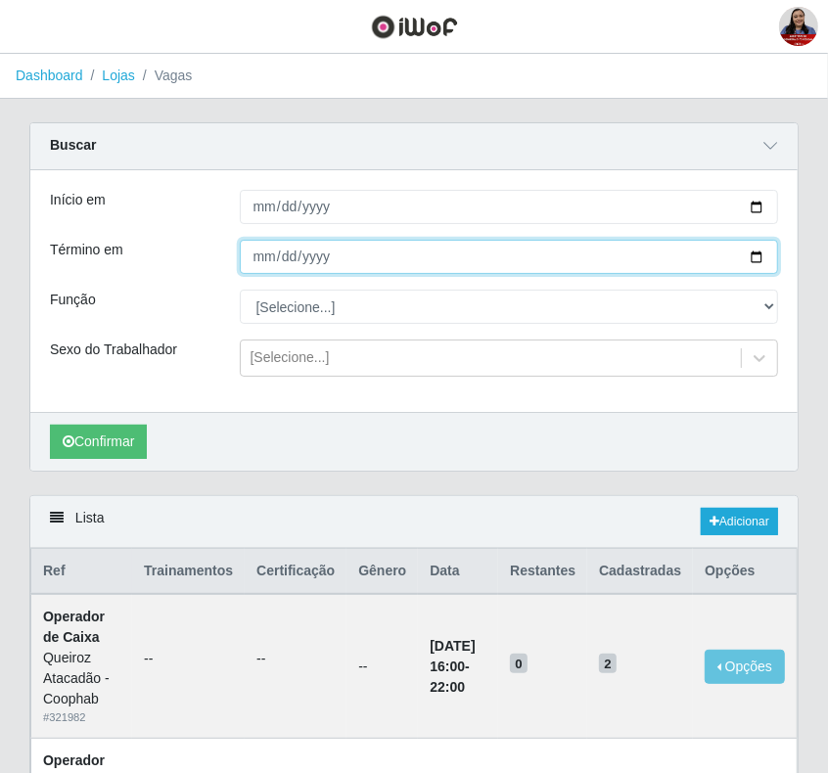
click at [753, 254] on input "2025-09-05" at bounding box center [509, 257] width 539 height 34
type input "2025-09-06"
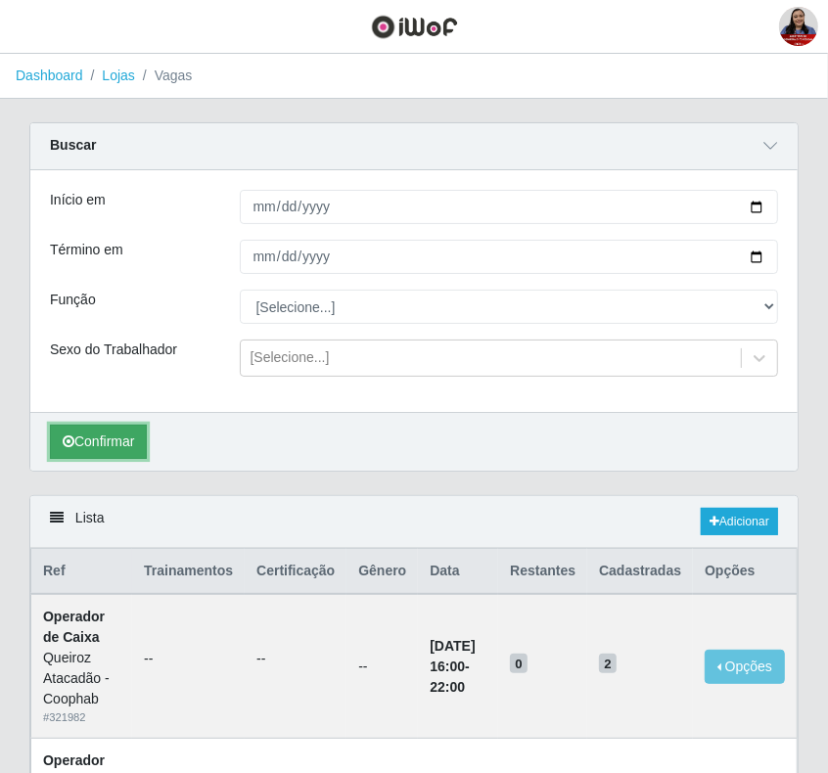
click at [125, 432] on button "Confirmar" at bounding box center [98, 442] width 97 height 34
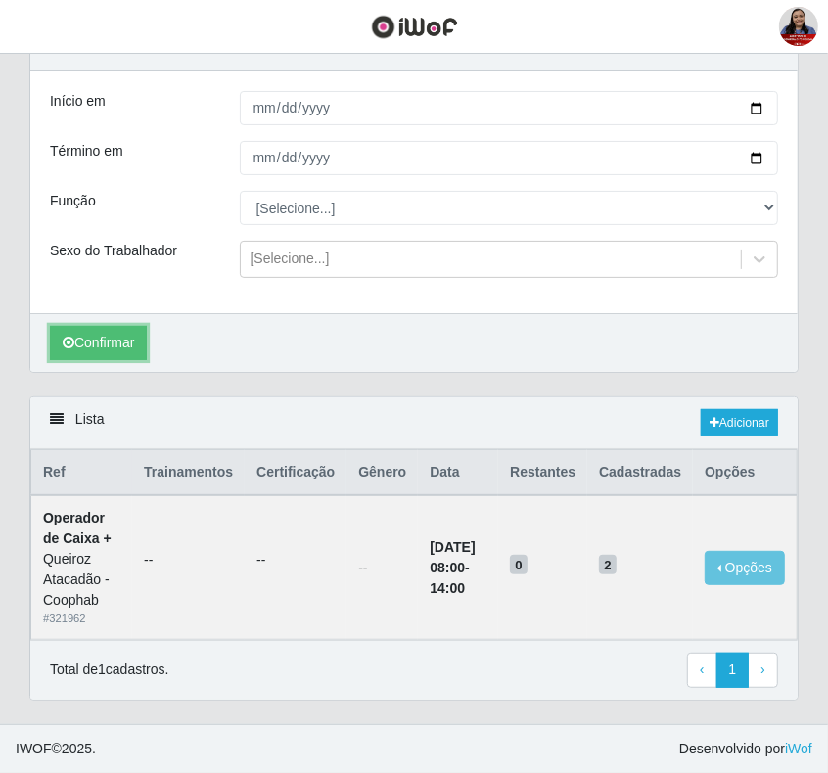
scroll to position [123, 0]
click at [731, 409] on link "Adicionar" at bounding box center [738, 422] width 77 height 27
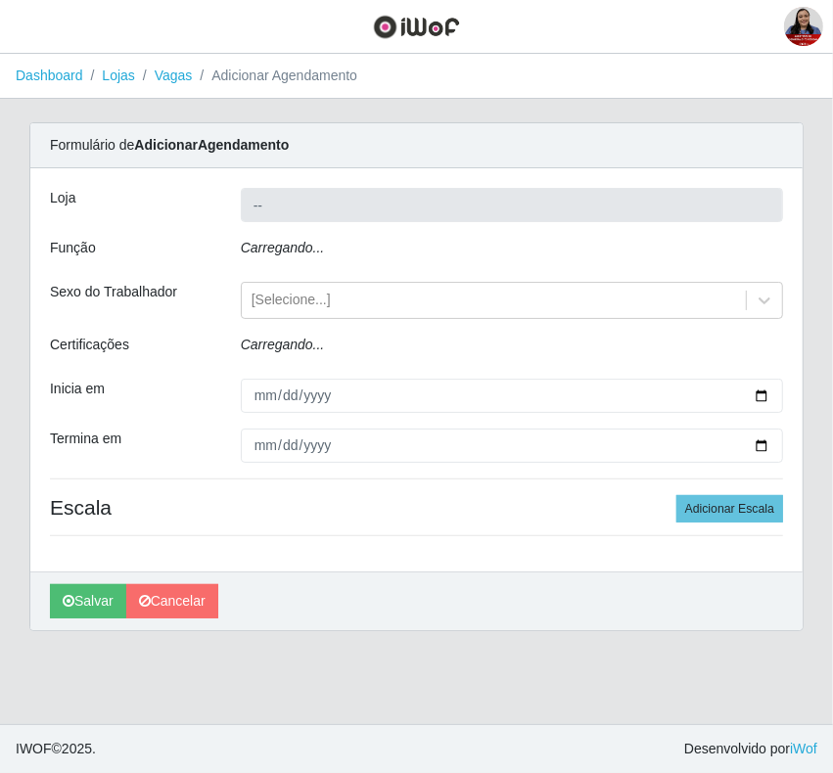
type input "Queiroz Atacadão - Coophab"
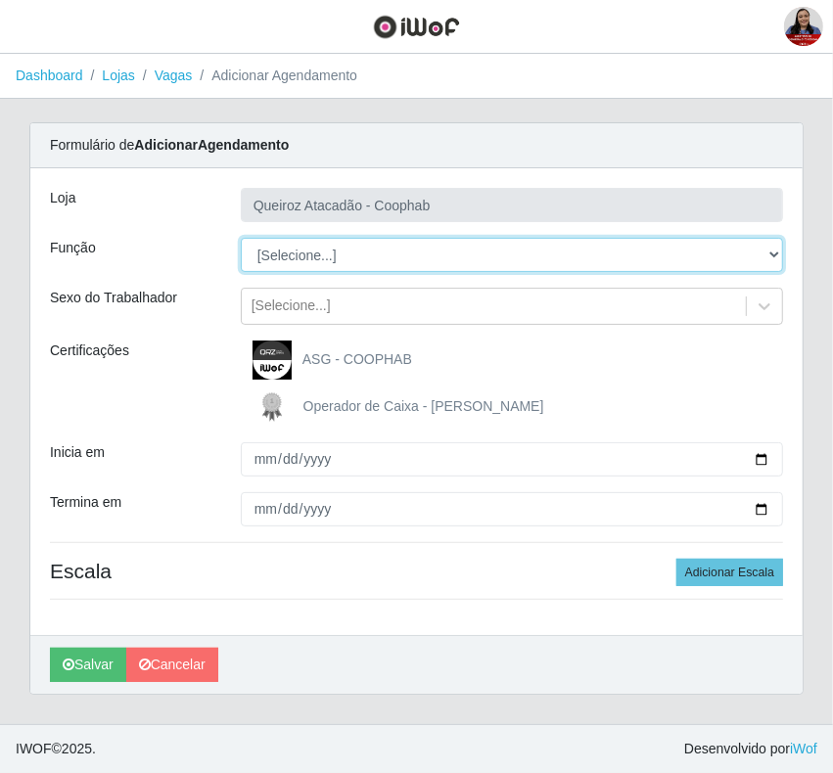
click at [396, 256] on select "[Selecione...] ASG ASG + ASG ++ Embalador Embalador + Embalador ++ Operador de …" at bounding box center [512, 255] width 542 height 34
select select "22"
click at [241, 238] on select "[Selecione...] ASG ASG + ASG ++ Embalador Embalador + Embalador ++ Operador de …" at bounding box center [512, 255] width 542 height 34
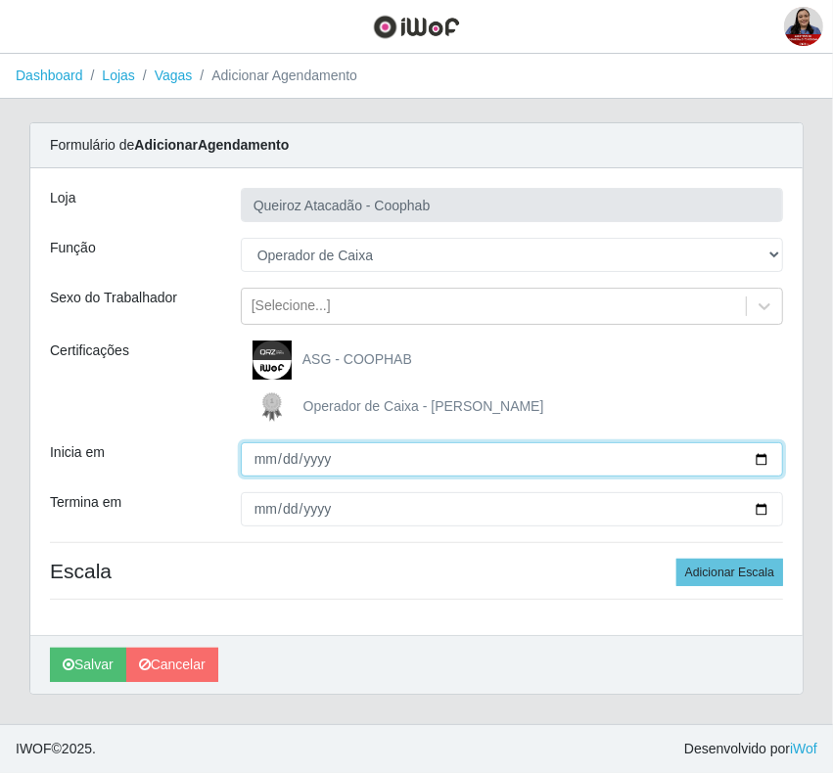
click at [257, 463] on input "Inicia em" at bounding box center [512, 459] width 542 height 34
click at [761, 453] on input "Inicia em" at bounding box center [512, 459] width 542 height 34
type input "2025-09-06"
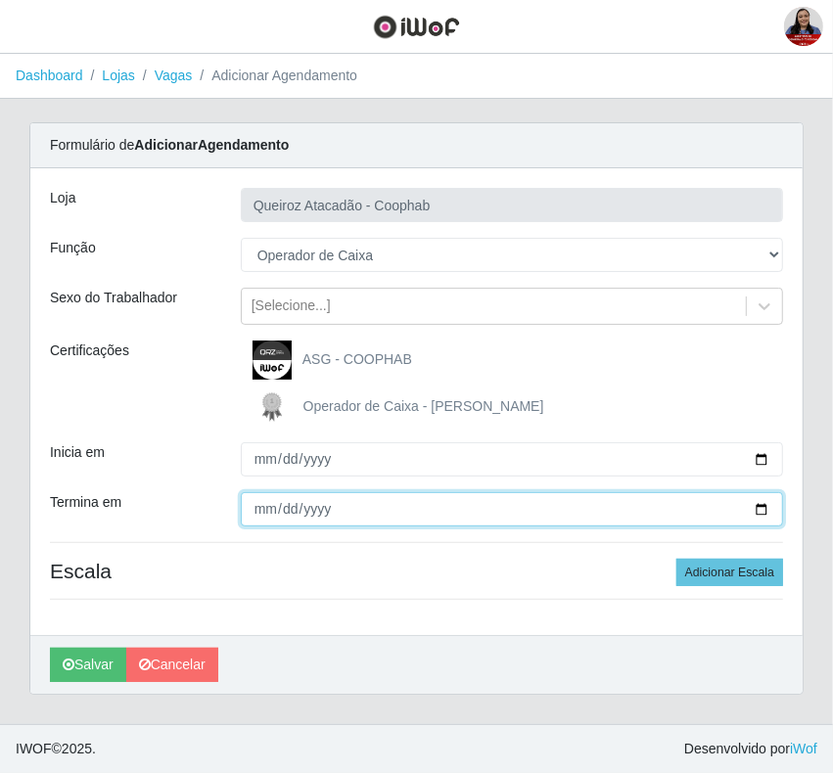
click at [763, 505] on input "Termina em" at bounding box center [512, 509] width 542 height 34
type input "2025-09-06"
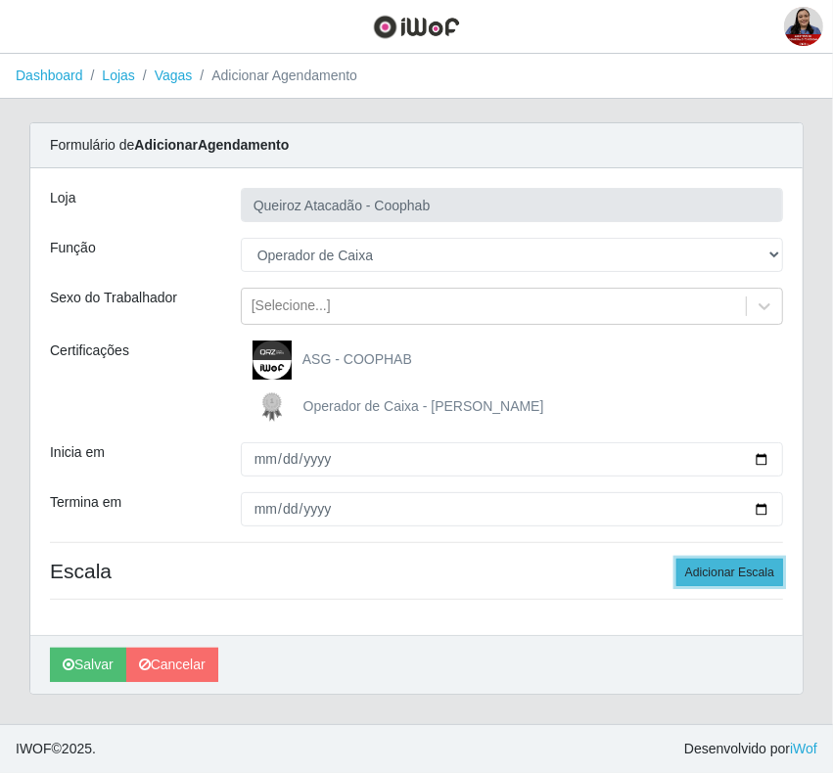
click at [726, 586] on button "Adicionar Escala" at bounding box center [729, 572] width 107 height 27
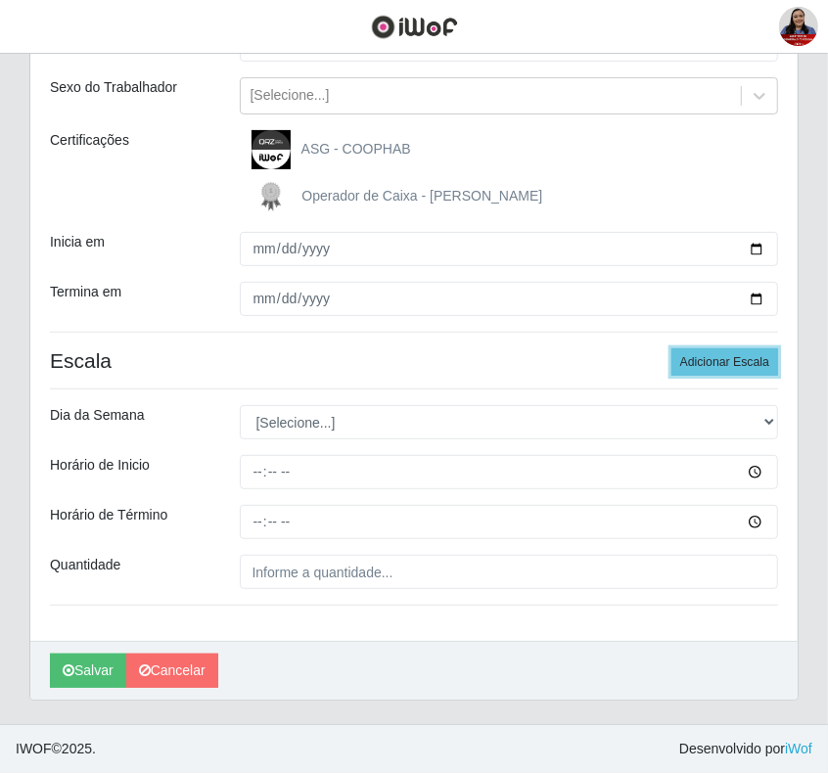
scroll to position [212, 0]
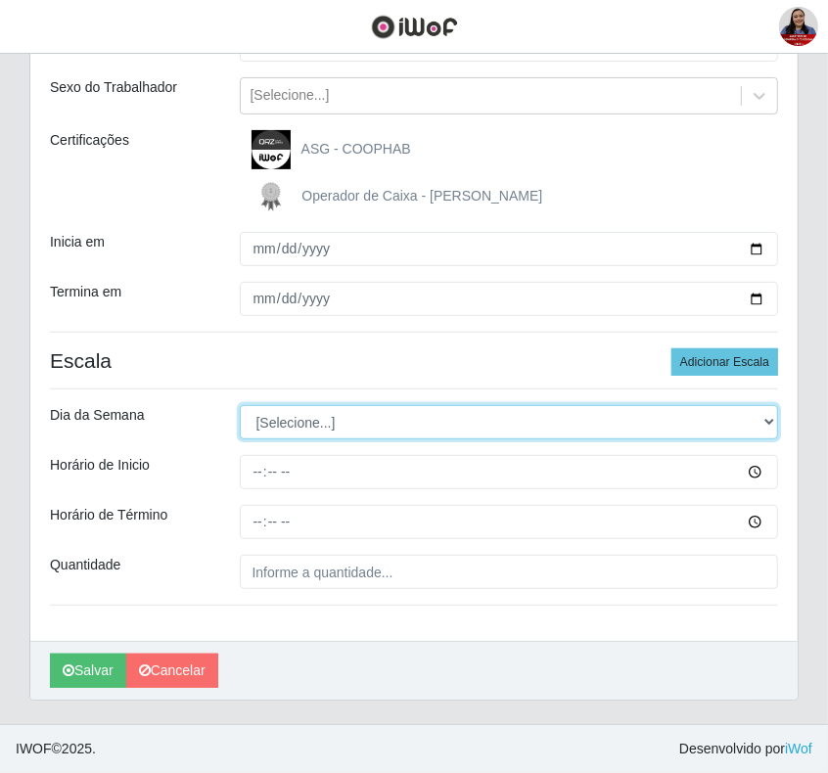
click at [764, 418] on select "[Selecione...] Segunda Terça Quarta Quinta Sexta Sábado Domingo" at bounding box center [509, 422] width 539 height 34
select select "6"
click at [240, 405] on select "[Selecione...] Segunda Terça Quarta Quinta Sexta Sábado Domingo" at bounding box center [509, 422] width 539 height 34
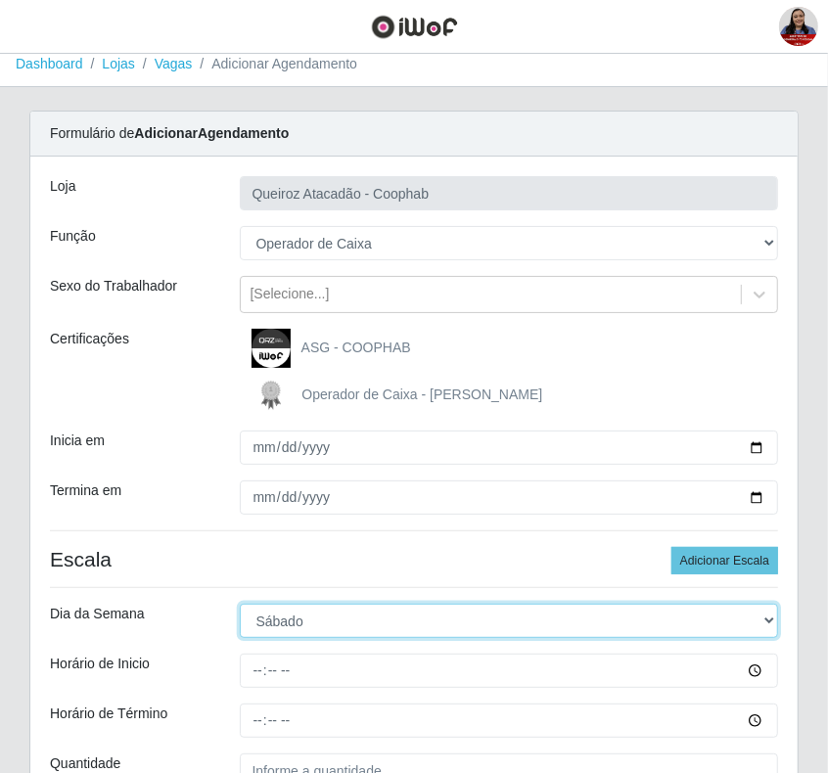
scroll to position [0, 0]
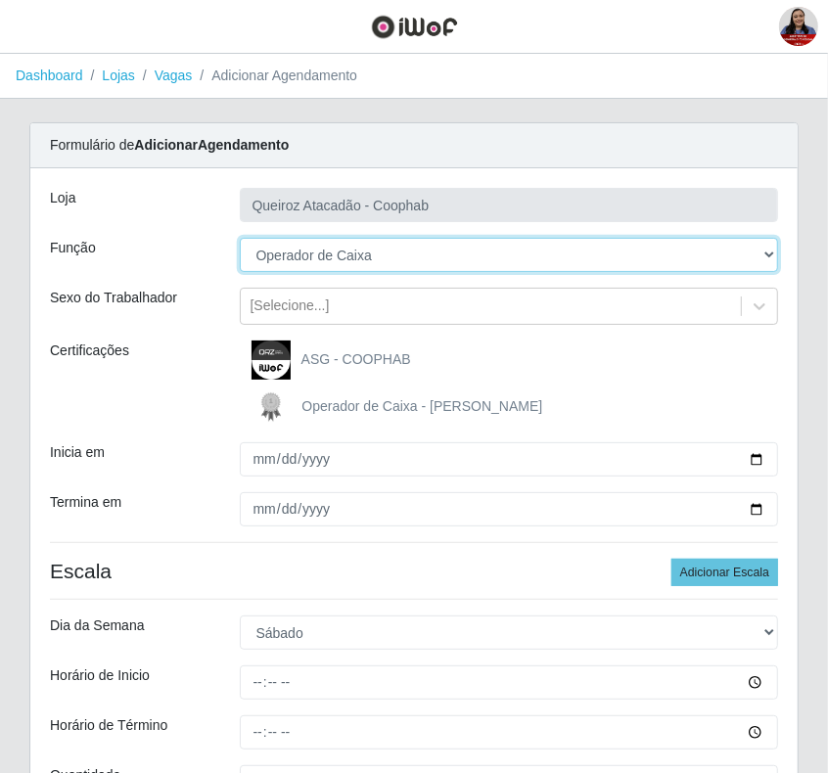
click at [472, 256] on select "[Selecione...] ASG ASG + ASG ++ Embalador Embalador + Embalador ++ Operador de …" at bounding box center [509, 255] width 539 height 34
select select "72"
click at [240, 238] on select "[Selecione...] ASG ASG + ASG ++ Embalador Embalador + Embalador ++ Operador de …" at bounding box center [509, 255] width 539 height 34
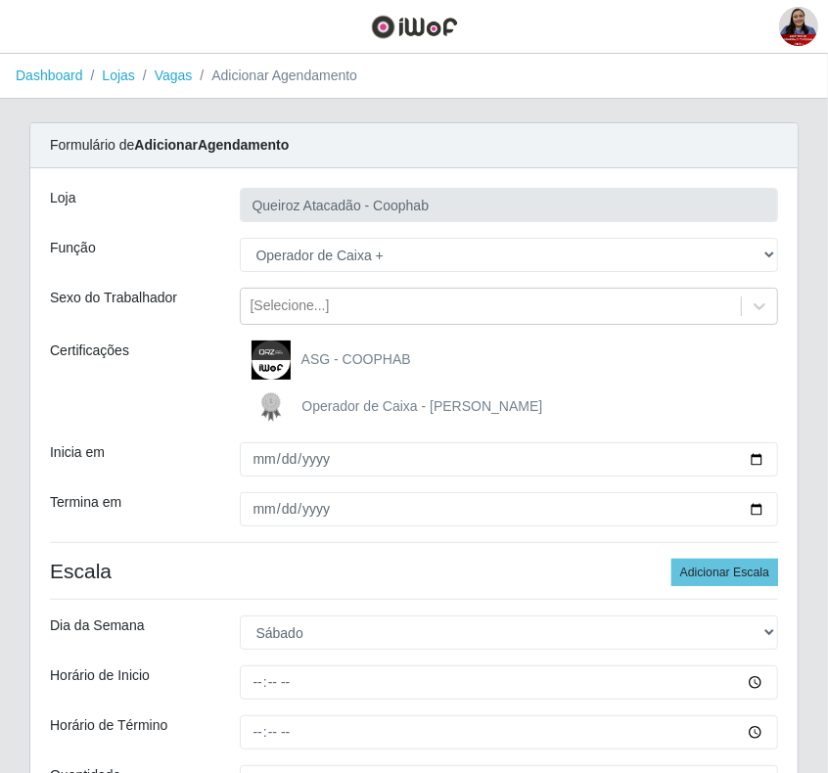
click at [759, 338] on div "Loja Queiroz Atacadão - Coophab Função [Selecione...] ASG ASG + ASG ++ Embalado…" at bounding box center [413, 509] width 767 height 683
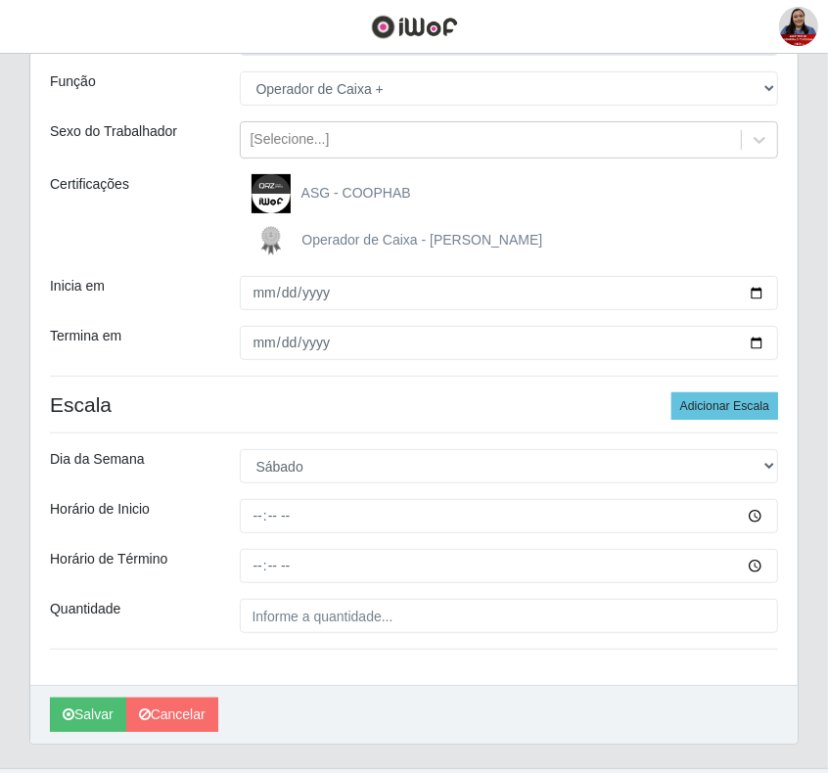
scroll to position [212, 0]
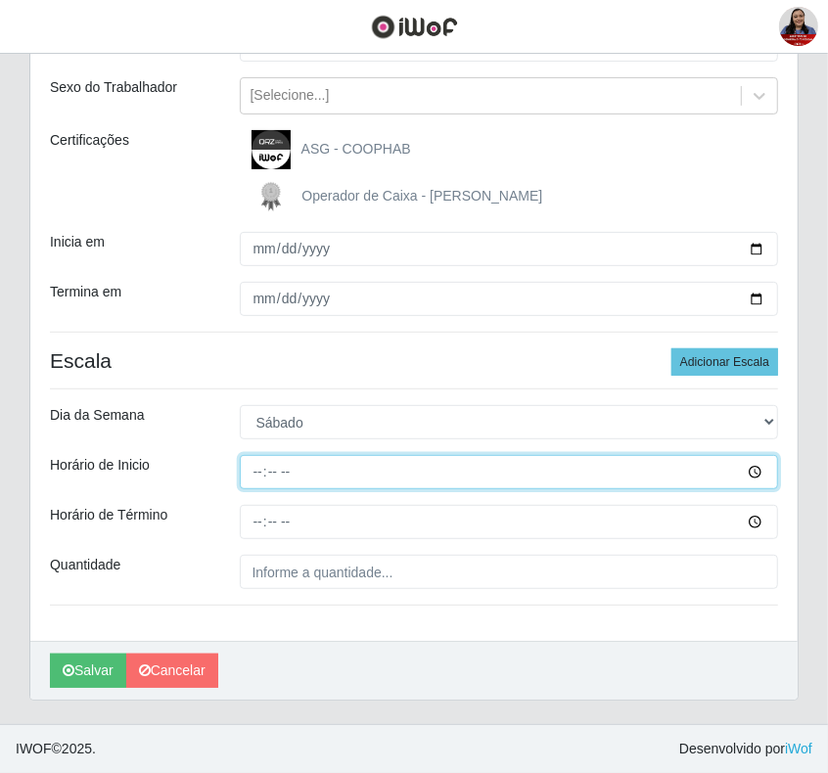
click at [257, 468] on input "Horário de Inicio" at bounding box center [509, 472] width 539 height 34
type input "11:00"
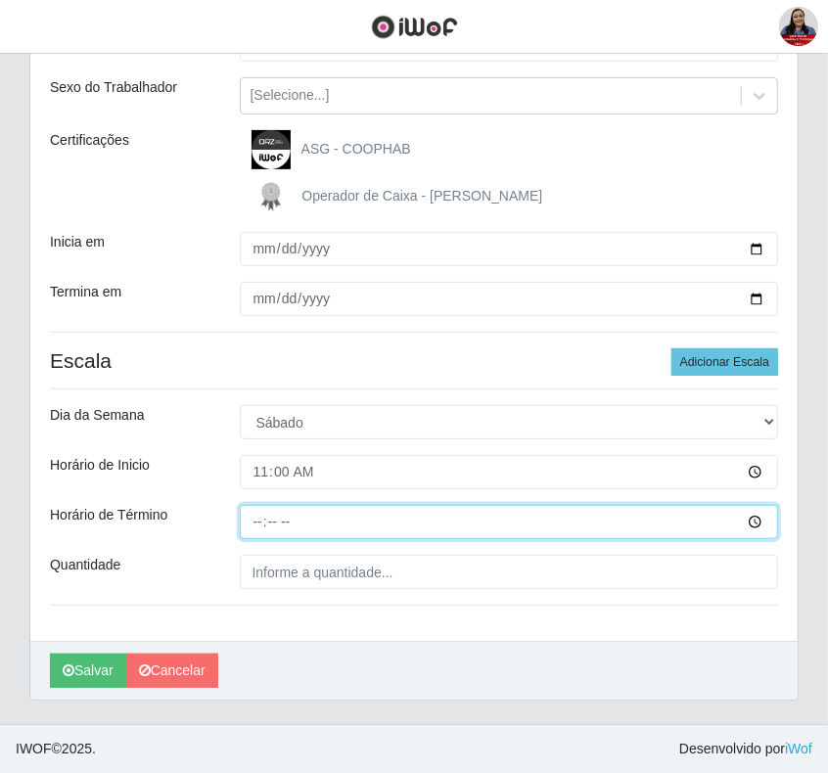
type input "17:00"
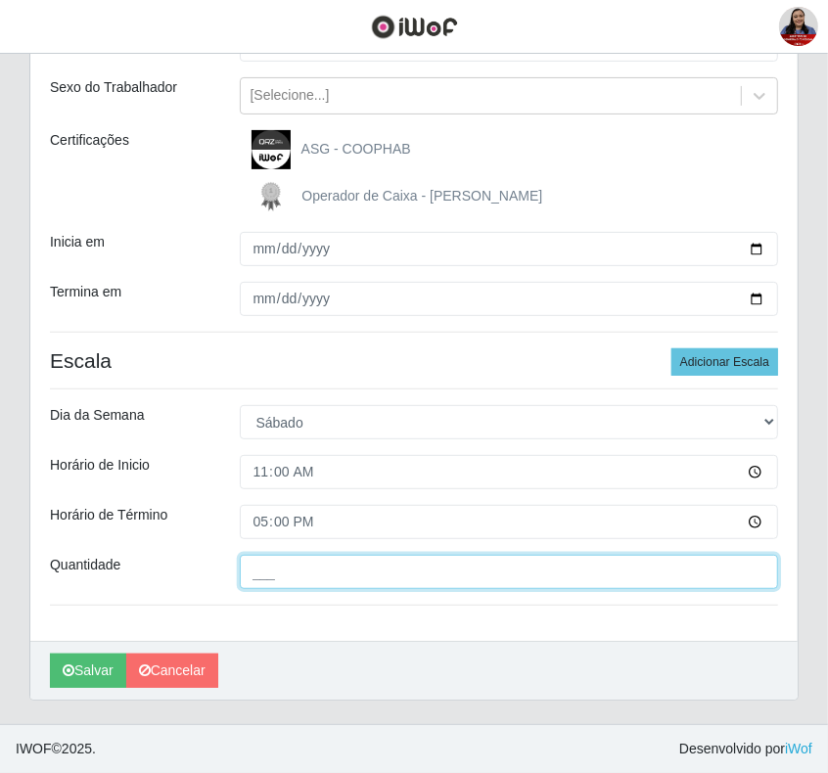
click at [252, 575] on input "___" at bounding box center [509, 572] width 539 height 34
type input "1__"
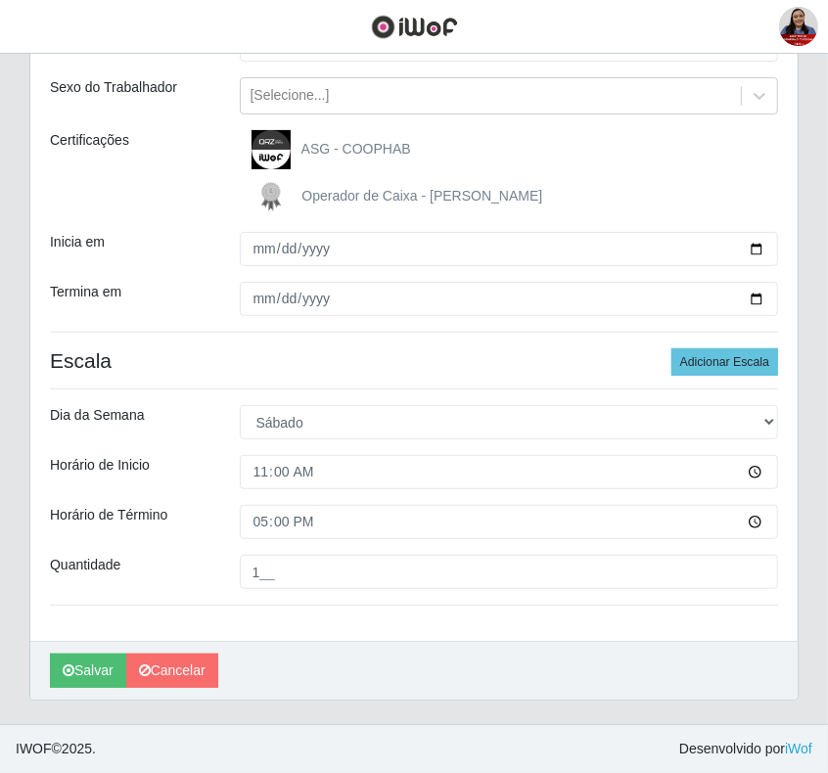
click at [280, 626] on div "Loja Queiroz Atacadão - Coophab Função [Selecione...] ASG ASG + ASG ++ Embalado…" at bounding box center [413, 299] width 767 height 683
click at [99, 676] on button "Salvar" at bounding box center [88, 671] width 76 height 34
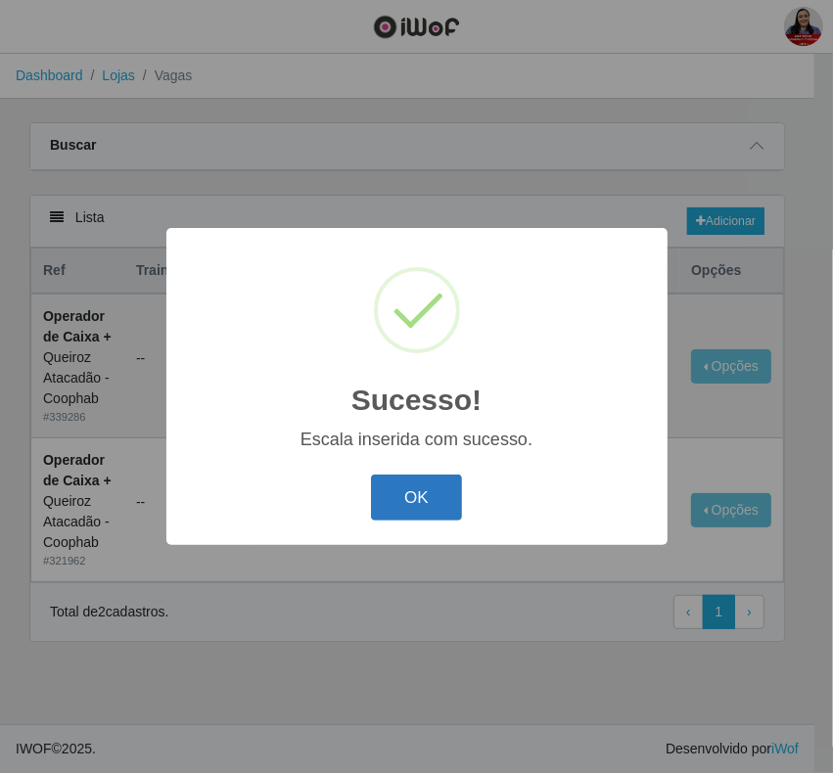
click at [427, 500] on button "OK" at bounding box center [416, 497] width 91 height 46
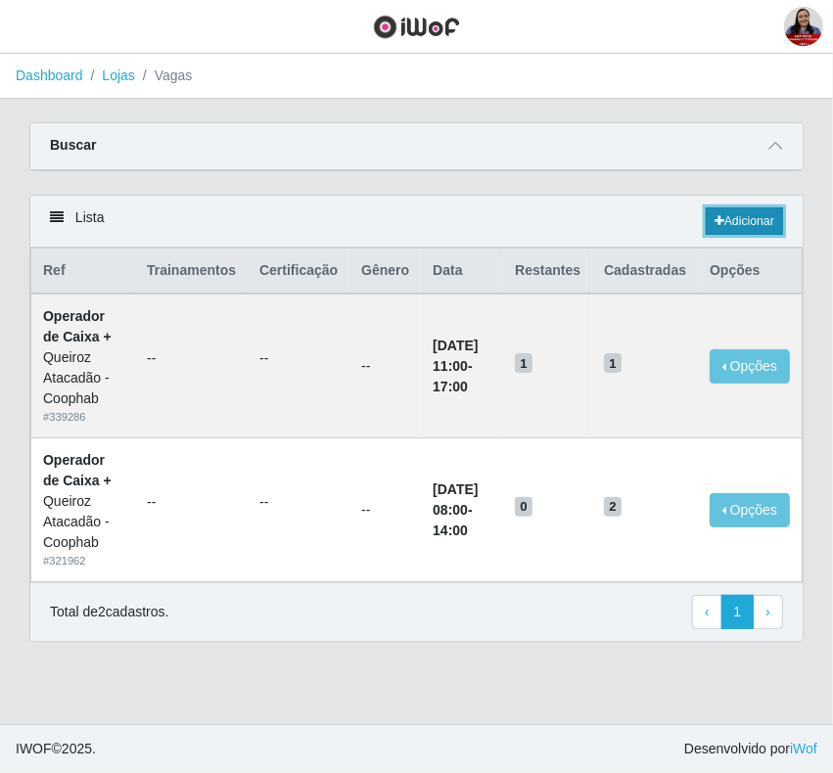
click at [730, 220] on link "Adicionar" at bounding box center [743, 220] width 77 height 27
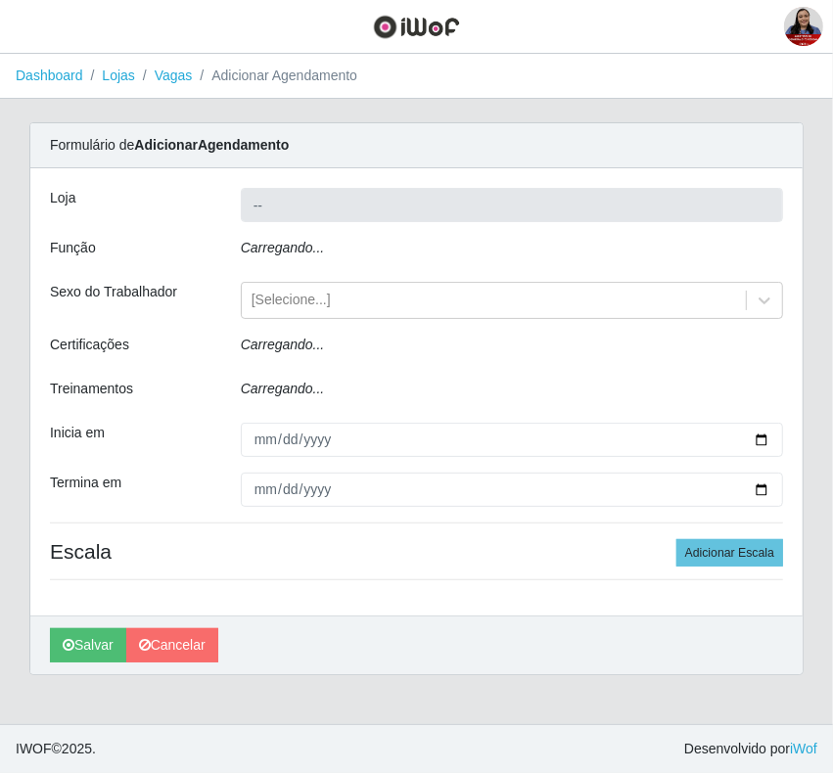
type input "Queiroz Atacadão - Coophab"
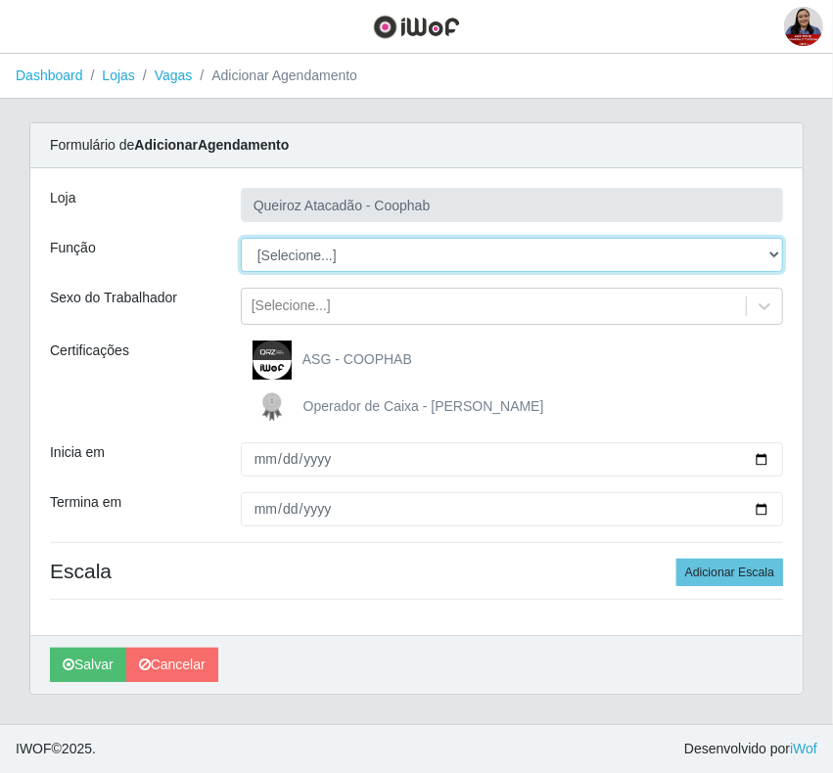
click at [374, 255] on select "[Selecione...] ASG ASG + ASG ++ Embalador Embalador + Embalador ++ Operador de …" at bounding box center [512, 255] width 542 height 34
select select "72"
click at [241, 238] on select "[Selecione...] ASG ASG + ASG ++ Embalador Embalador + Embalador ++ Operador de …" at bounding box center [512, 255] width 542 height 34
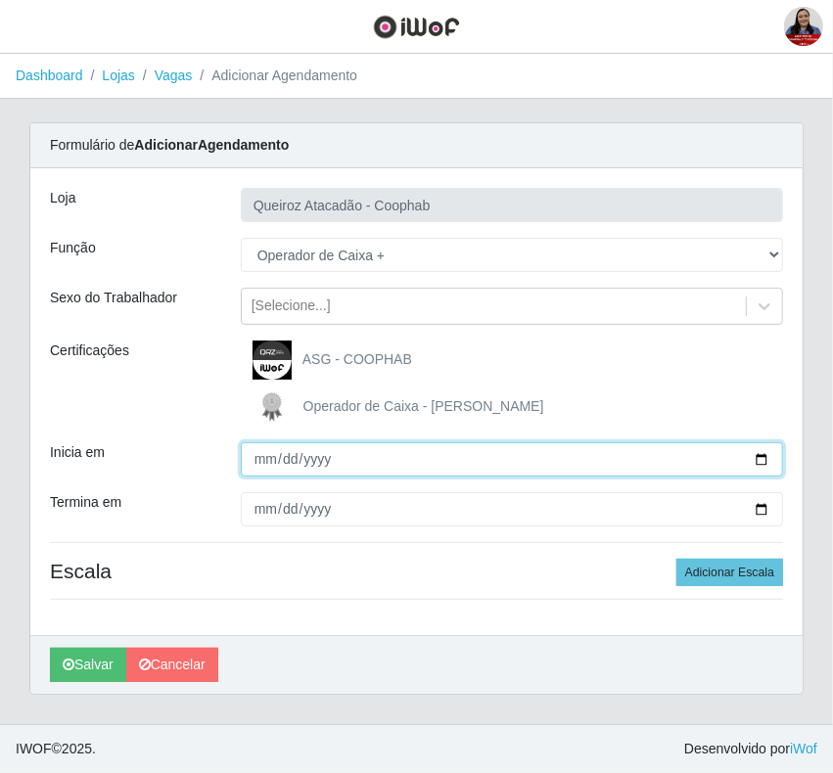
click at [753, 472] on input "Inicia em" at bounding box center [512, 459] width 542 height 34
click at [758, 457] on input "Inicia em" at bounding box center [512, 459] width 542 height 34
type input "2025-09-06"
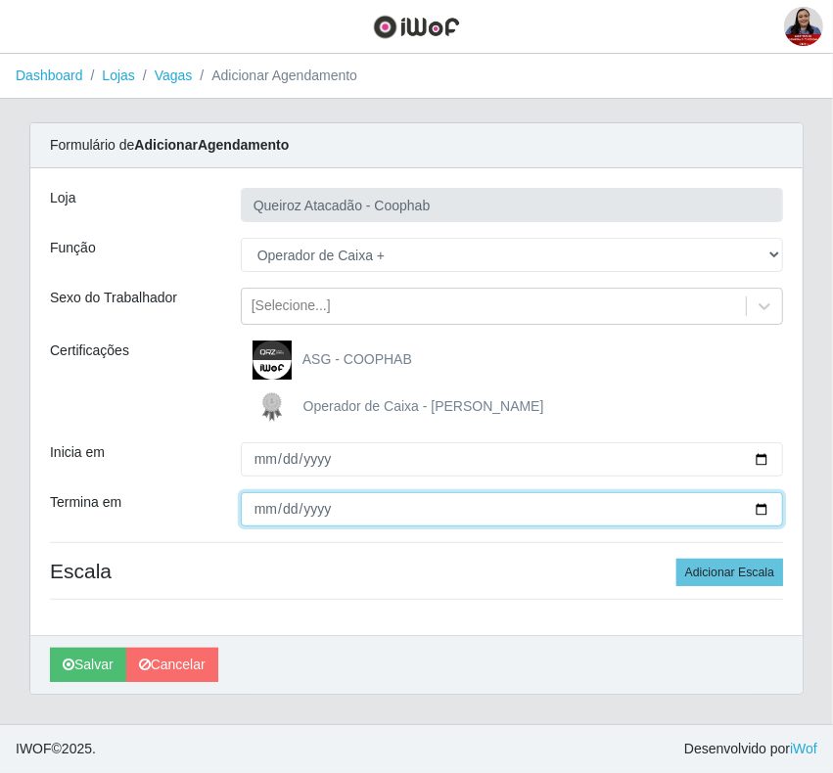
click at [758, 509] on input "Termina em" at bounding box center [512, 509] width 542 height 34
type input "2025-09-06"
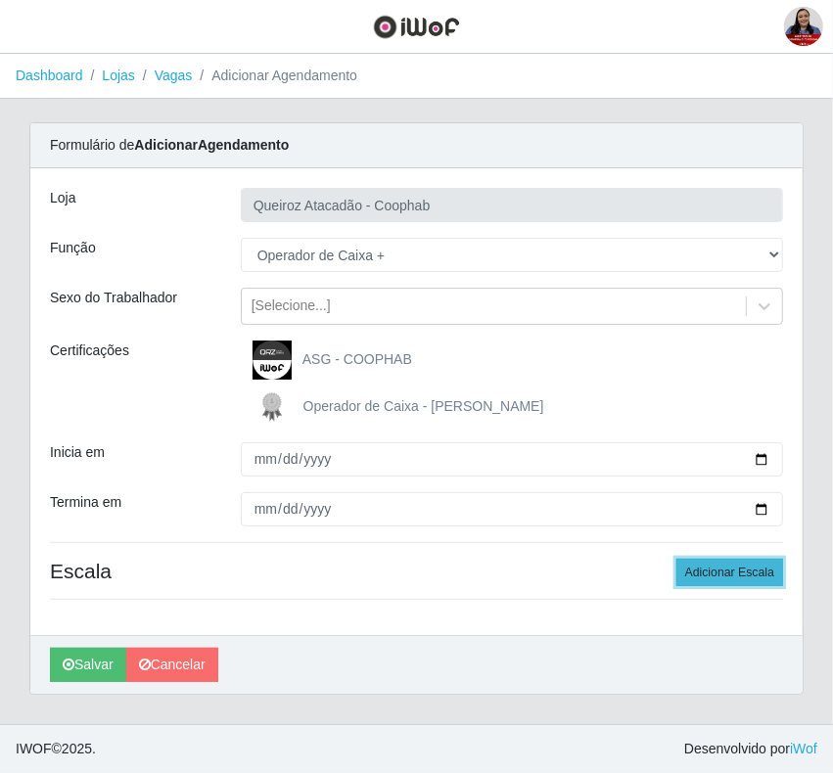
click at [765, 561] on button "Adicionar Escala" at bounding box center [729, 572] width 107 height 27
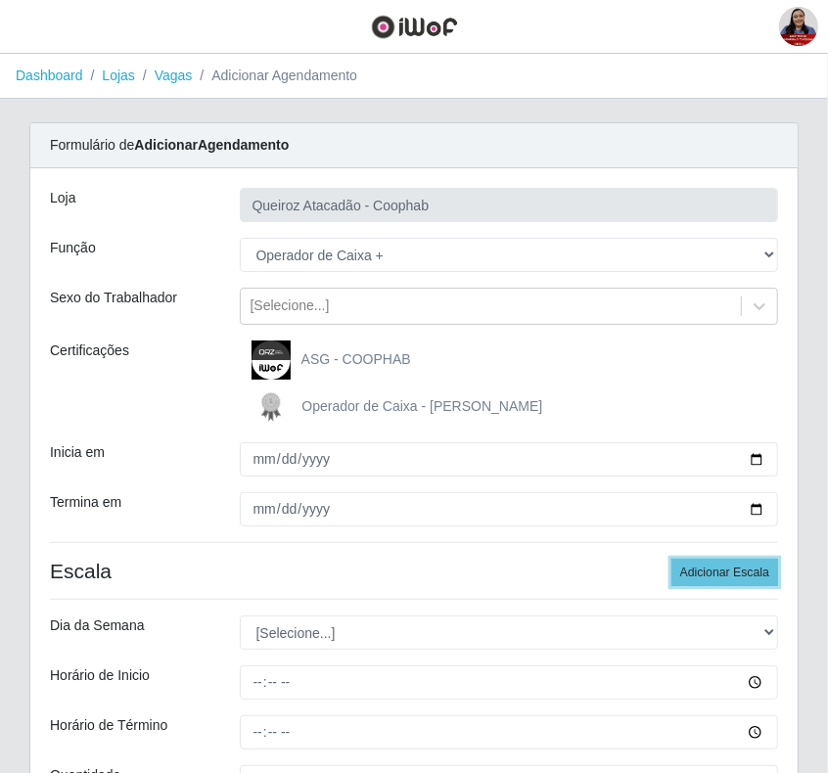
scroll to position [212, 0]
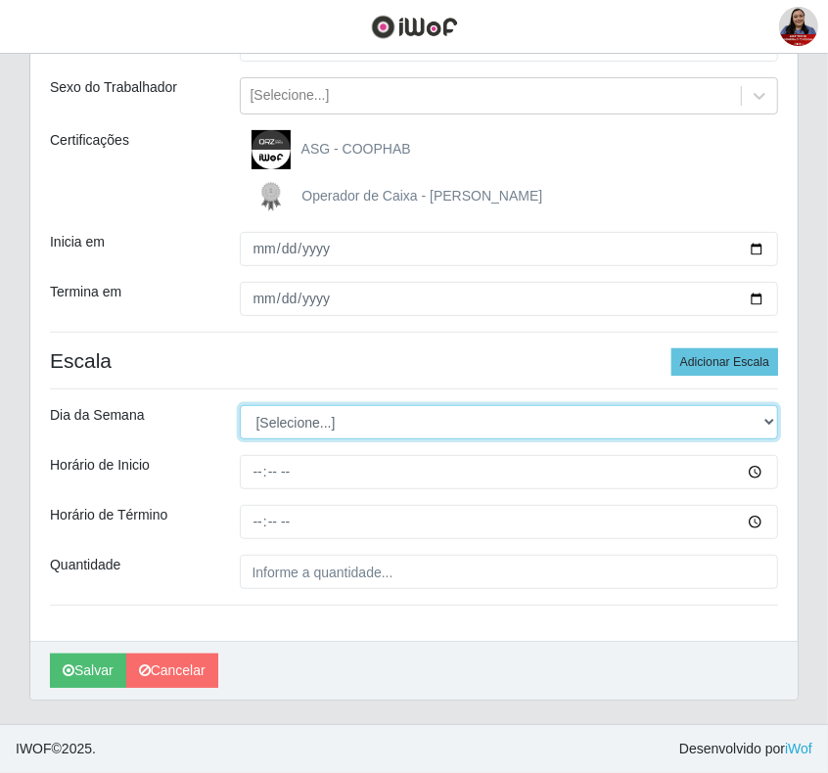
click at [497, 423] on select "[Selecione...] Segunda Terça Quarta Quinta Sexta Sábado Domingo" at bounding box center [509, 422] width 539 height 34
select select "6"
click at [240, 405] on select "[Selecione...] Segunda Terça Quarta Quinta Sexta Sábado Domingo" at bounding box center [509, 422] width 539 height 34
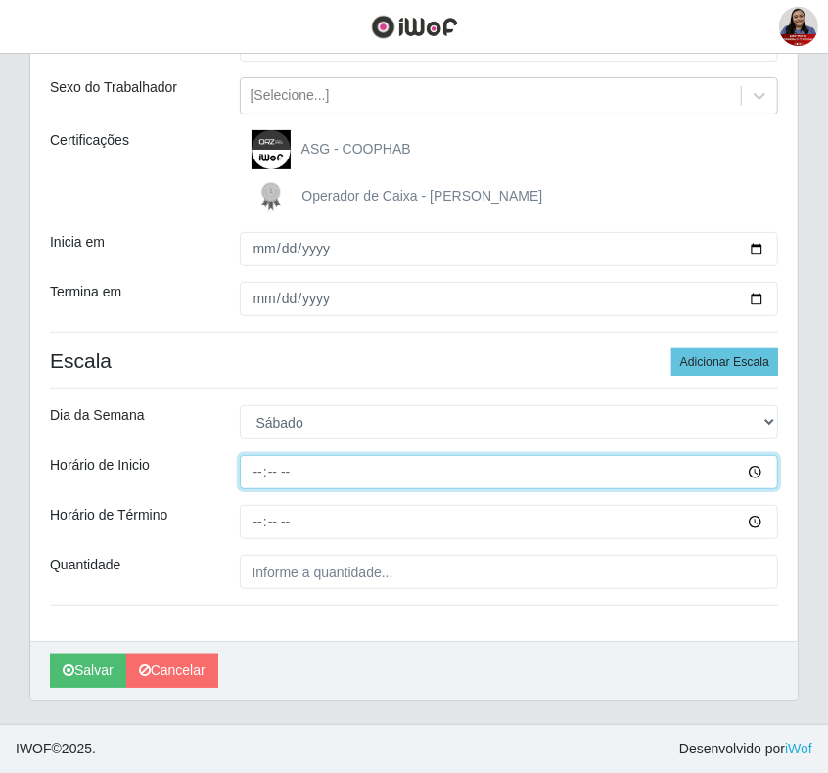
click at [256, 471] on input "Horário de Inicio" at bounding box center [509, 472] width 539 height 34
type input "16:00"
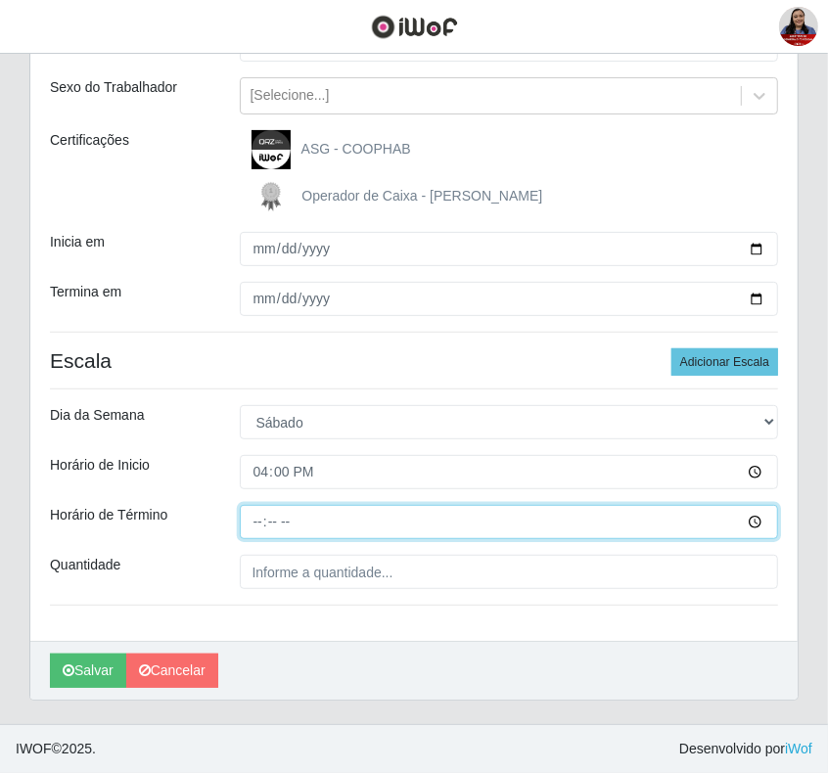
click at [265, 517] on input "Horário de Término" at bounding box center [509, 522] width 539 height 34
type input "22:00"
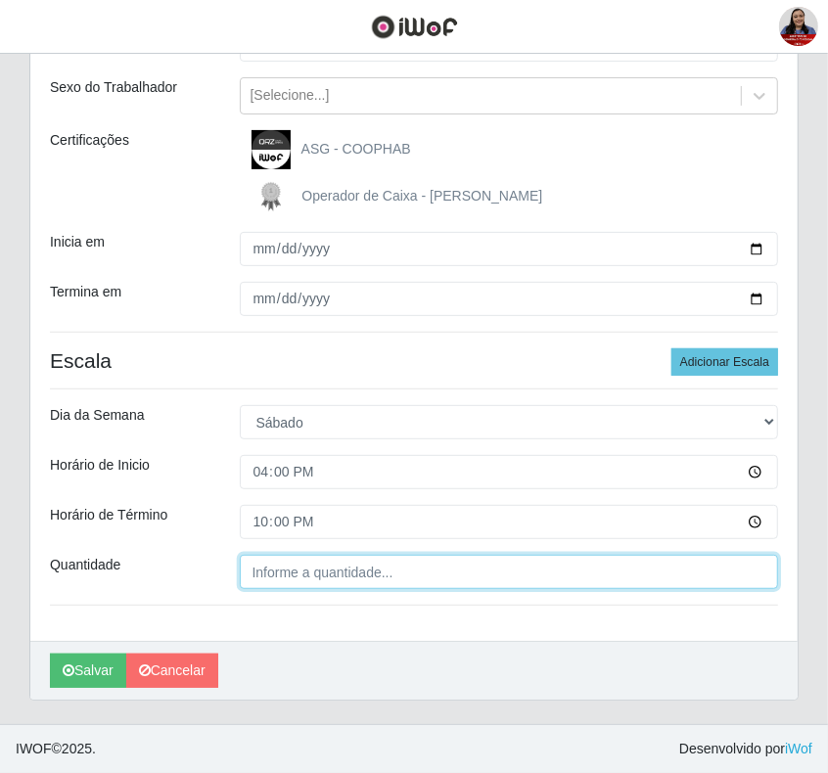
type input "___"
click at [262, 578] on input "___" at bounding box center [509, 572] width 539 height 34
click at [257, 578] on input "___" at bounding box center [509, 572] width 539 height 34
click at [249, 577] on input "___" at bounding box center [509, 572] width 539 height 34
type input "4__"
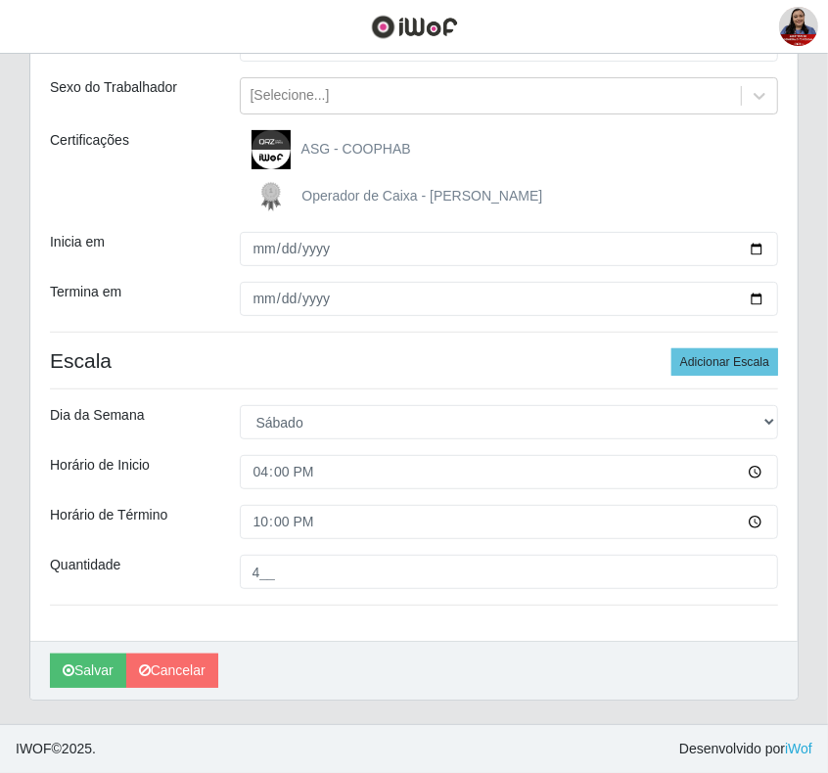
click at [265, 614] on div "Loja Queiroz Atacadão - Coophab Função [Selecione...] ASG ASG + ASG ++ Embalado…" at bounding box center [413, 299] width 767 height 683
click at [89, 666] on button "Salvar" at bounding box center [88, 671] width 76 height 34
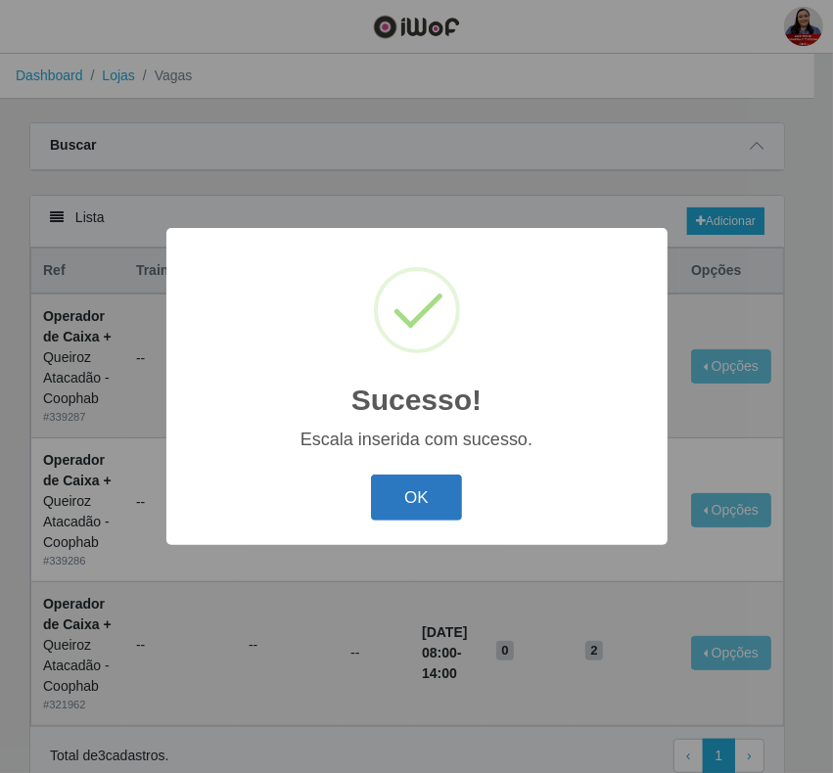
click at [422, 491] on button "OK" at bounding box center [416, 497] width 91 height 46
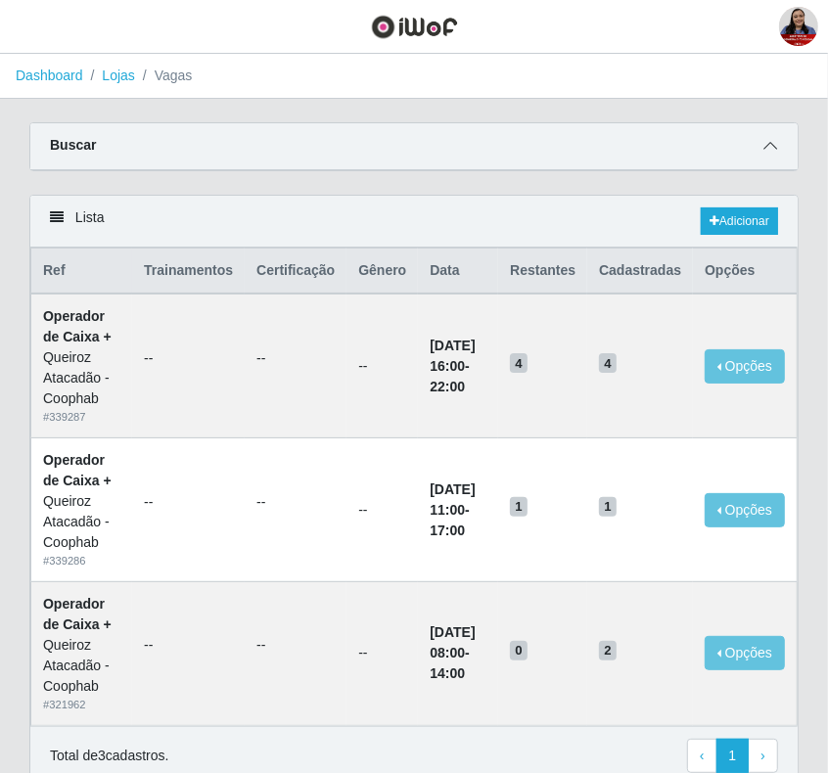
drag, startPoint x: 776, startPoint y: 147, endPoint x: 760, endPoint y: 155, distance: 17.5
click at [776, 147] on span at bounding box center [769, 146] width 23 height 23
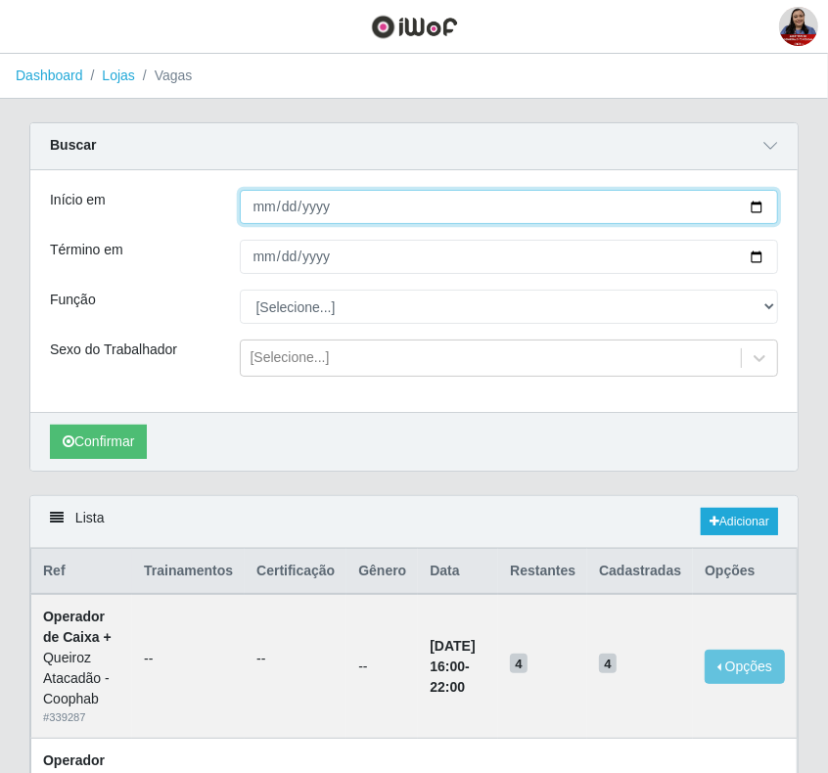
click at [750, 207] on input "2025-09-06" at bounding box center [509, 207] width 539 height 34
type input "2025-09-07"
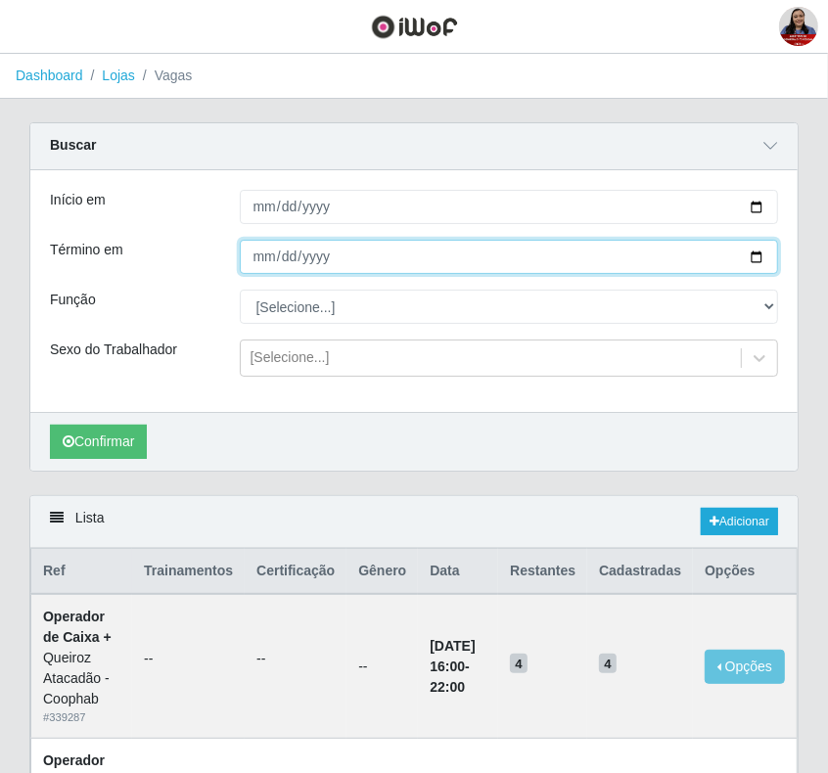
click at [759, 249] on input "2025-09-06" at bounding box center [509, 257] width 539 height 34
type input "2025-09-07"
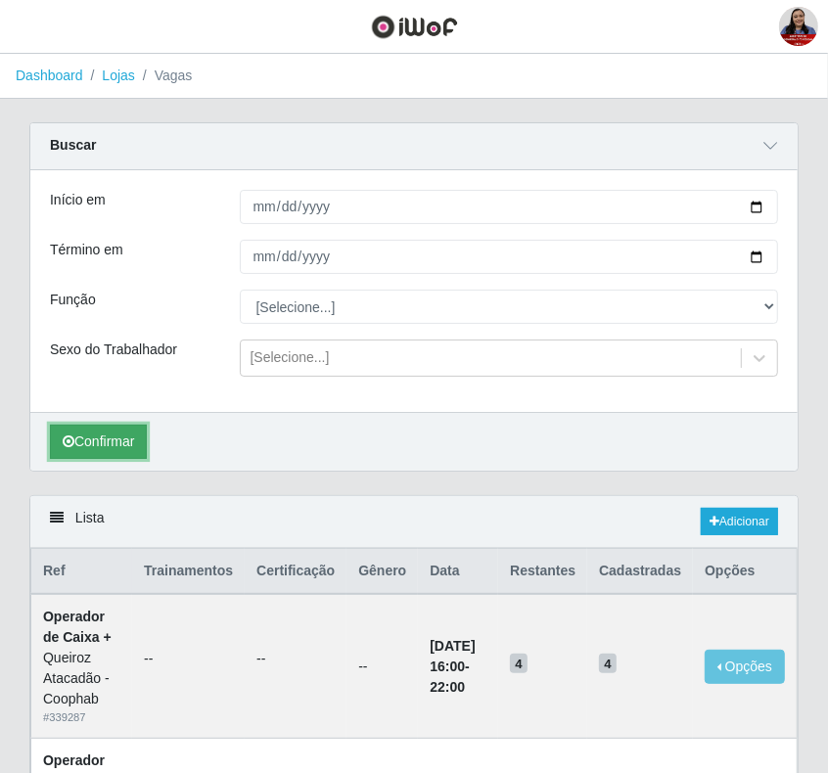
click at [114, 430] on button "Confirmar" at bounding box center [98, 442] width 97 height 34
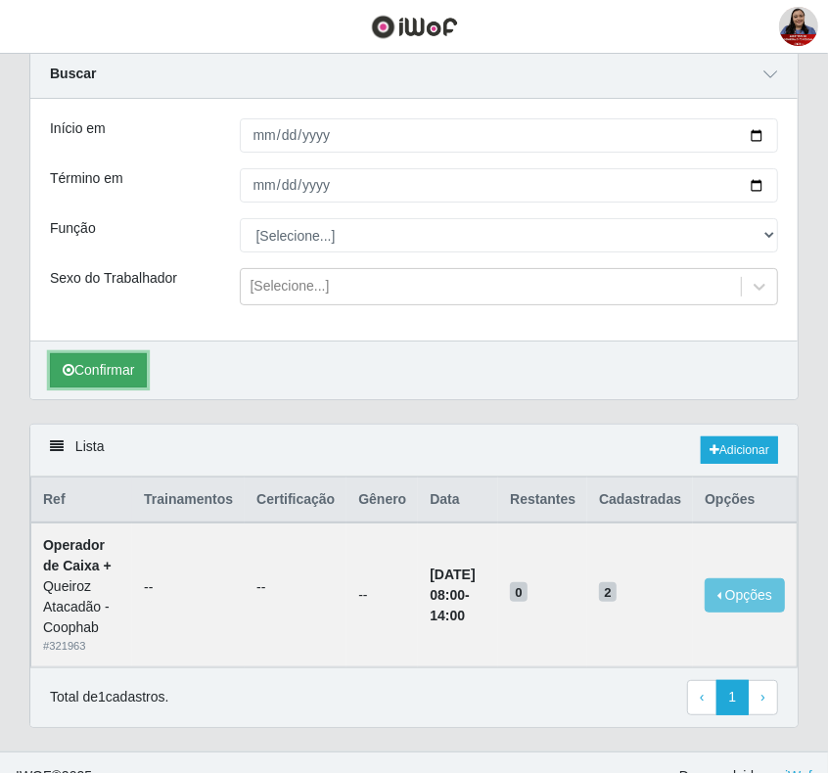
scroll to position [123, 0]
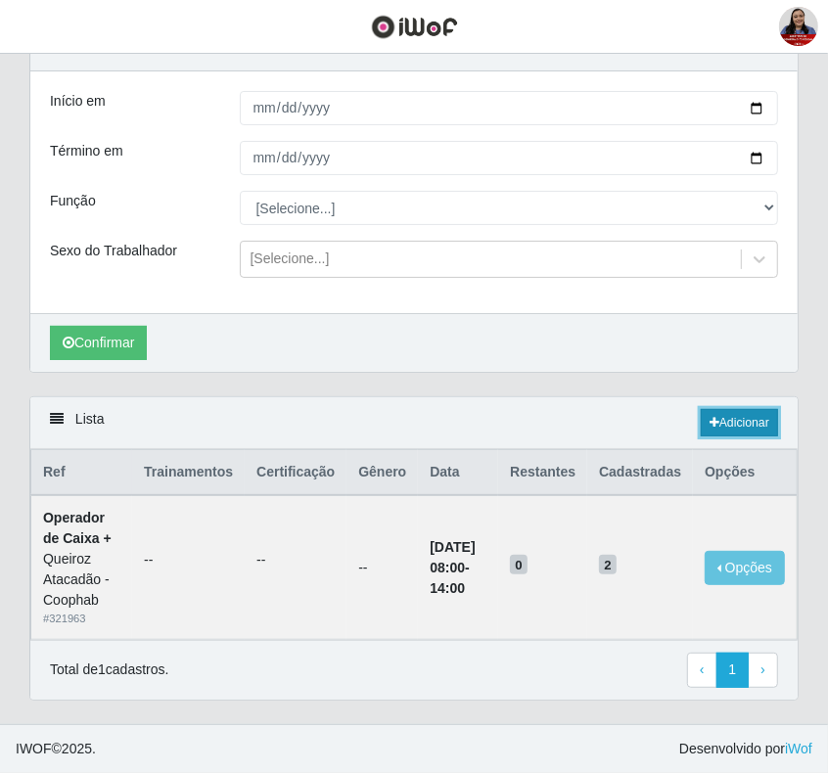
click at [761, 409] on link "Adicionar" at bounding box center [738, 422] width 77 height 27
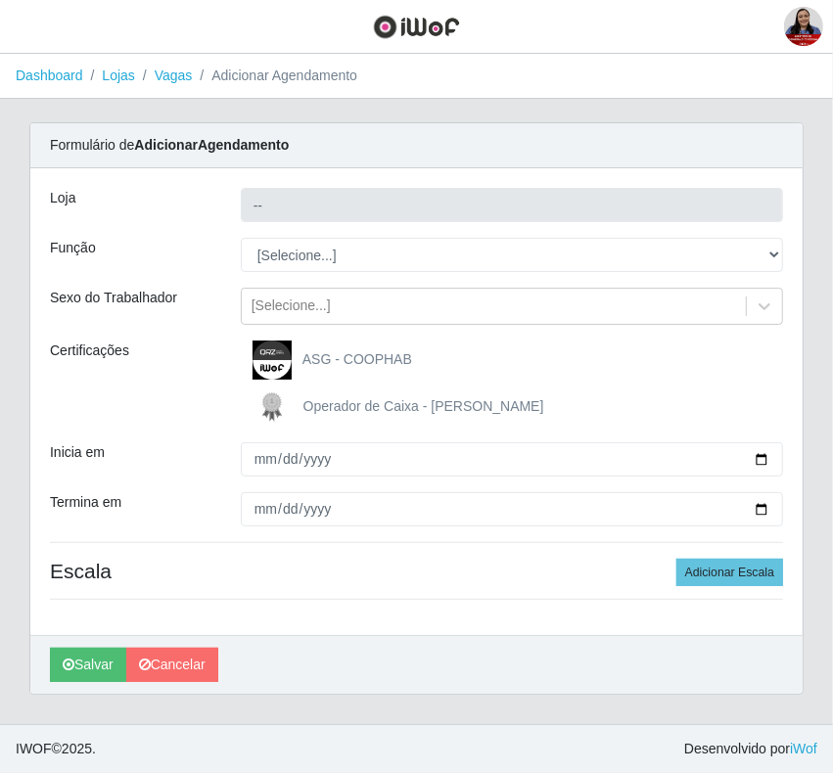
type input "Queiroz Atacadão - Coophab"
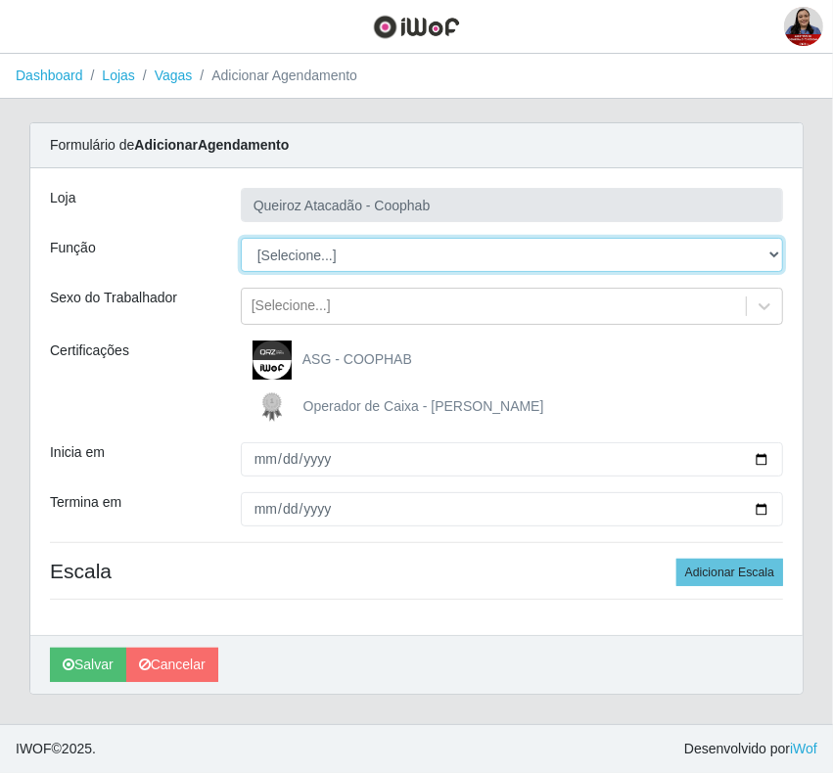
click at [764, 259] on select "[Selecione...] ASG ASG + ASG ++ Embalador Embalador + Embalador ++ Operador de …" at bounding box center [512, 255] width 542 height 34
click at [241, 238] on select "[Selecione...] ASG ASG + ASG ++ Embalador Embalador + Embalador ++ Operador de …" at bounding box center [512, 255] width 542 height 34
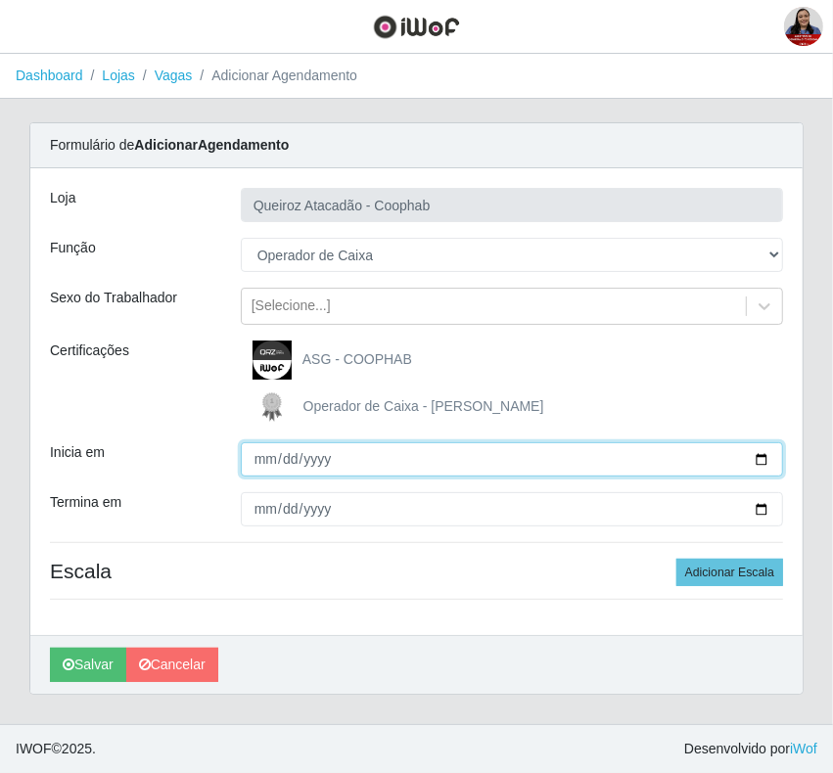
click at [764, 460] on input "Inicia em" at bounding box center [512, 459] width 542 height 34
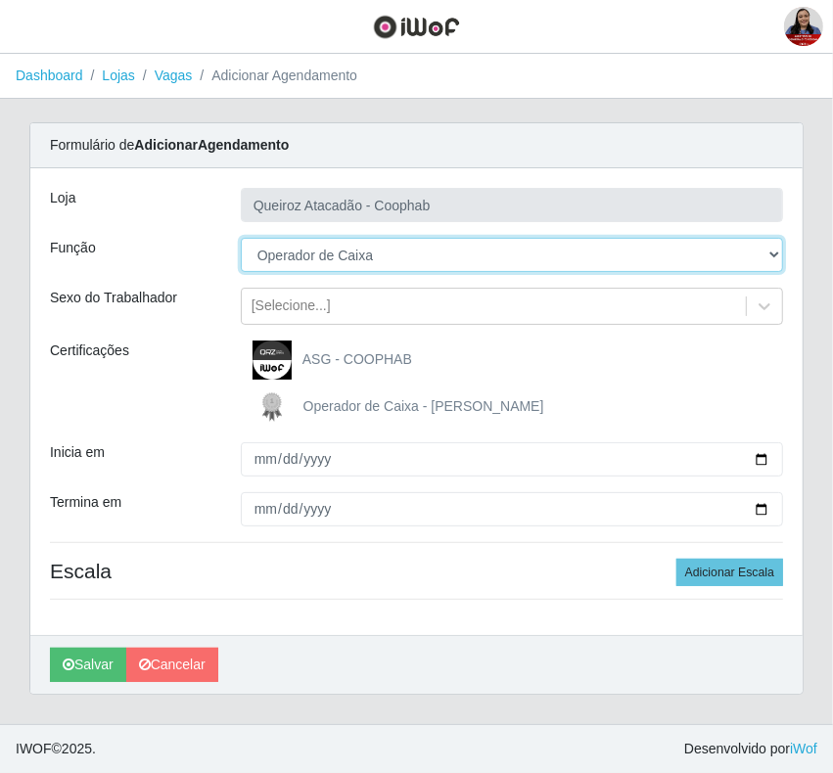
click at [761, 254] on select "[Selecione...] ASG ASG + ASG ++ Embalador Embalador + Embalador ++ Operador de …" at bounding box center [512, 255] width 542 height 34
select select "73"
click at [241, 238] on select "[Selecione...] ASG ASG + ASG ++ Embalador Embalador + Embalador ++ Operador de …" at bounding box center [512, 255] width 542 height 34
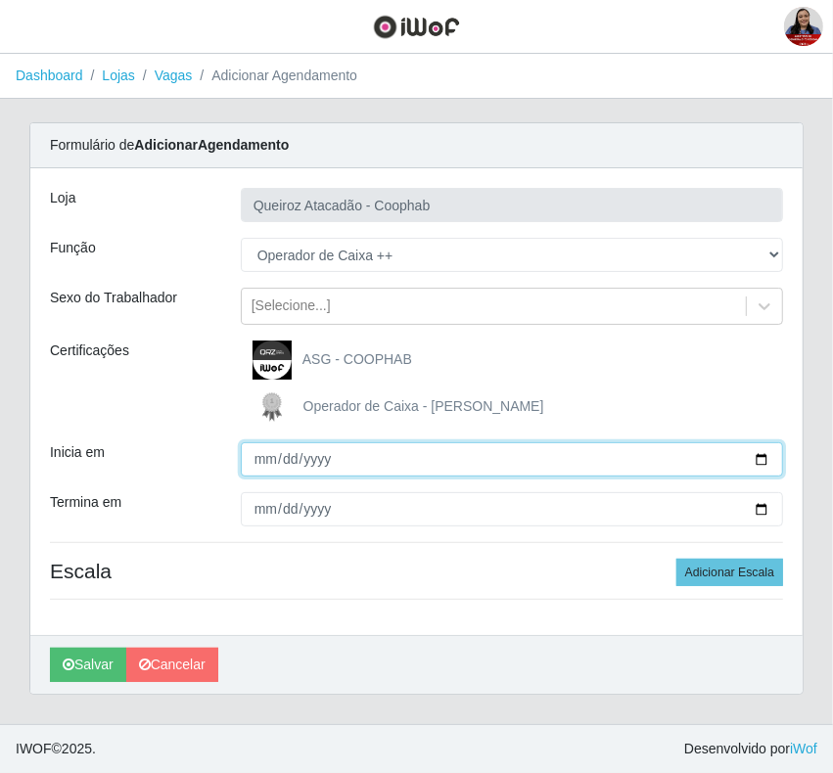
click at [758, 461] on input "Inicia em" at bounding box center [512, 459] width 542 height 34
type input "2025-09-07"
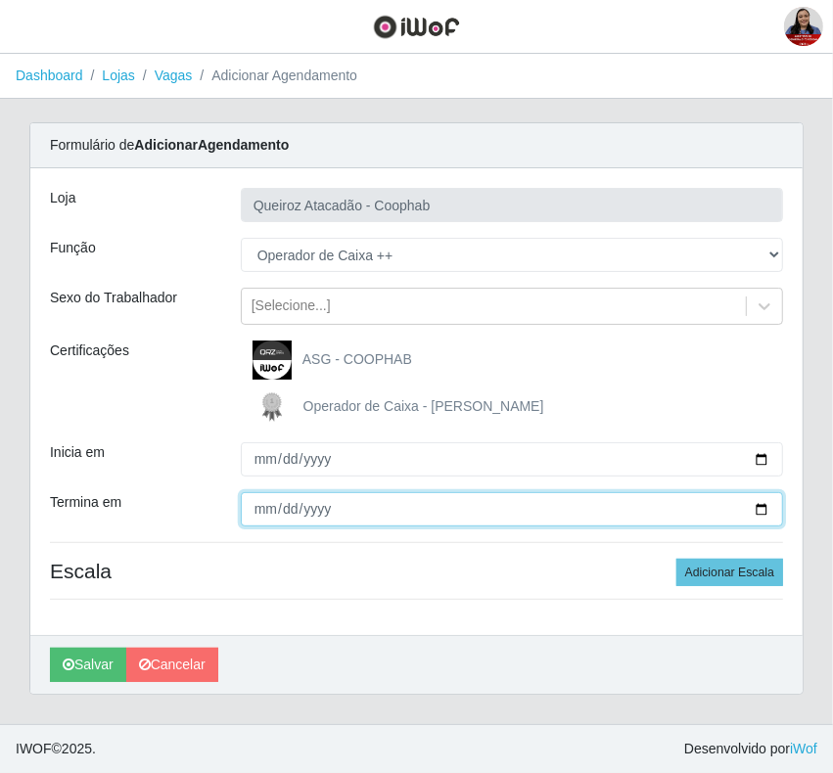
click at [760, 509] on input "Termina em" at bounding box center [512, 509] width 542 height 34
type input "2025-09-07"
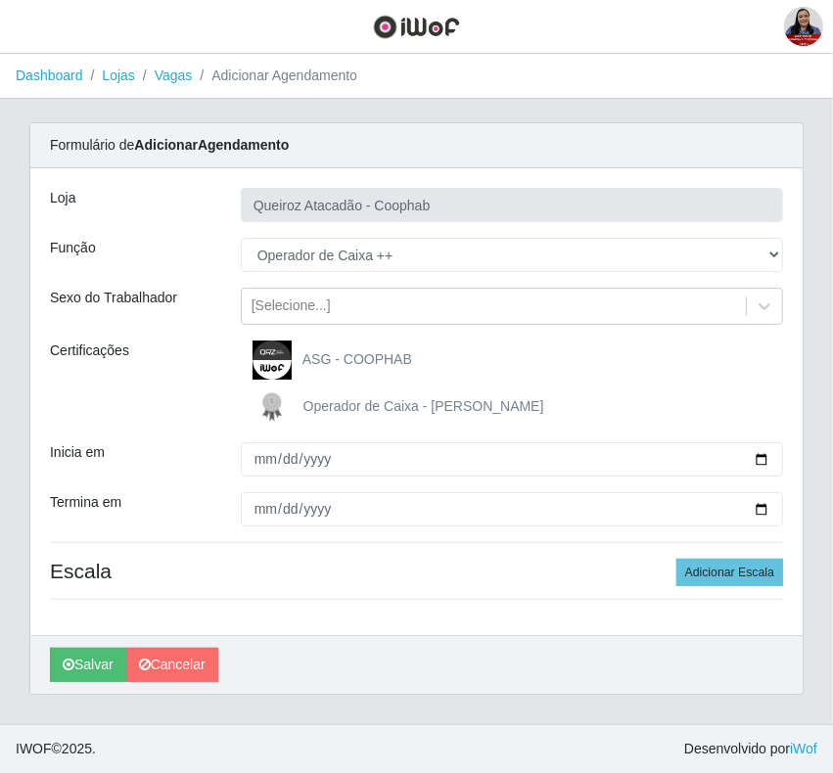
click at [279, 627] on div "Loja Queiroz Atacadão - Coophab Função [Selecione...] ASG ASG + ASG ++ Embalado…" at bounding box center [416, 401] width 772 height 467
click at [716, 575] on button "Adicionar Escala" at bounding box center [729, 572] width 107 height 27
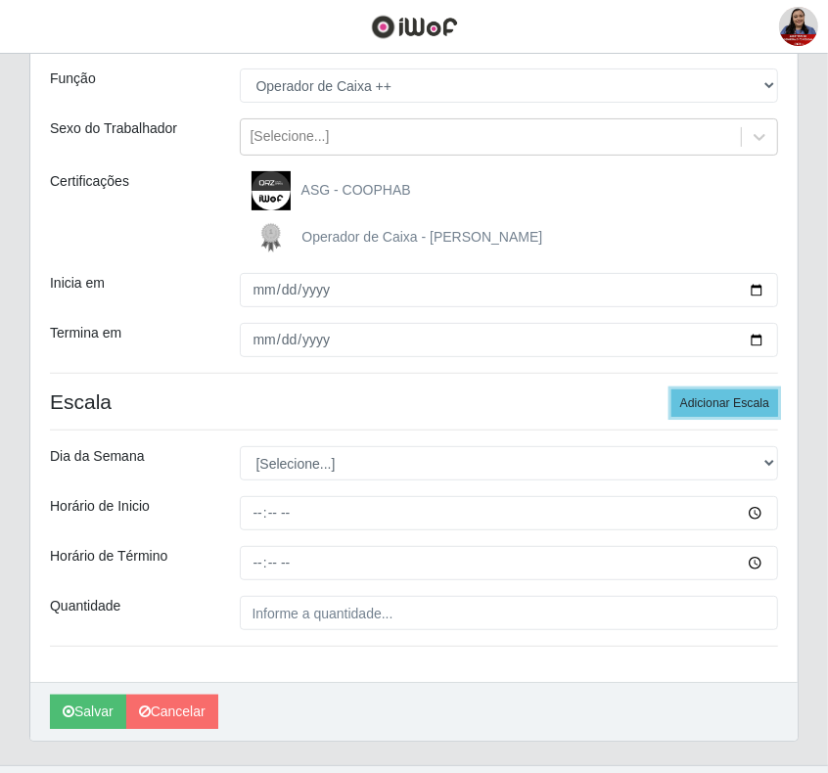
scroll to position [212, 0]
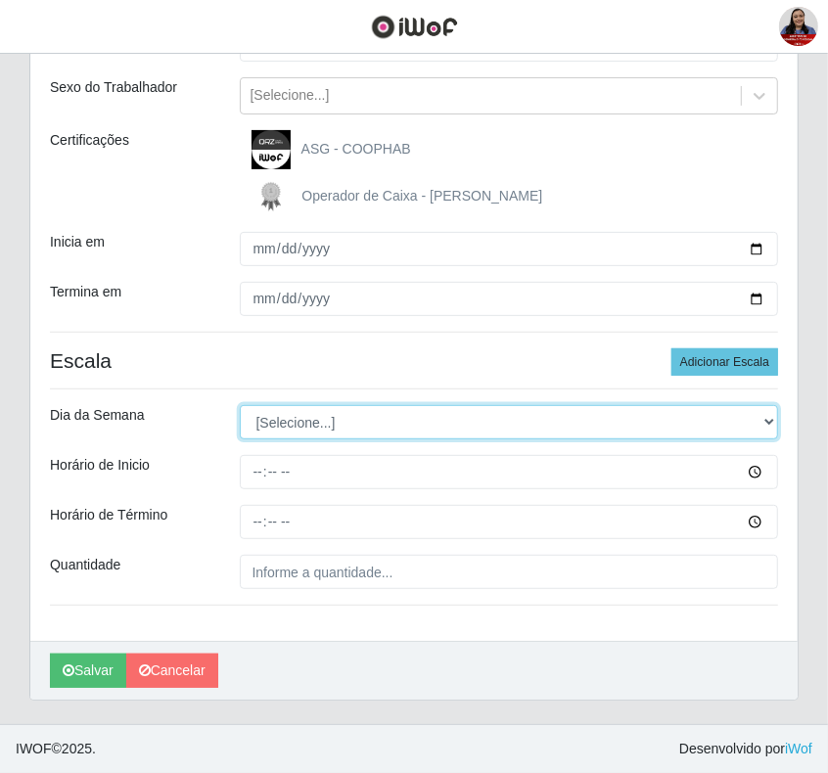
click at [763, 419] on select "[Selecione...] Segunda Terça Quarta Quinta Sexta Sábado Domingo" at bounding box center [509, 422] width 539 height 34
select select "0"
click at [240, 405] on select "[Selecione...] Segunda Terça Quarta Quinta Sexta Sábado Domingo" at bounding box center [509, 422] width 539 height 34
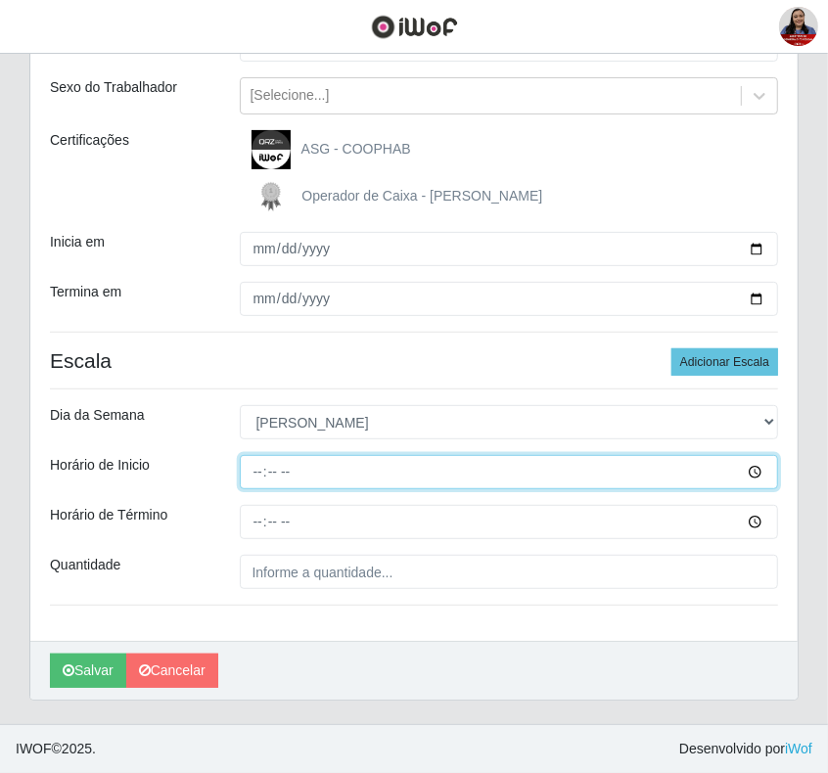
click at [262, 473] on input "Horário de Inicio" at bounding box center [509, 472] width 539 height 34
type input "08:00"
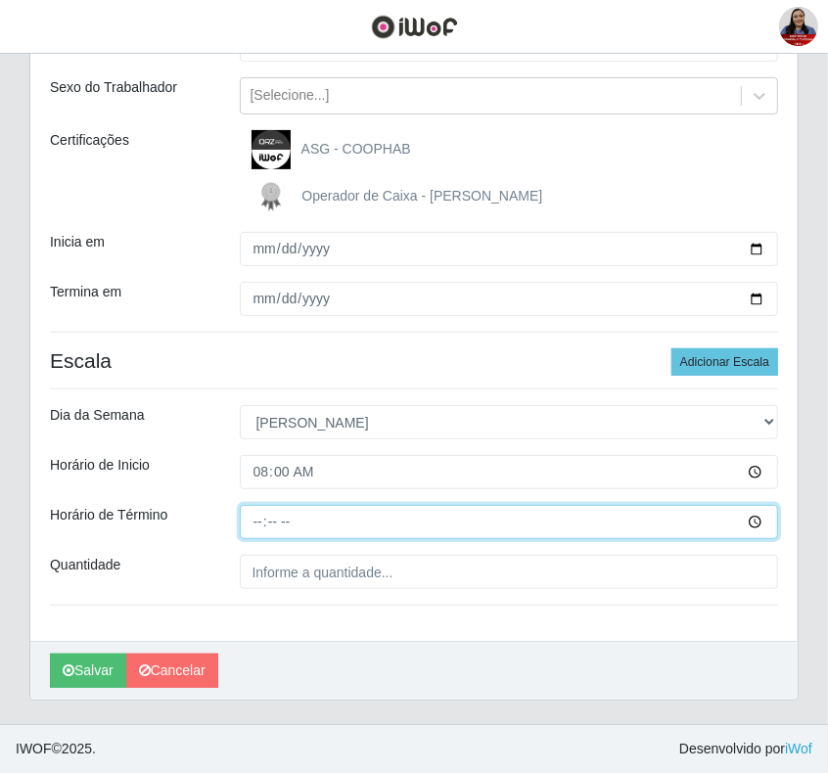
type input "14:00"
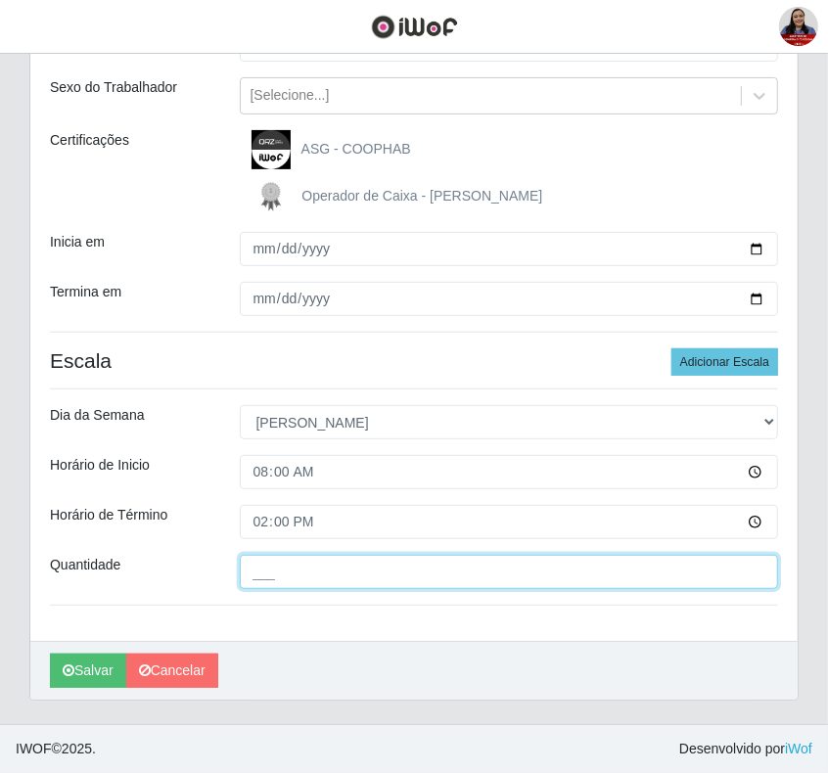
click at [246, 569] on input "___" at bounding box center [509, 572] width 539 height 34
type input "1__"
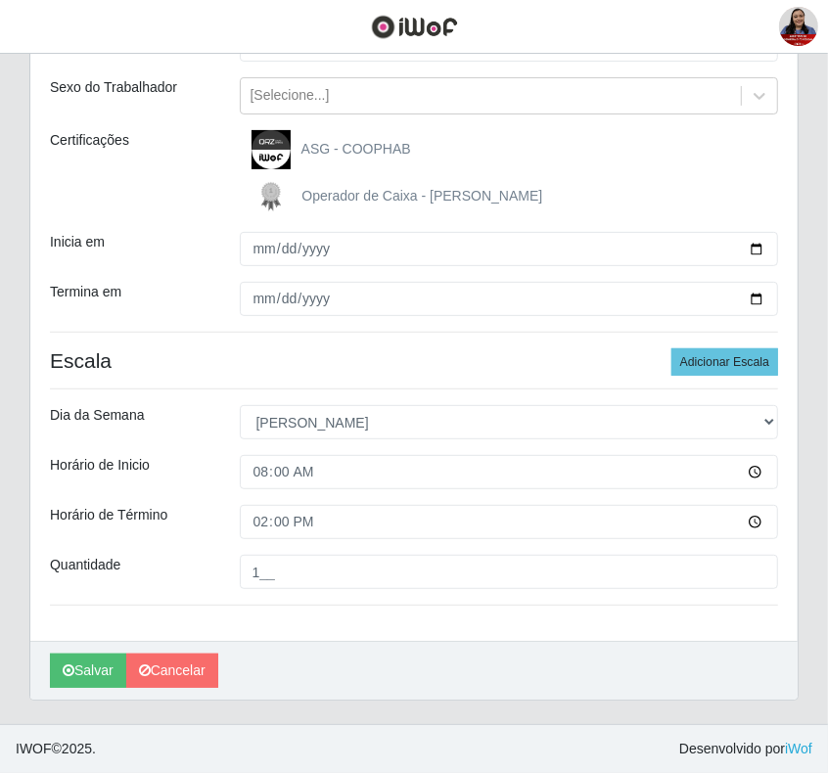
click at [272, 605] on div "Loja Queiroz Atacadão - Coophab Função [Selecione...] ASG ASG + ASG ++ Embalado…" at bounding box center [413, 299] width 767 height 683
click at [84, 665] on button "Salvar" at bounding box center [88, 671] width 76 height 34
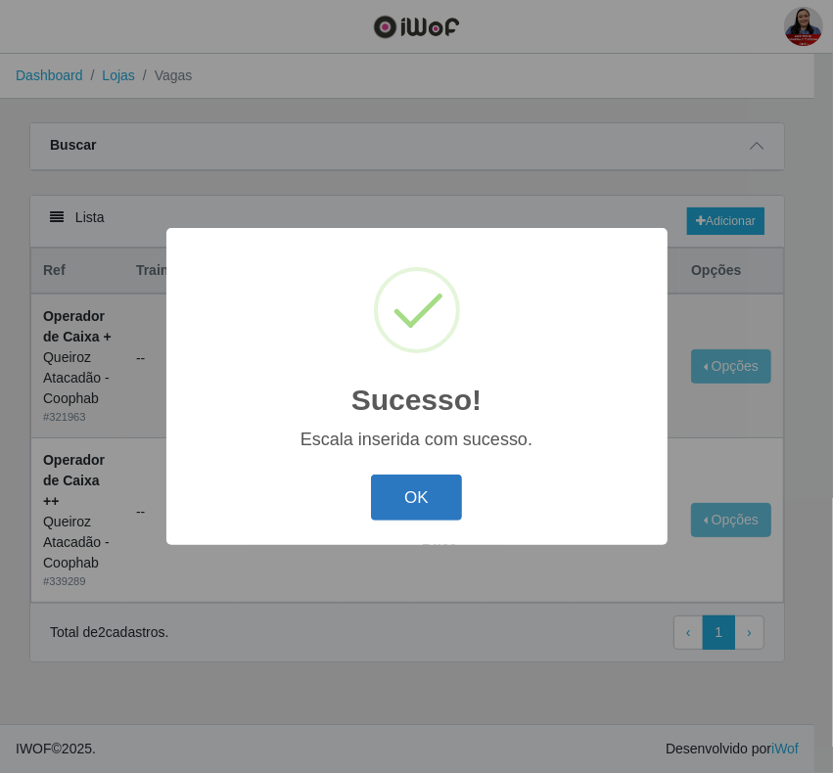
click at [440, 510] on button "OK" at bounding box center [416, 497] width 91 height 46
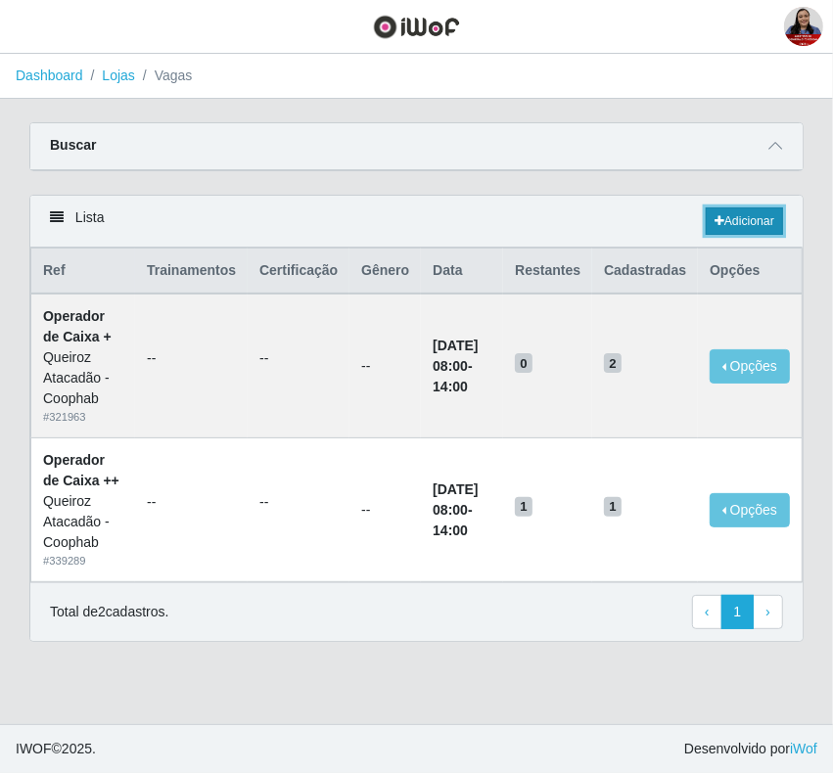
click at [750, 226] on link "Adicionar" at bounding box center [743, 220] width 77 height 27
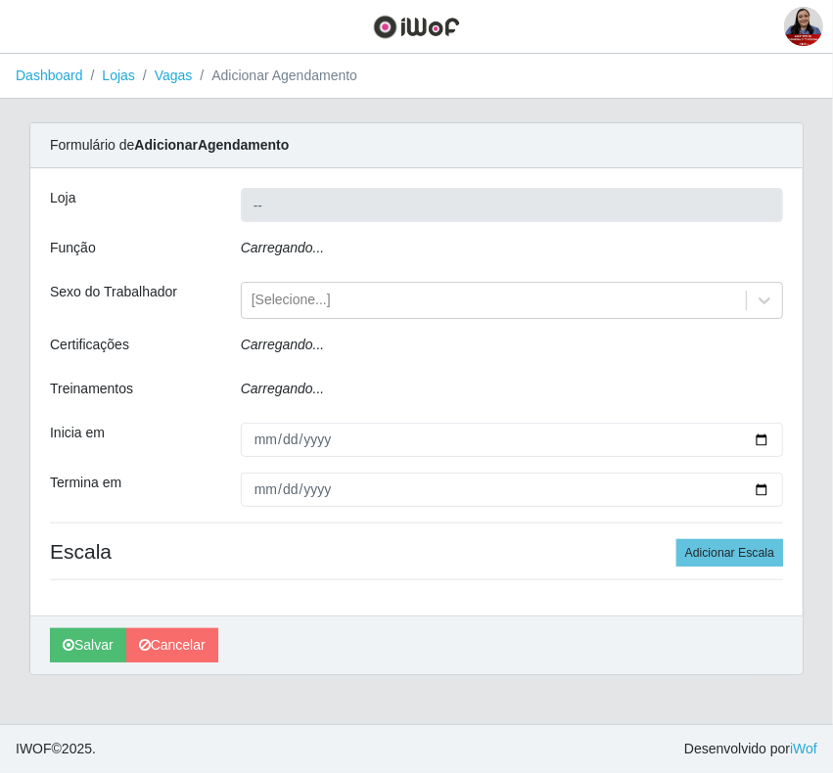
type input "Queiroz Atacadão - Coophab"
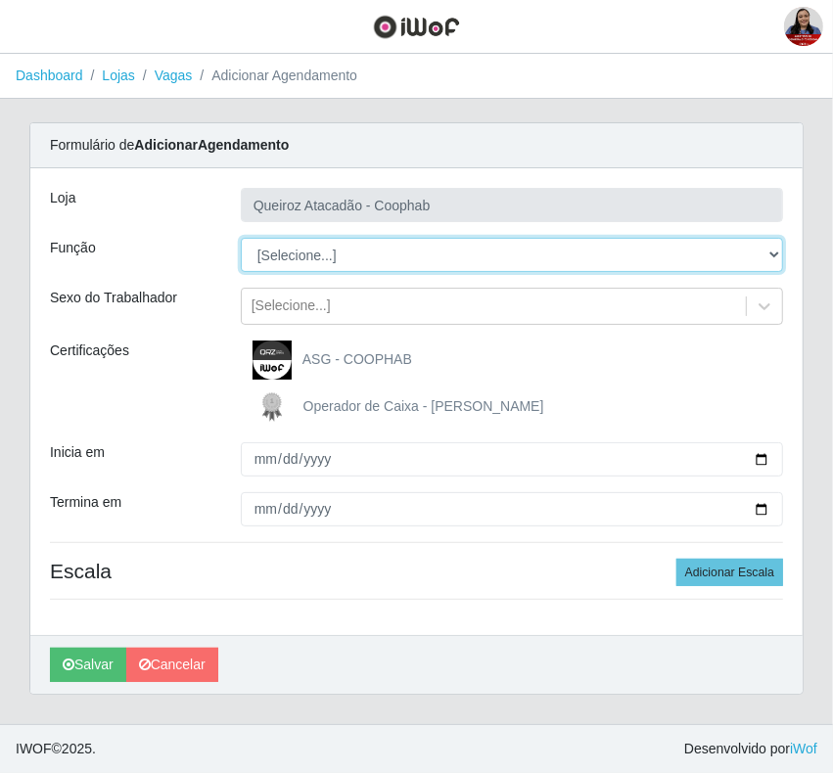
click at [350, 256] on select "[Selecione...] ASG ASG + ASG ++ Embalador Embalador + Embalador ++ Operador de …" at bounding box center [512, 255] width 542 height 34
select select "73"
click at [241, 238] on select "[Selecione...] ASG ASG + ASG ++ Embalador Embalador + Embalador ++ Operador de …" at bounding box center [512, 255] width 542 height 34
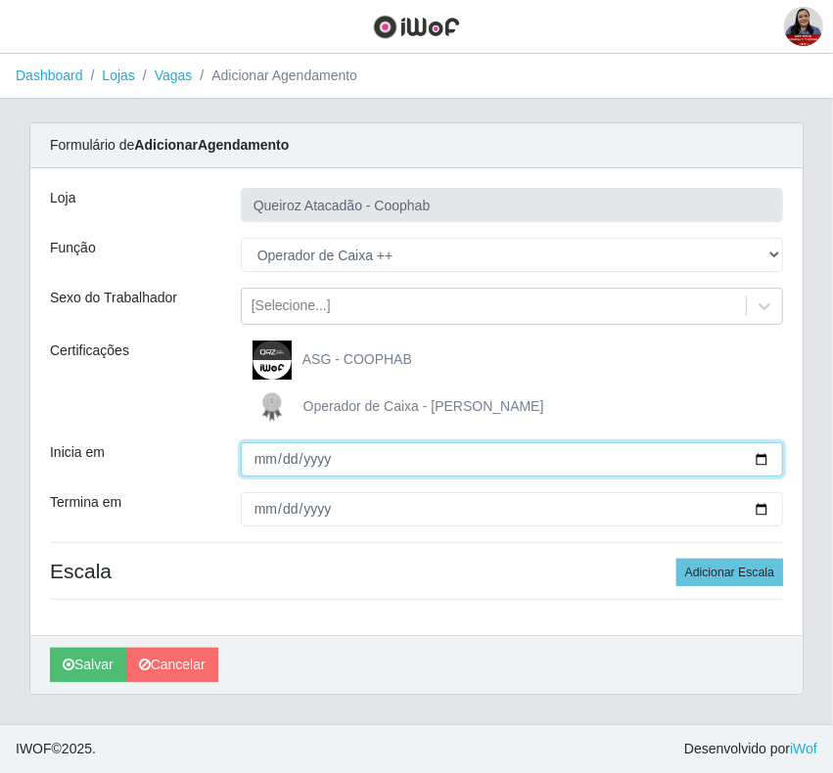
click at [754, 465] on input "Inicia em" at bounding box center [512, 459] width 542 height 34
type input "2025-09-07"
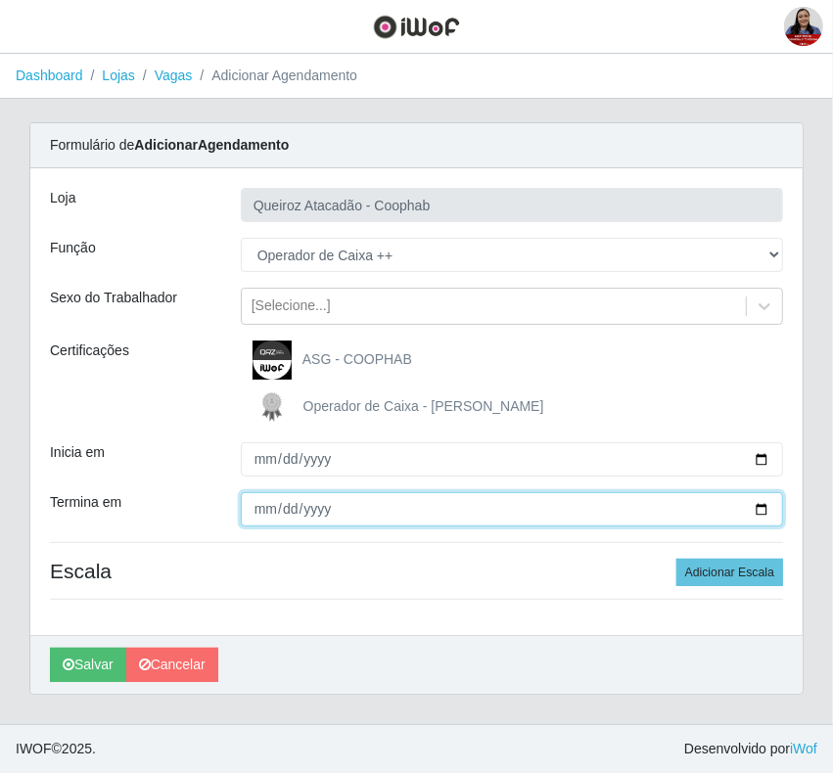
click at [770, 512] on input "Termina em" at bounding box center [512, 509] width 542 height 34
click at [760, 512] on input "Termina em" at bounding box center [512, 509] width 542 height 34
type input "[DATE]"
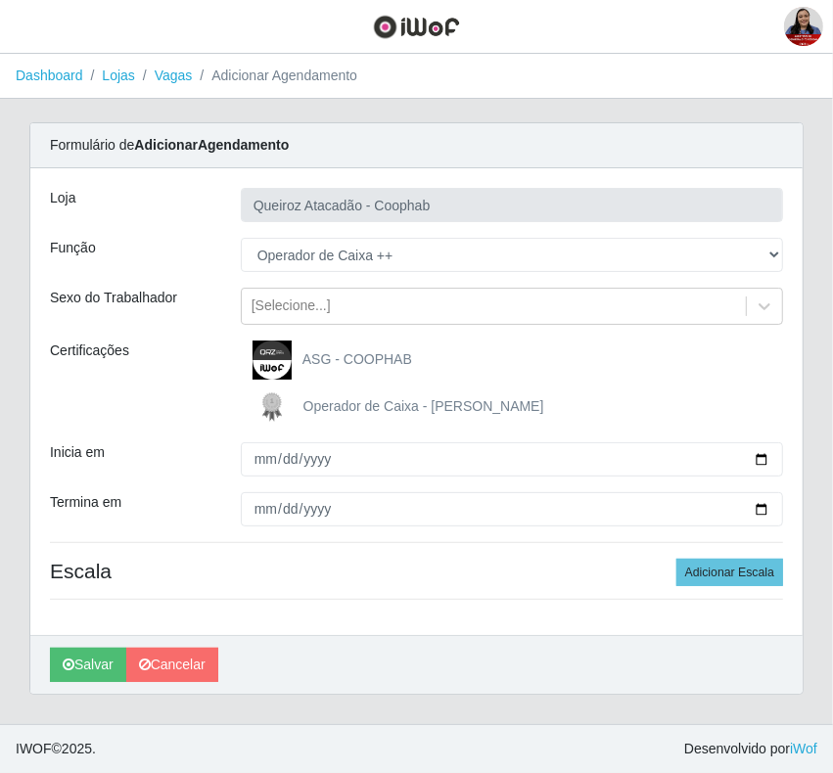
click at [290, 553] on div "Loja Queiroz Atacadão - Coophab Função [Selecione...] ASG ASG + ASG ++ Embalado…" at bounding box center [416, 401] width 772 height 467
click at [726, 567] on button "Adicionar Escala" at bounding box center [729, 572] width 107 height 27
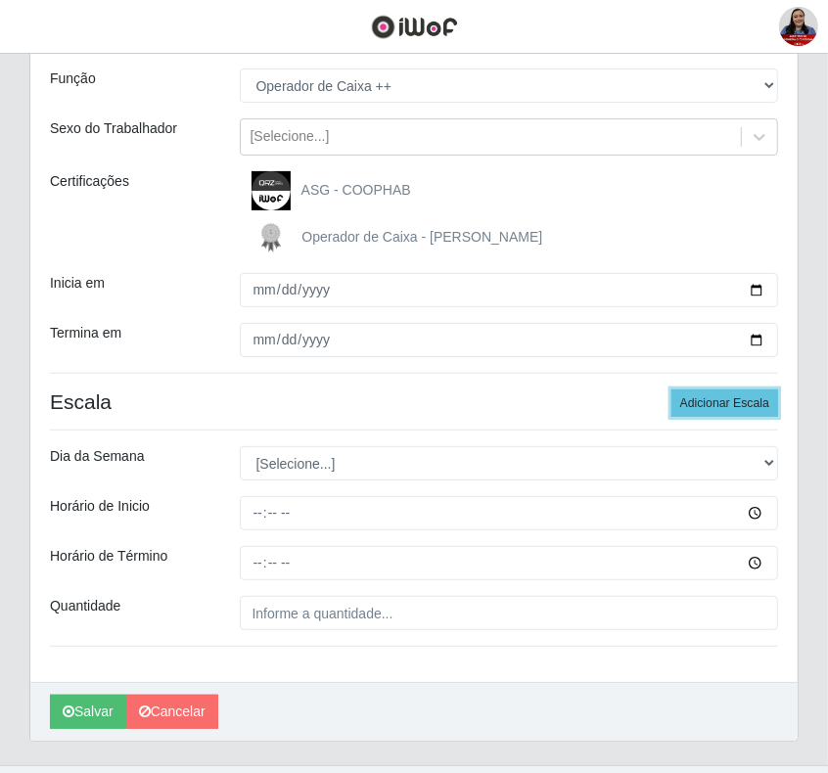
scroll to position [212, 0]
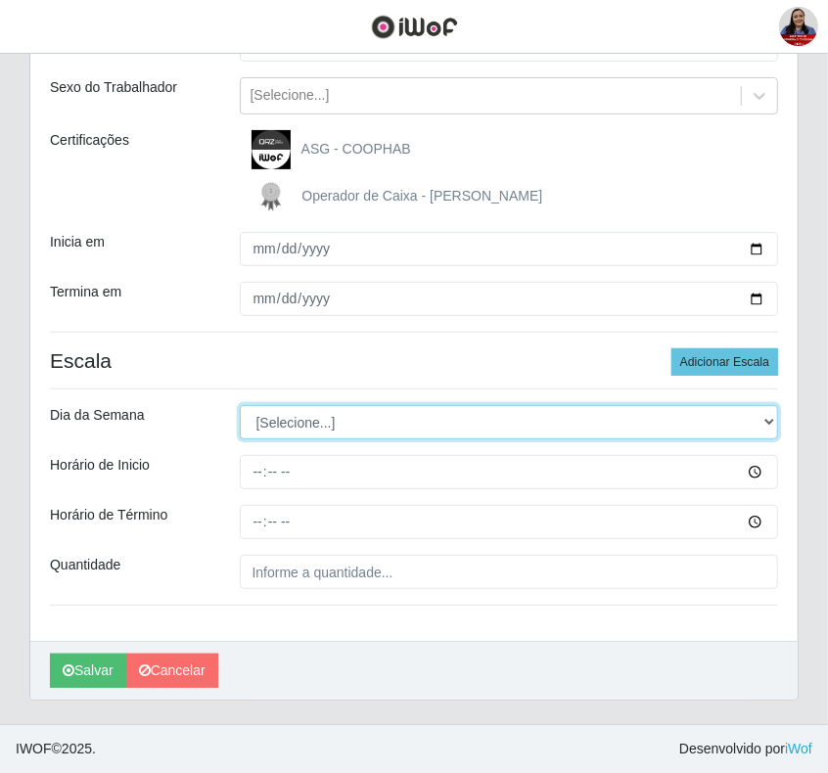
click at [765, 419] on select "[Selecione...] Segunda Terça Quarta Quinta Sexta Sábado Domingo" at bounding box center [509, 422] width 539 height 34
select select "0"
click at [240, 405] on select "[Selecione...] Segunda Terça Quarta Quinta Sexta Sábado Domingo" at bounding box center [509, 422] width 539 height 34
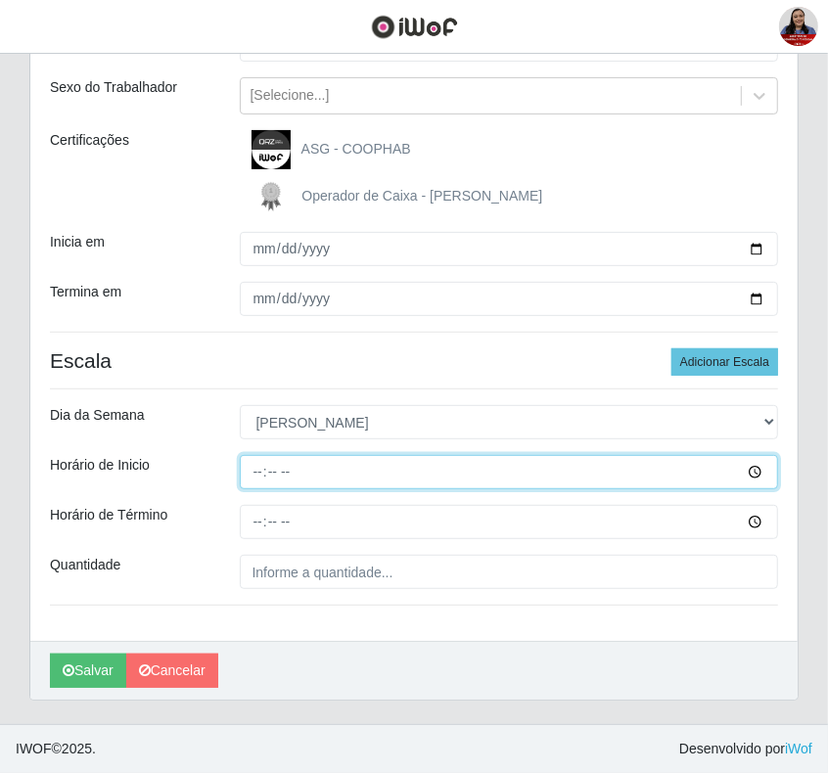
click at [256, 467] on input "Horário de Inicio" at bounding box center [509, 472] width 539 height 34
type input "14:00"
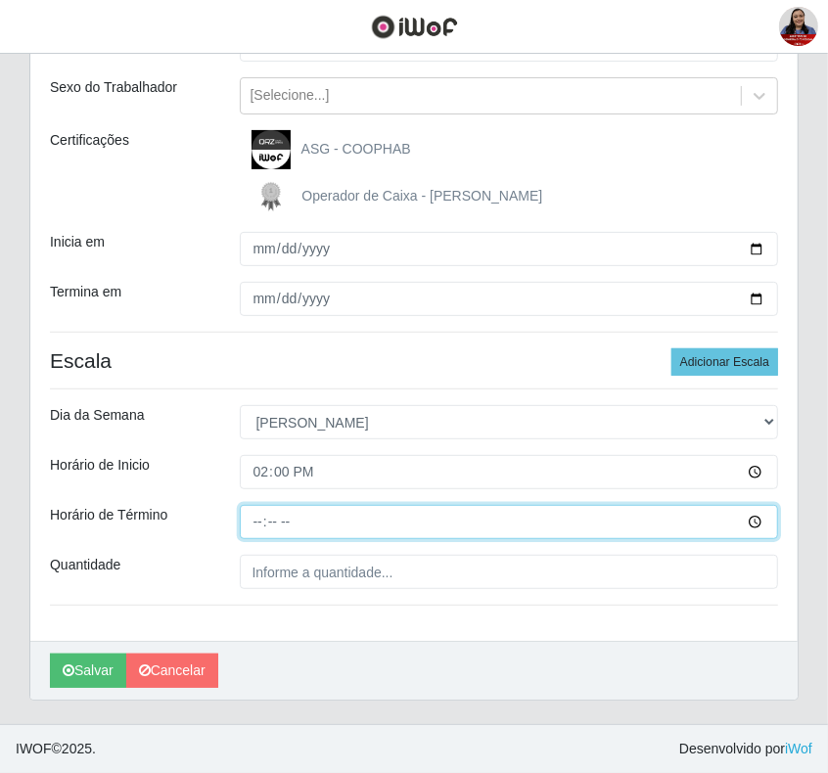
type input "20:00"
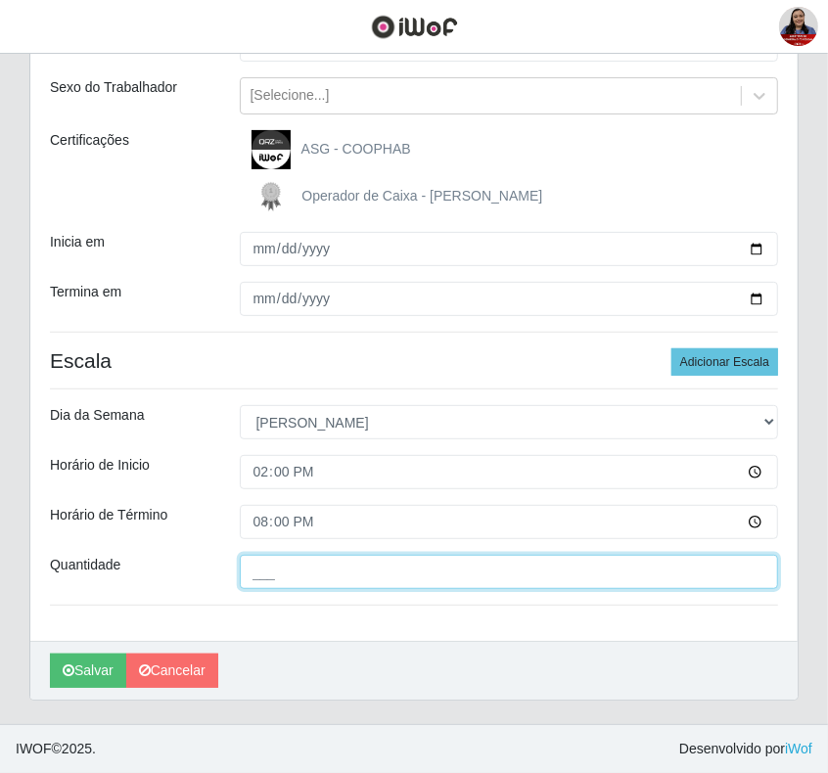
click at [249, 574] on input "___" at bounding box center [509, 572] width 539 height 34
type input "3__"
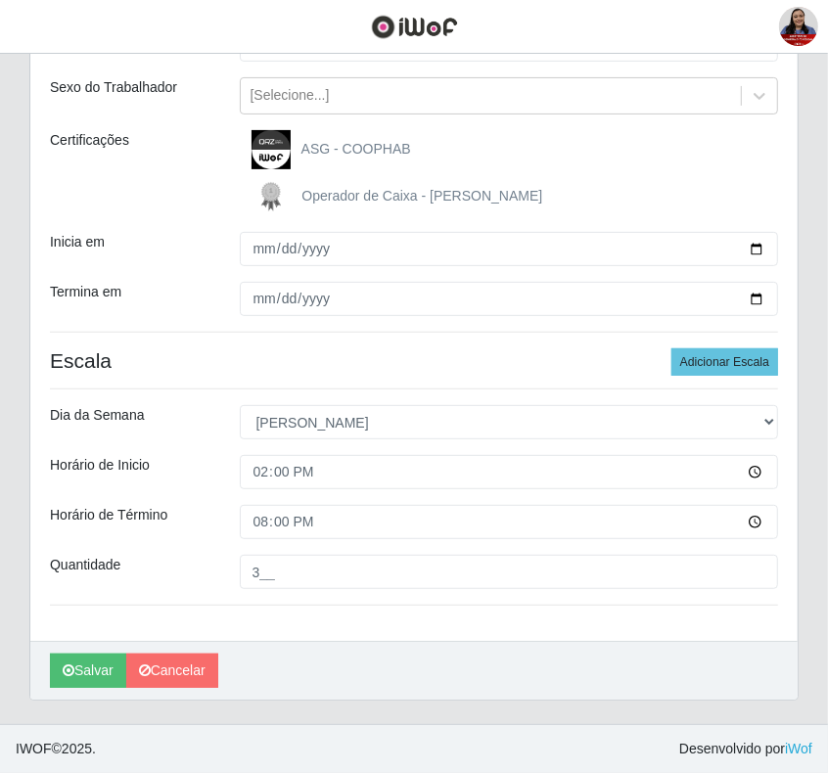
click at [282, 608] on div "Loja Queiroz Atacadão - Coophab Função [Selecione...] ASG ASG + ASG ++ Embalado…" at bounding box center [413, 299] width 767 height 683
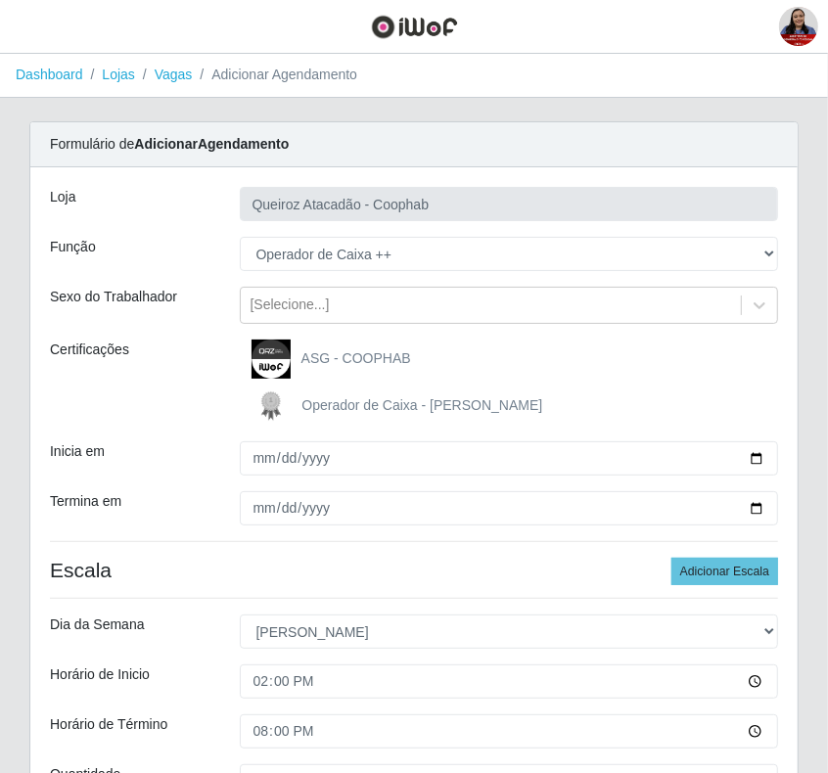
scroll to position [0, 0]
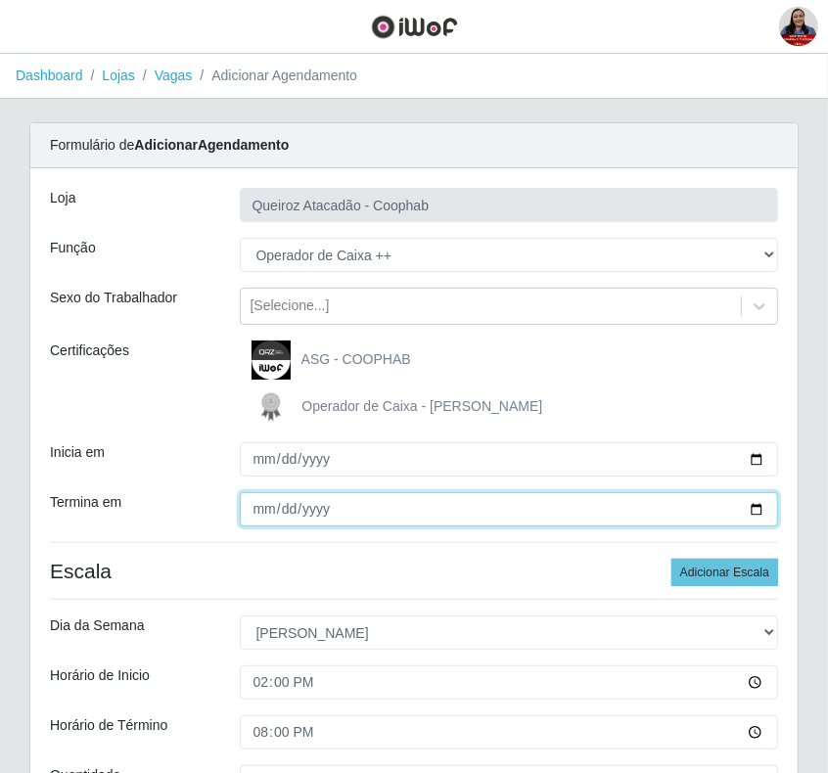
click at [761, 511] on input "[DATE]" at bounding box center [509, 509] width 539 height 34
type input "2025-09-07"
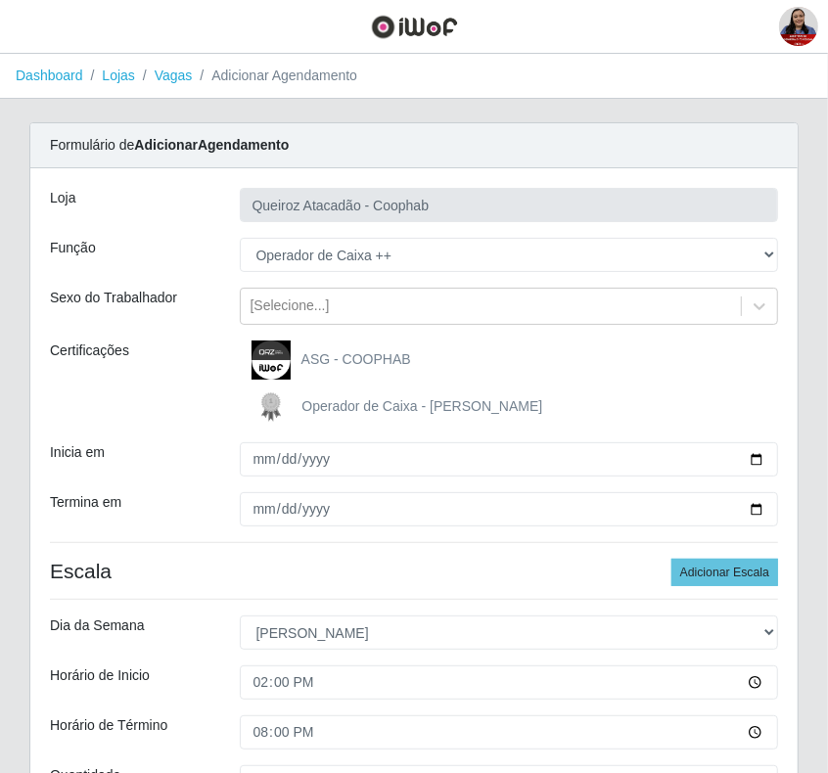
click at [281, 588] on div "Loja Queiroz Atacadão - Coophab Função [Selecione...] ASG ASG + ASG ++ Embalado…" at bounding box center [413, 509] width 767 height 683
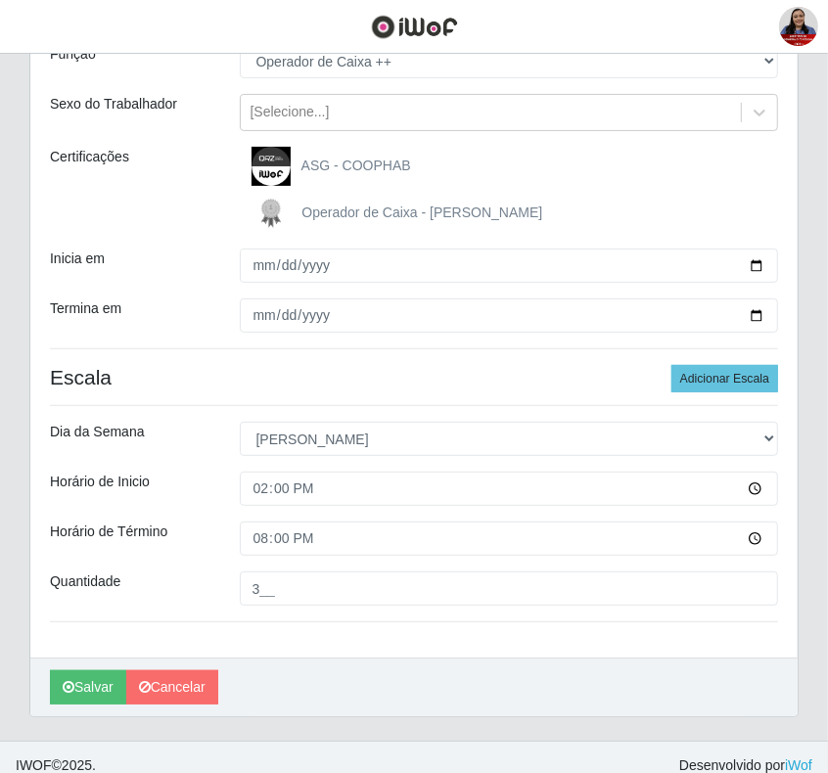
scroll to position [212, 0]
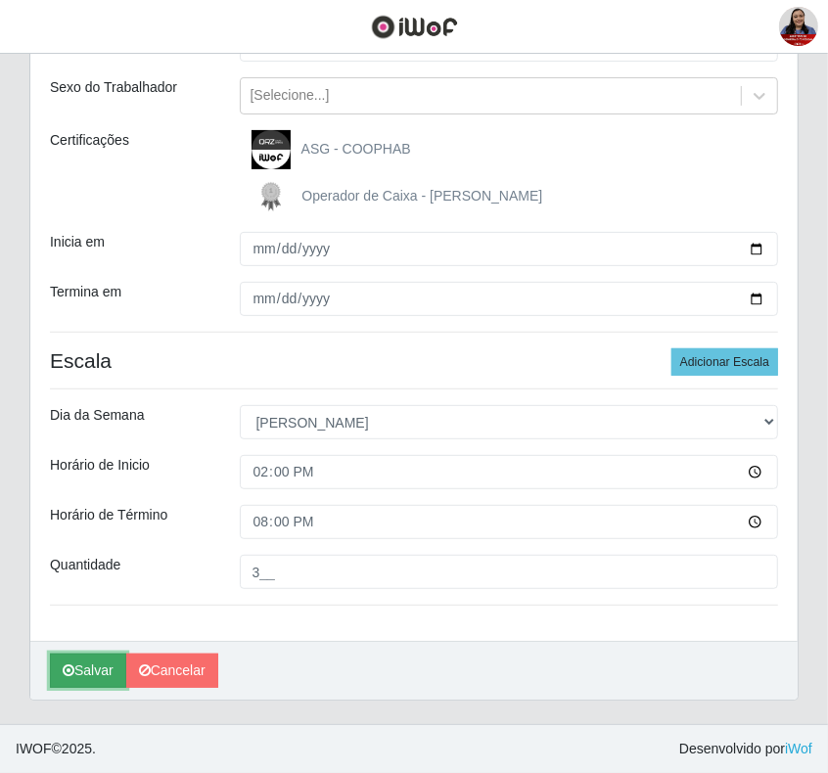
click at [83, 663] on button "Salvar" at bounding box center [88, 671] width 76 height 34
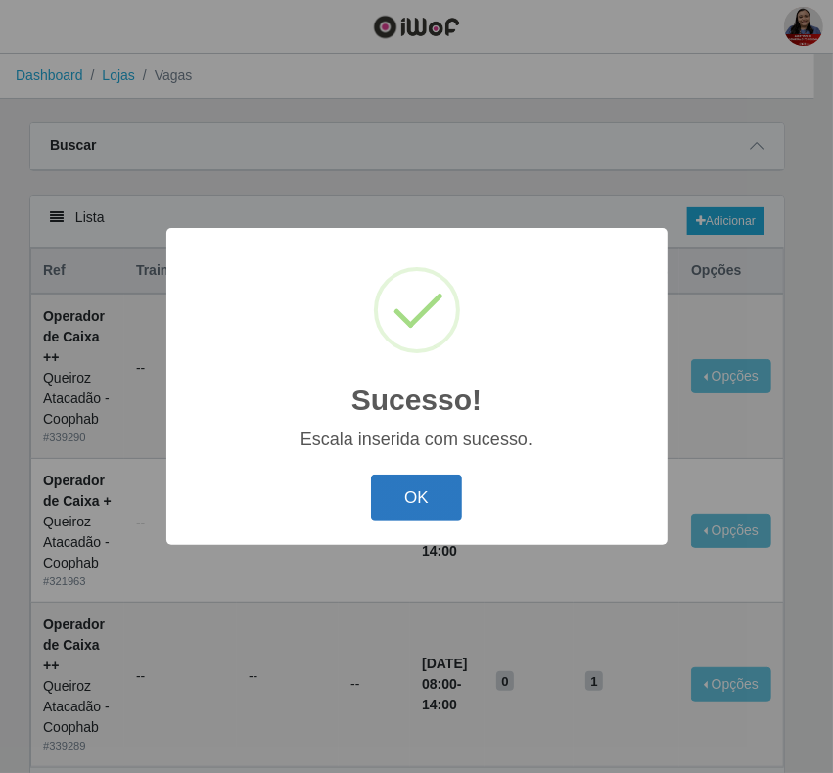
click at [431, 511] on button "OK" at bounding box center [416, 497] width 91 height 46
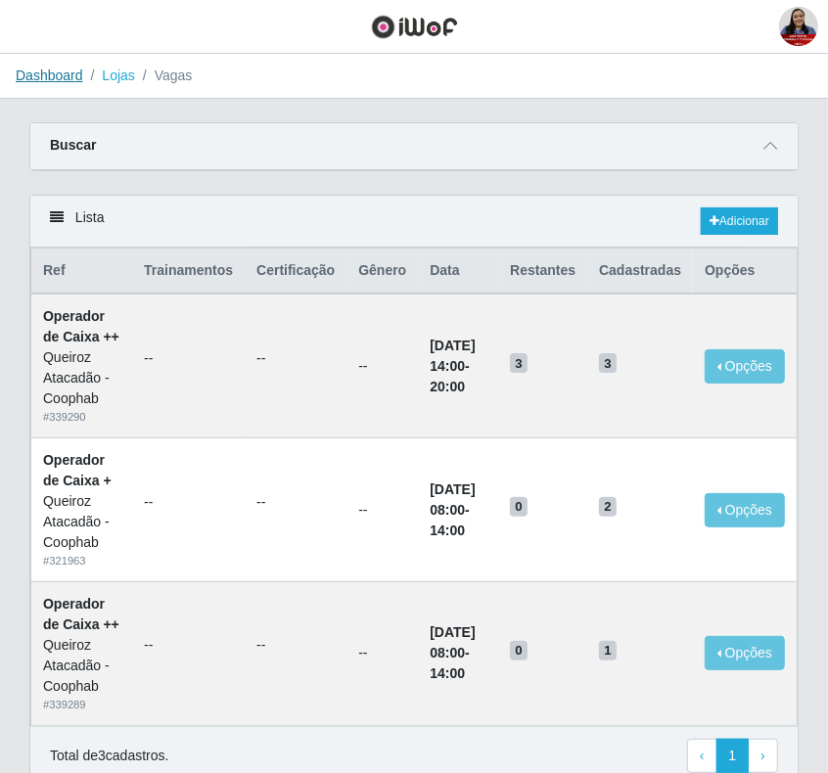
click at [45, 75] on link "Dashboard" at bounding box center [50, 76] width 68 height 16
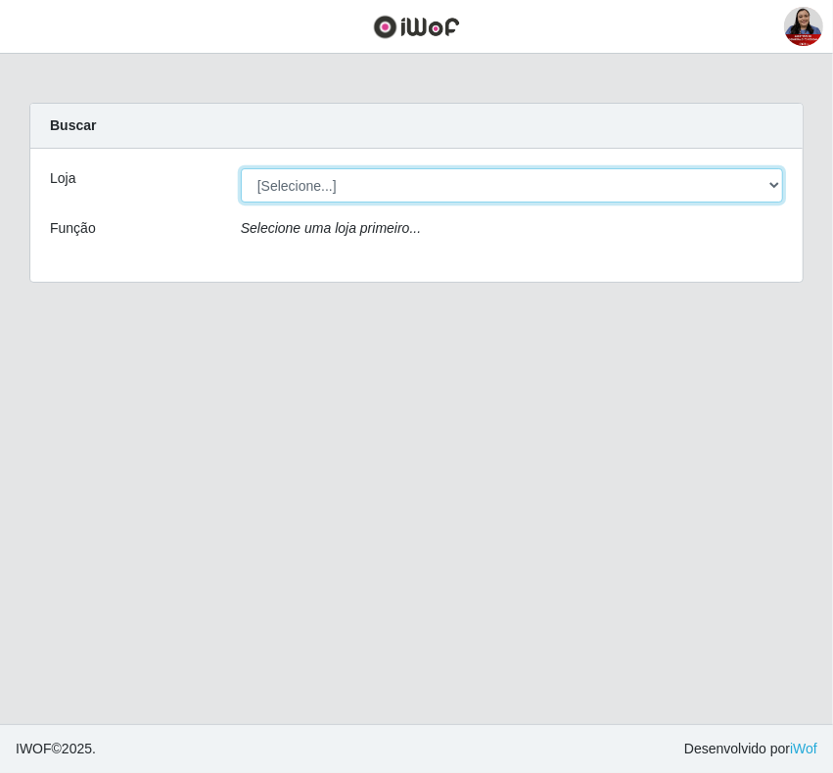
click at [330, 179] on select "[Selecione...] Hiper Queiroz - [GEOGRAPHIC_DATA] Hiper Queiroz - Boa Vista Hipe…" at bounding box center [512, 185] width 542 height 34
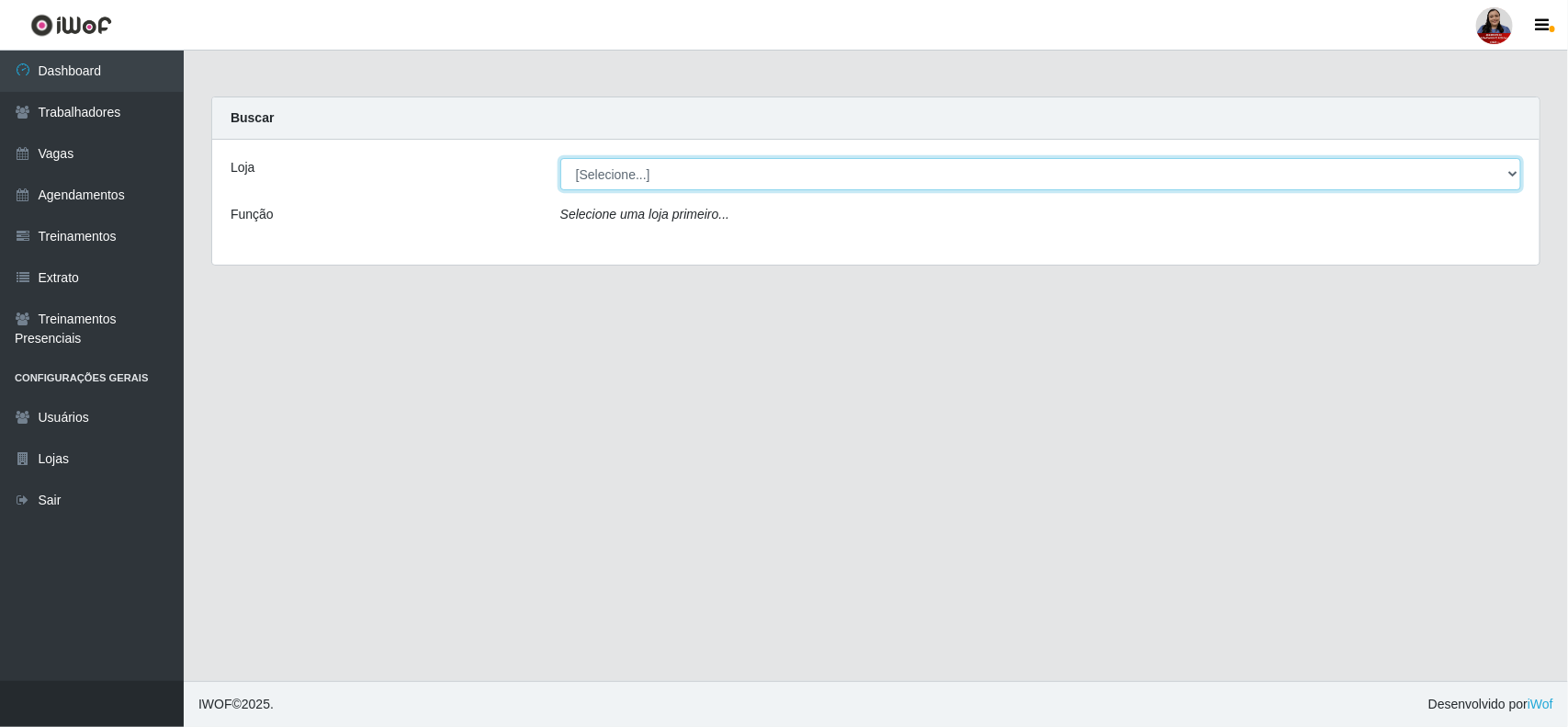
click at [607, 172] on select "[Selecione...] Hiper Queiroz - [GEOGRAPHIC_DATA] Hiper Queiroz - Boa Vista Hipe…" at bounding box center [1040, 174] width 961 height 32
select select "464"
click at [561, 158] on select "[Selecione...] Hiper Queiroz - [GEOGRAPHIC_DATA] Hiper Queiroz - Boa Vista Hipe…" at bounding box center [1040, 174] width 961 height 32
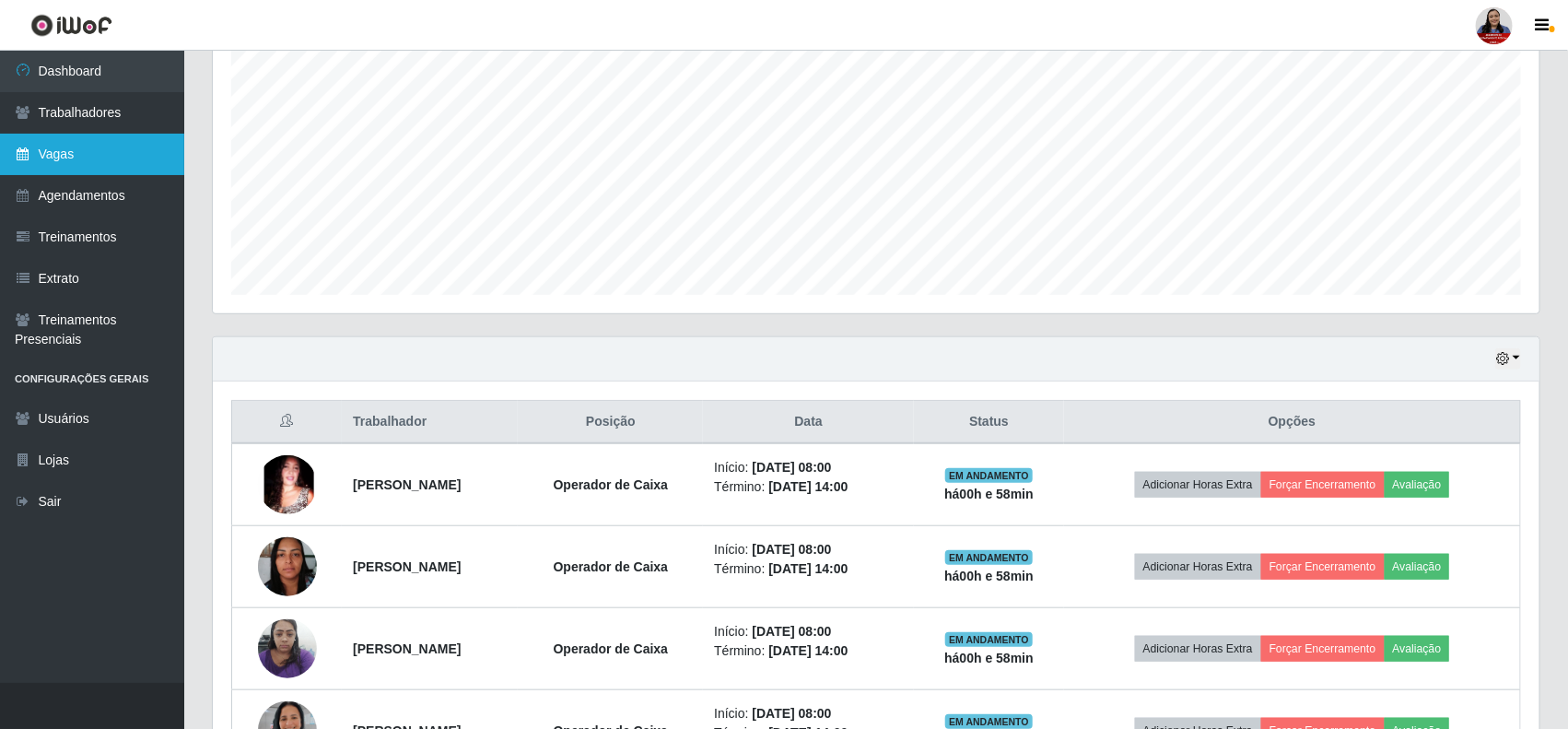
scroll to position [231, 0]
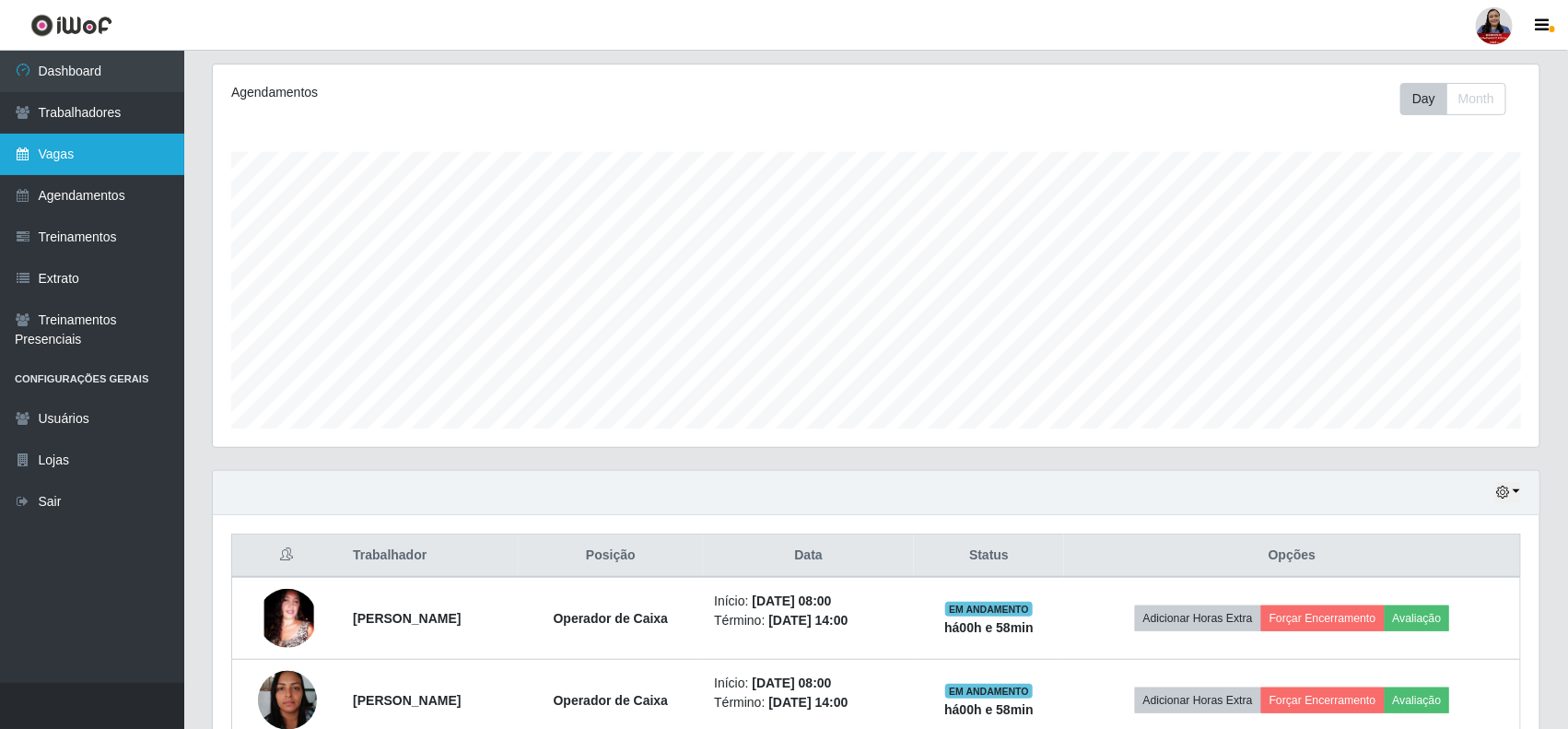
click at [66, 154] on link "Vagas" at bounding box center [92, 154] width 185 height 41
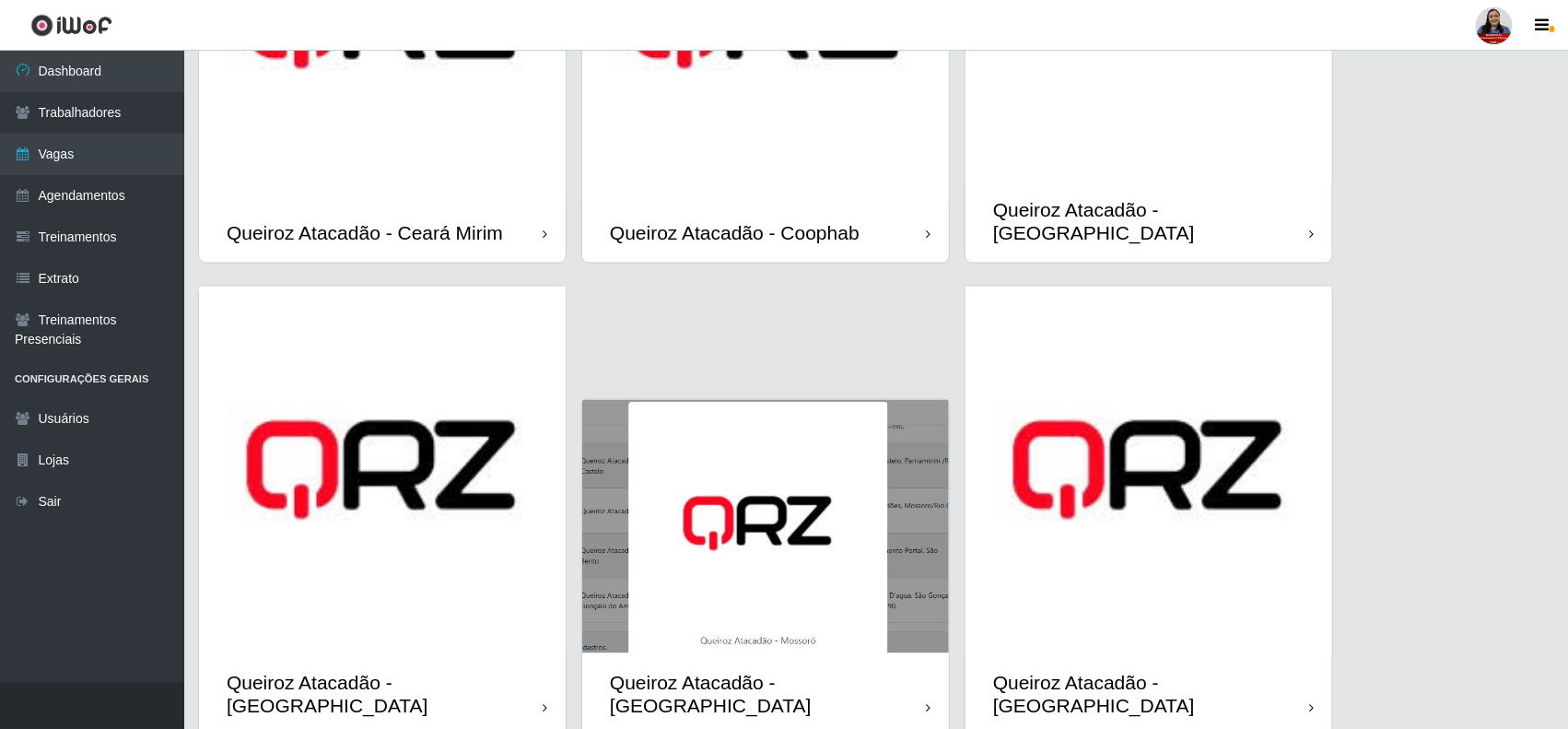
scroll to position [1282, 0]
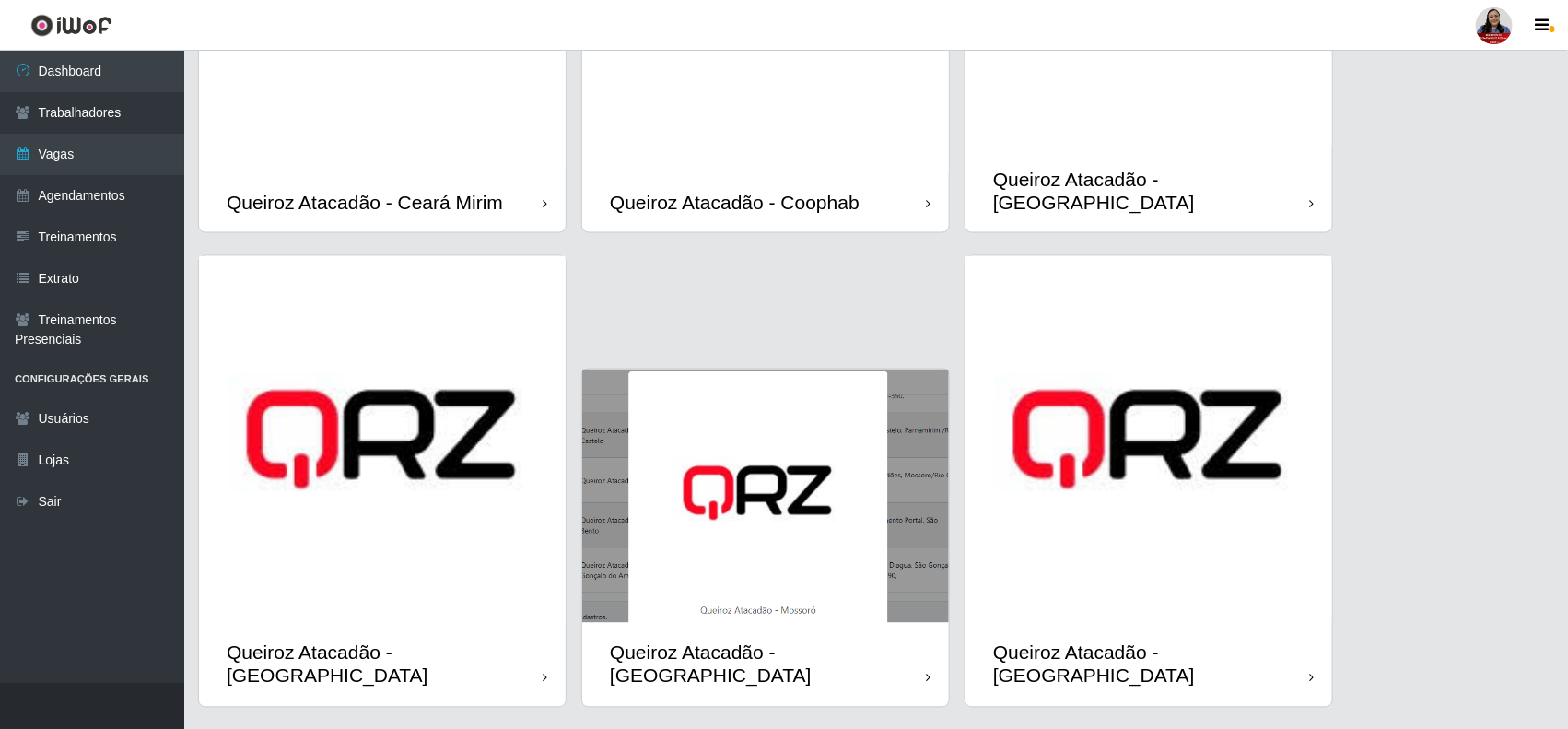
click at [1168, 623] on div "Queiroz Atacadão - [GEOGRAPHIC_DATA]" at bounding box center [1148, 664] width 366 height 83
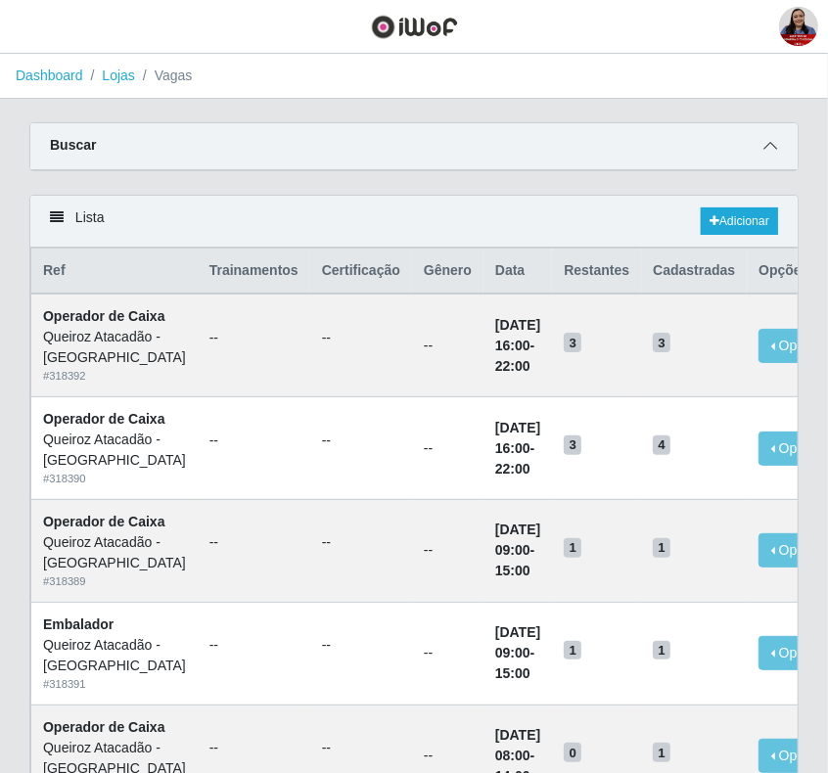
click at [766, 140] on icon at bounding box center [770, 146] width 14 height 14
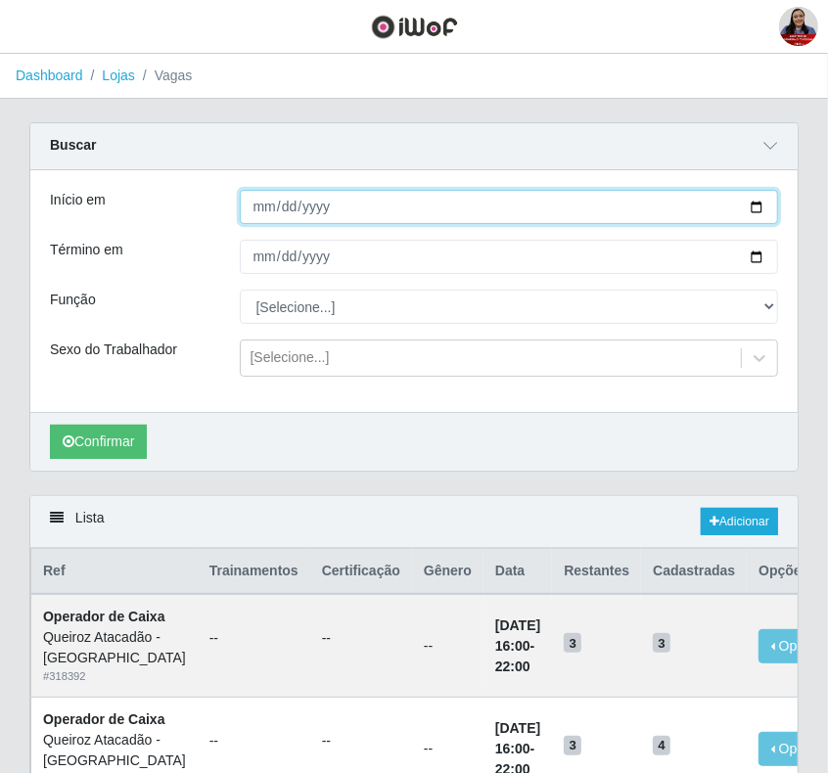
click at [761, 205] on input "Início em" at bounding box center [509, 207] width 539 height 34
type input "2025-08-31"
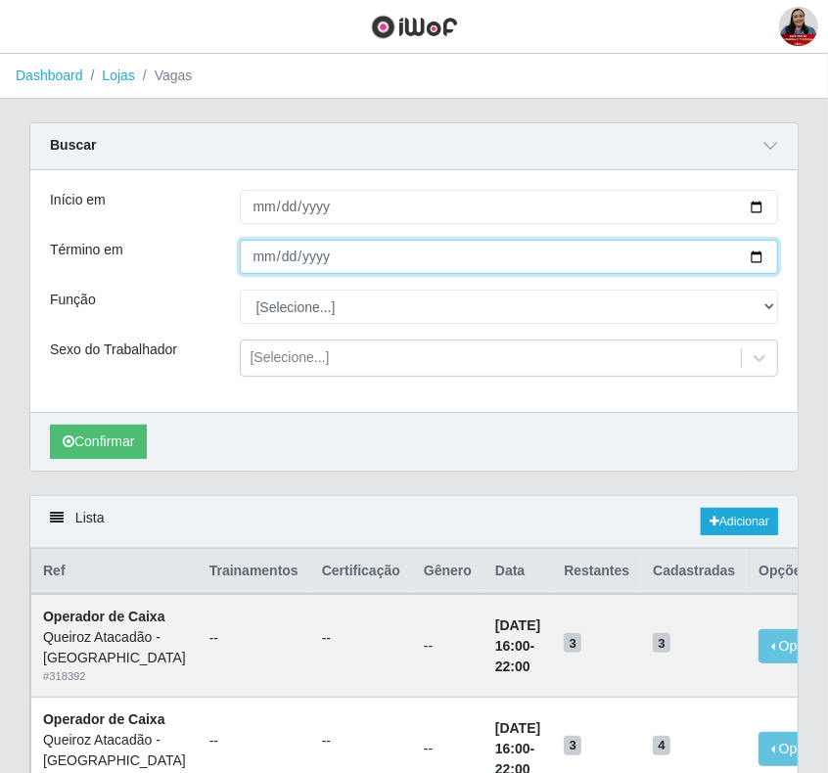
click at [758, 252] on input "Término em" at bounding box center [509, 257] width 539 height 34
type input "2025-08-31"
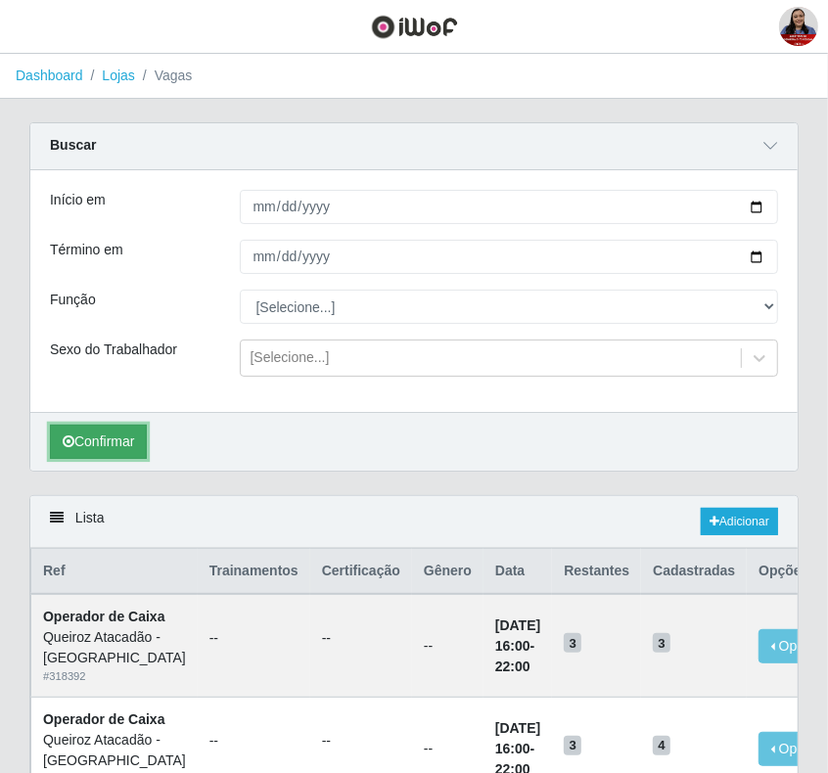
click at [139, 448] on button "Confirmar" at bounding box center [98, 442] width 97 height 34
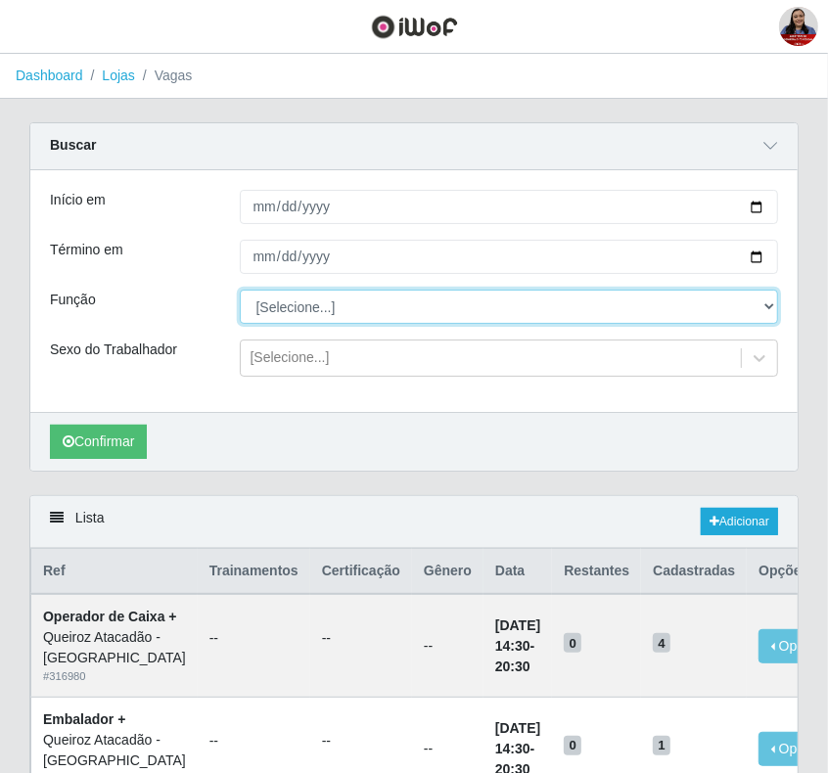
click at [335, 313] on select "[Selecione...] Embalador Embalador + Embalador ++ Operador de Caixa Operador de…" at bounding box center [509, 307] width 539 height 34
select select "72"
click at [240, 291] on select "[Selecione...] Embalador Embalador + Embalador ++ Operador de Caixa Operador de…" at bounding box center [509, 307] width 539 height 34
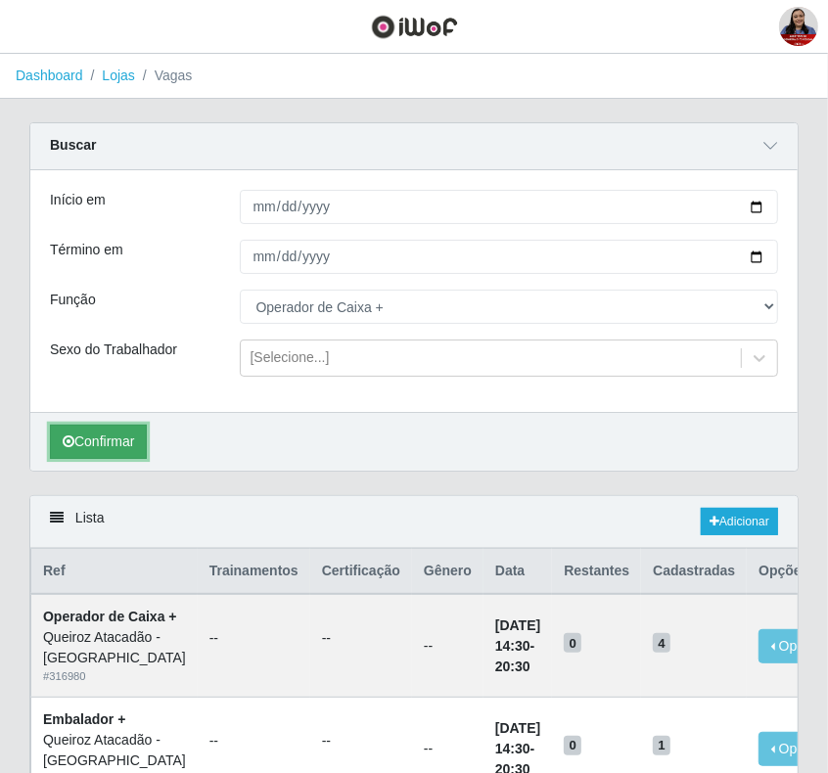
click at [117, 451] on button "Confirmar" at bounding box center [98, 442] width 97 height 34
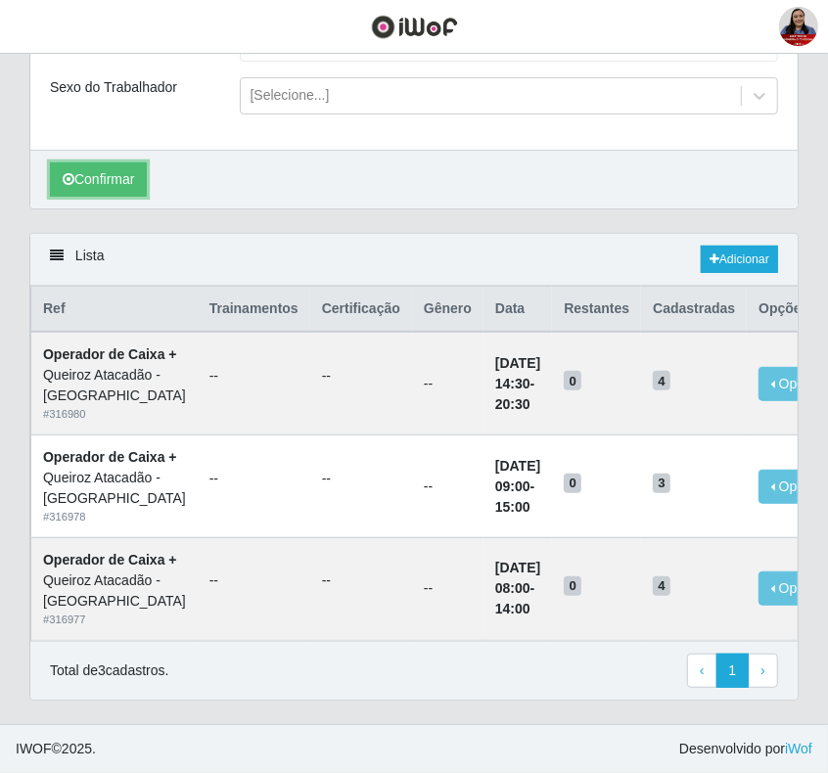
scroll to position [515, 0]
